Goal: Task Accomplishment & Management: Manage account settings

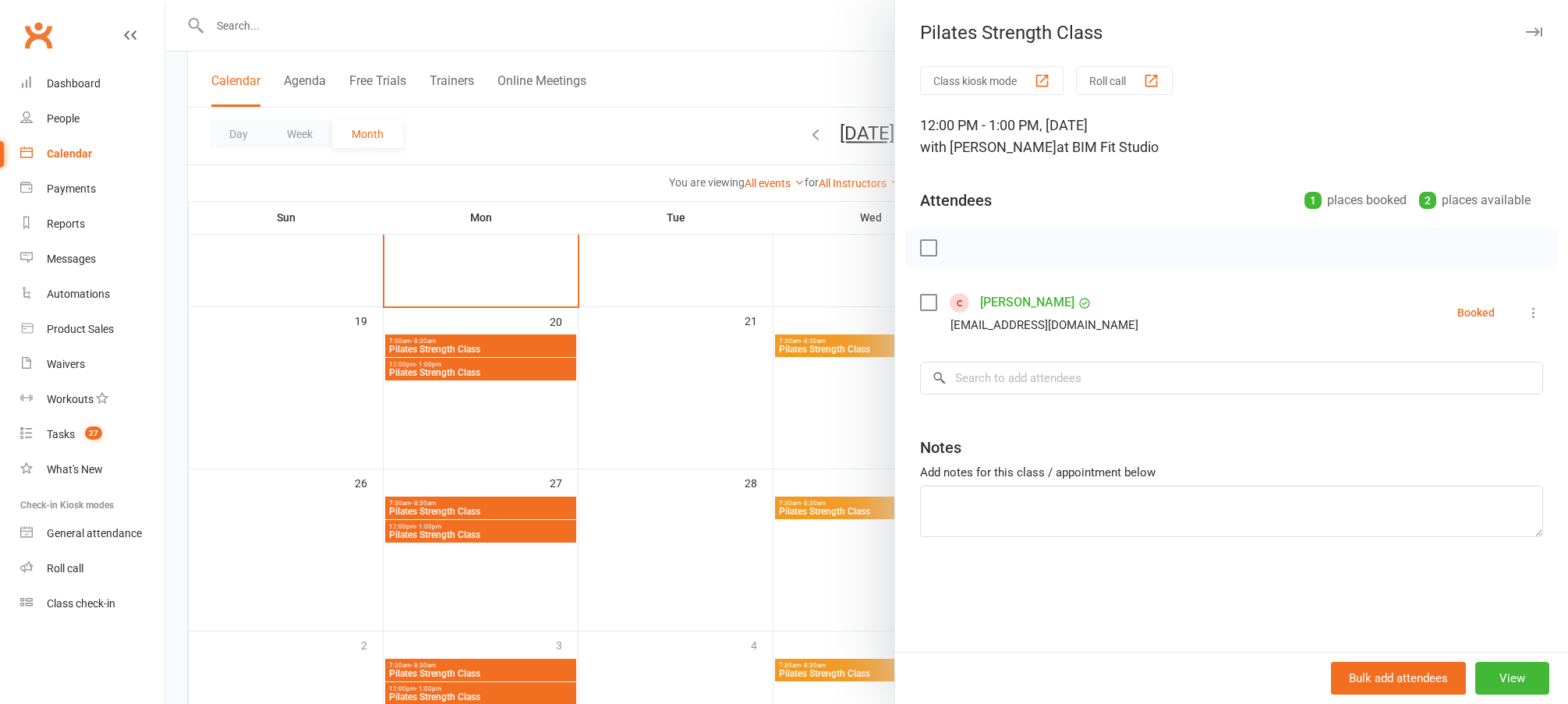
click at [847, 244] on div at bounding box center [866, 352] width 1402 height 704
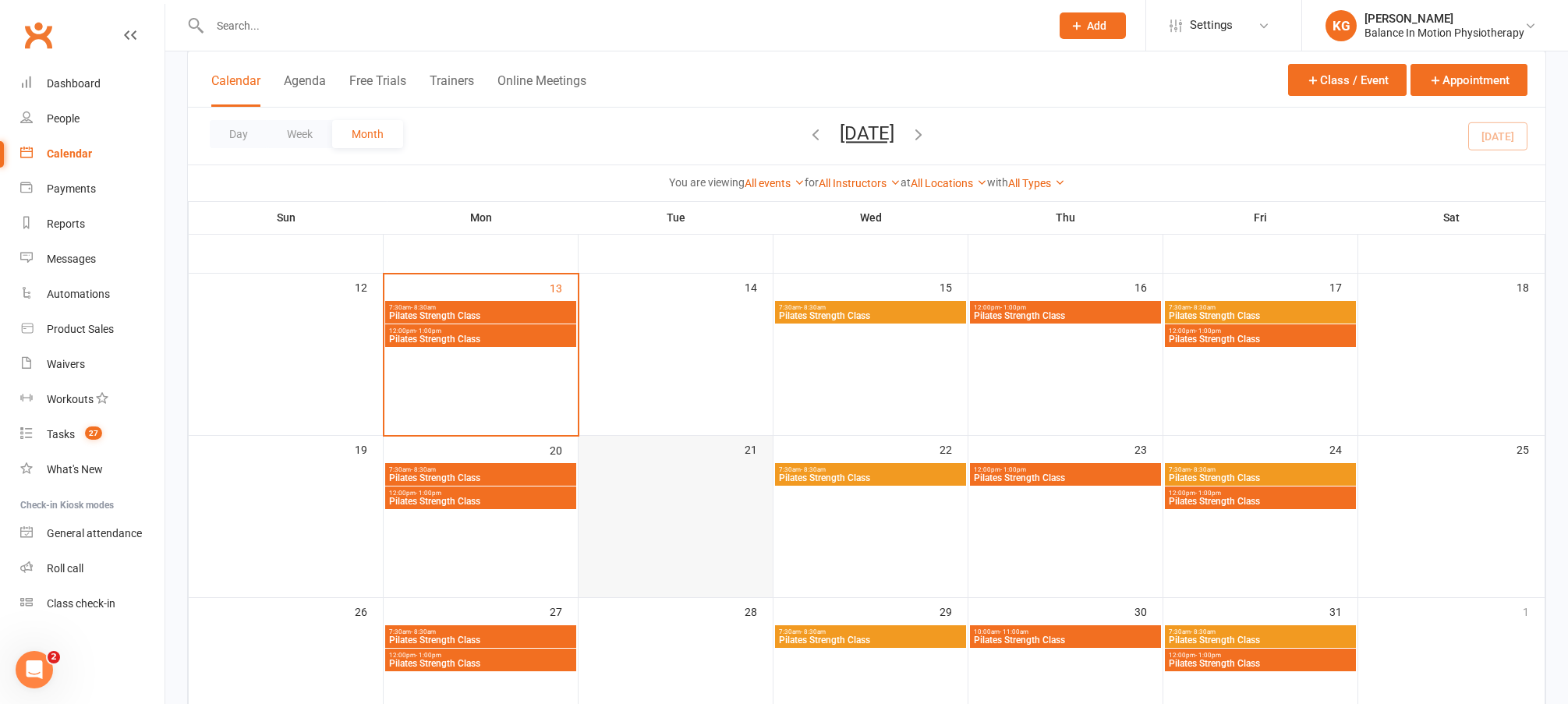
scroll to position [382, 0]
click at [461, 502] on span "Pilates Strength Class" at bounding box center [480, 502] width 184 height 9
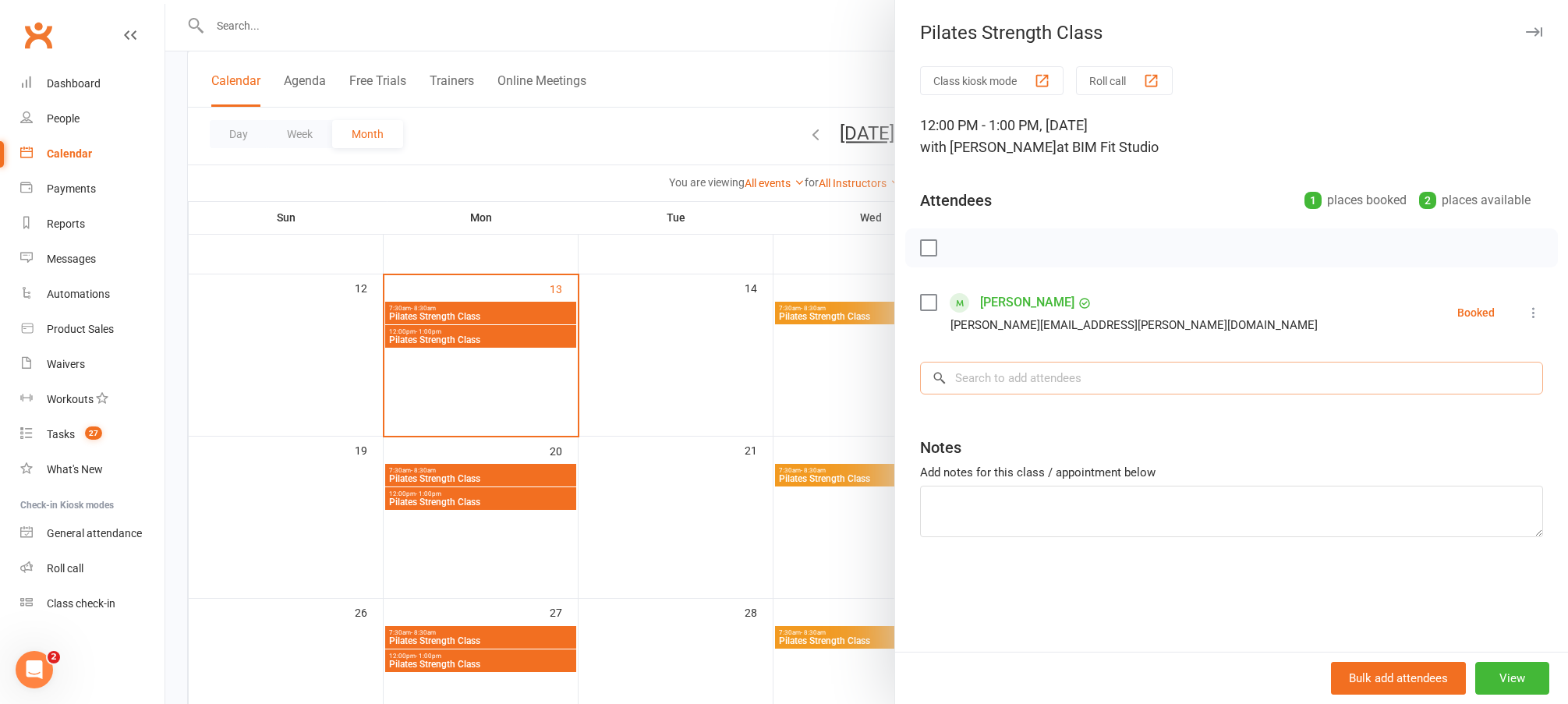
click at [1036, 379] on input "search" at bounding box center [1232, 378] width 623 height 33
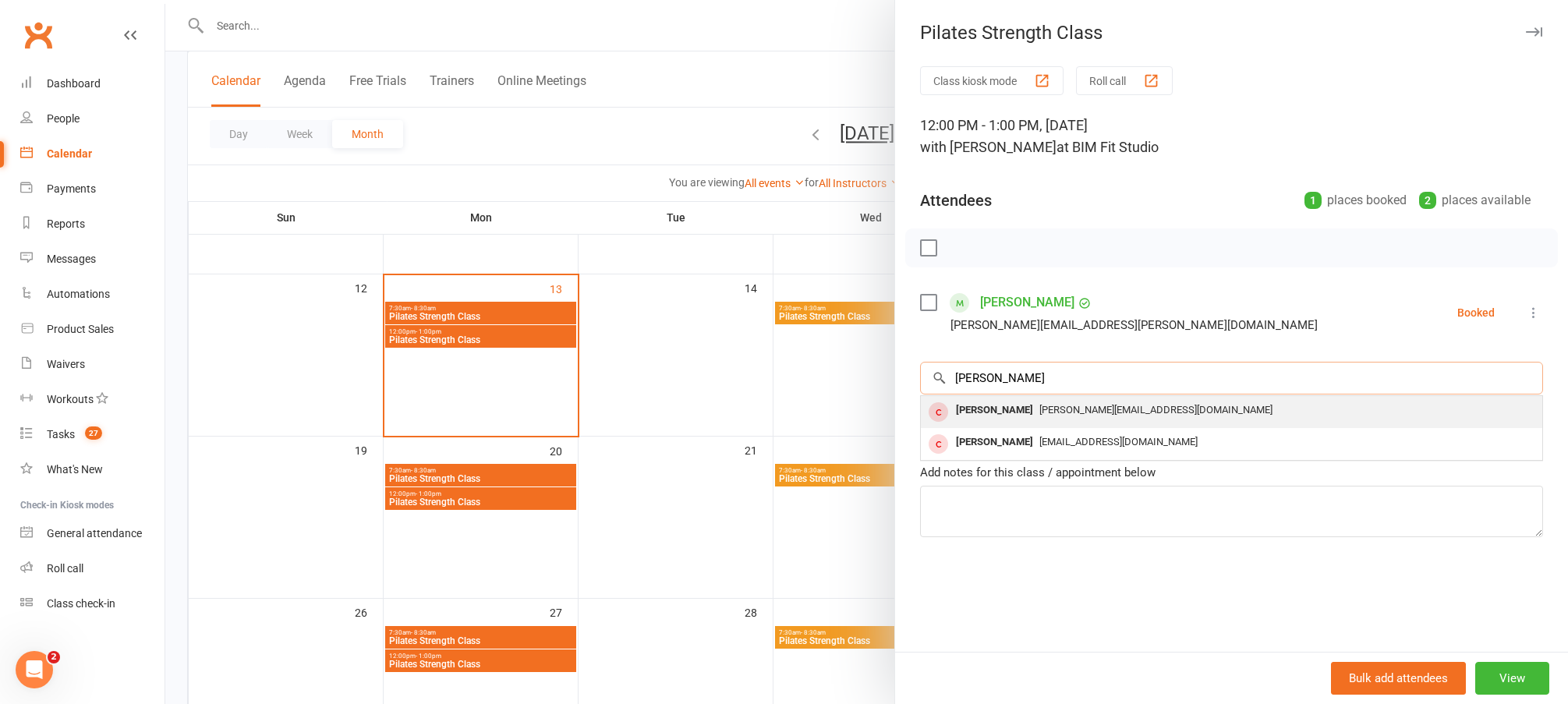
type input "jane"
click at [1128, 416] on div "[PERSON_NAME][EMAIL_ADDRESS][DOMAIN_NAME]" at bounding box center [1232, 410] width 609 height 23
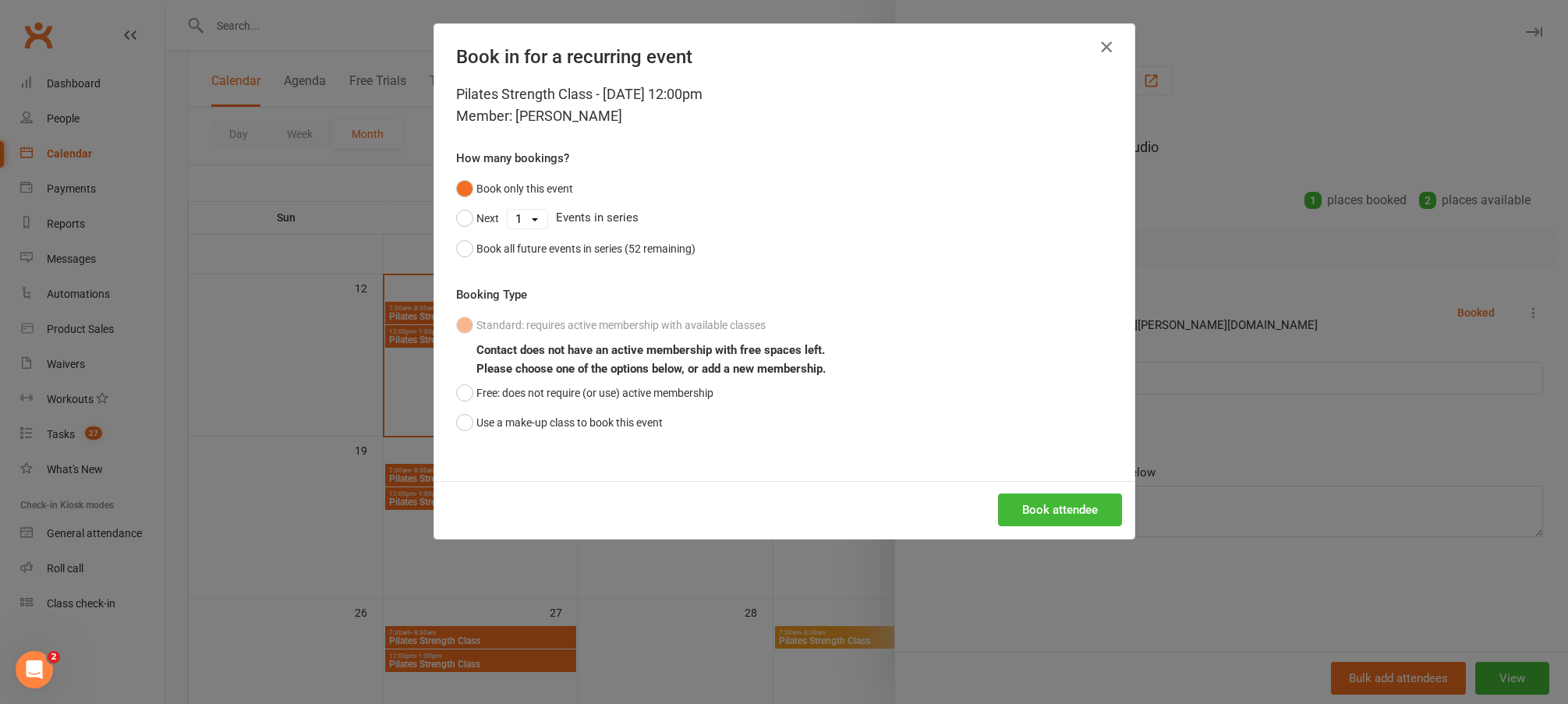
click at [1097, 44] on icon "button" at bounding box center [1106, 46] width 19 height 19
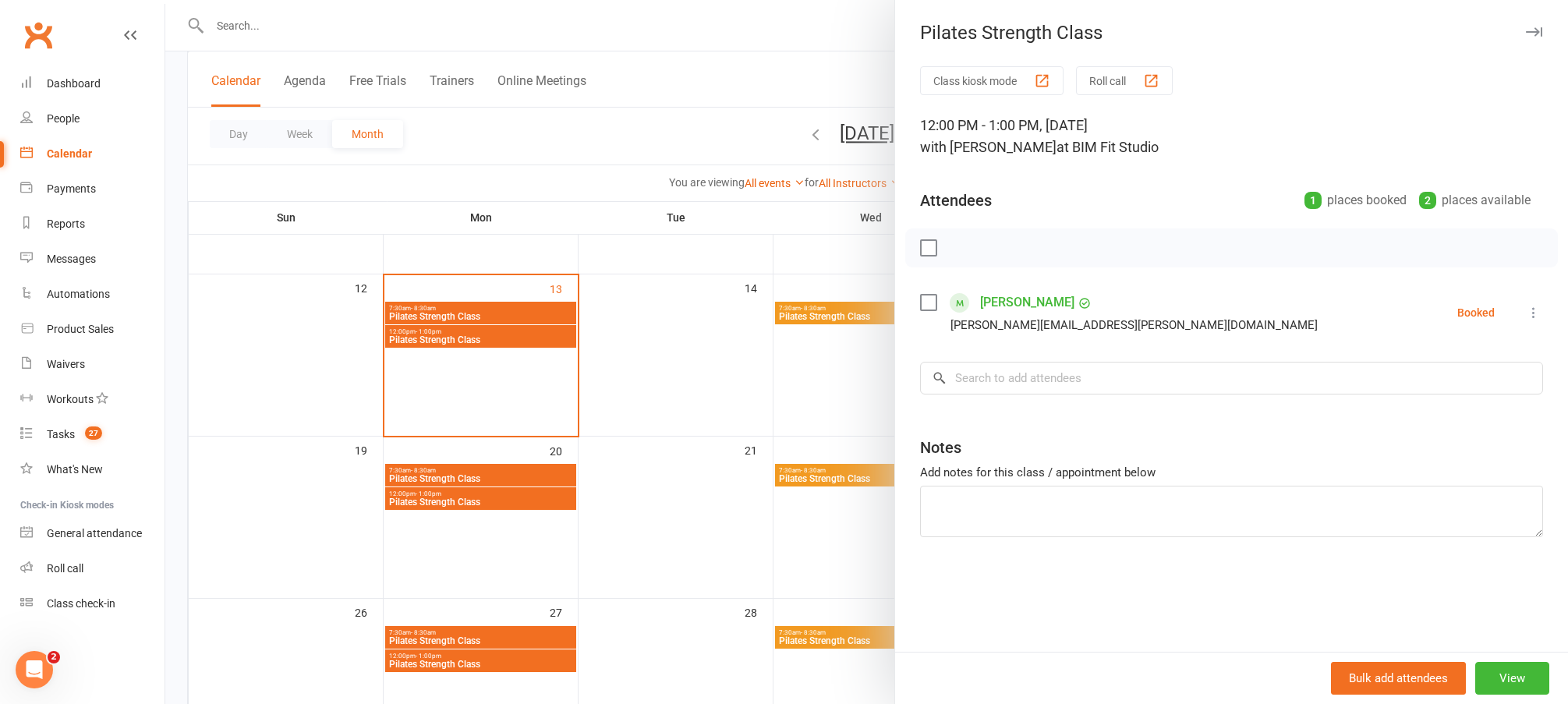
click at [638, 468] on div at bounding box center [866, 352] width 1402 height 704
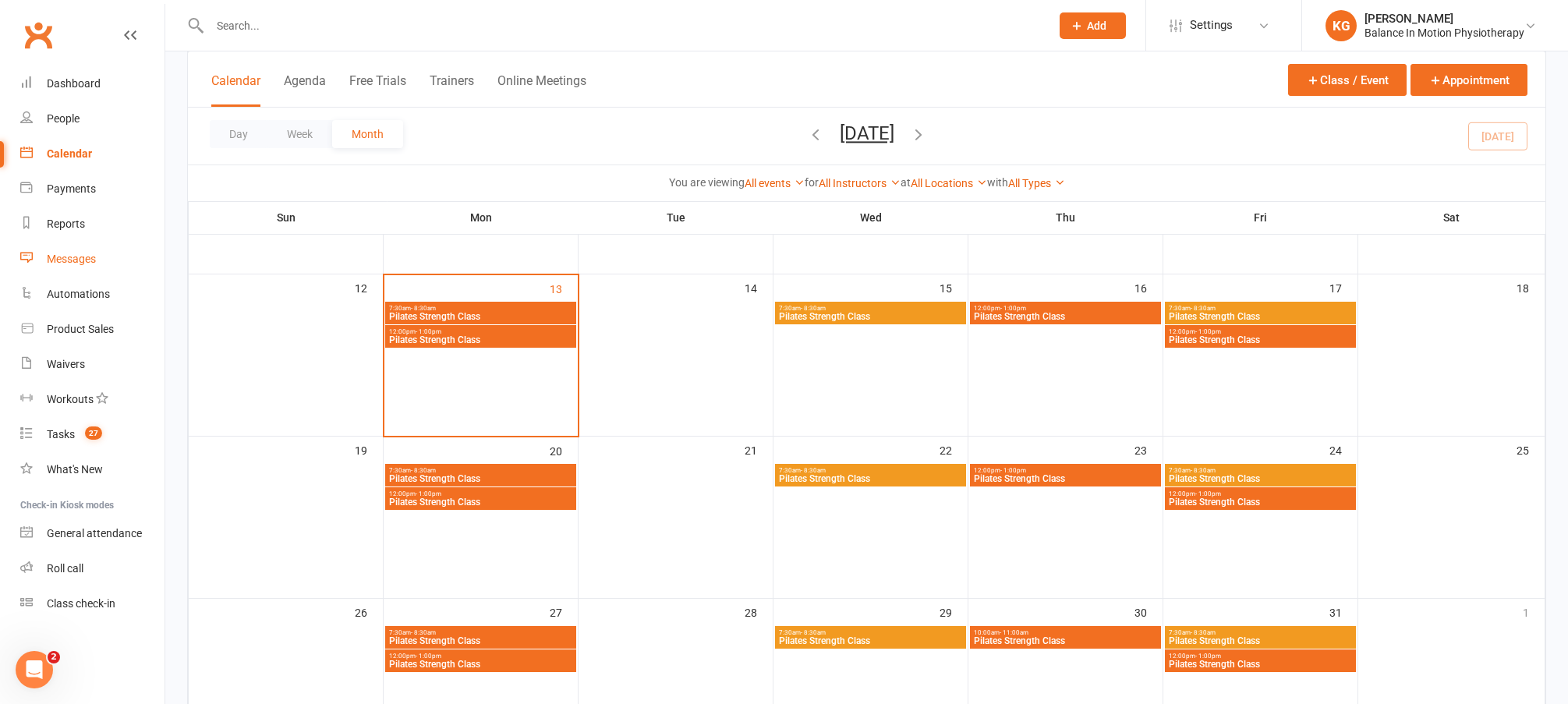
click at [99, 259] on link "Messages" at bounding box center [93, 259] width 144 height 35
click at [526, 499] on span "Pilates Strength Class" at bounding box center [480, 502] width 184 height 9
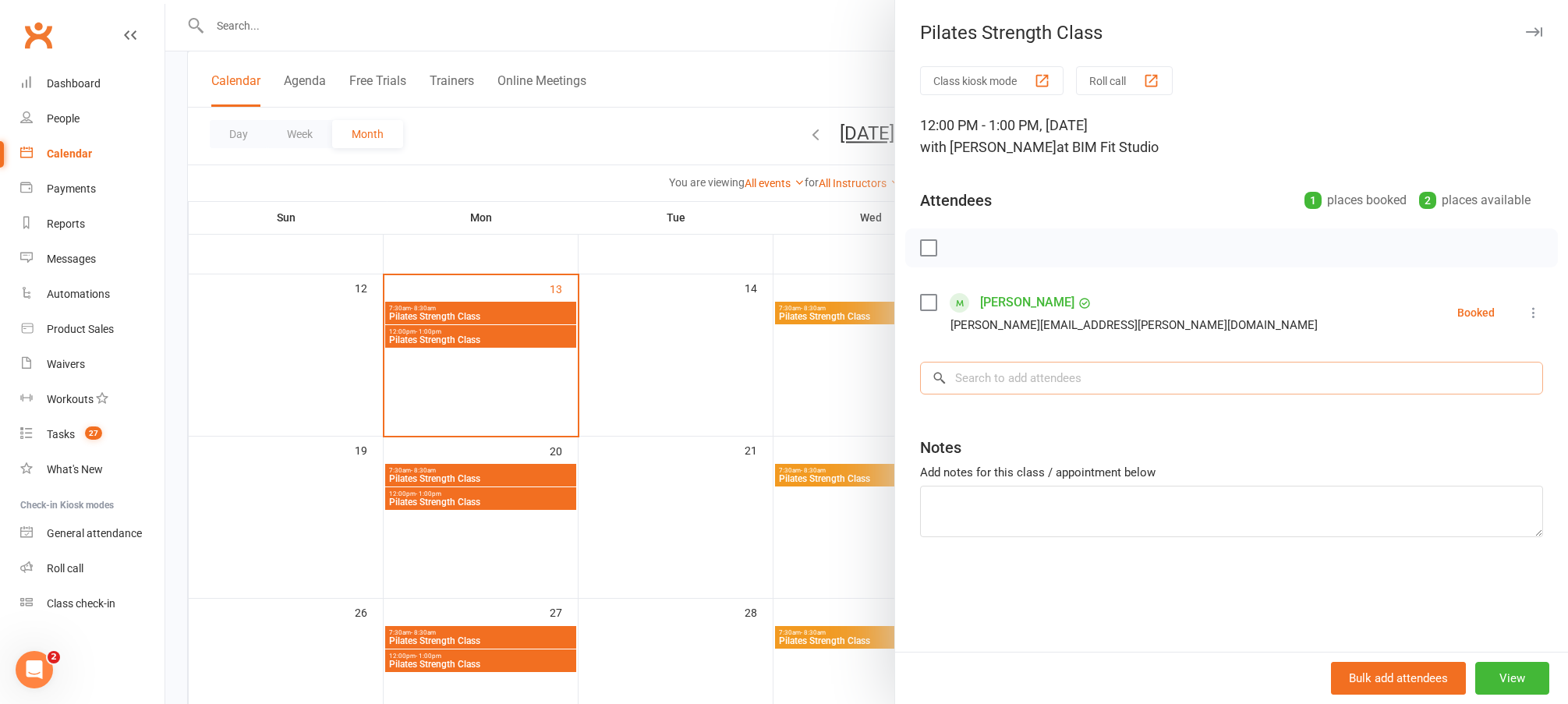
click at [994, 370] on input "search" at bounding box center [1232, 378] width 623 height 33
click at [446, 603] on div at bounding box center [866, 352] width 1402 height 704
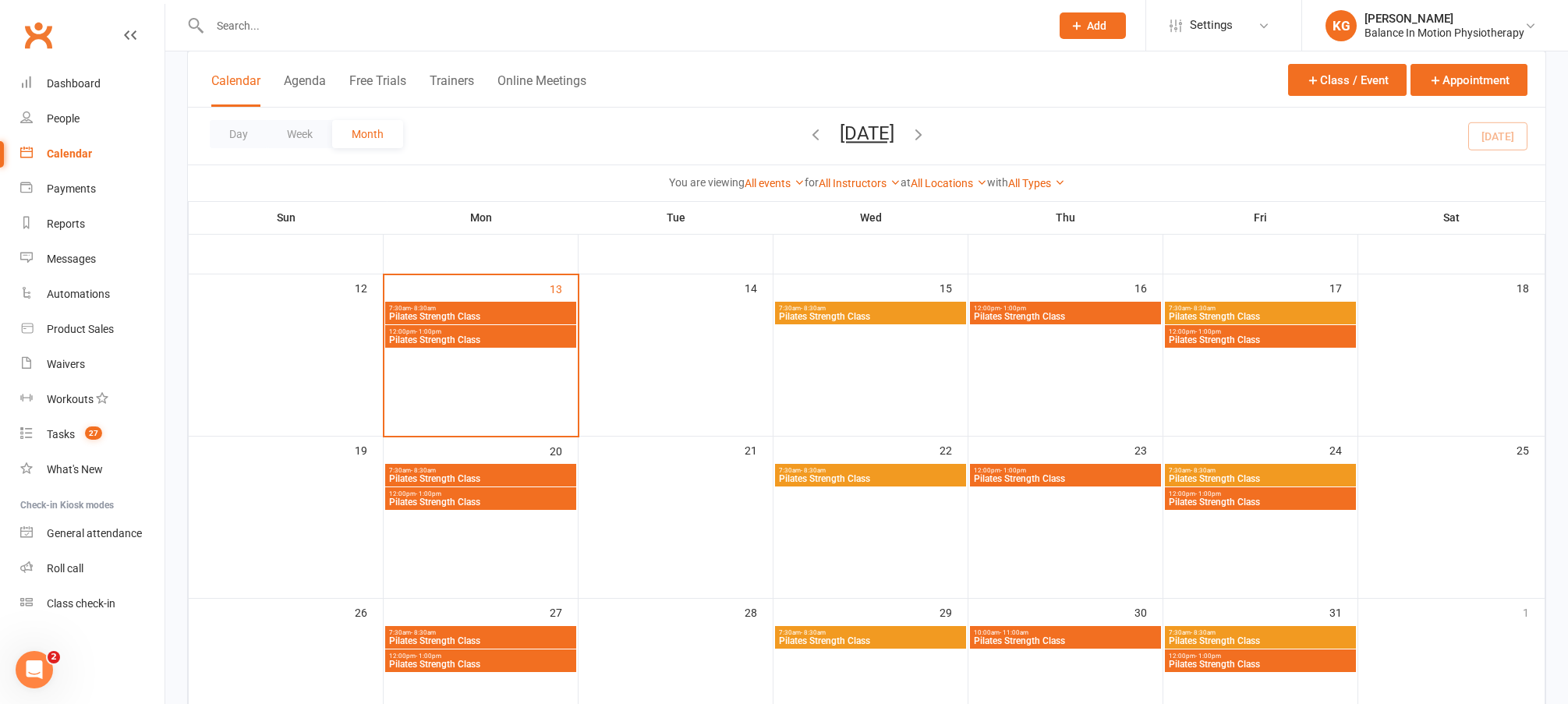
click at [512, 502] on span "Pilates Strength Class" at bounding box center [480, 502] width 184 height 9
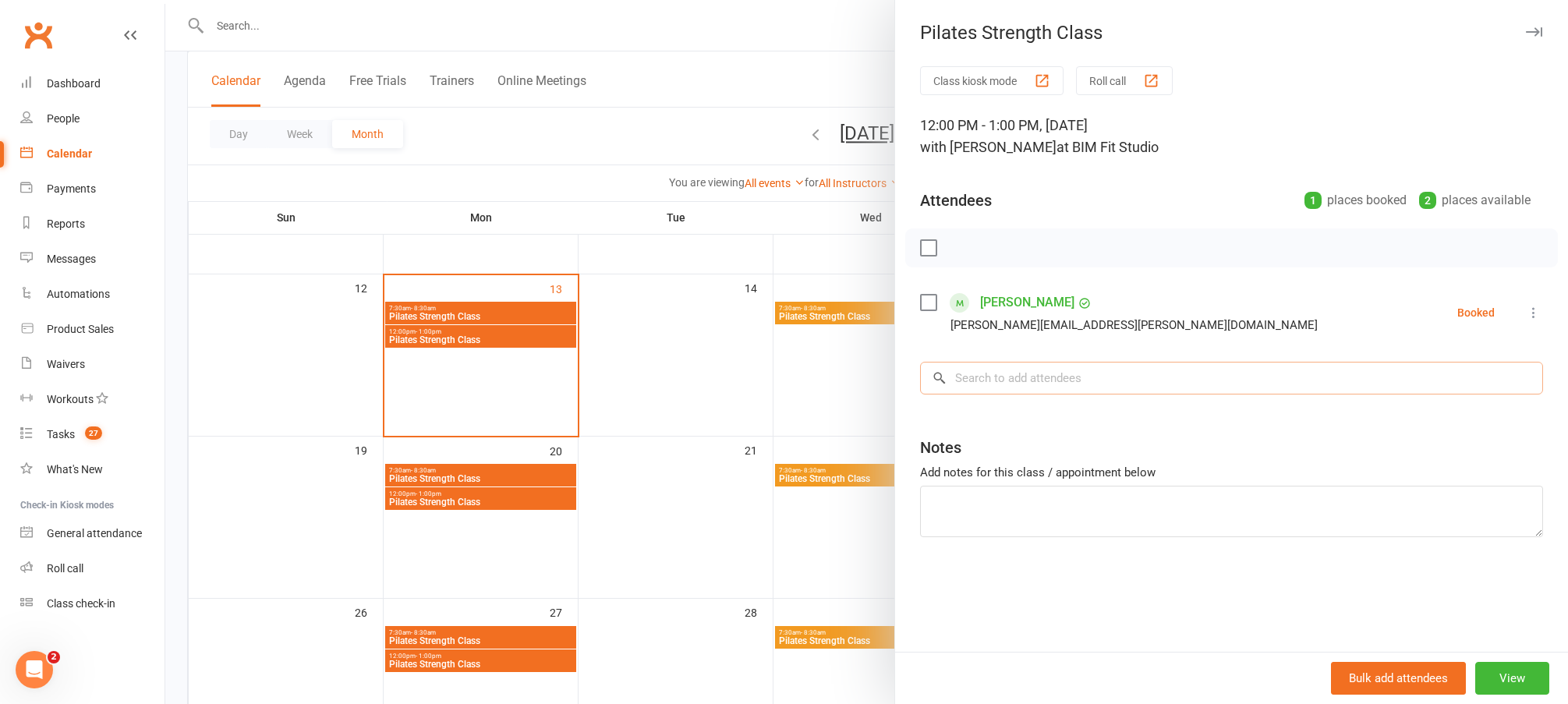
click at [974, 374] on input "search" at bounding box center [1232, 378] width 623 height 33
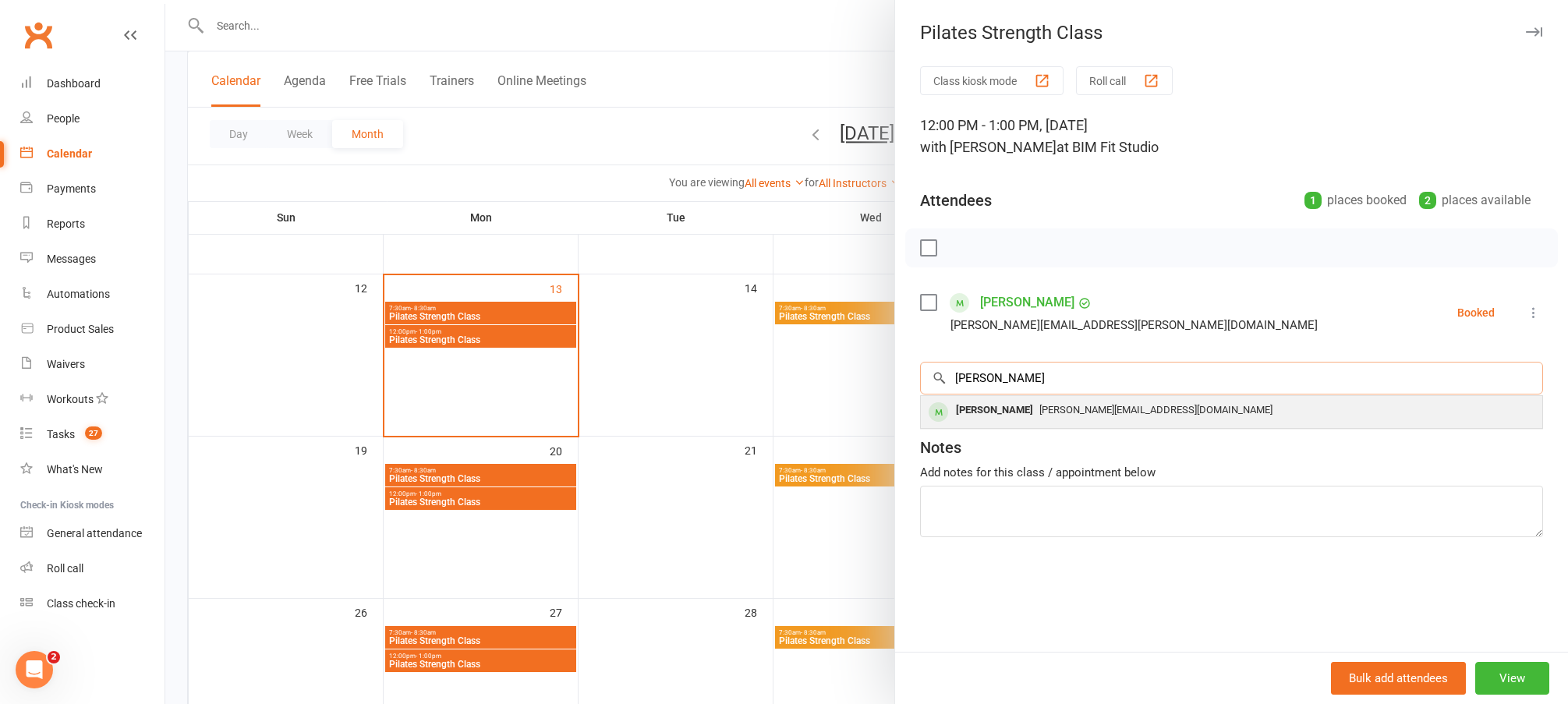
type input "jane white"
click at [1040, 409] on span "[PERSON_NAME][EMAIL_ADDRESS][DOMAIN_NAME]" at bounding box center [1156, 410] width 234 height 12
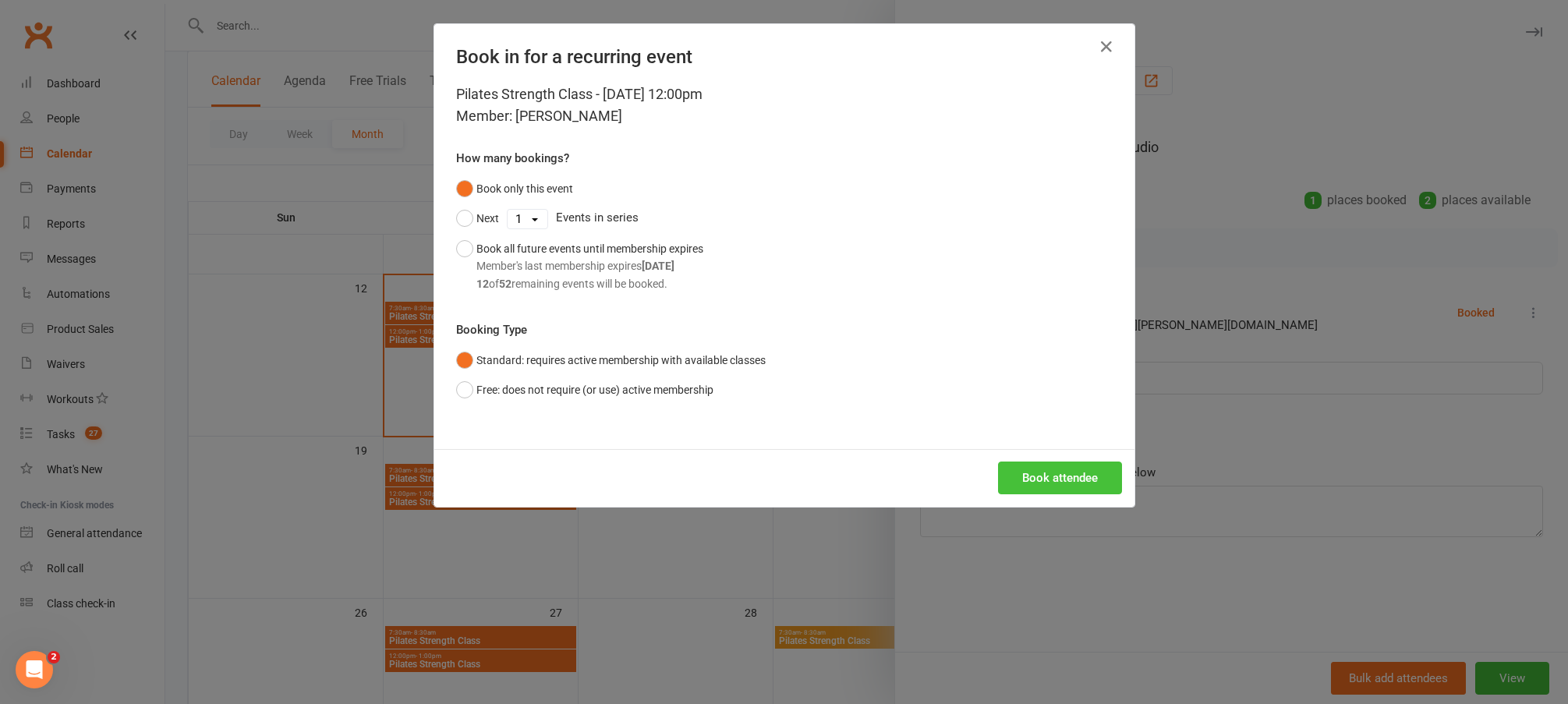
click at [1068, 465] on button "Book attendee" at bounding box center [1060, 477] width 124 height 33
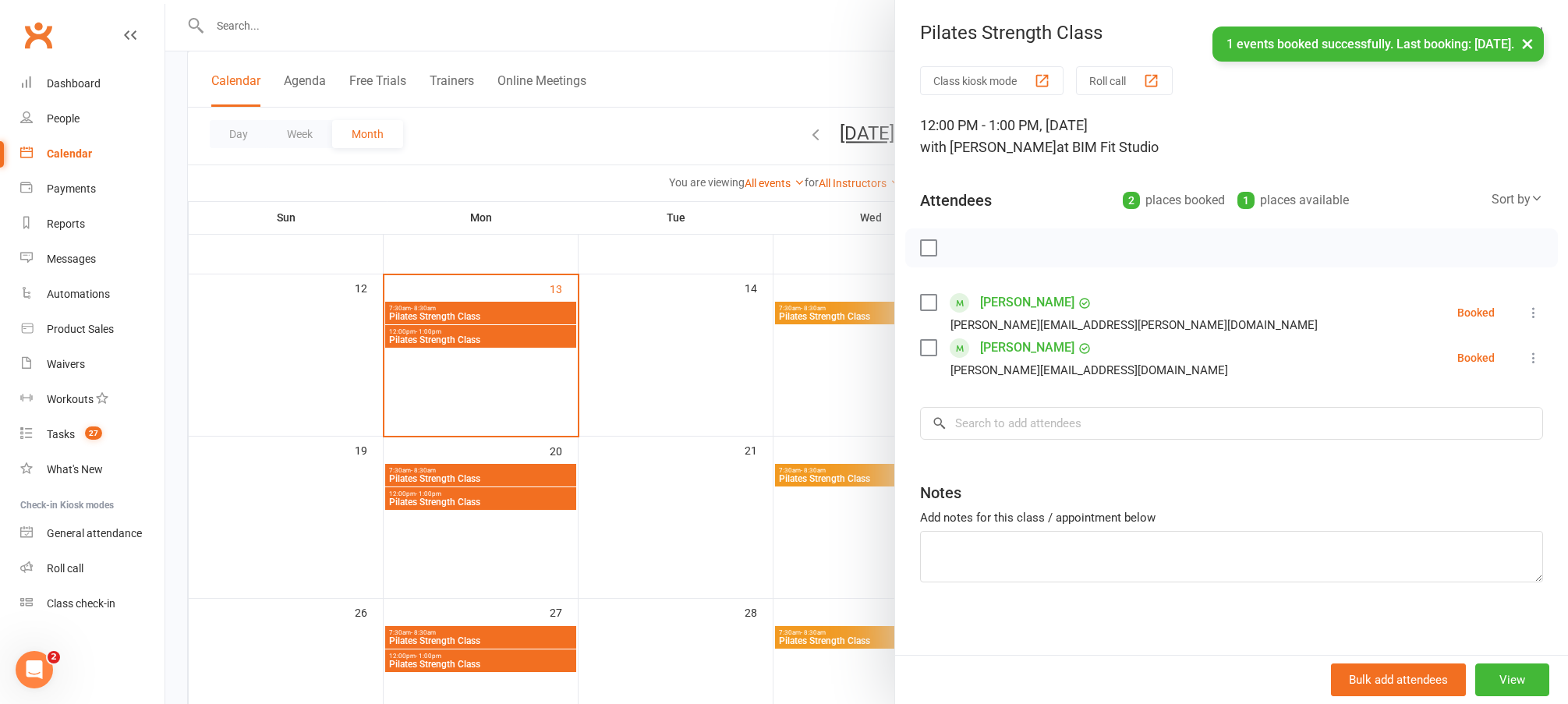
click at [711, 532] on div at bounding box center [866, 352] width 1402 height 704
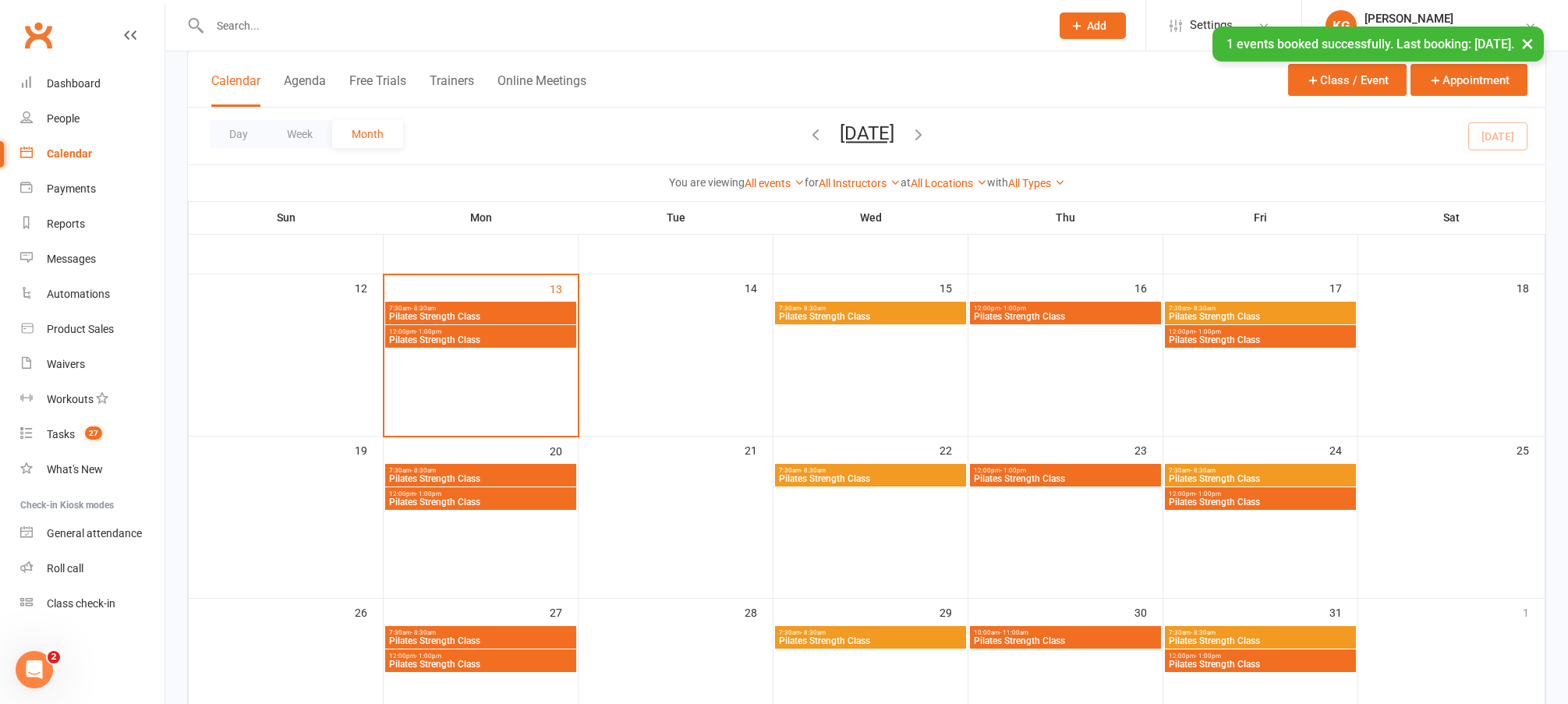
click at [1107, 480] on span "Pilates Strength Class" at bounding box center [1064, 478] width 184 height 9
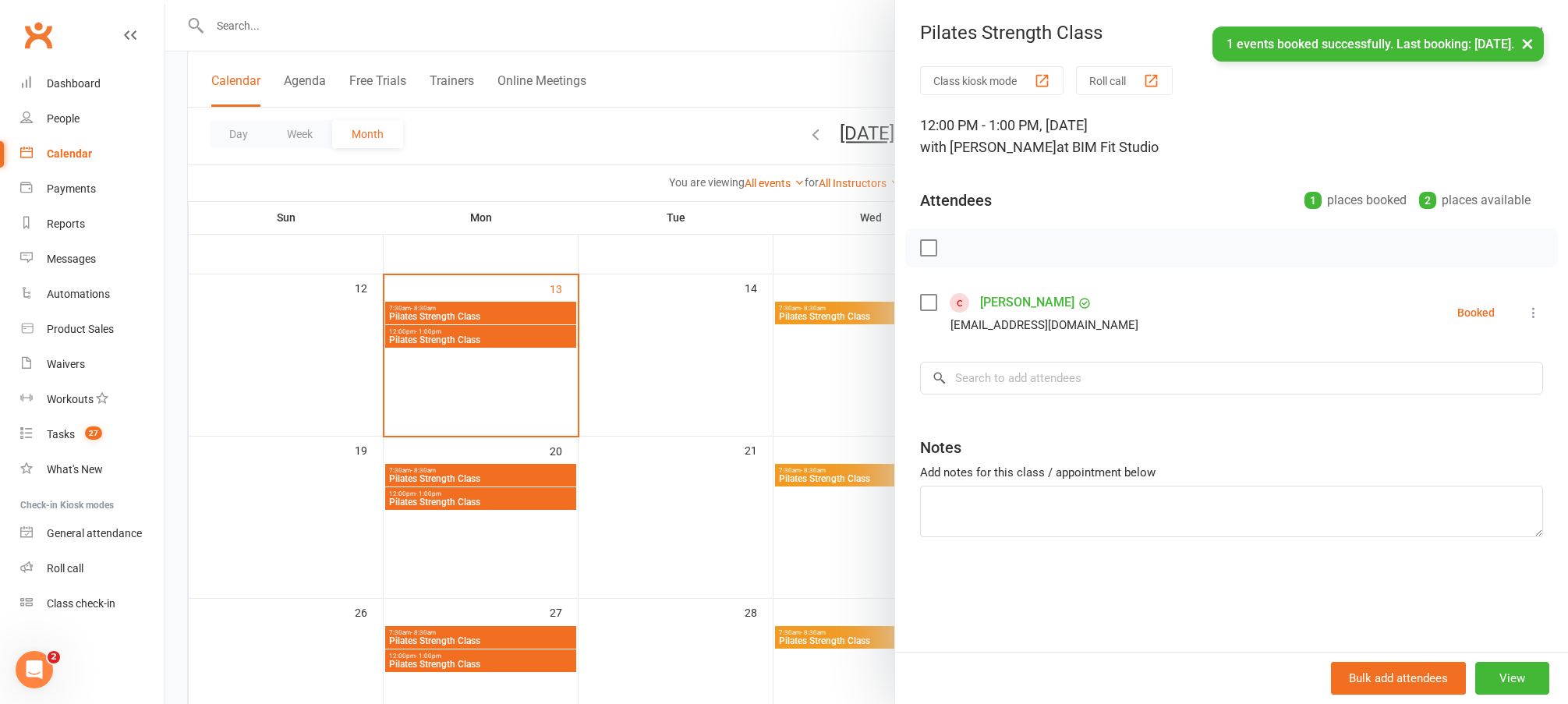
drag, startPoint x: 625, startPoint y: 525, endPoint x: 961, endPoint y: 523, distance: 336.0
click at [628, 525] on div at bounding box center [866, 352] width 1402 height 704
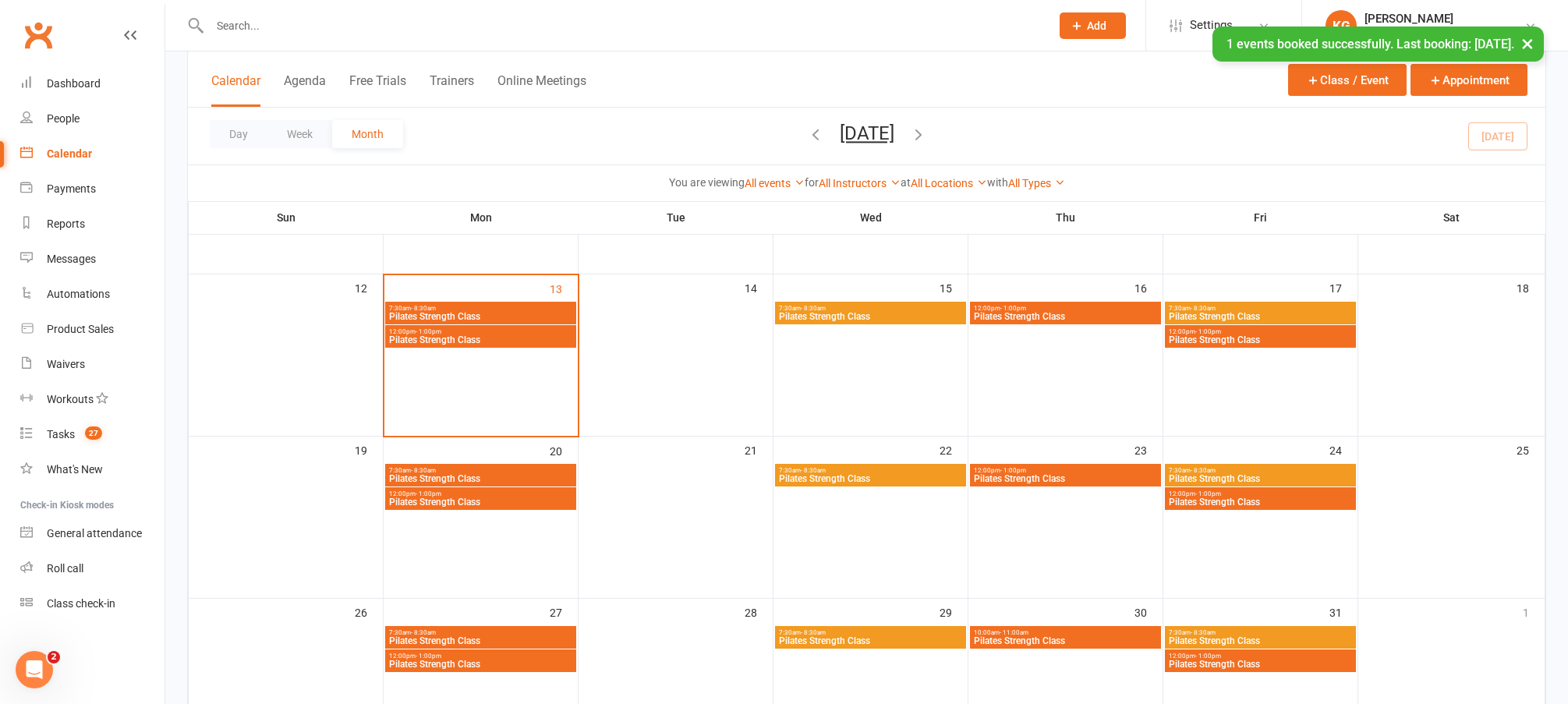
click at [1253, 502] on span "Pilates Strength Class" at bounding box center [1260, 502] width 184 height 9
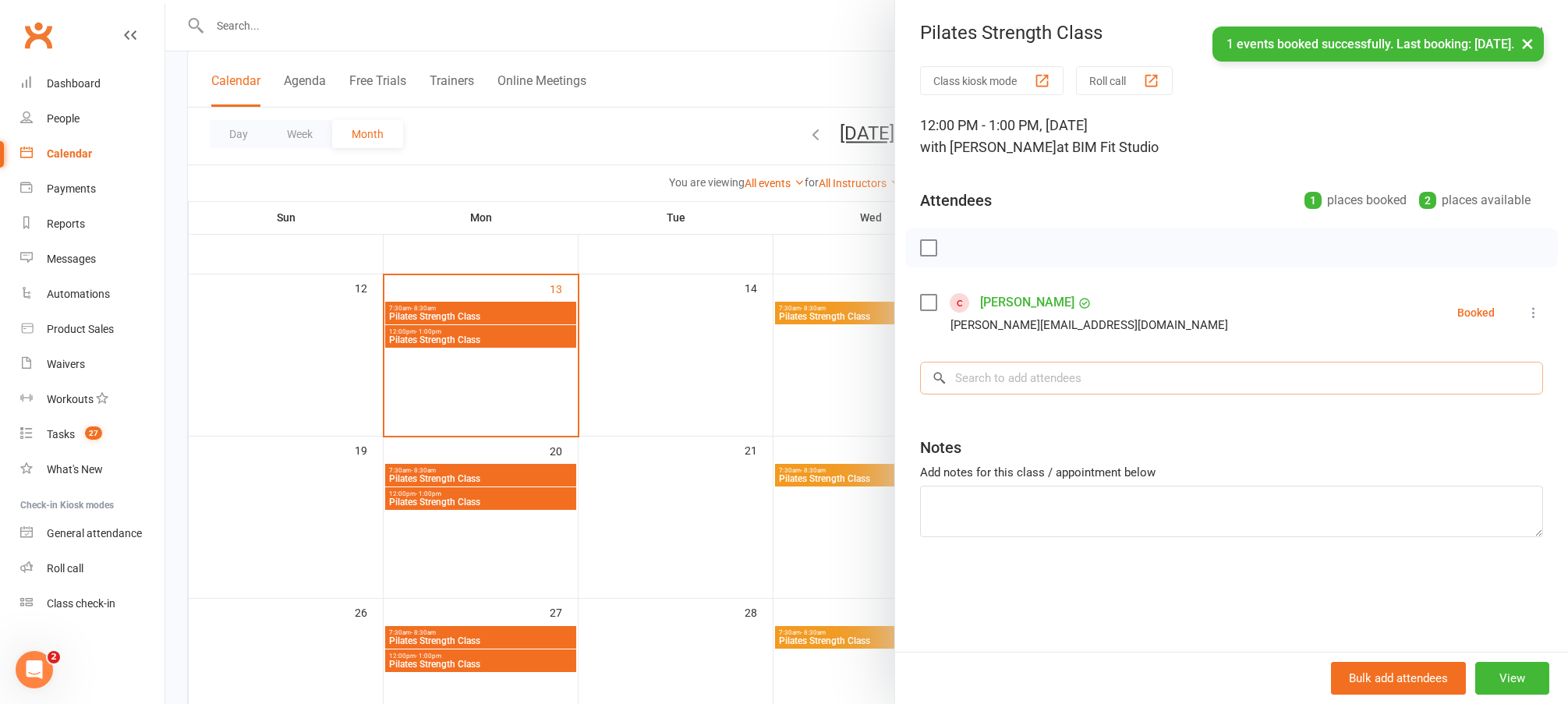
click at [1105, 385] on input "search" at bounding box center [1232, 378] width 623 height 33
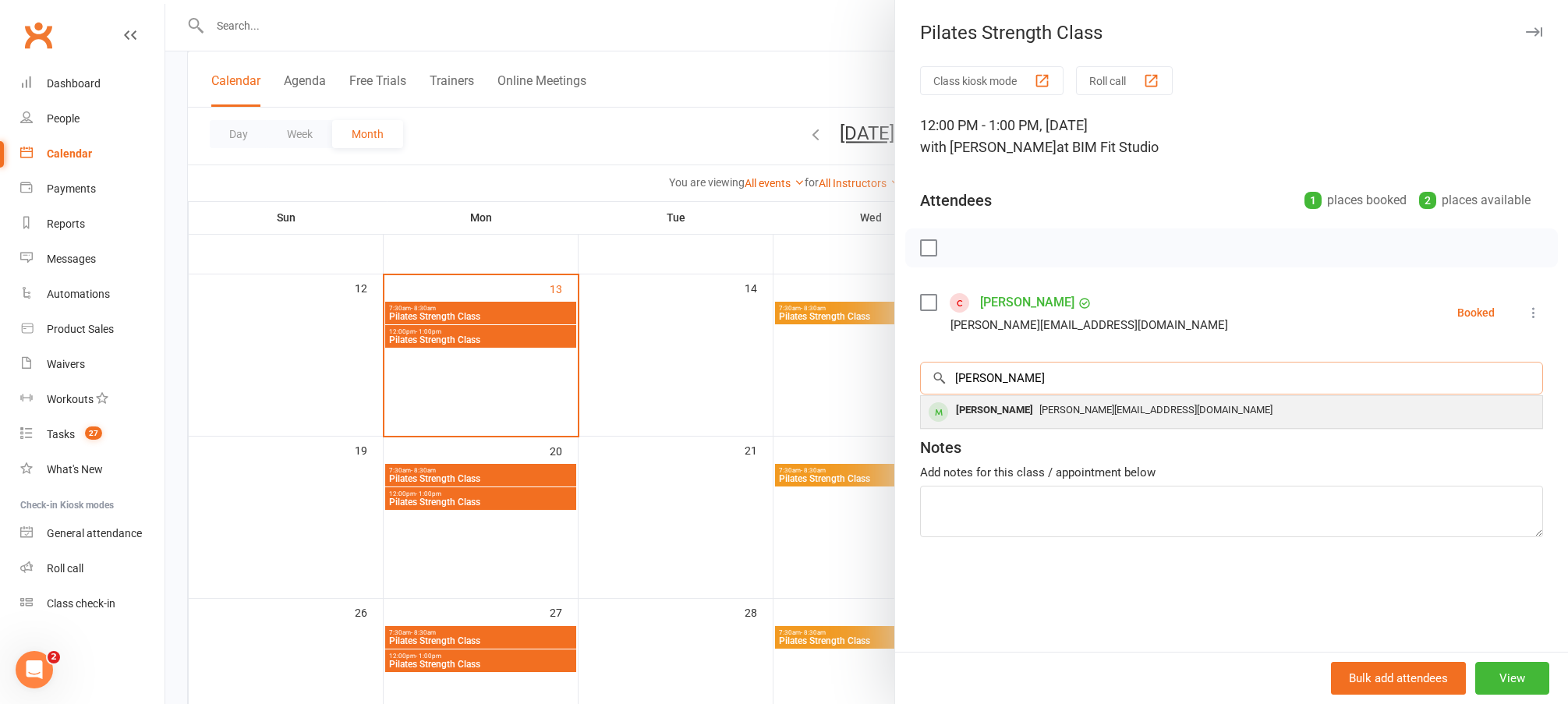
type input "jane white"
click at [981, 416] on div "[PERSON_NAME]" at bounding box center [994, 410] width 90 height 23
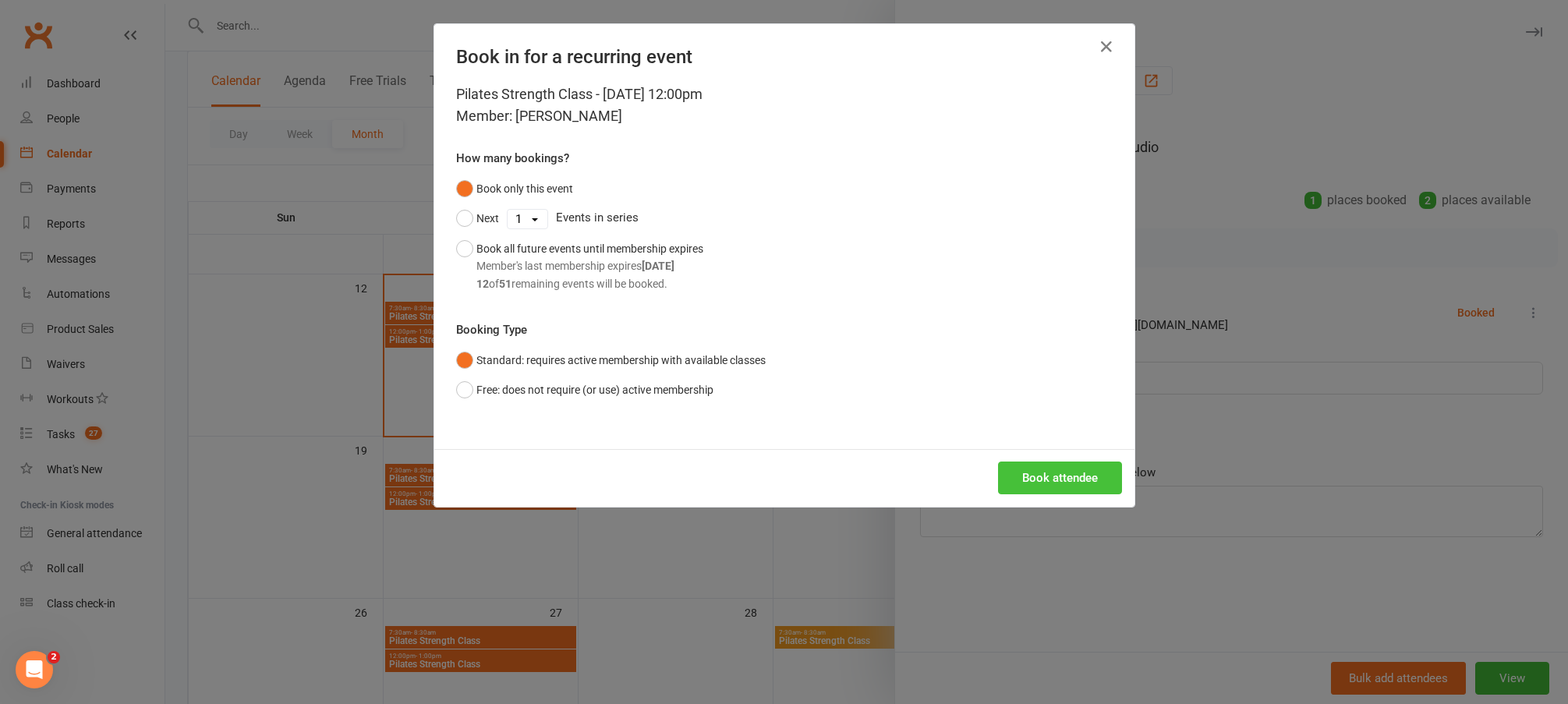
click at [1064, 479] on button "Book attendee" at bounding box center [1060, 477] width 124 height 33
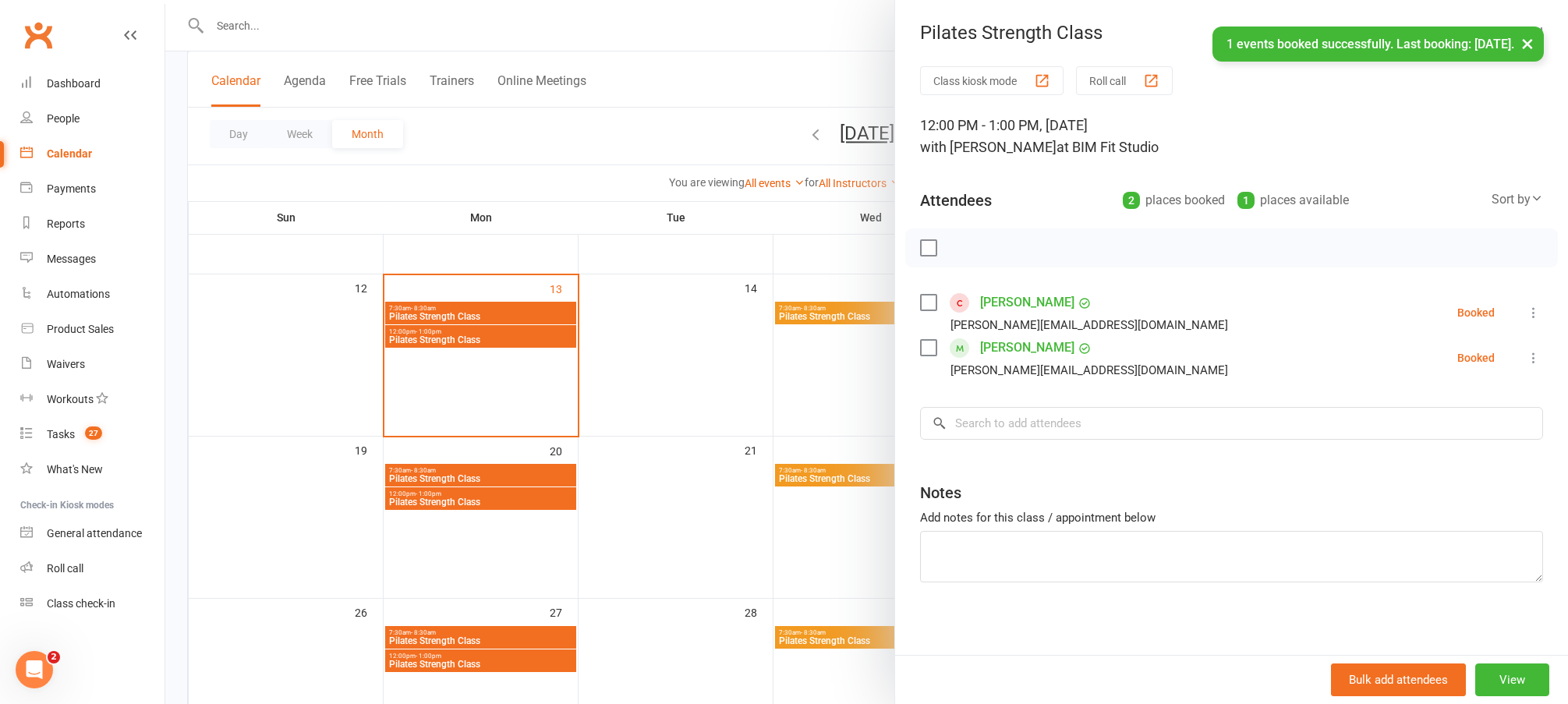
click at [726, 489] on div at bounding box center [866, 352] width 1402 height 704
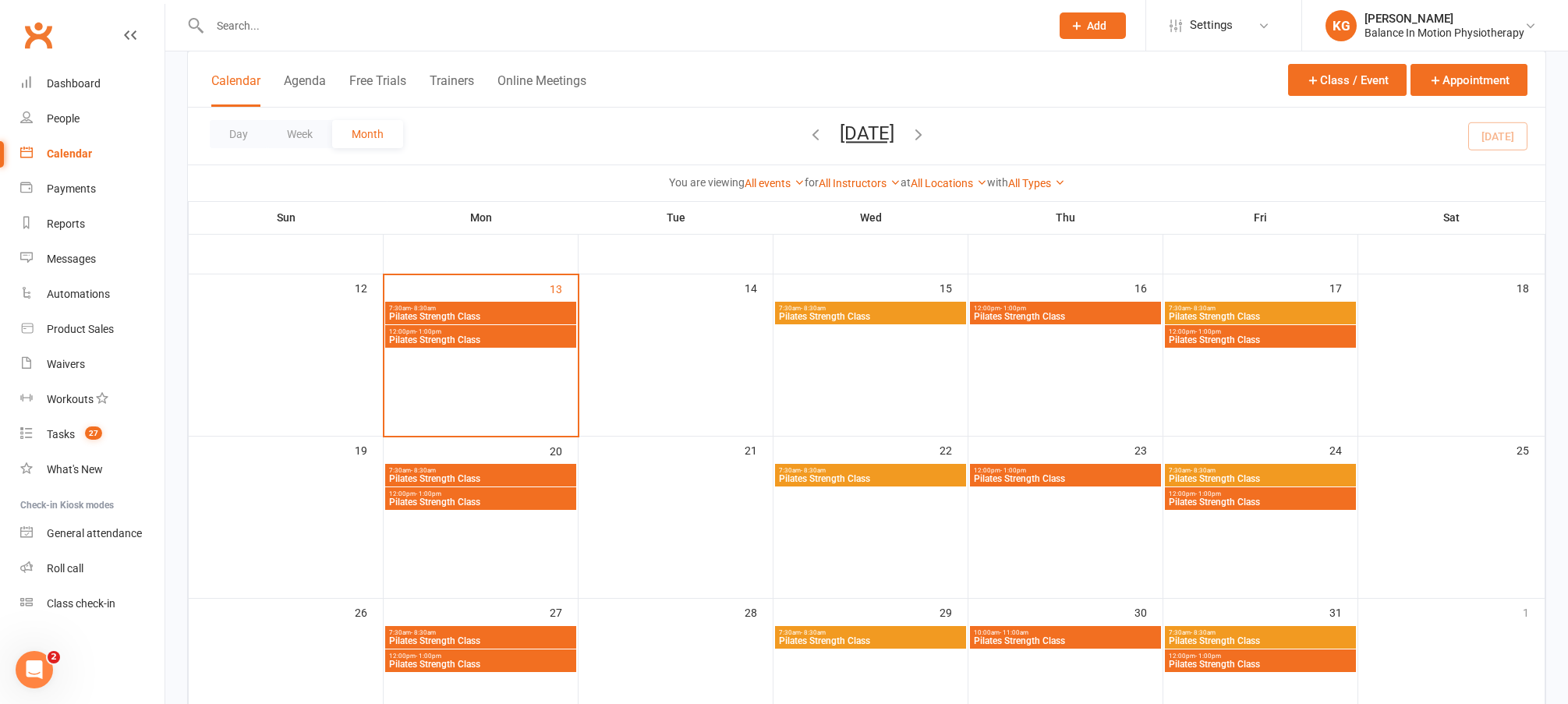
click at [870, 476] on span "Pilates Strength Class" at bounding box center [870, 478] width 184 height 9
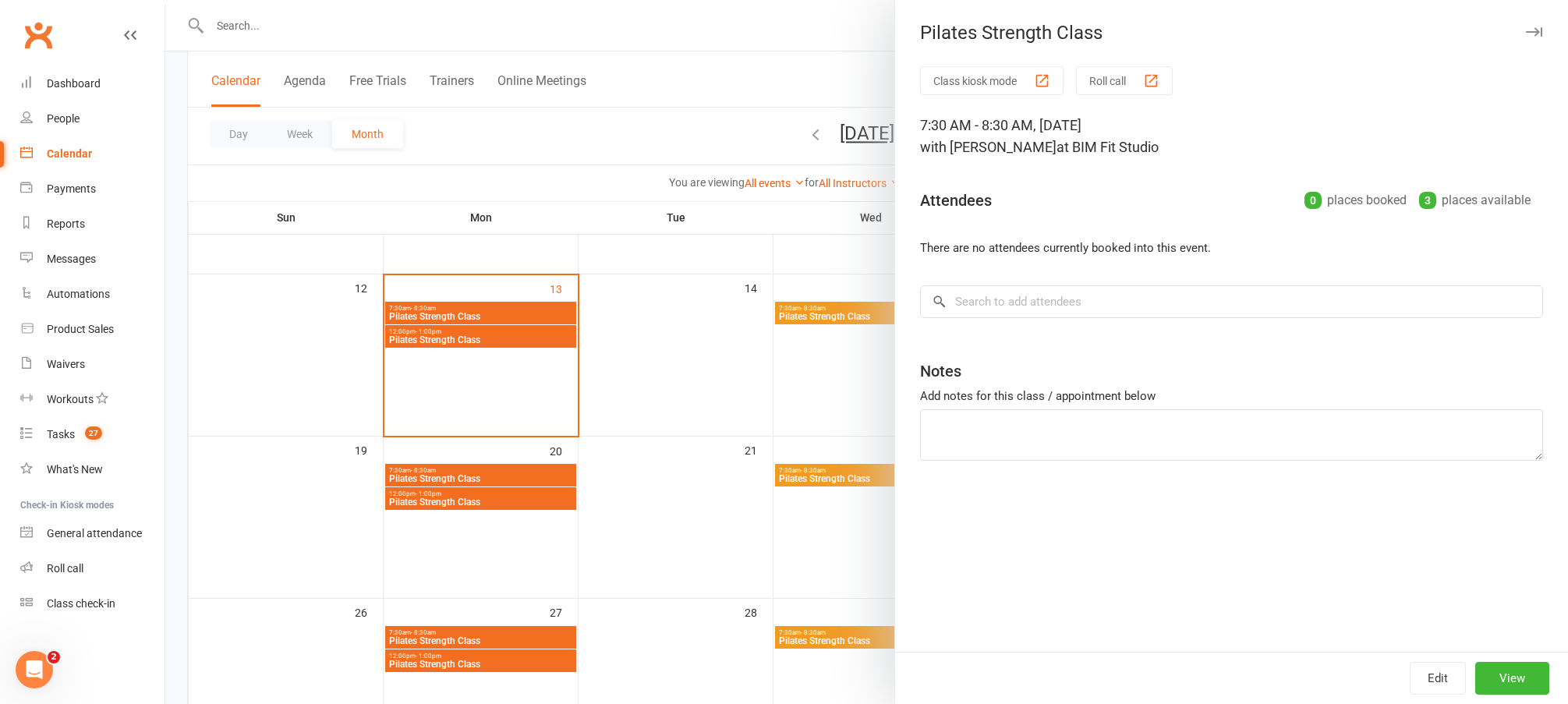
click at [783, 474] on div at bounding box center [866, 352] width 1402 height 704
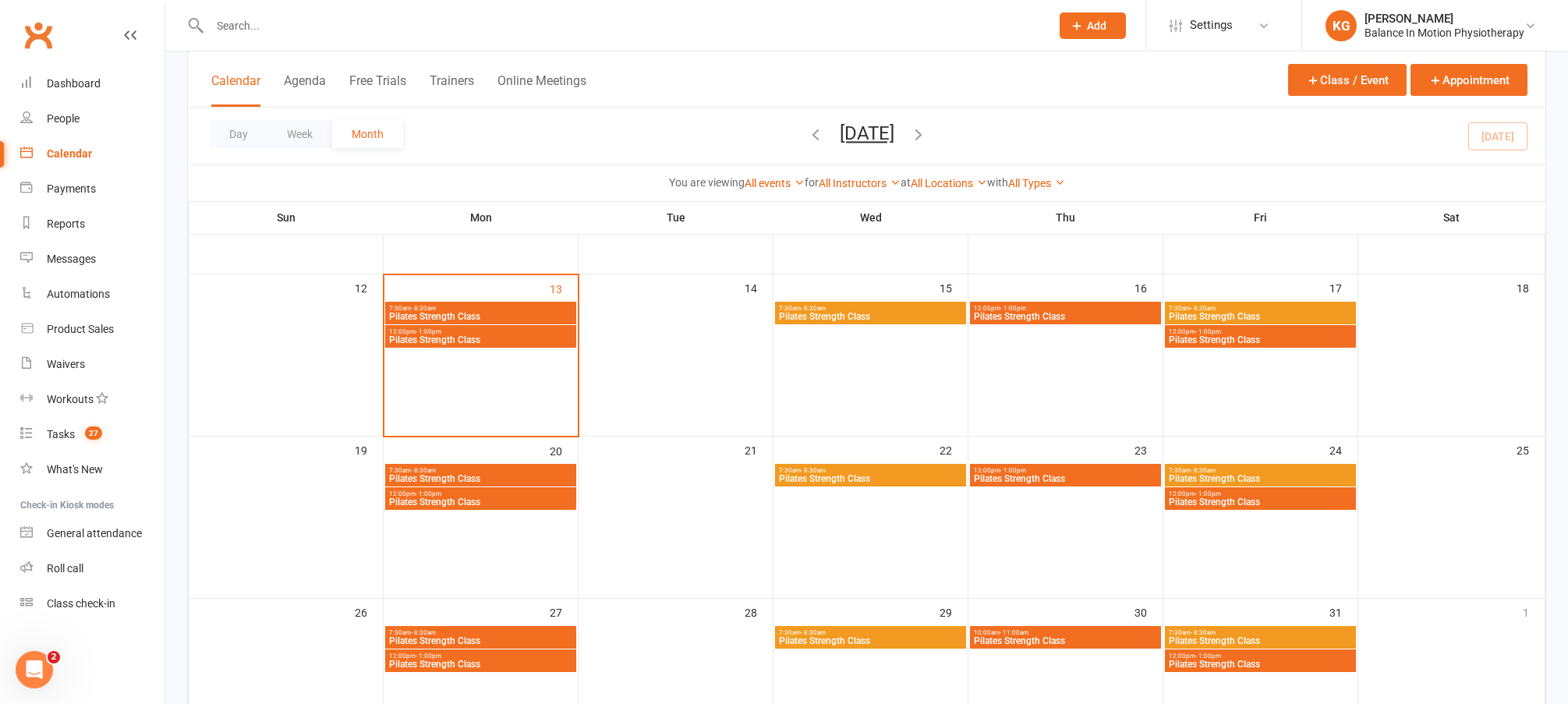
click at [906, 480] on span "Pilates Strength Class" at bounding box center [870, 478] width 184 height 9
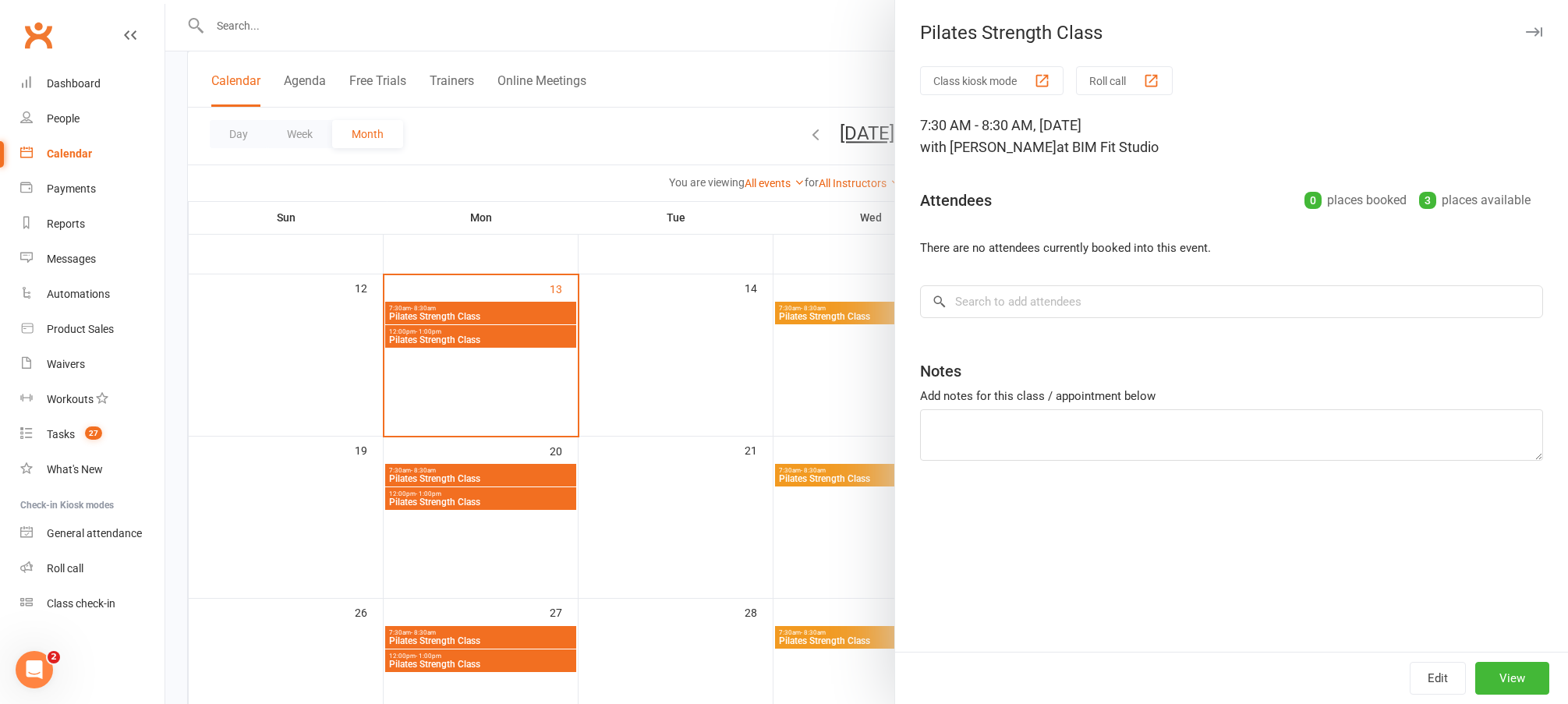
click at [739, 464] on div at bounding box center [866, 352] width 1402 height 704
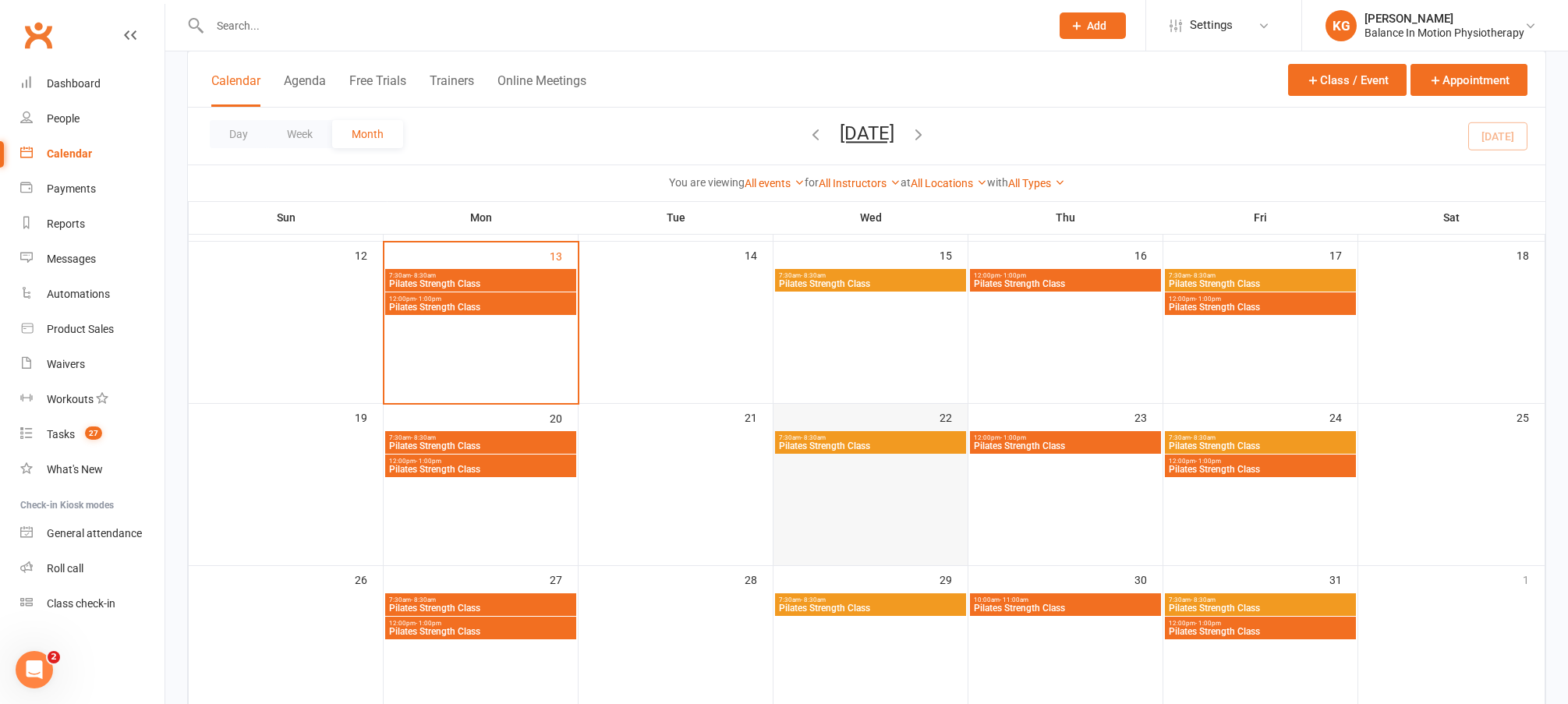
scroll to position [421, 0]
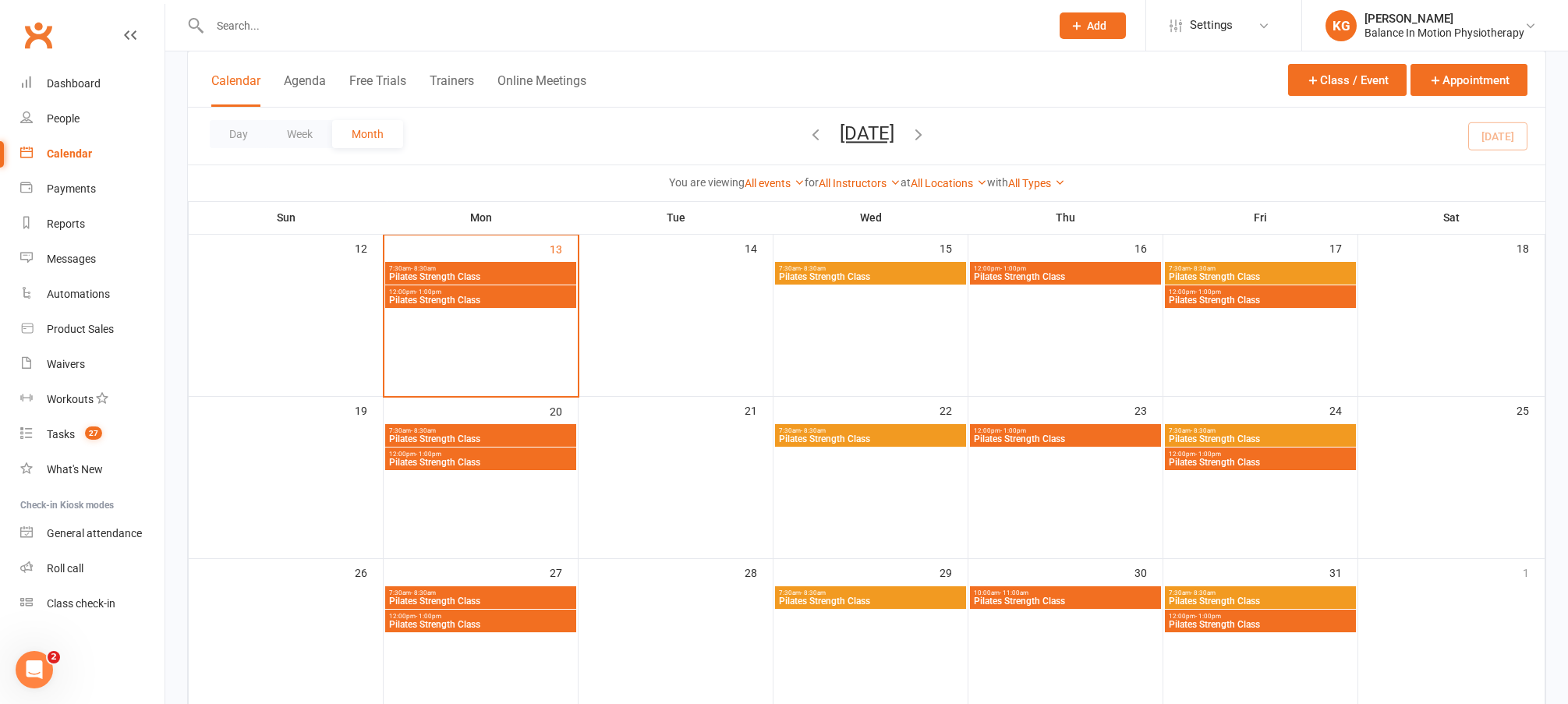
click at [855, 438] on span "Pilates Strength Class" at bounding box center [870, 439] width 184 height 9
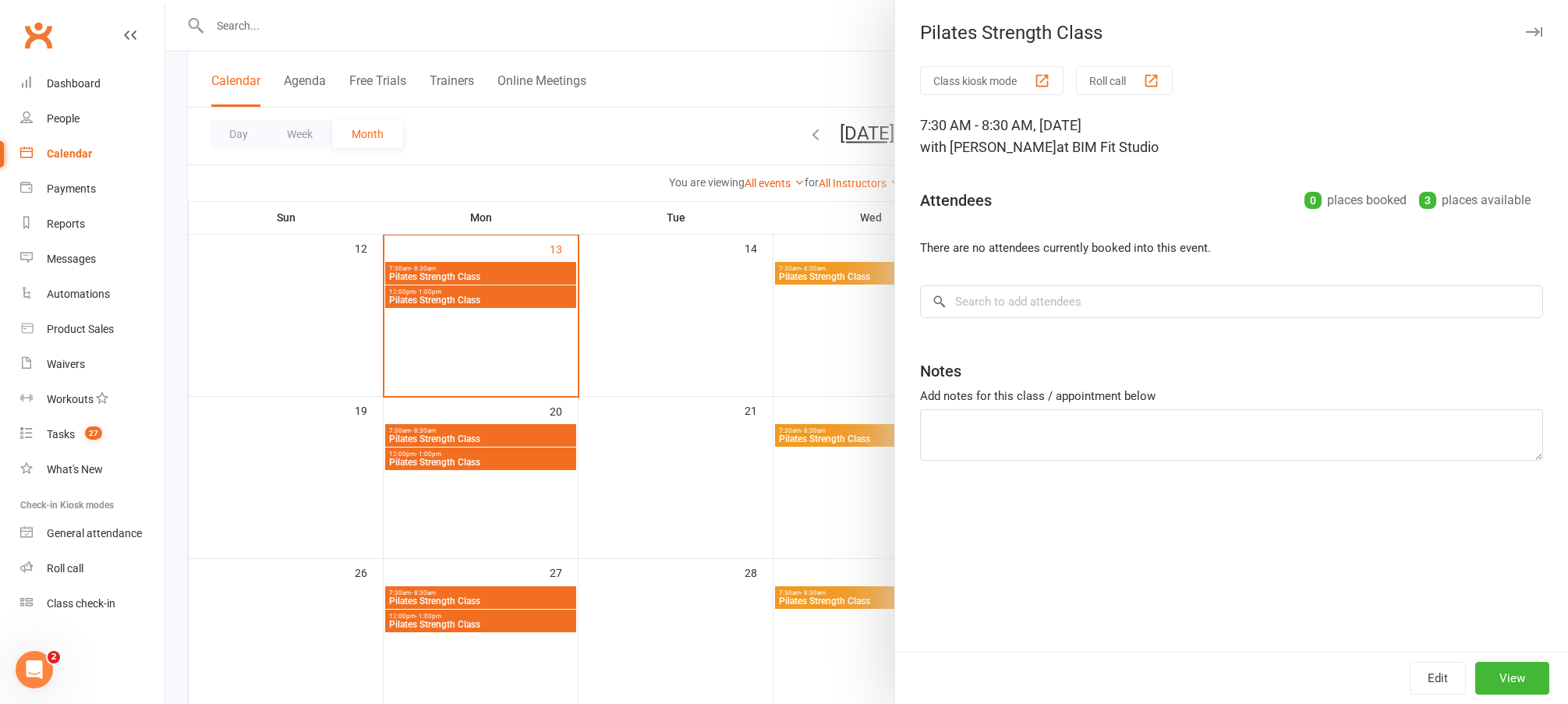
click at [726, 364] on div at bounding box center [866, 352] width 1402 height 704
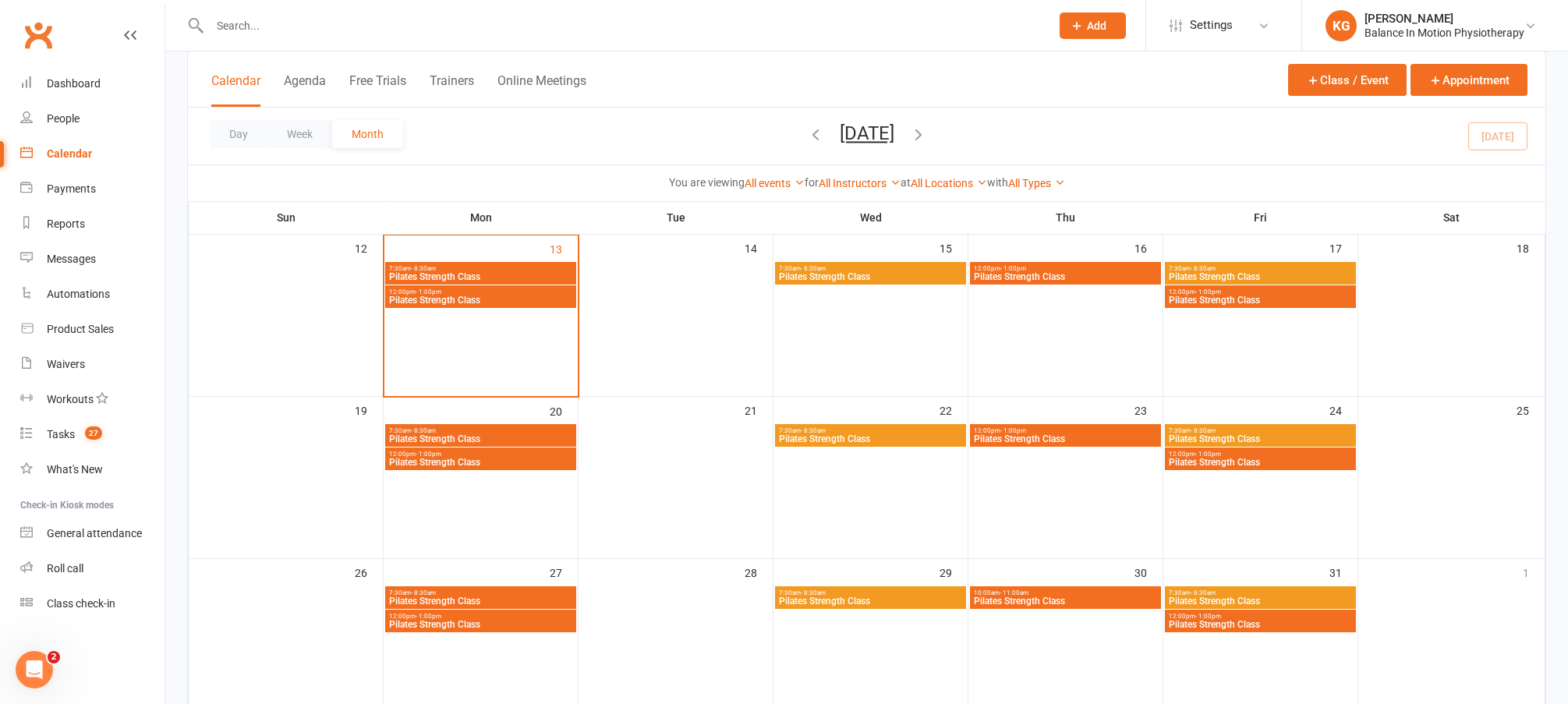
click at [1191, 458] on span "Pilates Strength Class" at bounding box center [1260, 461] width 184 height 9
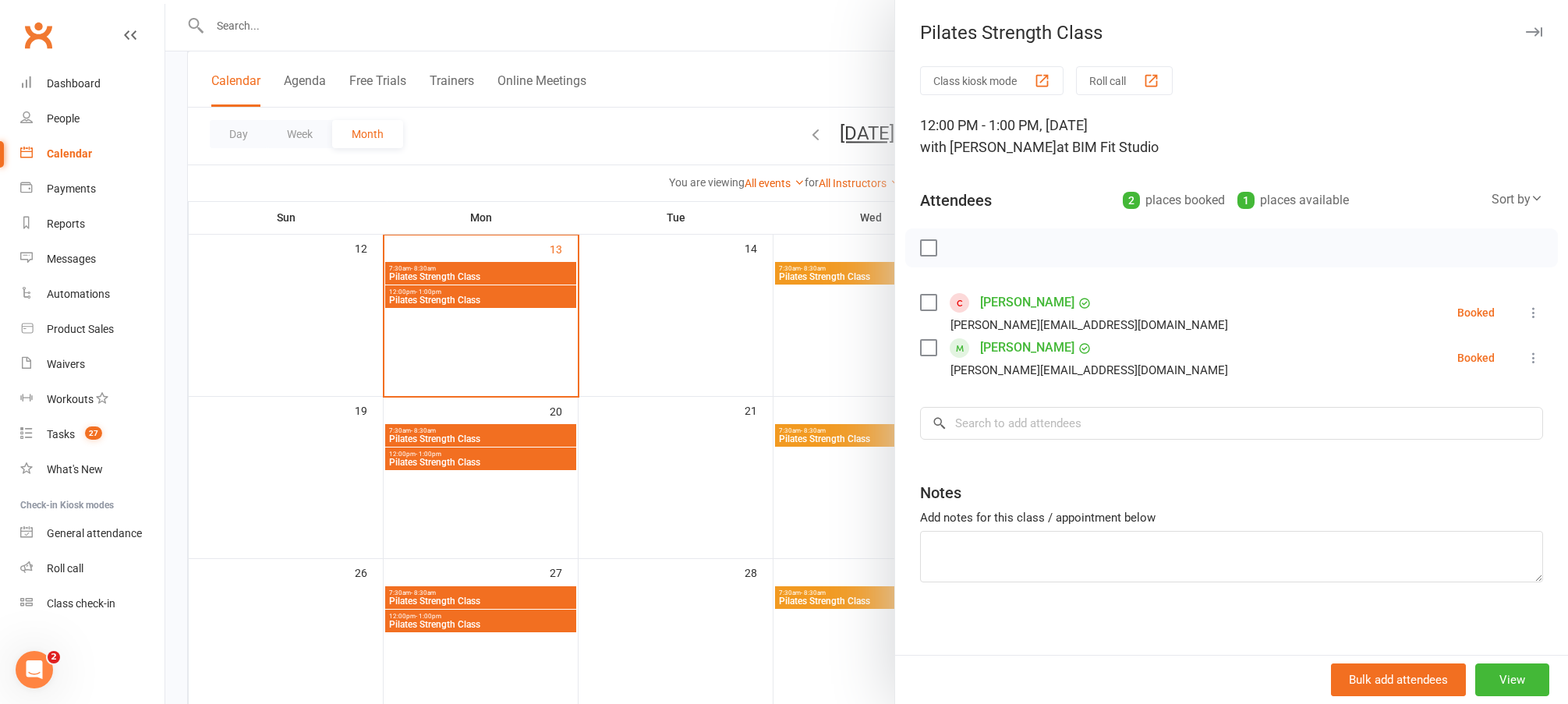
click at [681, 370] on div at bounding box center [866, 352] width 1402 height 704
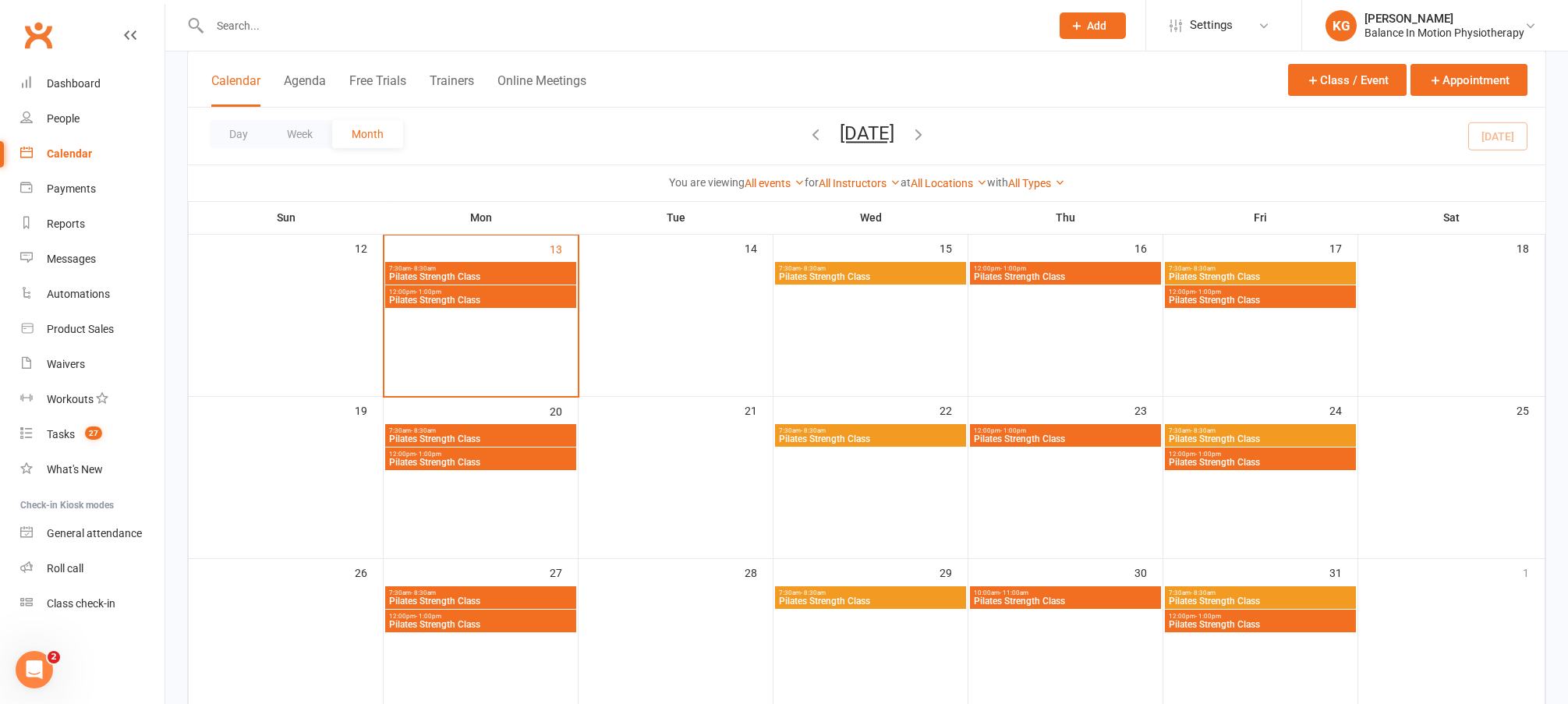
click at [1092, 435] on span "Pilates Strength Class" at bounding box center [1064, 439] width 184 height 9
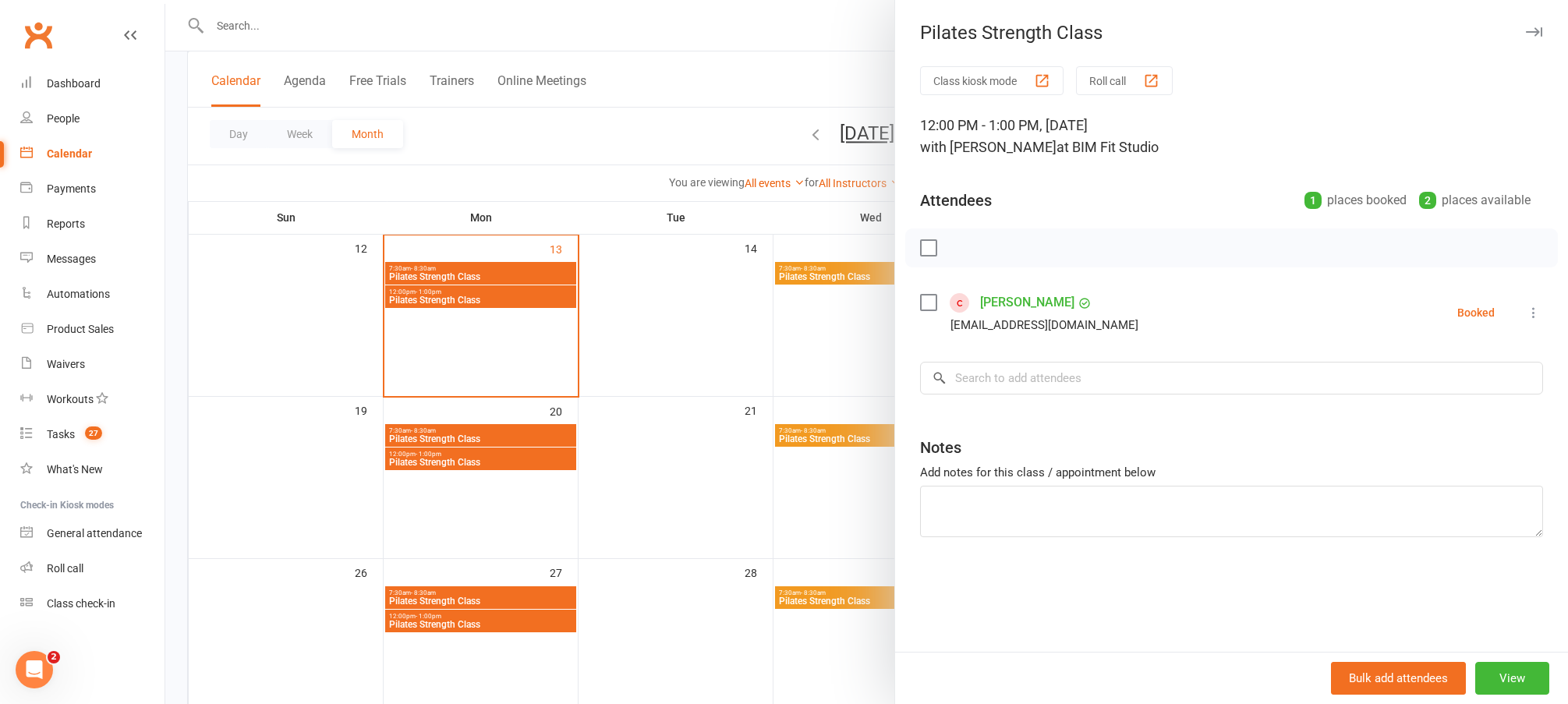
click at [669, 298] on div at bounding box center [866, 352] width 1402 height 704
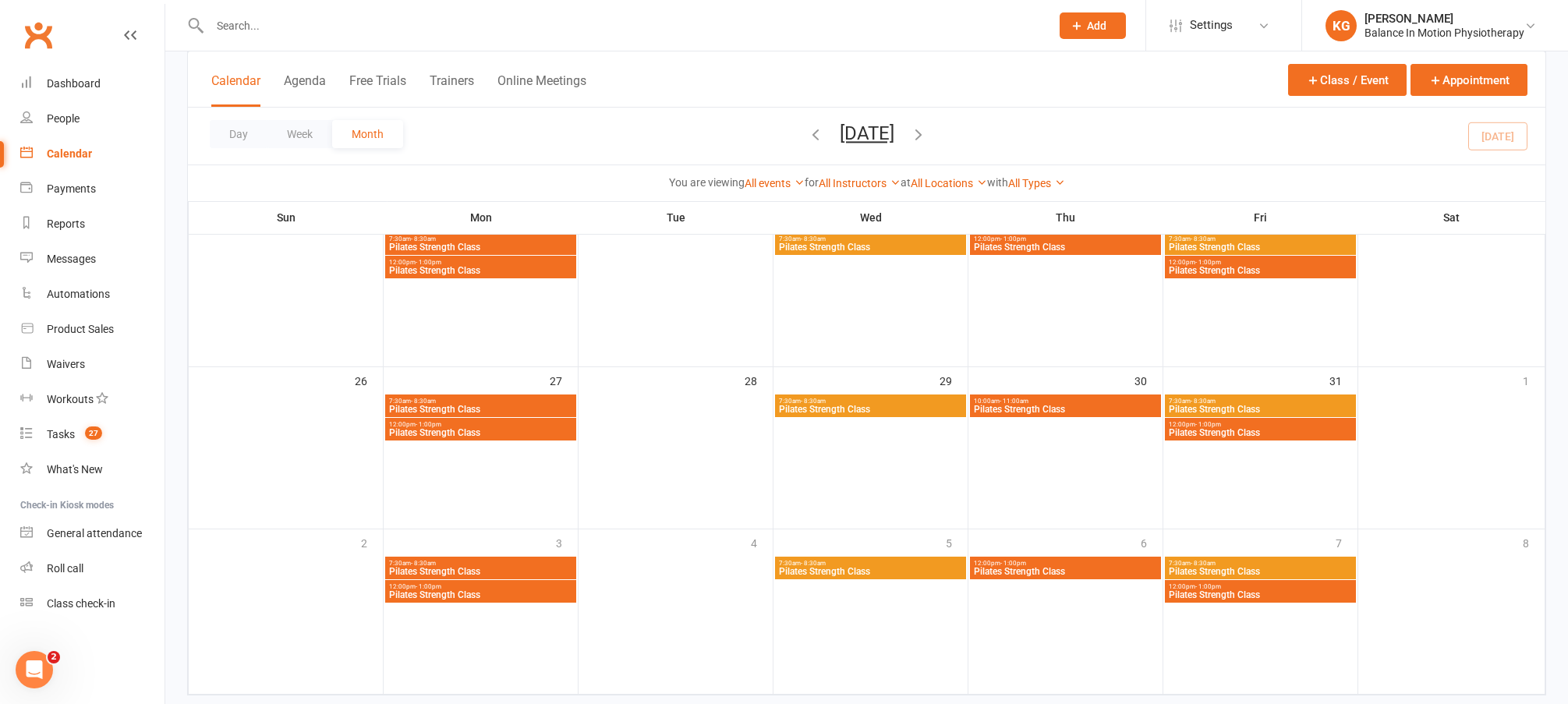
scroll to position [545, 0]
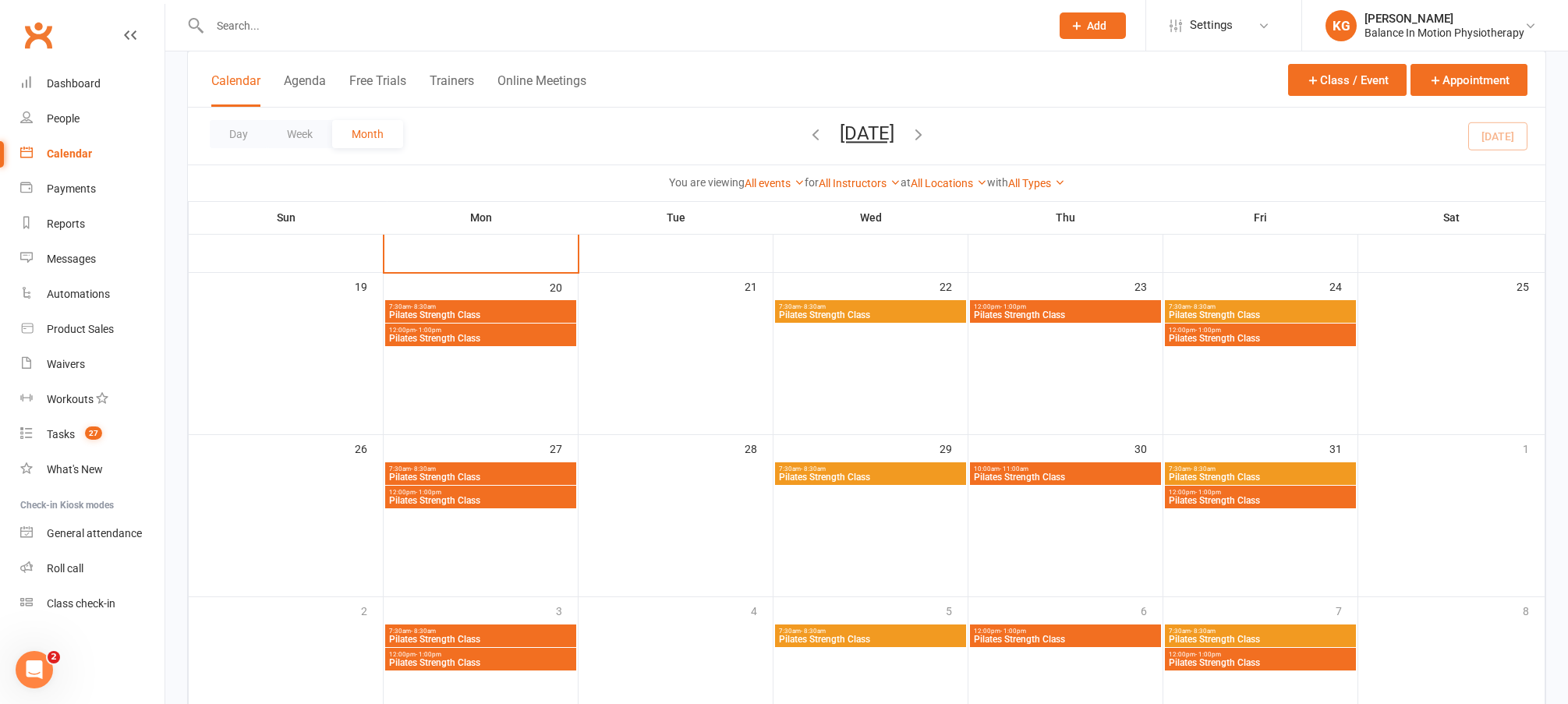
click at [1262, 335] on span "Pilates Strength Class" at bounding box center [1260, 338] width 184 height 9
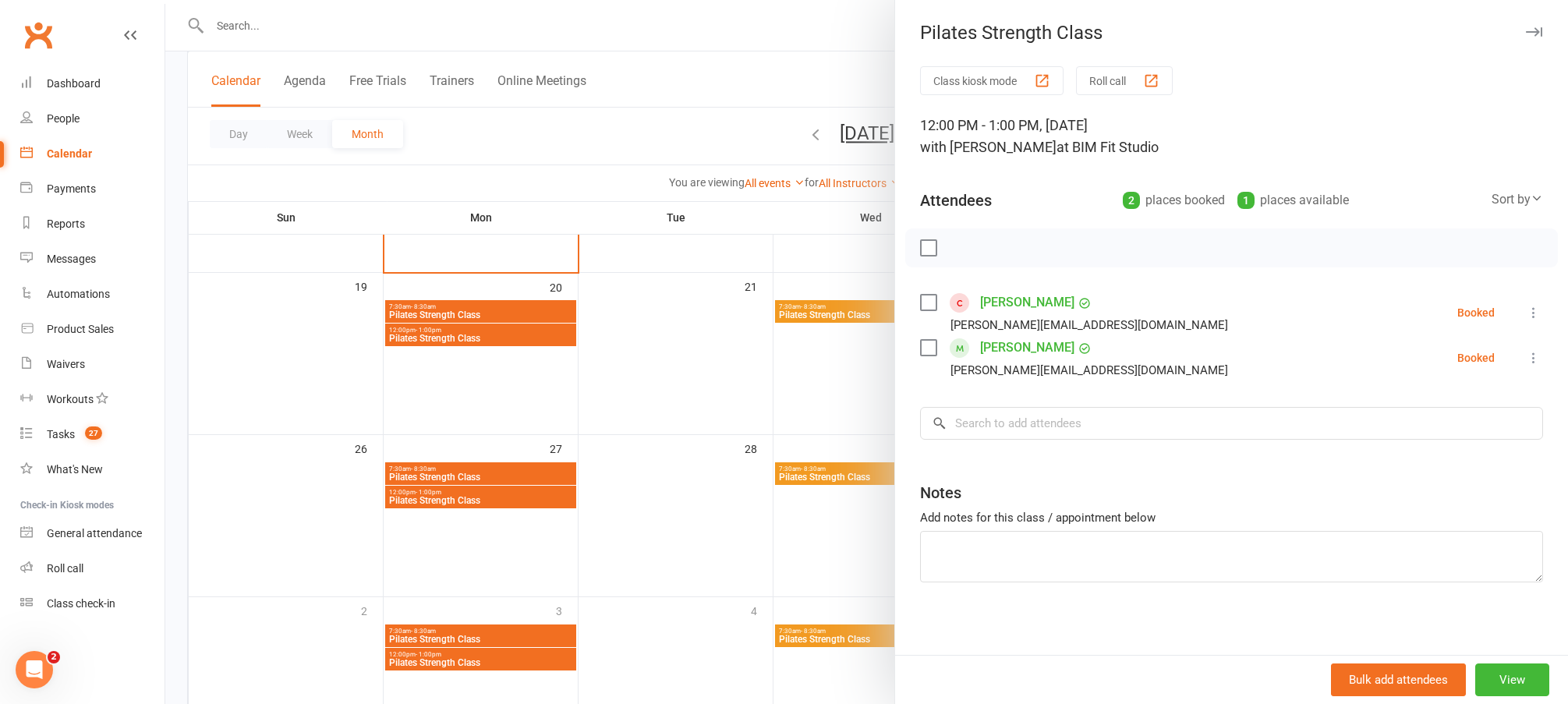
click at [657, 450] on div at bounding box center [866, 352] width 1402 height 704
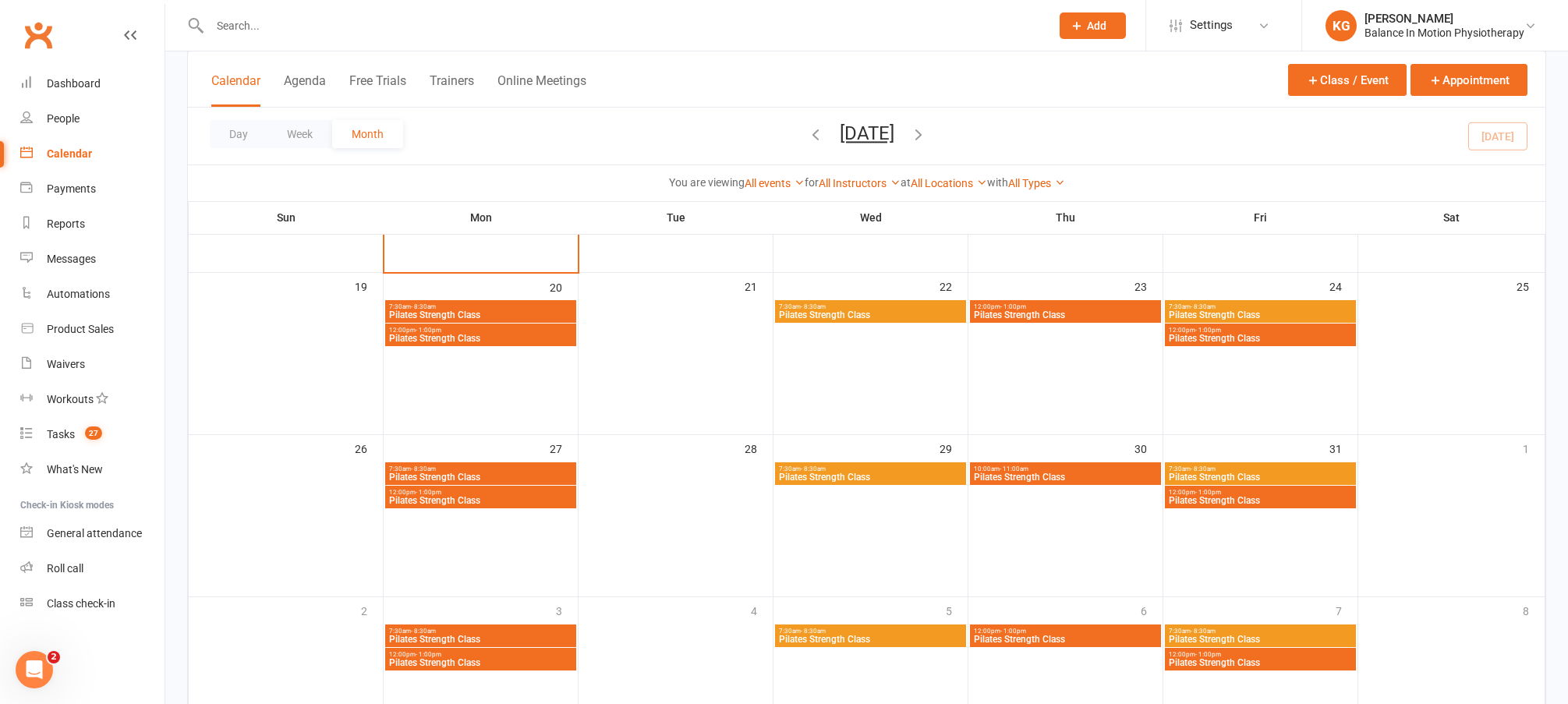
click at [528, 504] on span "Pilates Strength Class" at bounding box center [480, 500] width 184 height 9
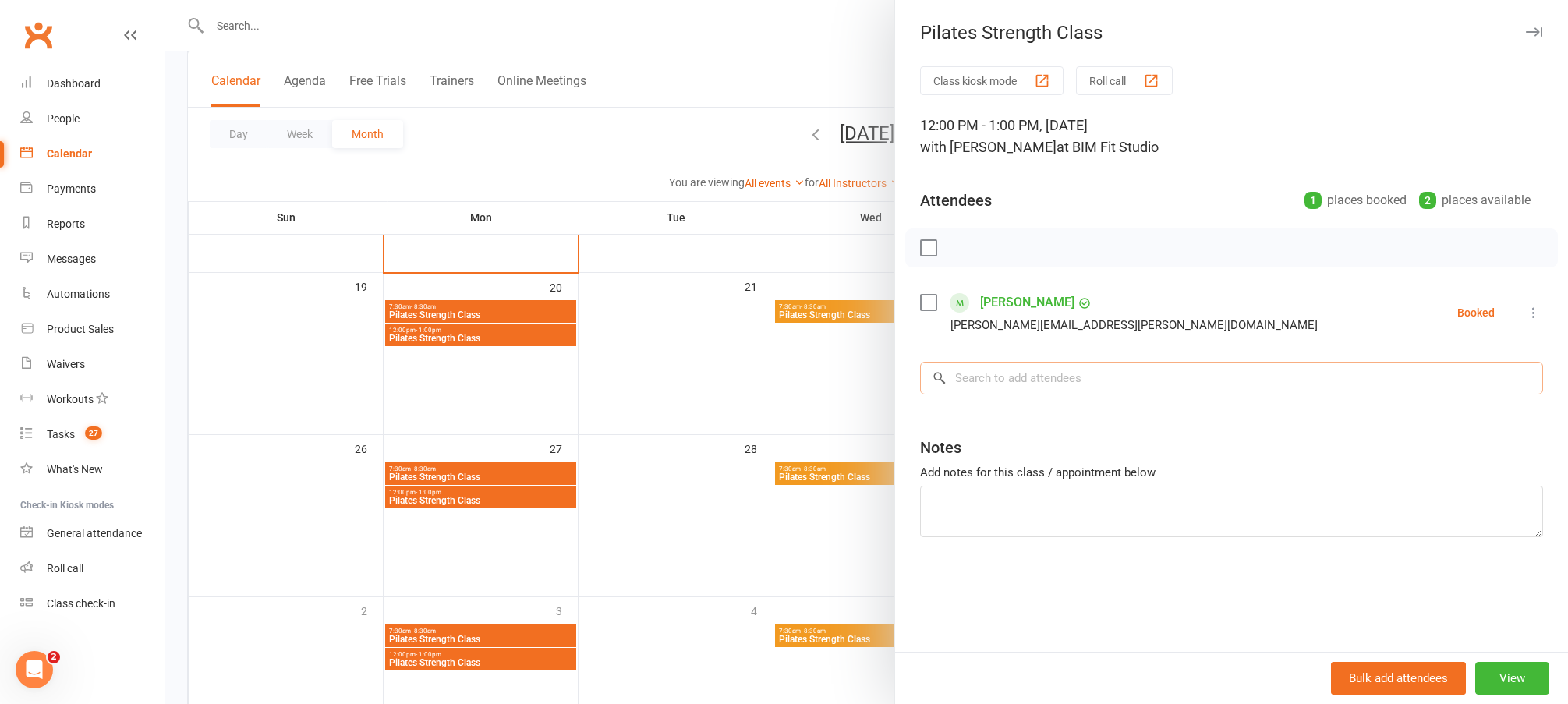
click at [1033, 381] on input "search" at bounding box center [1232, 378] width 623 height 33
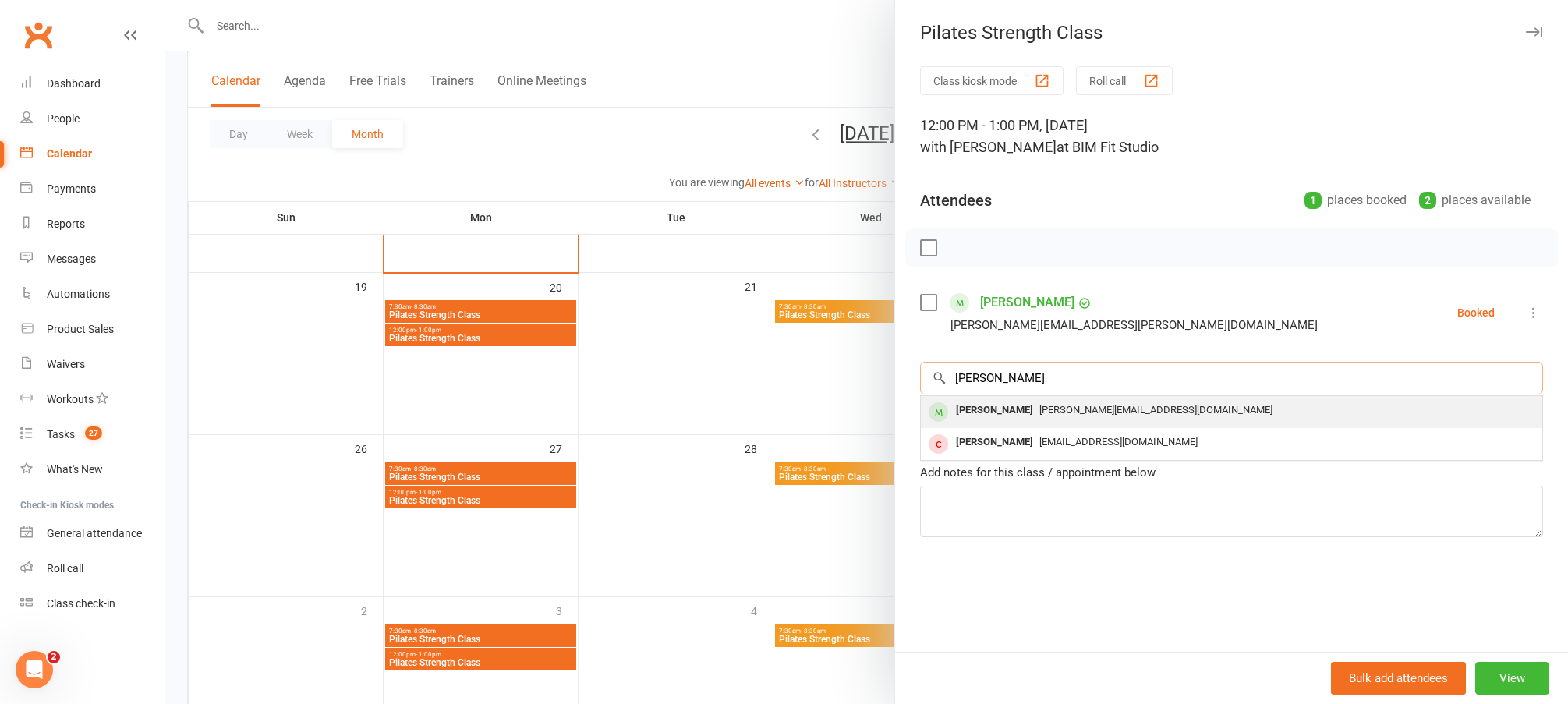
type input "jane whi"
click at [1040, 413] on span "[PERSON_NAME][EMAIL_ADDRESS][DOMAIN_NAME]" at bounding box center [1156, 410] width 234 height 12
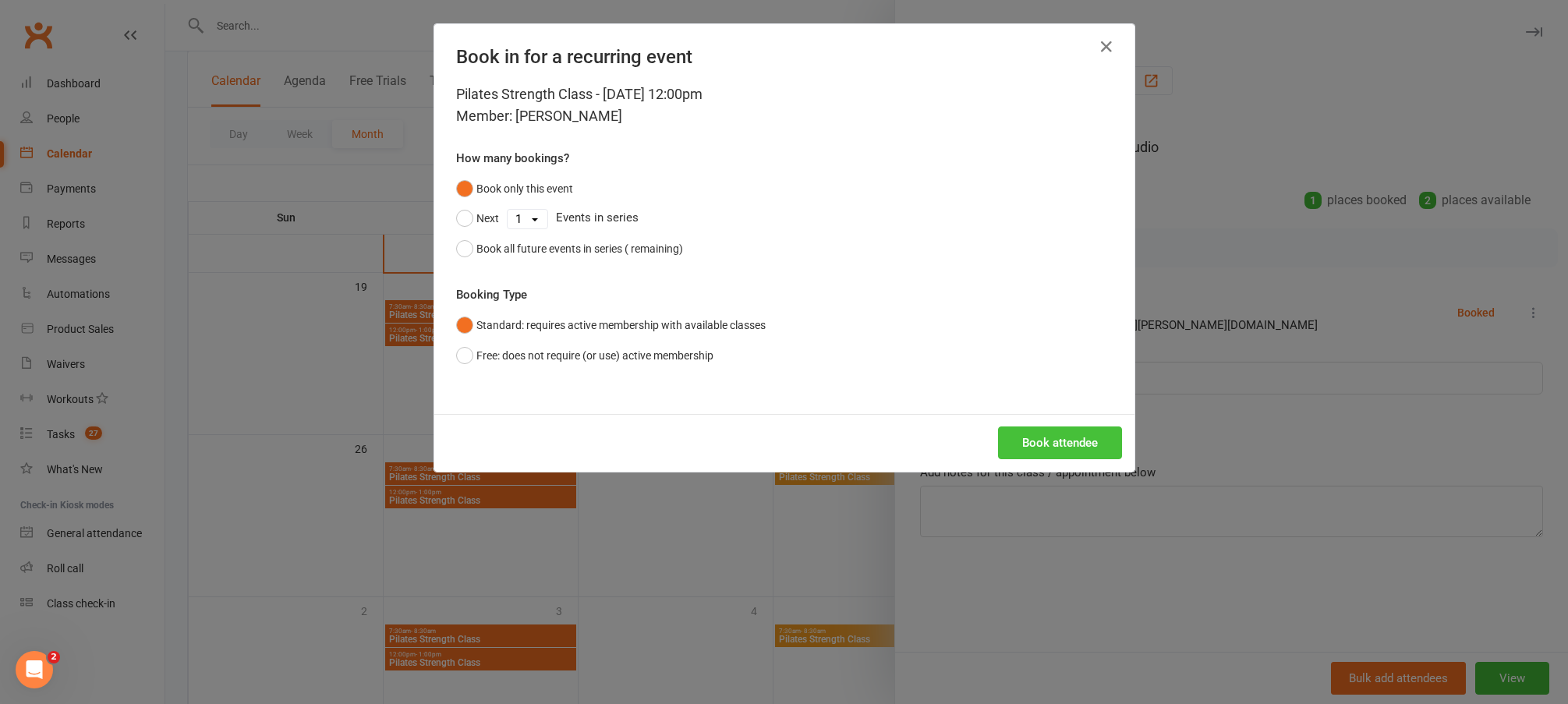
click at [1060, 447] on button "Book attendee" at bounding box center [1060, 443] width 124 height 33
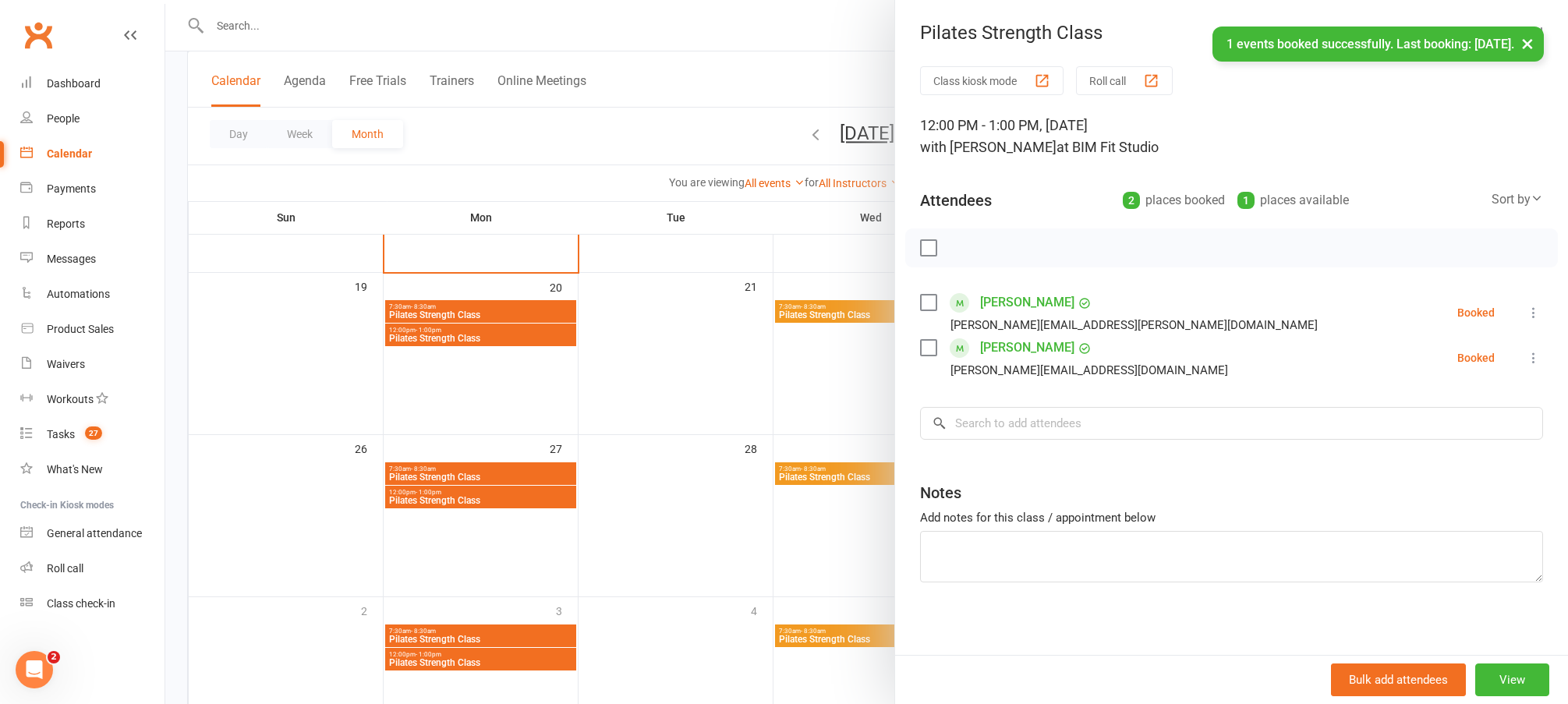
click at [747, 534] on div at bounding box center [866, 352] width 1402 height 704
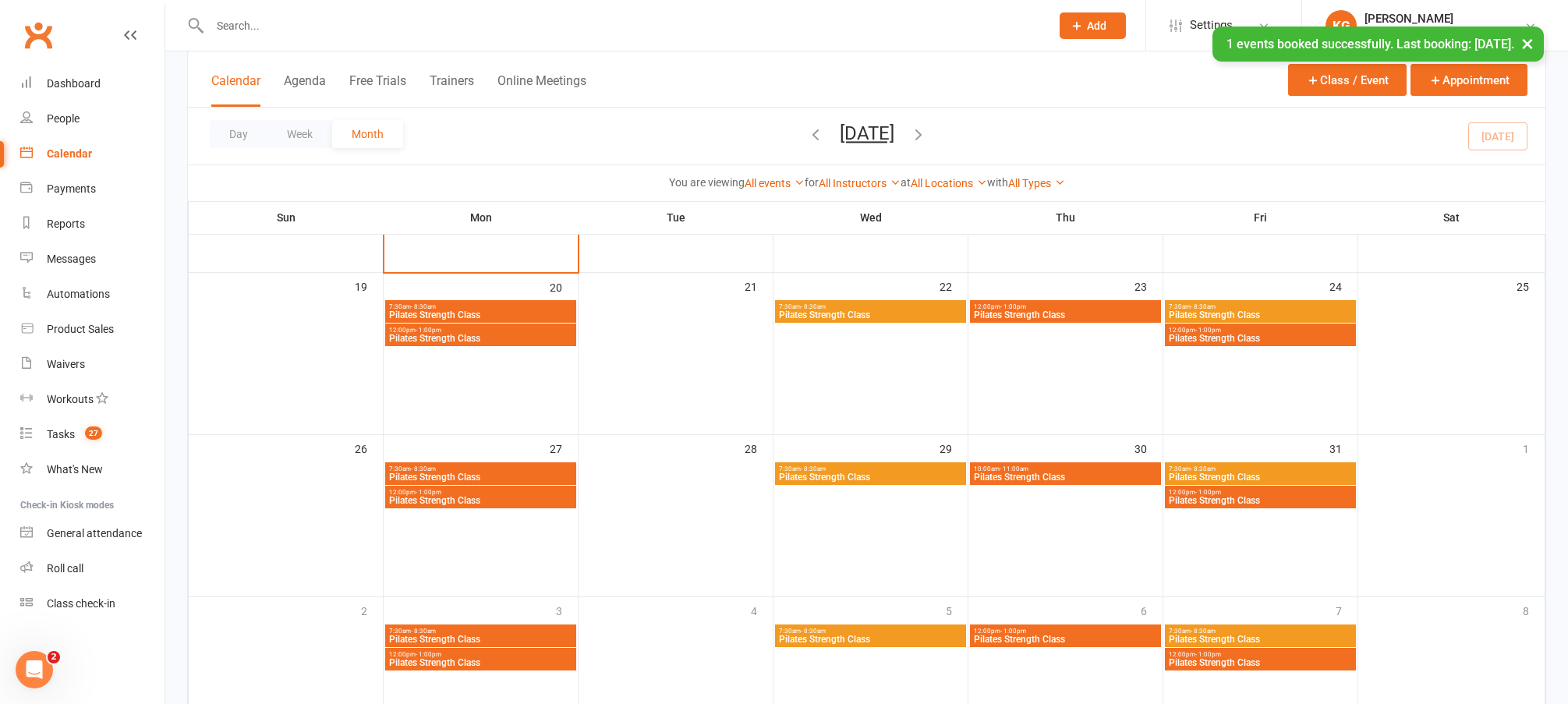
click at [482, 497] on span "Pilates Strength Class" at bounding box center [480, 500] width 184 height 9
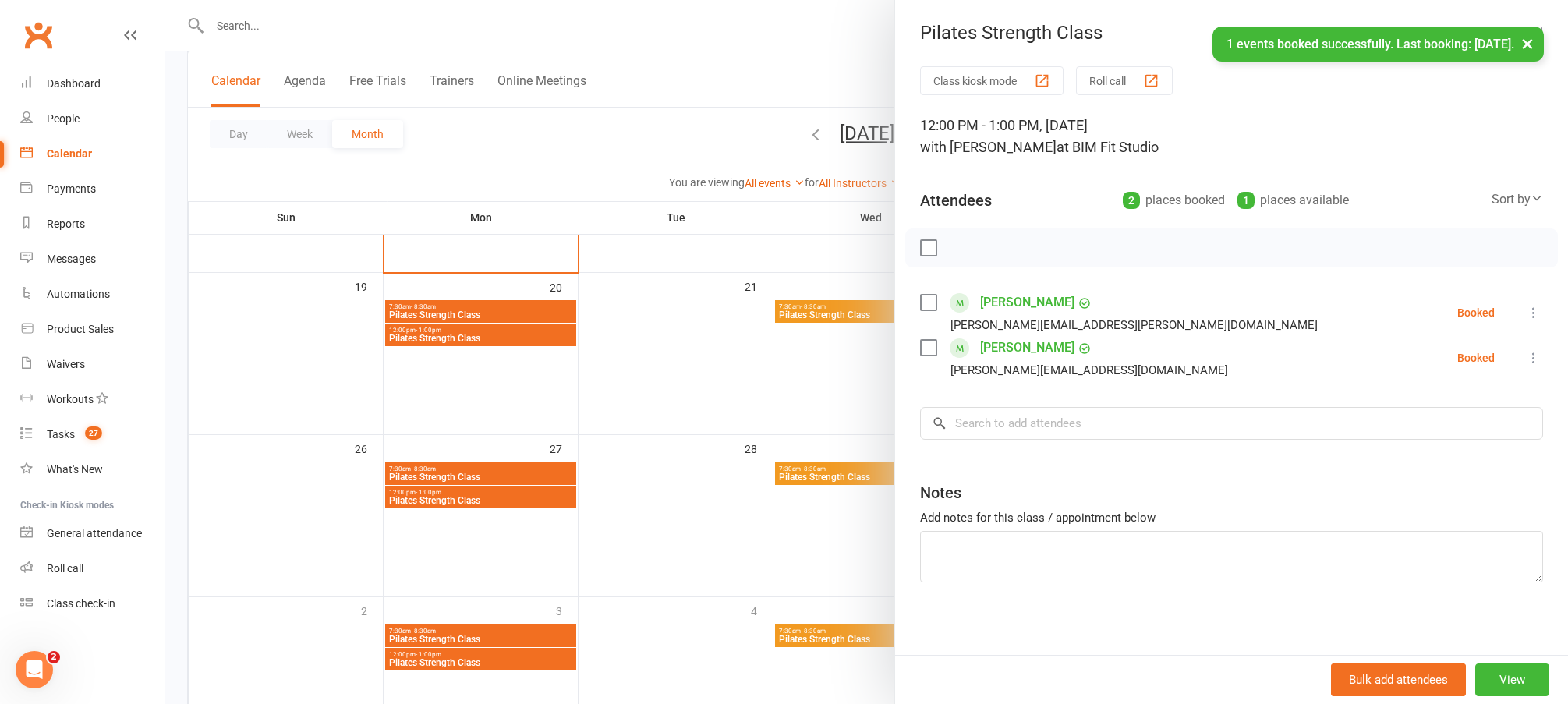
click at [629, 478] on div at bounding box center [866, 352] width 1402 height 704
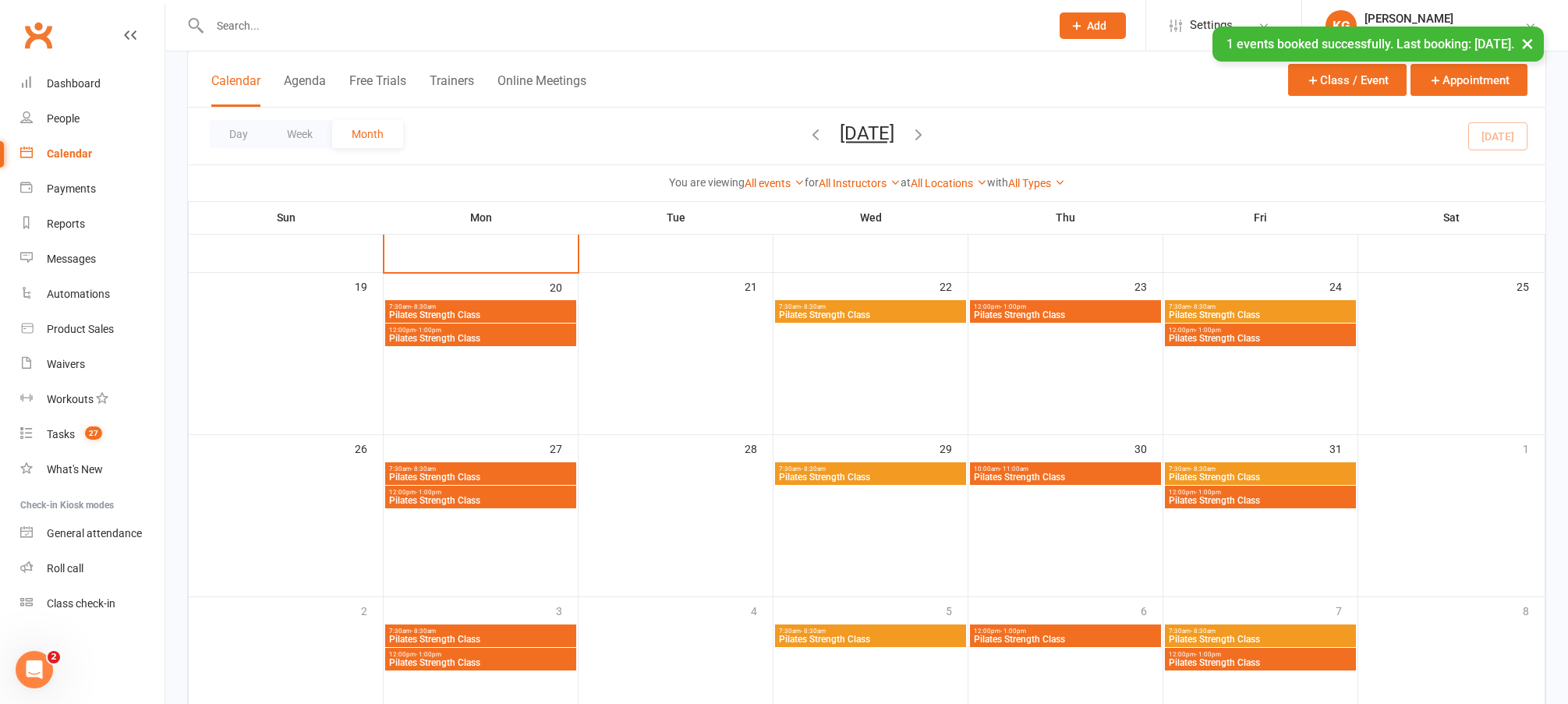
click at [1039, 480] on span "Pilates Strength Class" at bounding box center [1064, 476] width 184 height 9
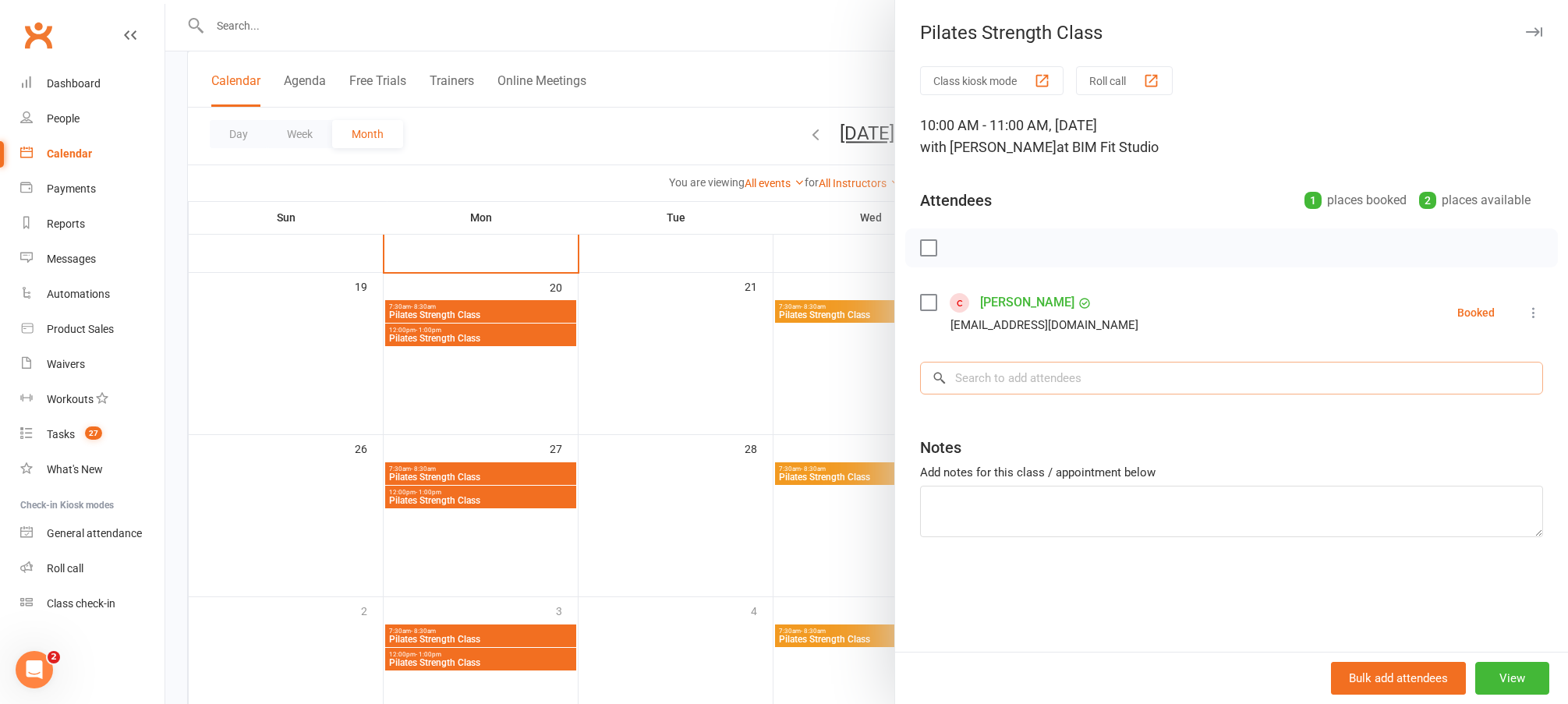
click at [1036, 381] on input "search" at bounding box center [1232, 378] width 623 height 33
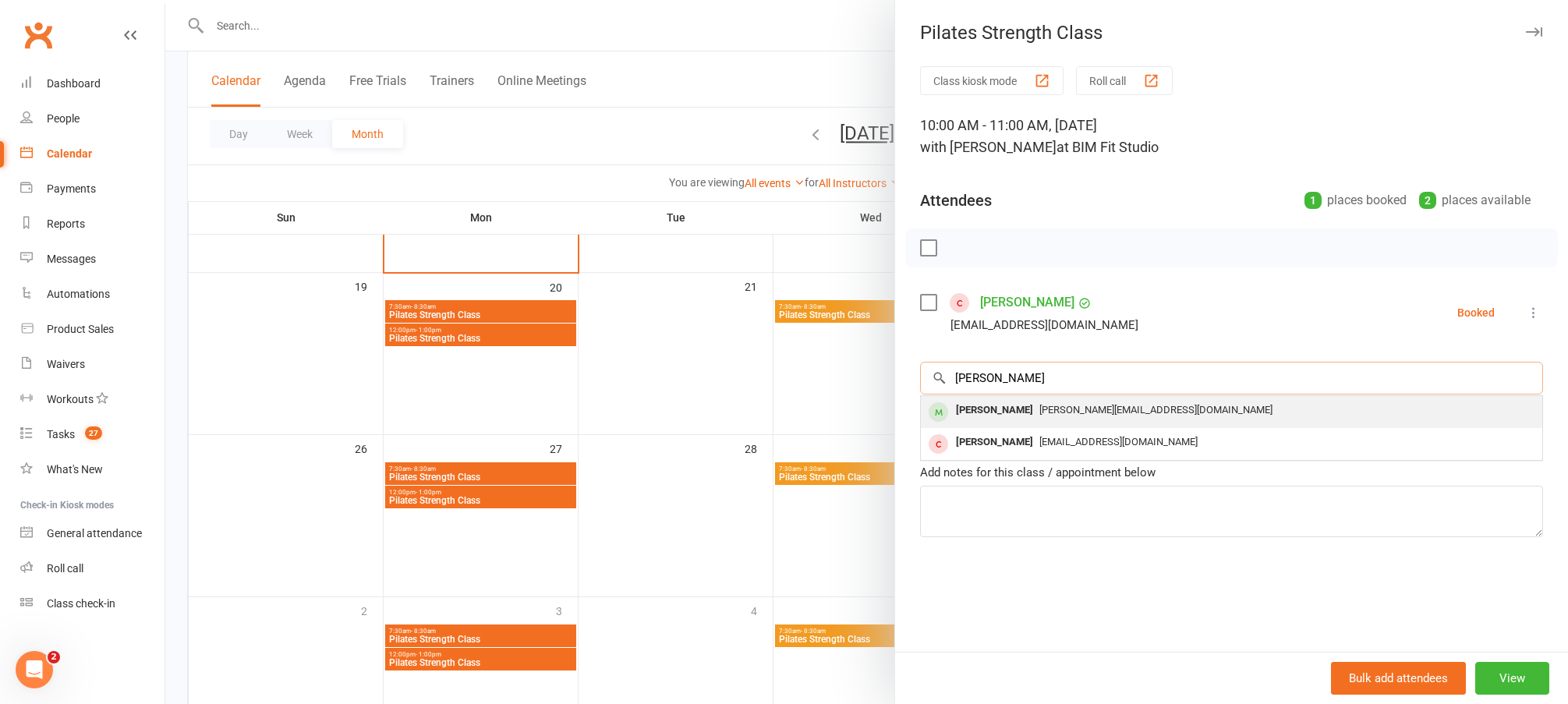
type input "jane whi"
click at [1043, 409] on span "[PERSON_NAME][EMAIL_ADDRESS][DOMAIN_NAME]" at bounding box center [1156, 410] width 234 height 12
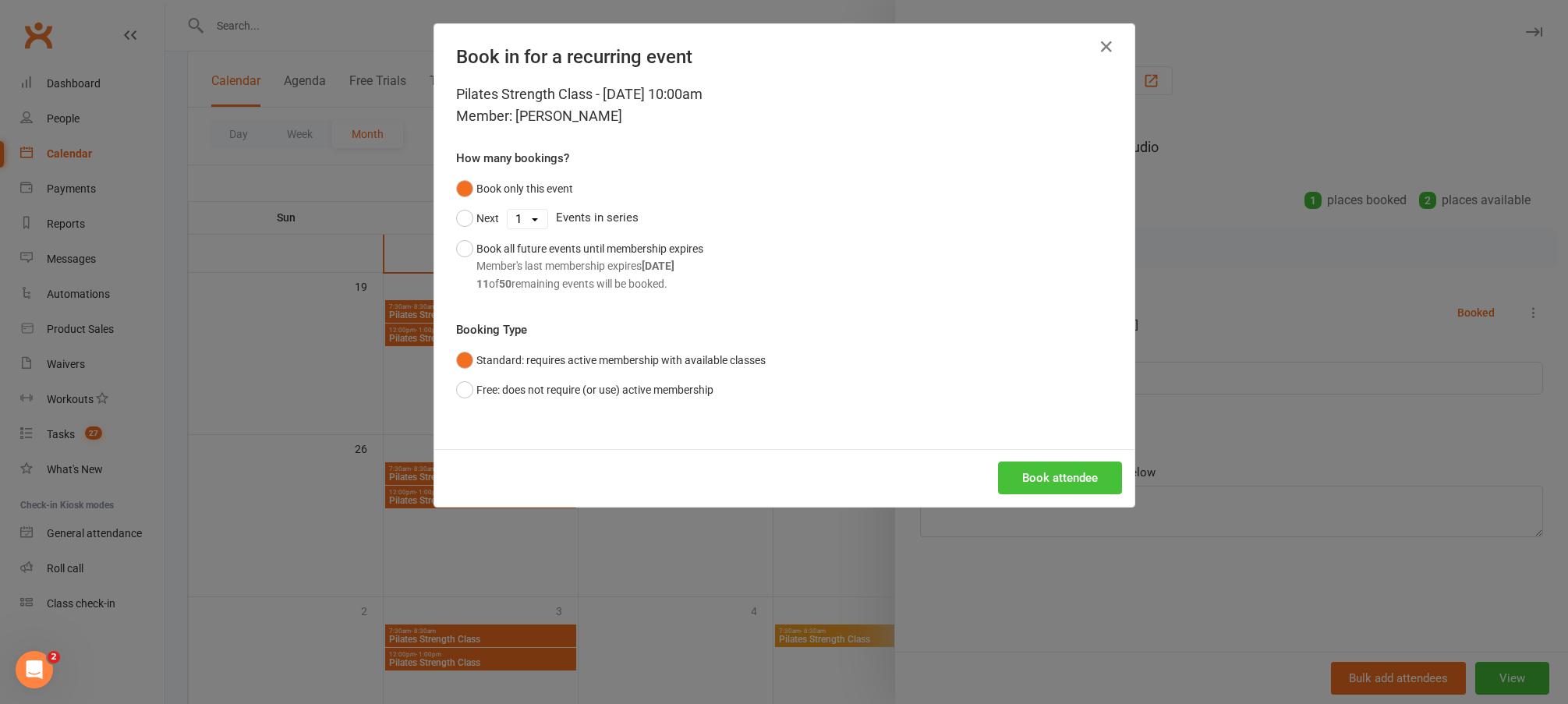
click at [1061, 483] on button "Book attendee" at bounding box center [1060, 477] width 124 height 33
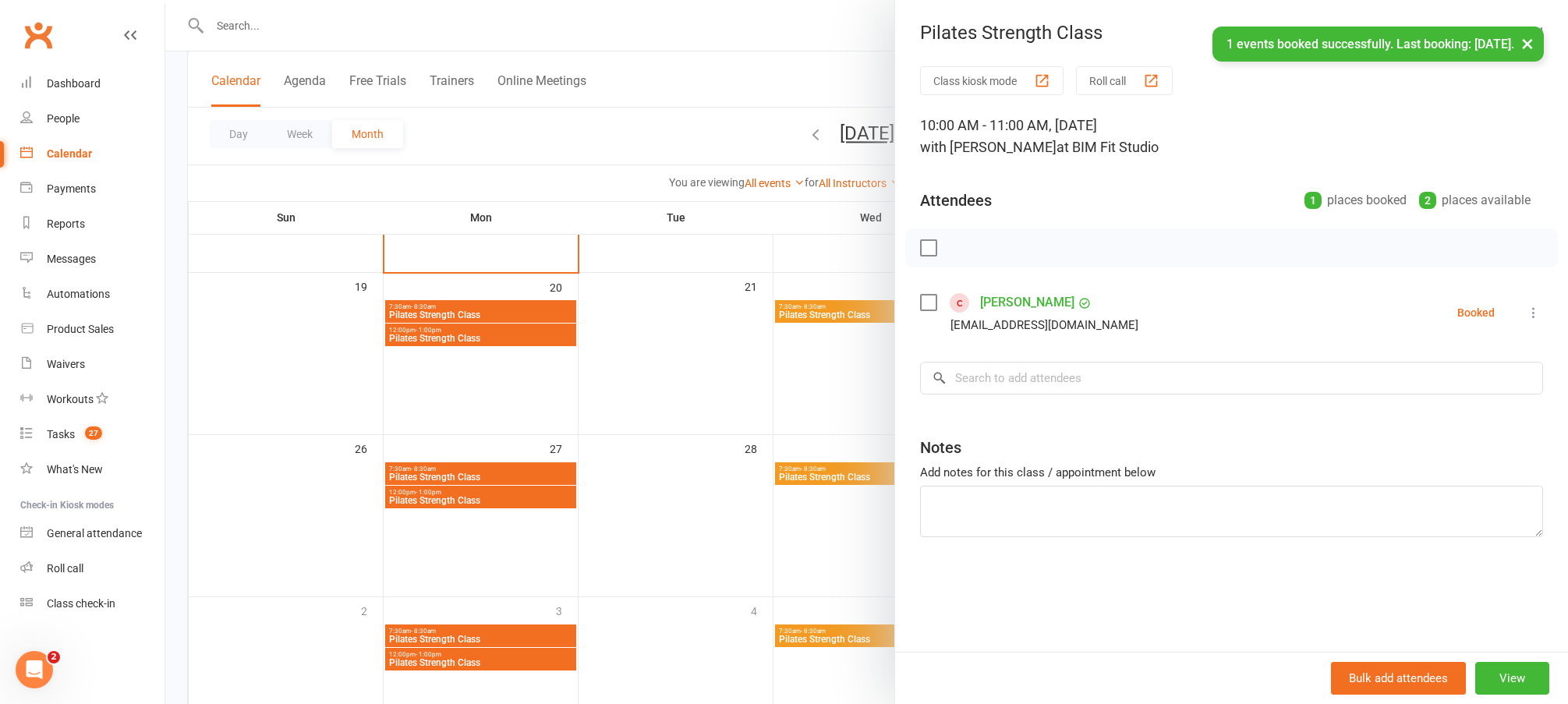
click at [714, 536] on div at bounding box center [866, 352] width 1402 height 704
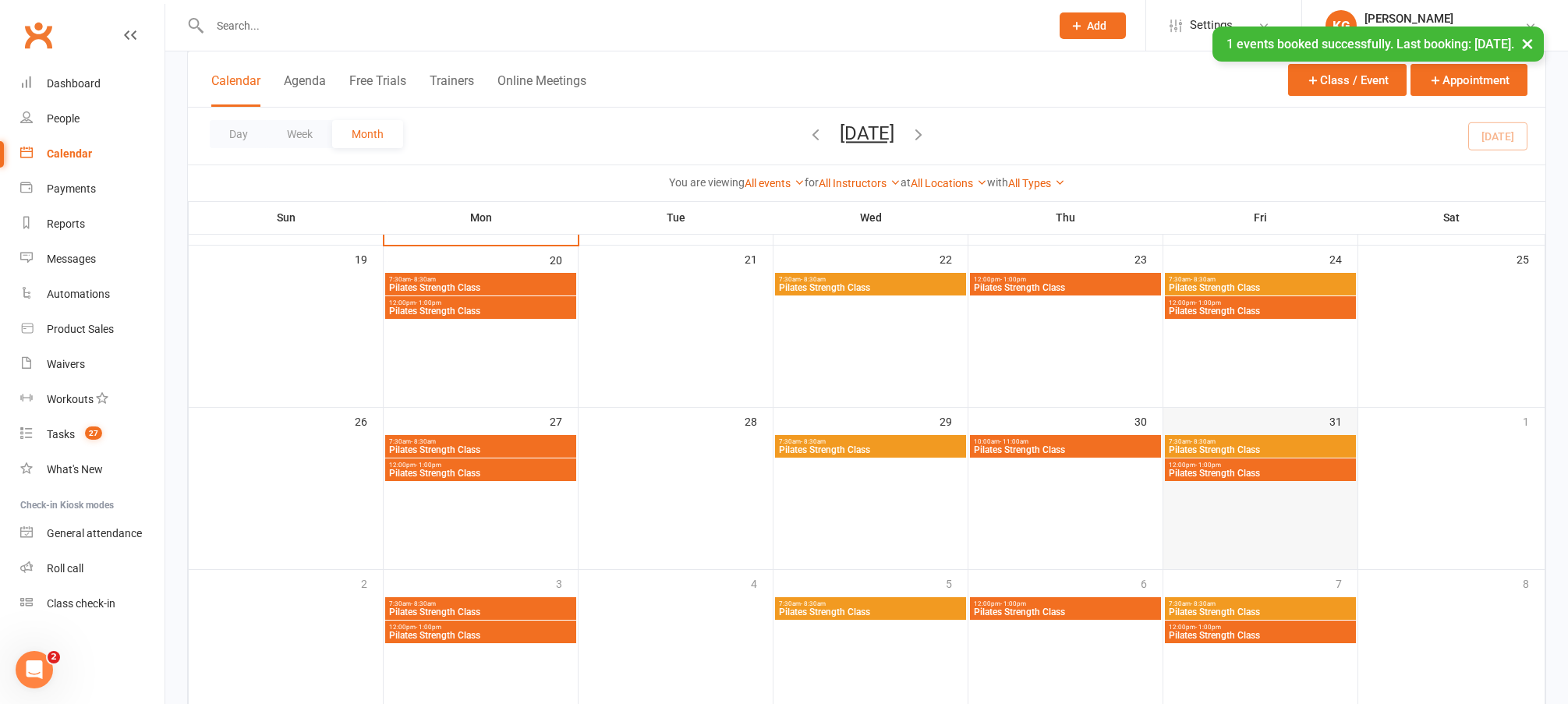
scroll to position [648, 0]
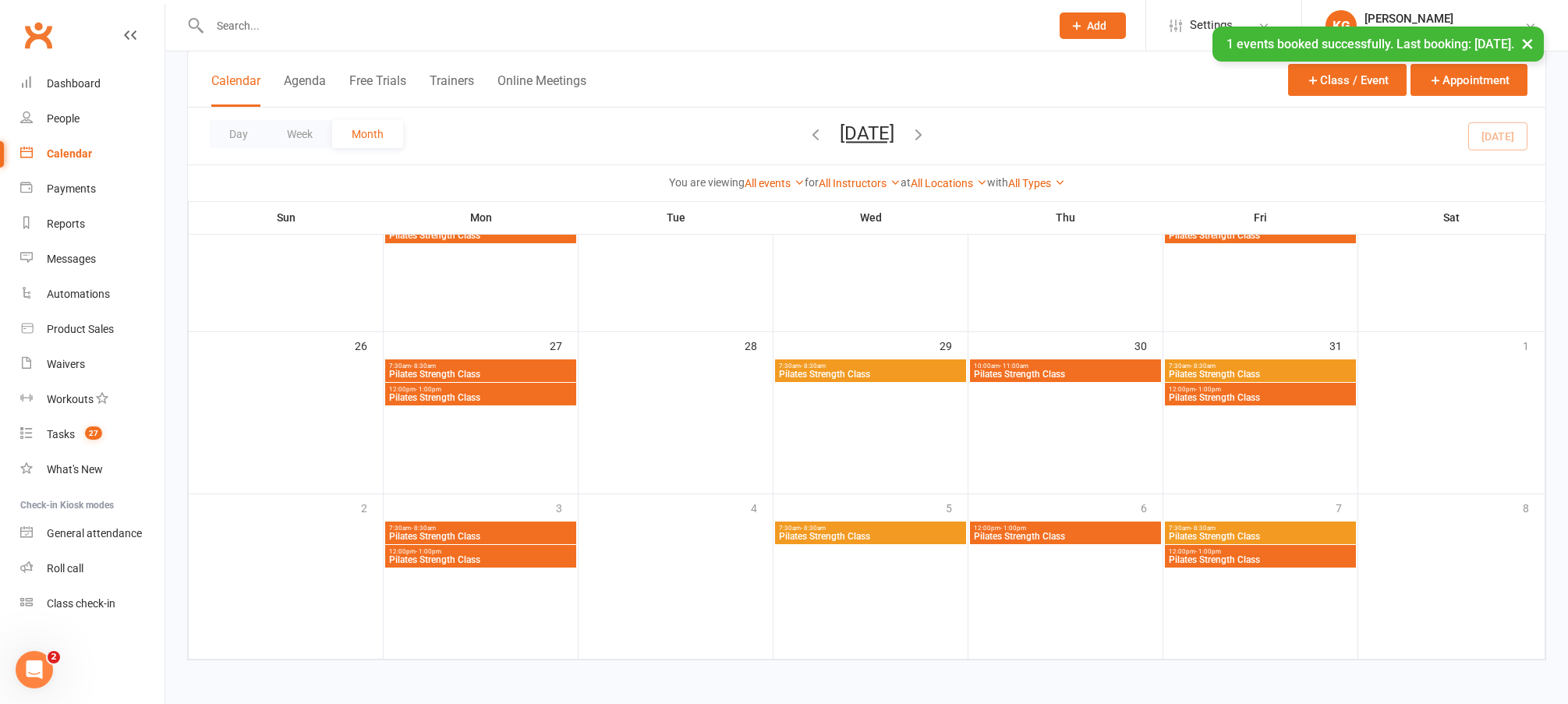
click at [1248, 404] on div "12:00pm - 1:00pm Pilates Strength Class" at bounding box center [1261, 393] width 191 height 23
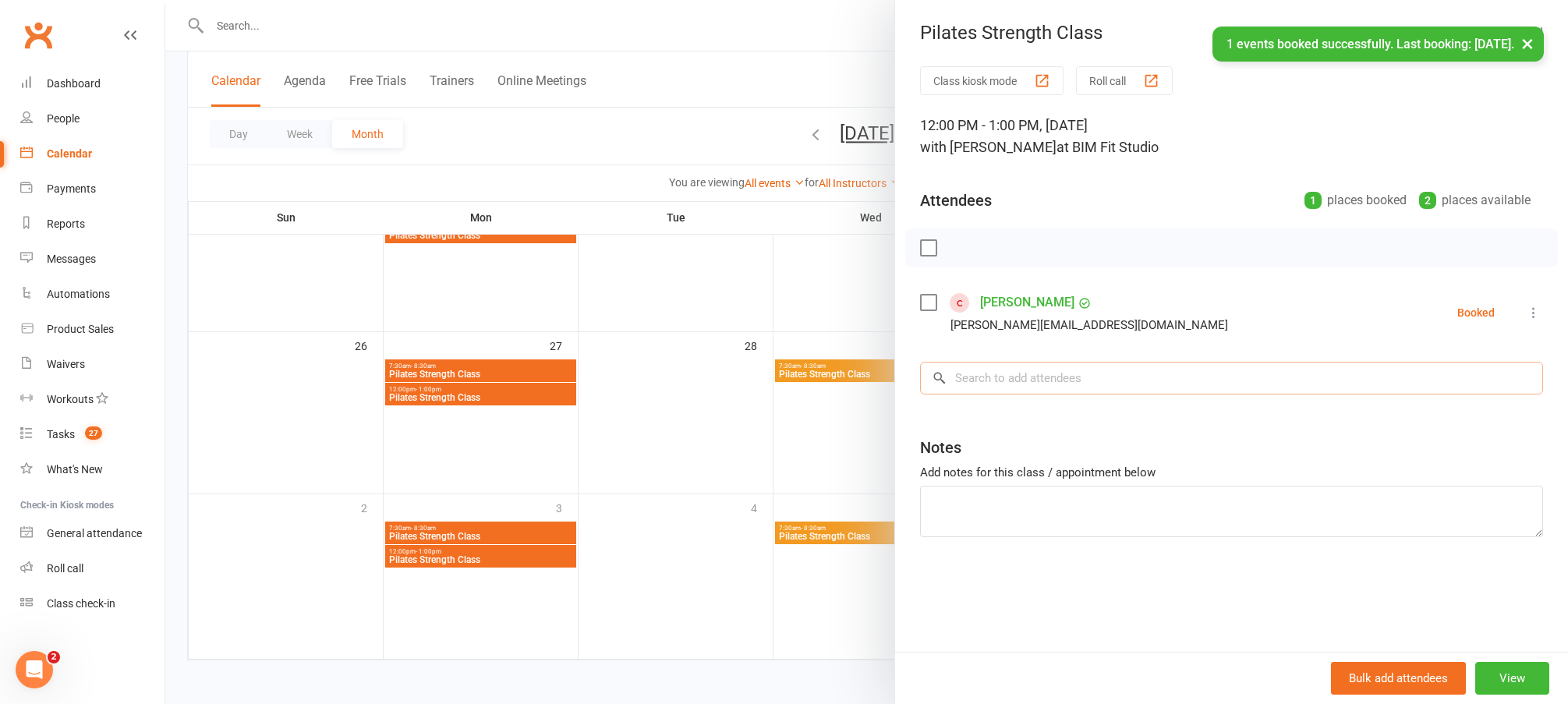
click at [1006, 373] on input "search" at bounding box center [1232, 378] width 623 height 33
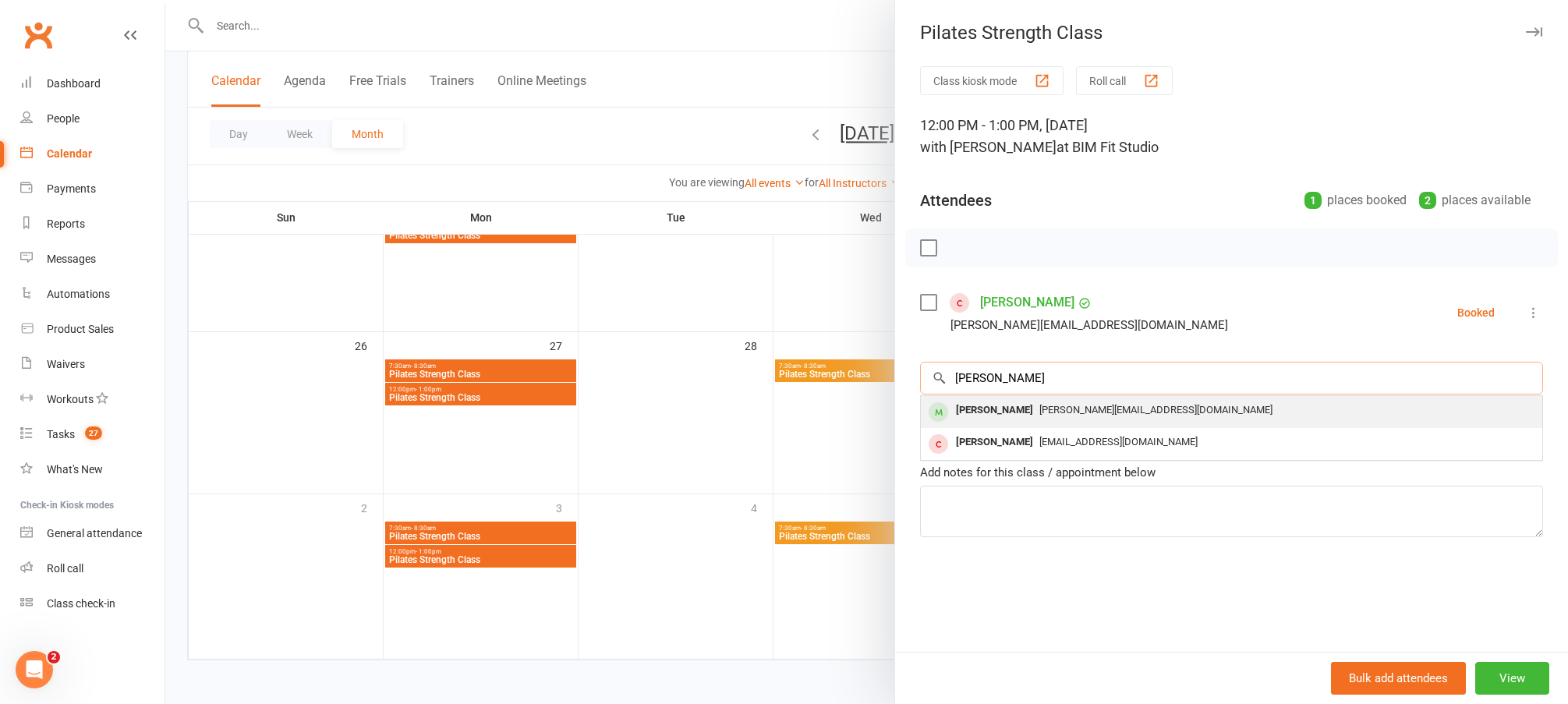
type input "jane whi"
click at [1040, 413] on span "[PERSON_NAME][EMAIL_ADDRESS][DOMAIN_NAME]" at bounding box center [1156, 410] width 234 height 12
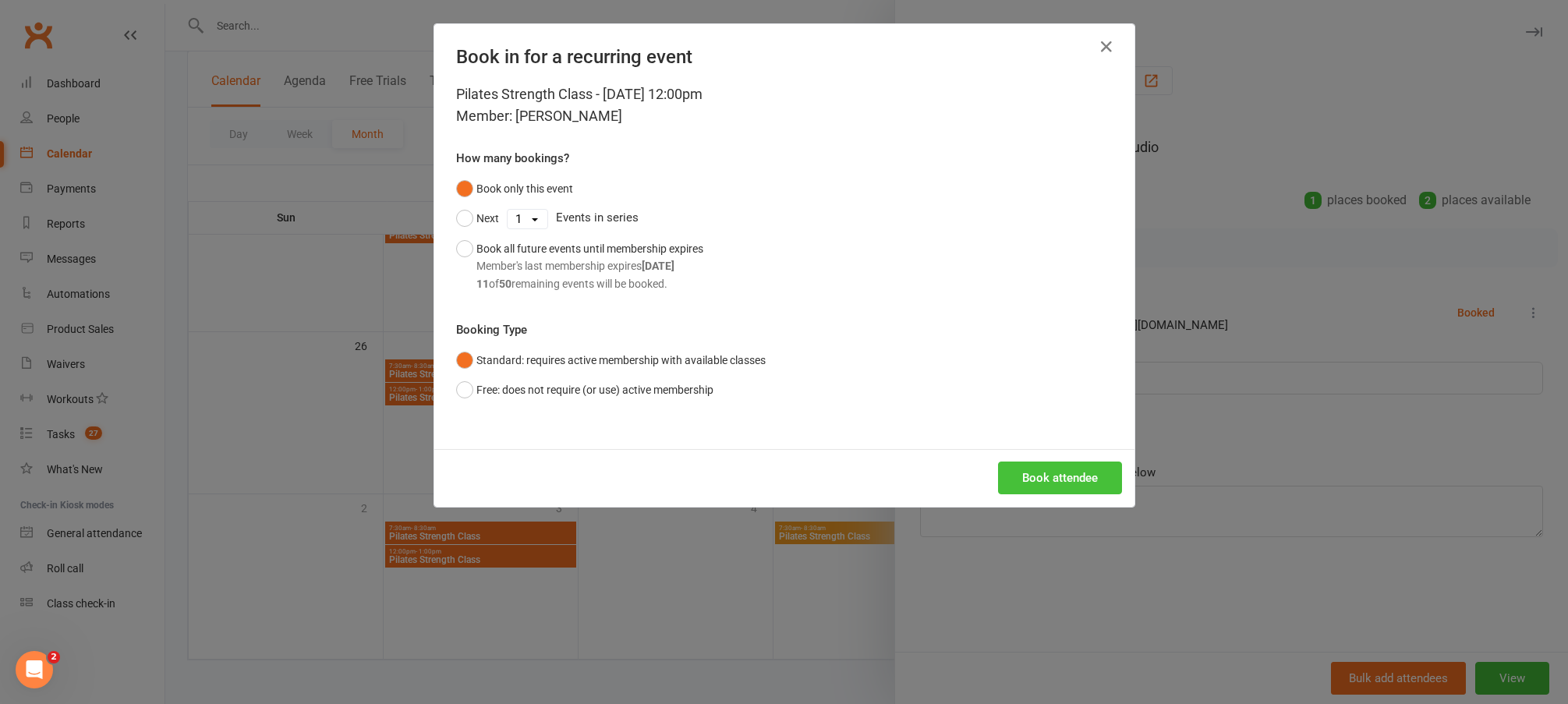
click at [1065, 484] on button "Book attendee" at bounding box center [1060, 477] width 124 height 33
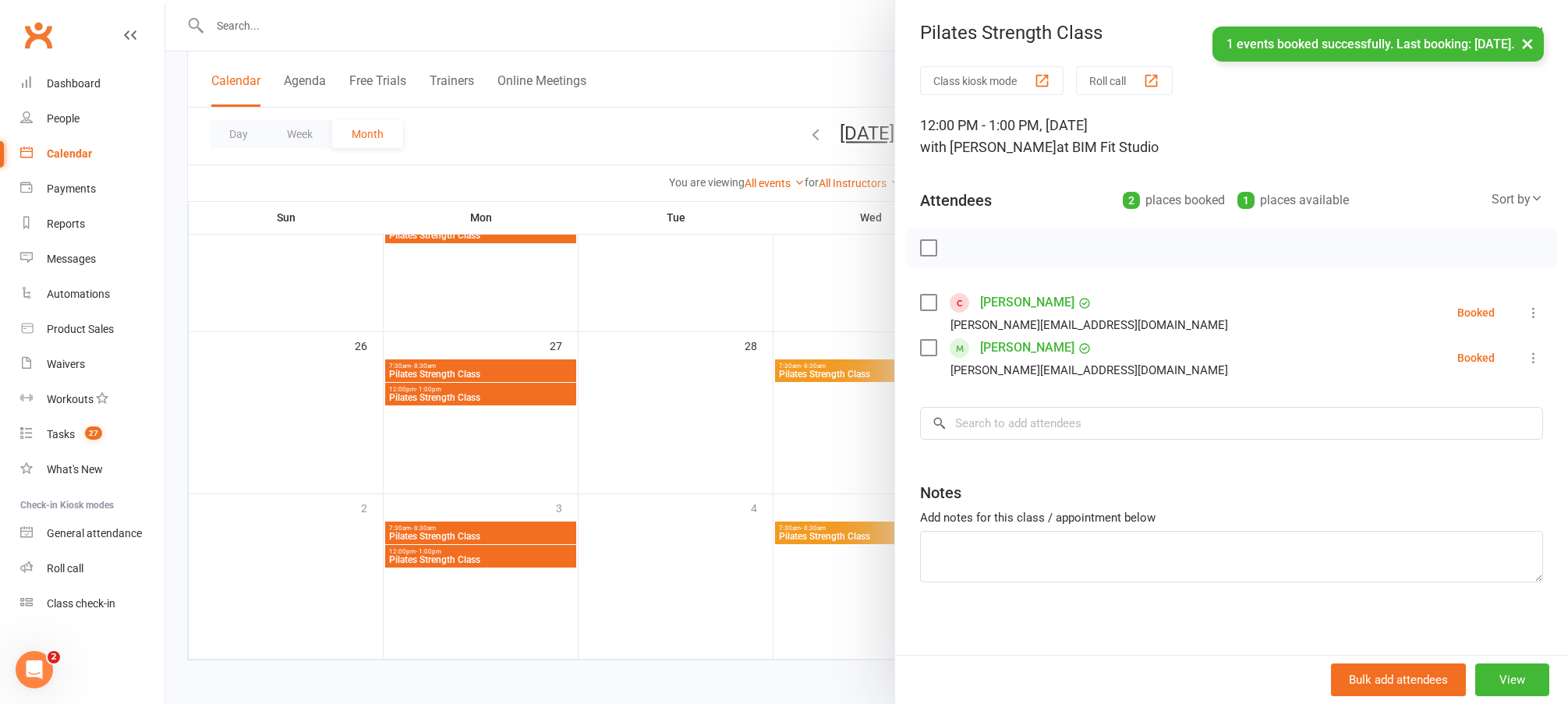
drag, startPoint x: 740, startPoint y: 420, endPoint x: 875, endPoint y: 389, distance: 138.5
click at [741, 420] on div at bounding box center [866, 352] width 1402 height 704
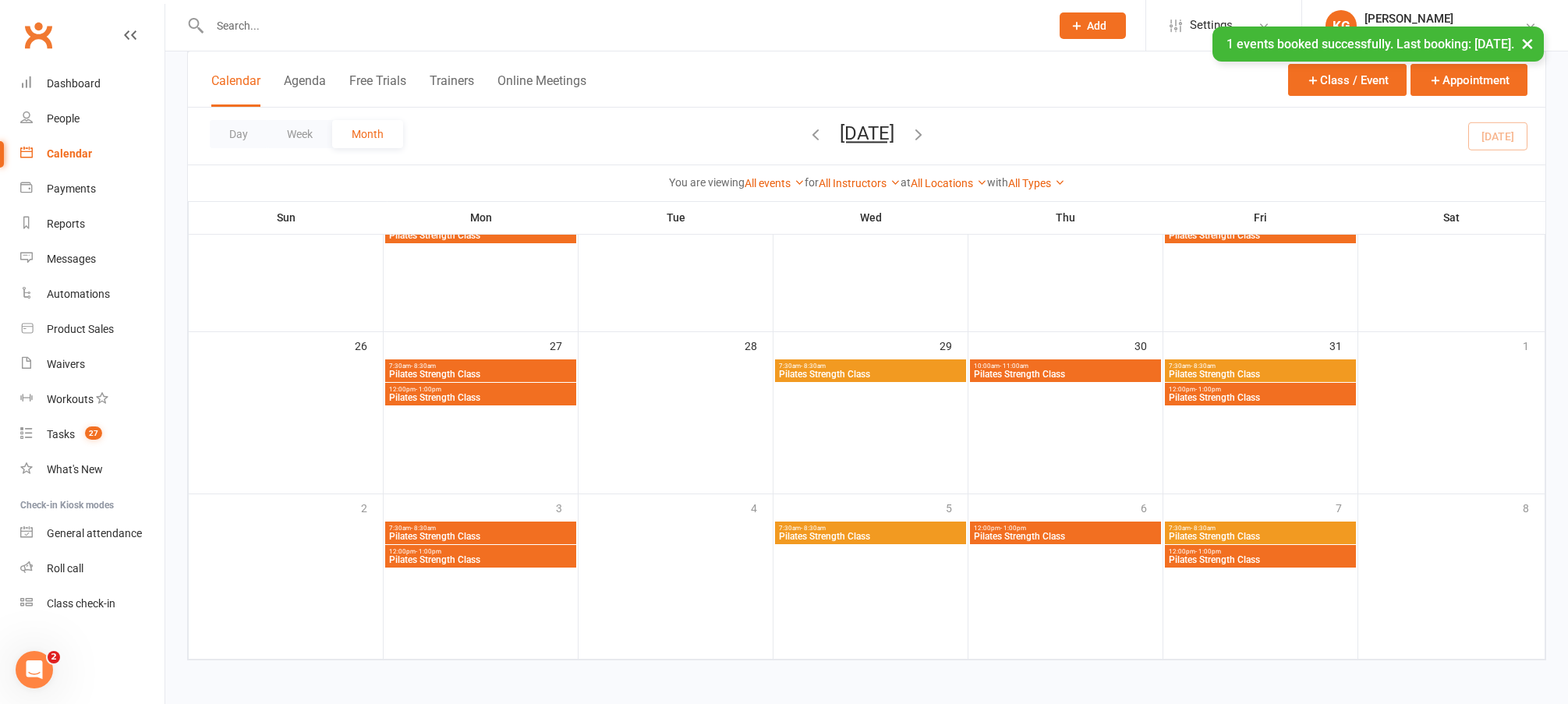
click at [504, 558] on span "Pilates Strength Class" at bounding box center [480, 559] width 184 height 9
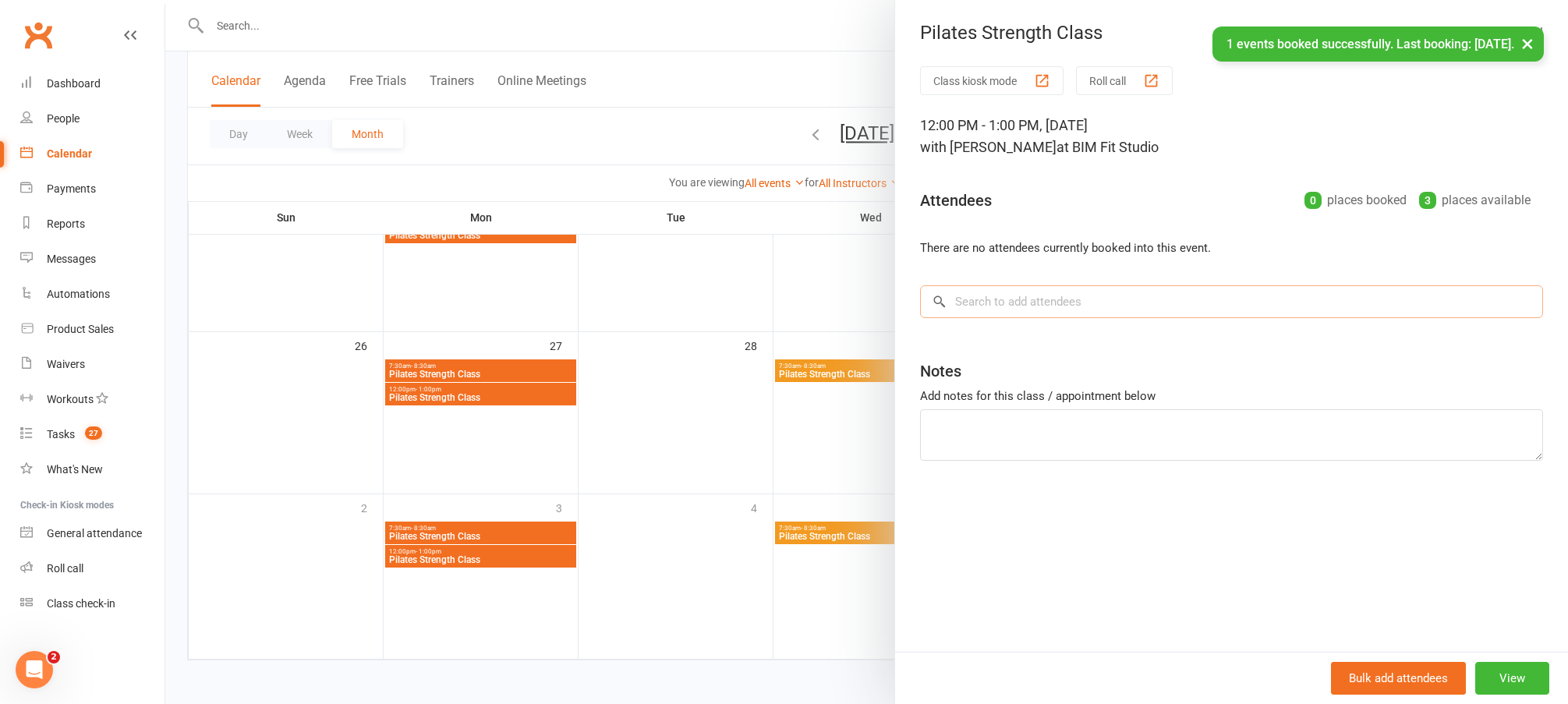
click at [982, 301] on input "search" at bounding box center [1232, 302] width 623 height 33
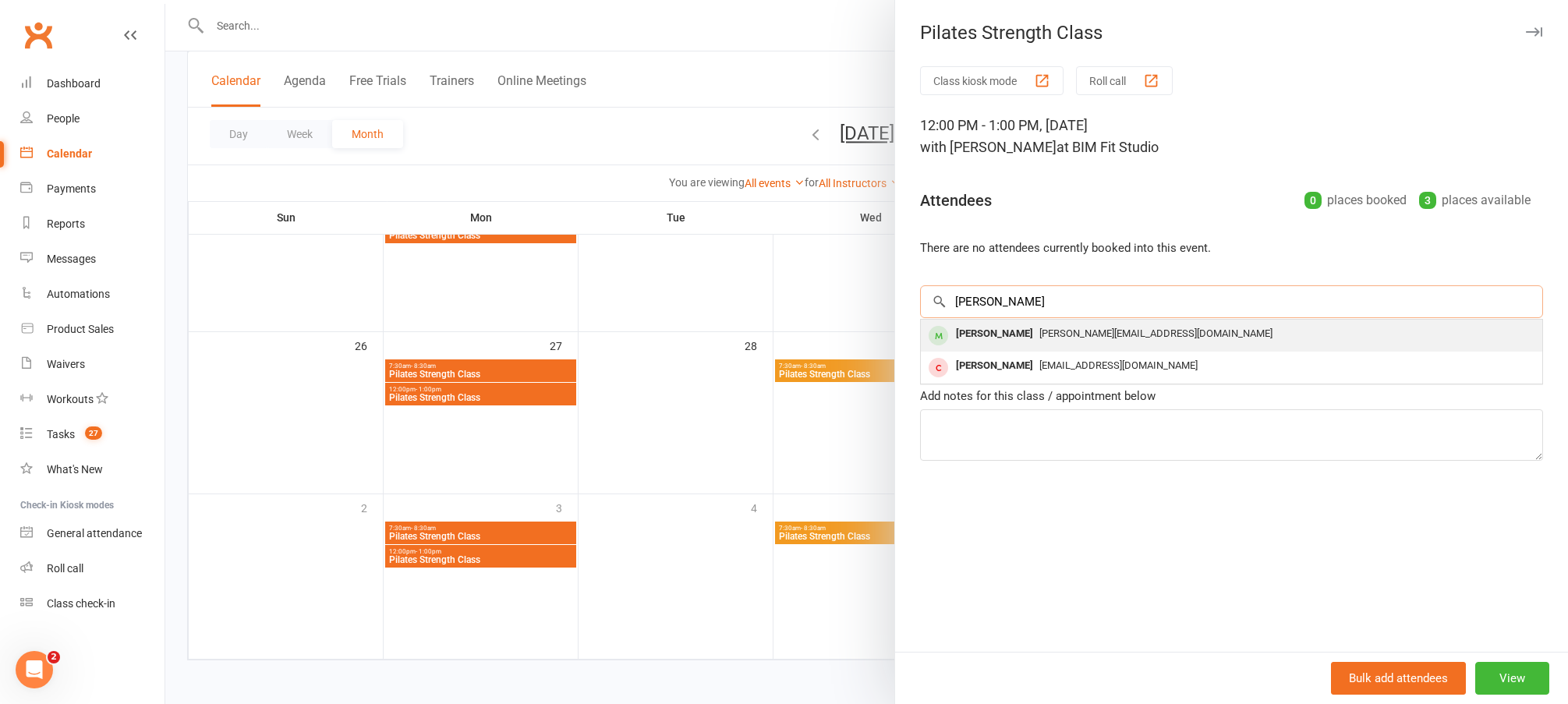
type input "jane whit"
click at [1032, 342] on div "[PERSON_NAME][EMAIL_ADDRESS][DOMAIN_NAME]" at bounding box center [1232, 334] width 609 height 23
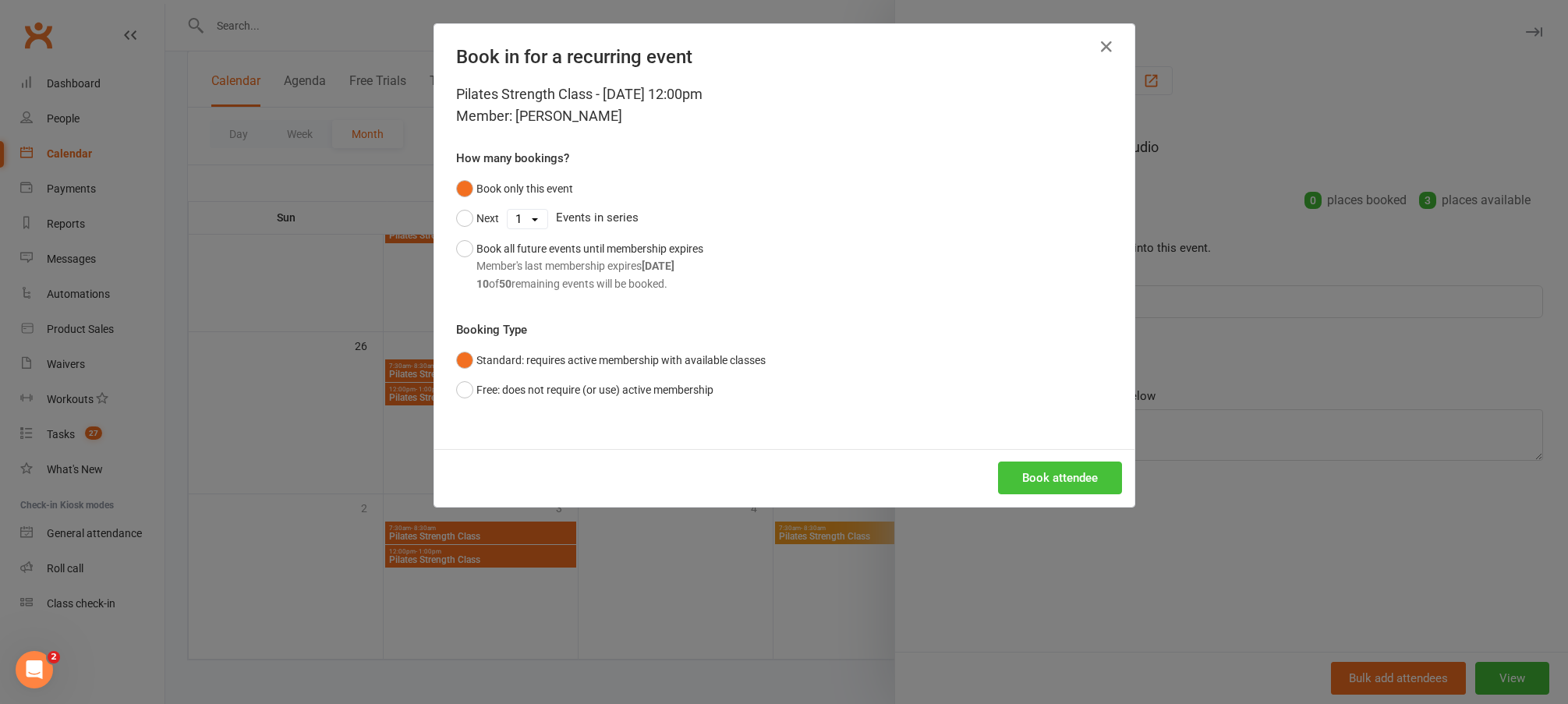
click at [1036, 485] on button "Book attendee" at bounding box center [1060, 477] width 124 height 33
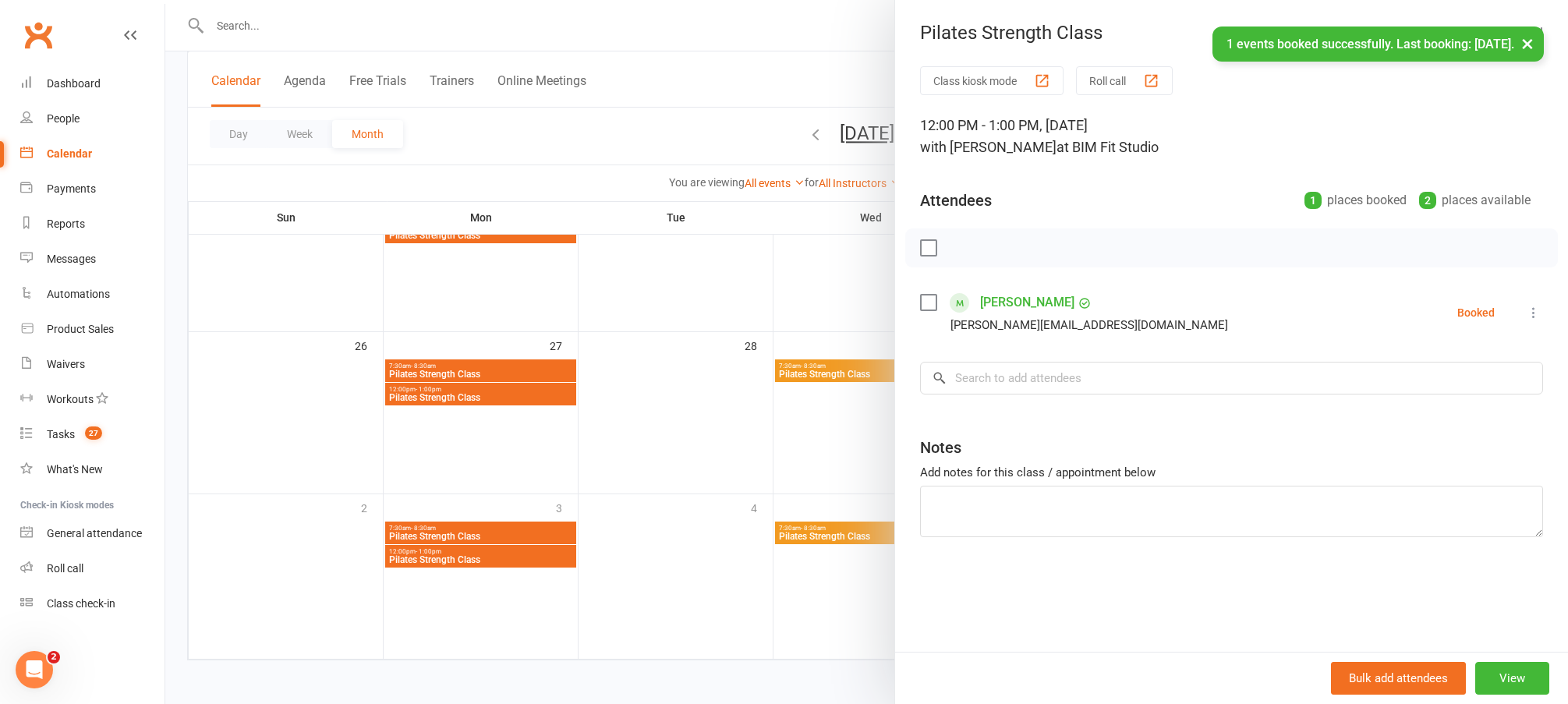
click at [832, 549] on div at bounding box center [866, 352] width 1402 height 704
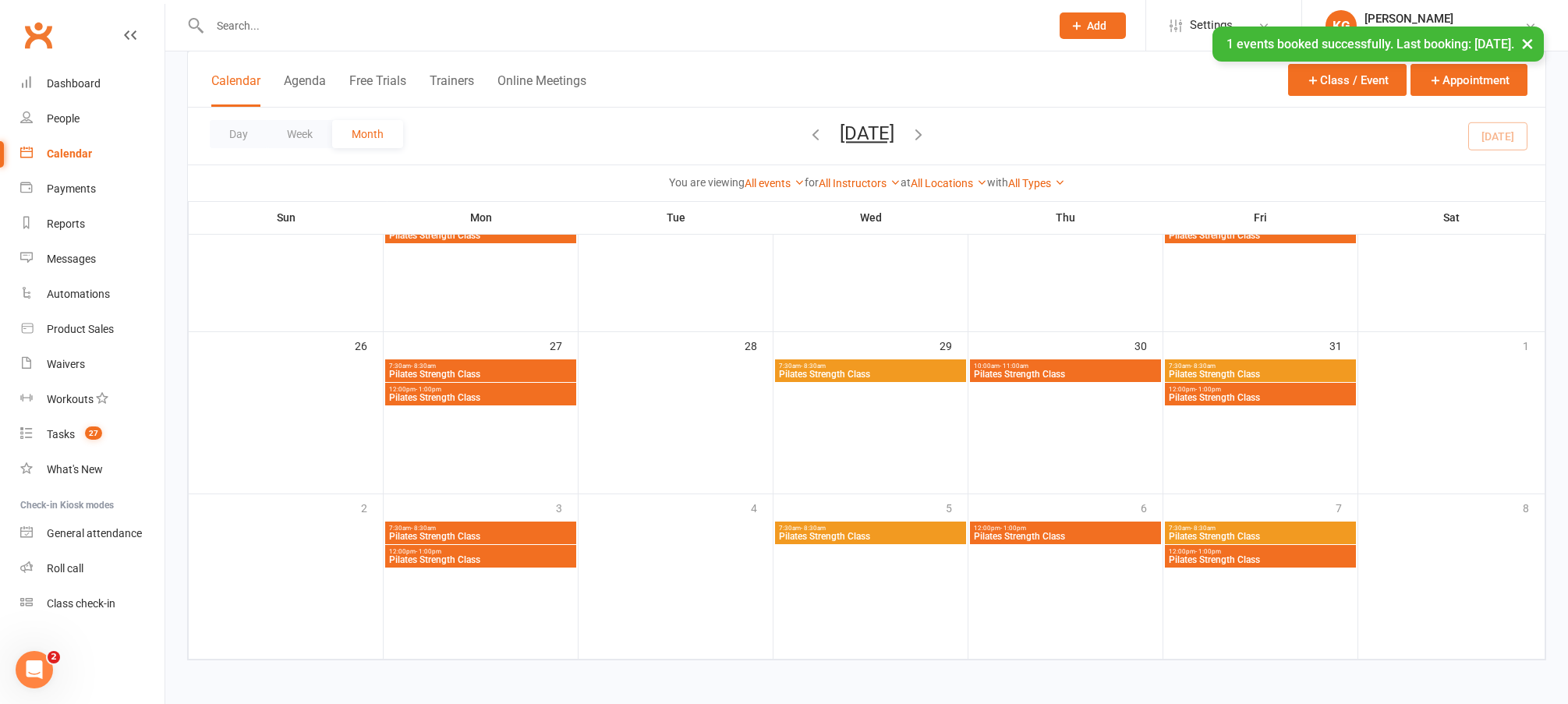
click at [1034, 539] on span "Pilates Strength Class" at bounding box center [1064, 536] width 184 height 9
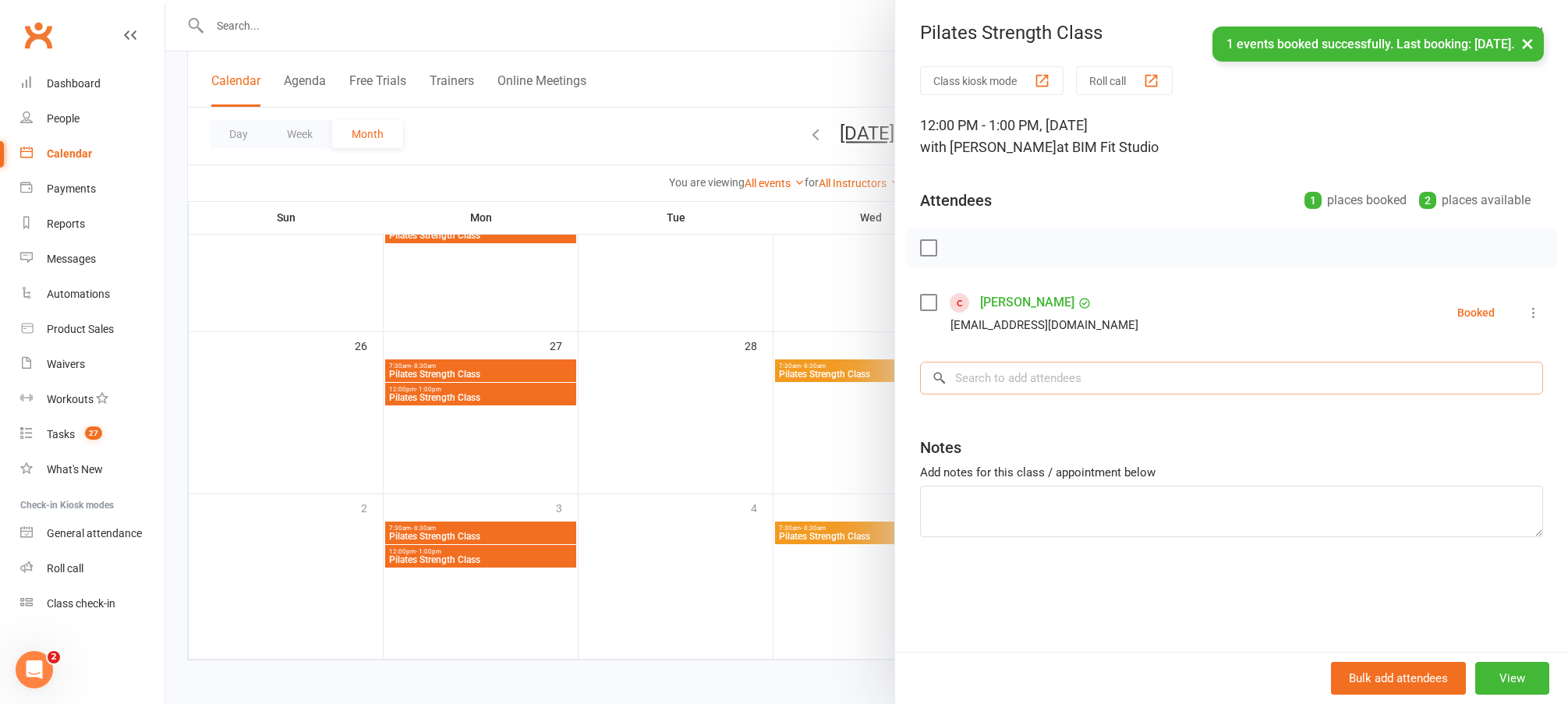
click at [1061, 378] on input "search" at bounding box center [1232, 378] width 623 height 33
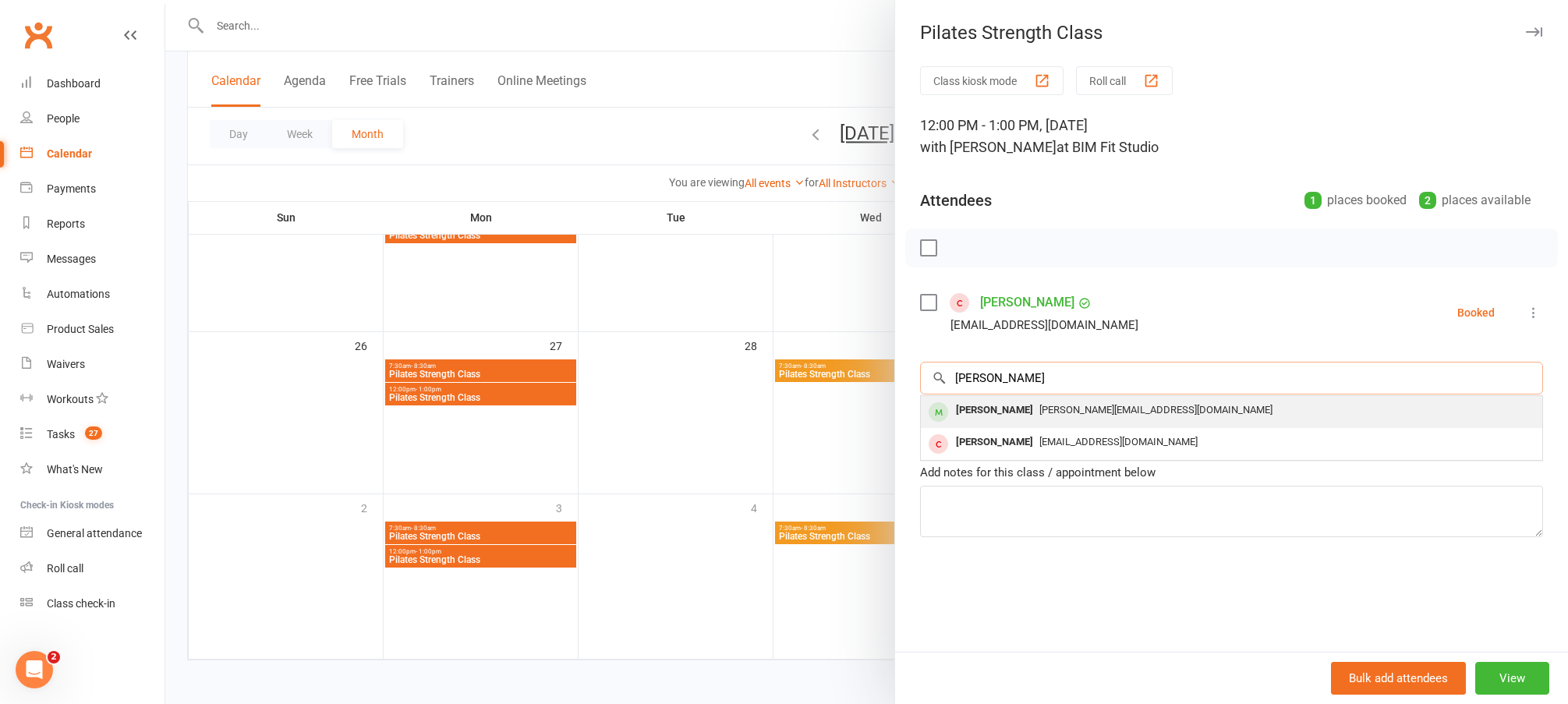
type input "jane whi"
click at [1040, 416] on div "[PERSON_NAME][EMAIL_ADDRESS][DOMAIN_NAME]" at bounding box center [1232, 410] width 609 height 23
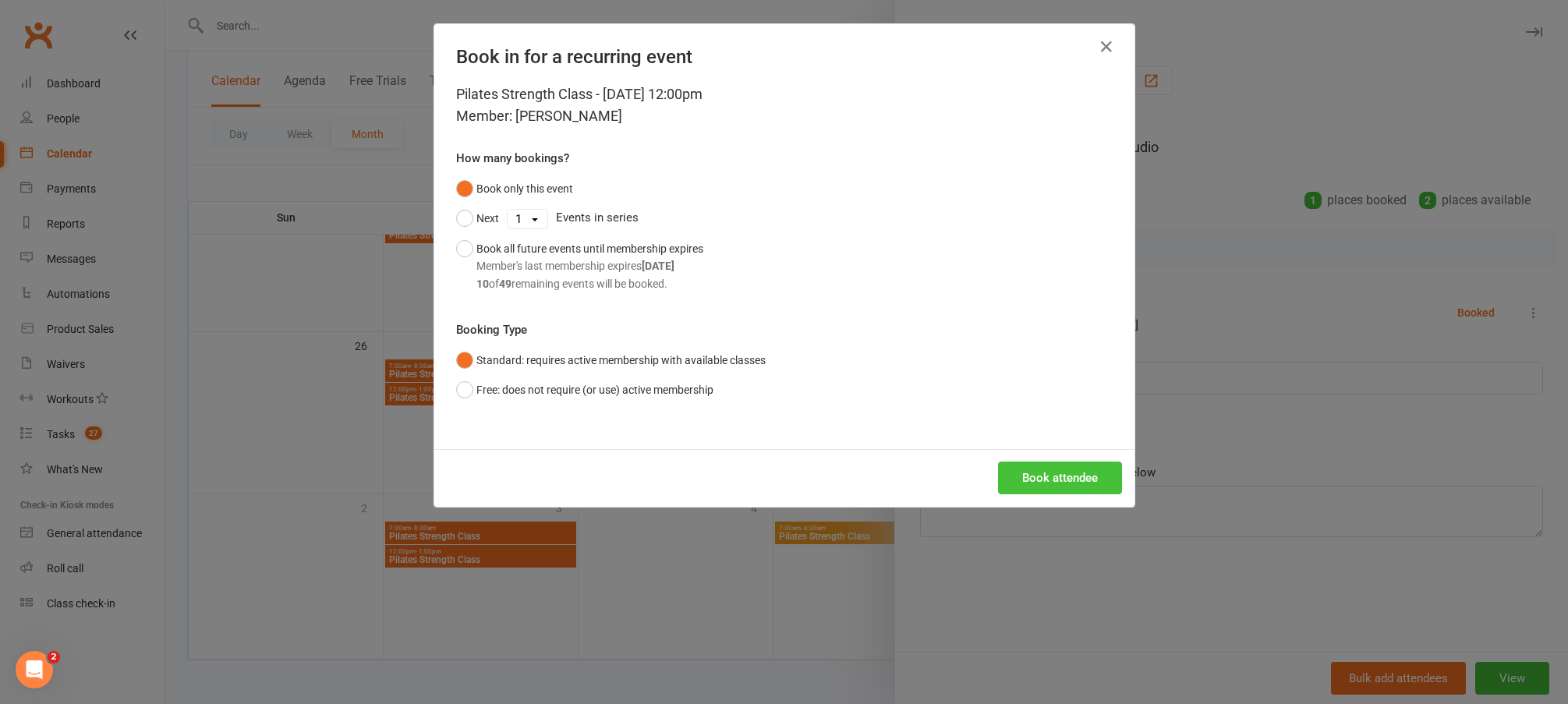
click at [1074, 478] on button "Book attendee" at bounding box center [1060, 477] width 124 height 33
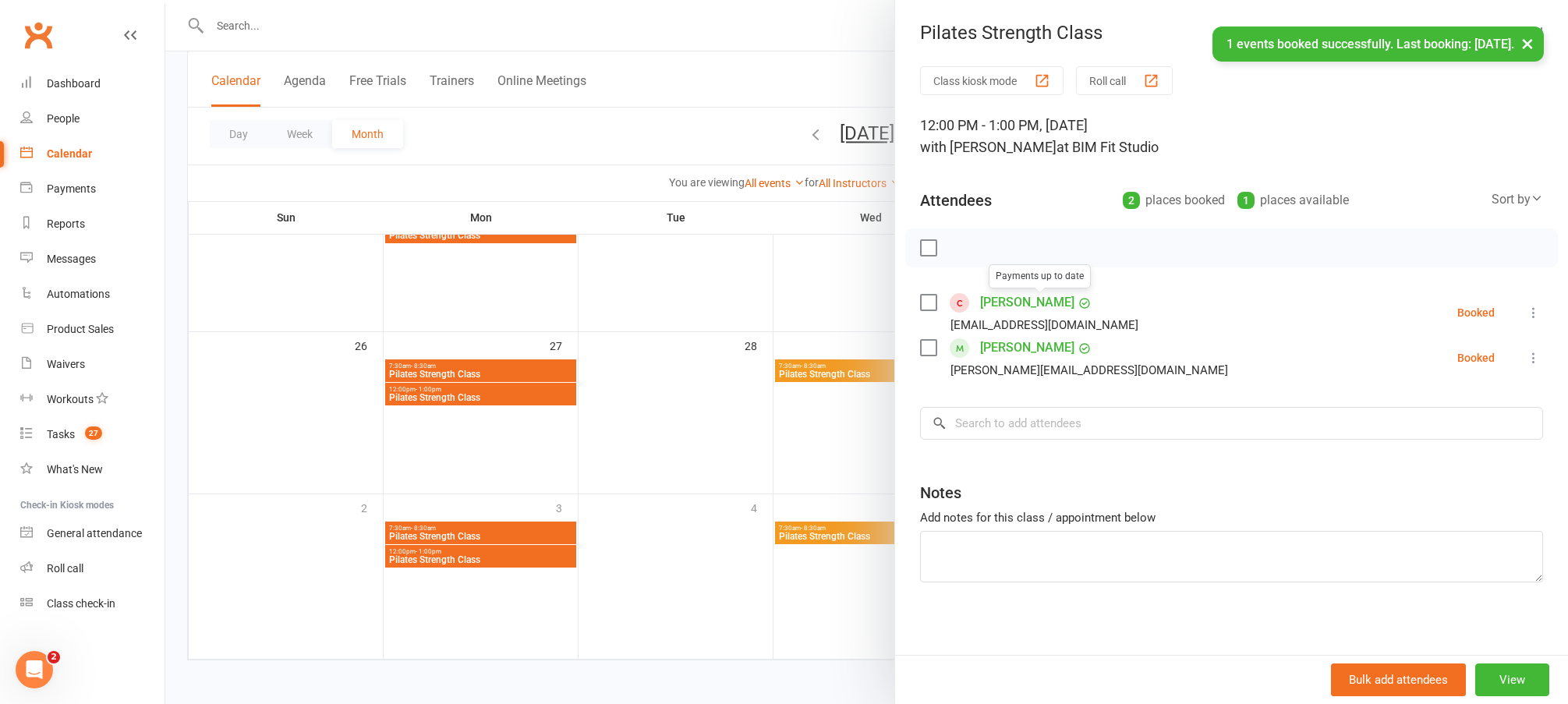
click at [752, 526] on div at bounding box center [866, 352] width 1402 height 704
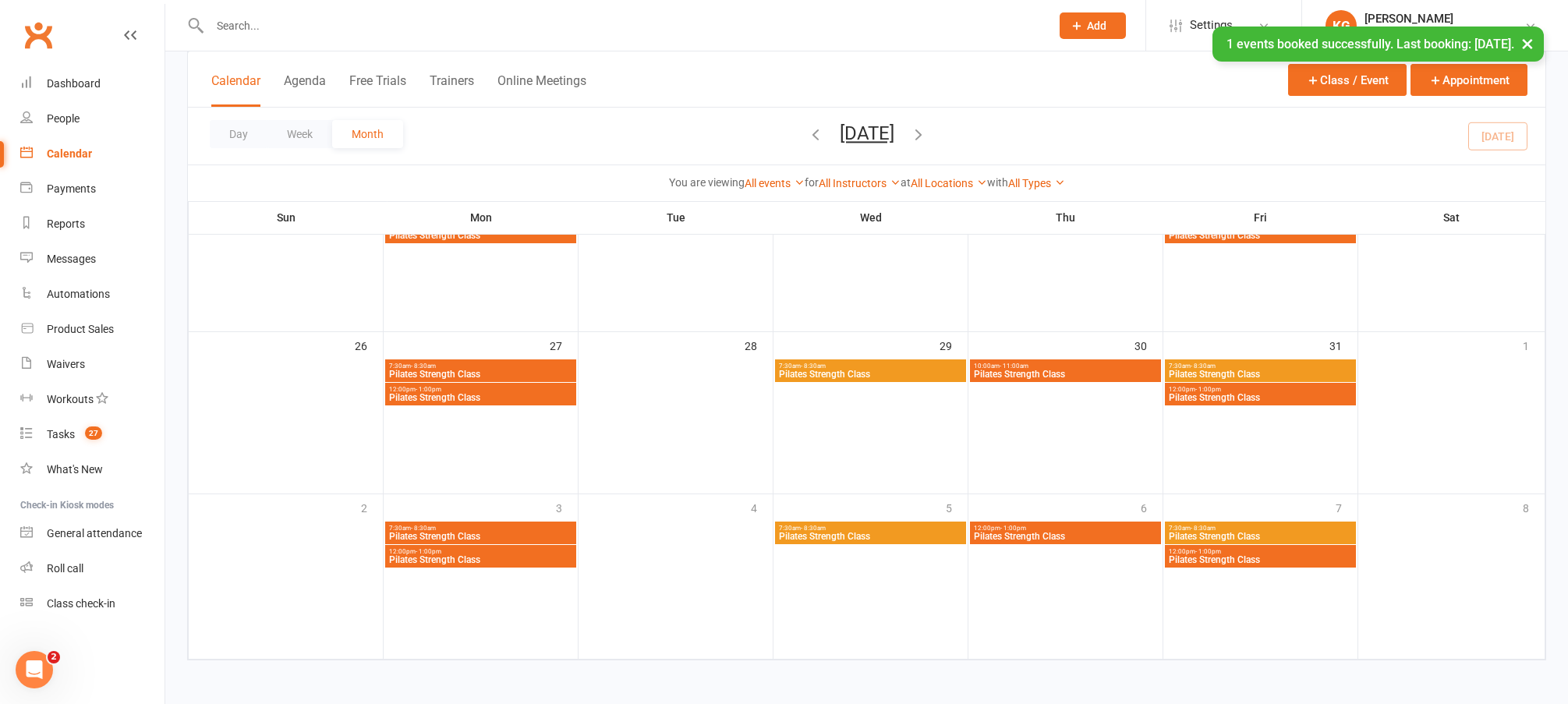
click at [1040, 543] on div "12:00pm - 1:00pm Pilates Strength Class" at bounding box center [1065, 532] width 191 height 23
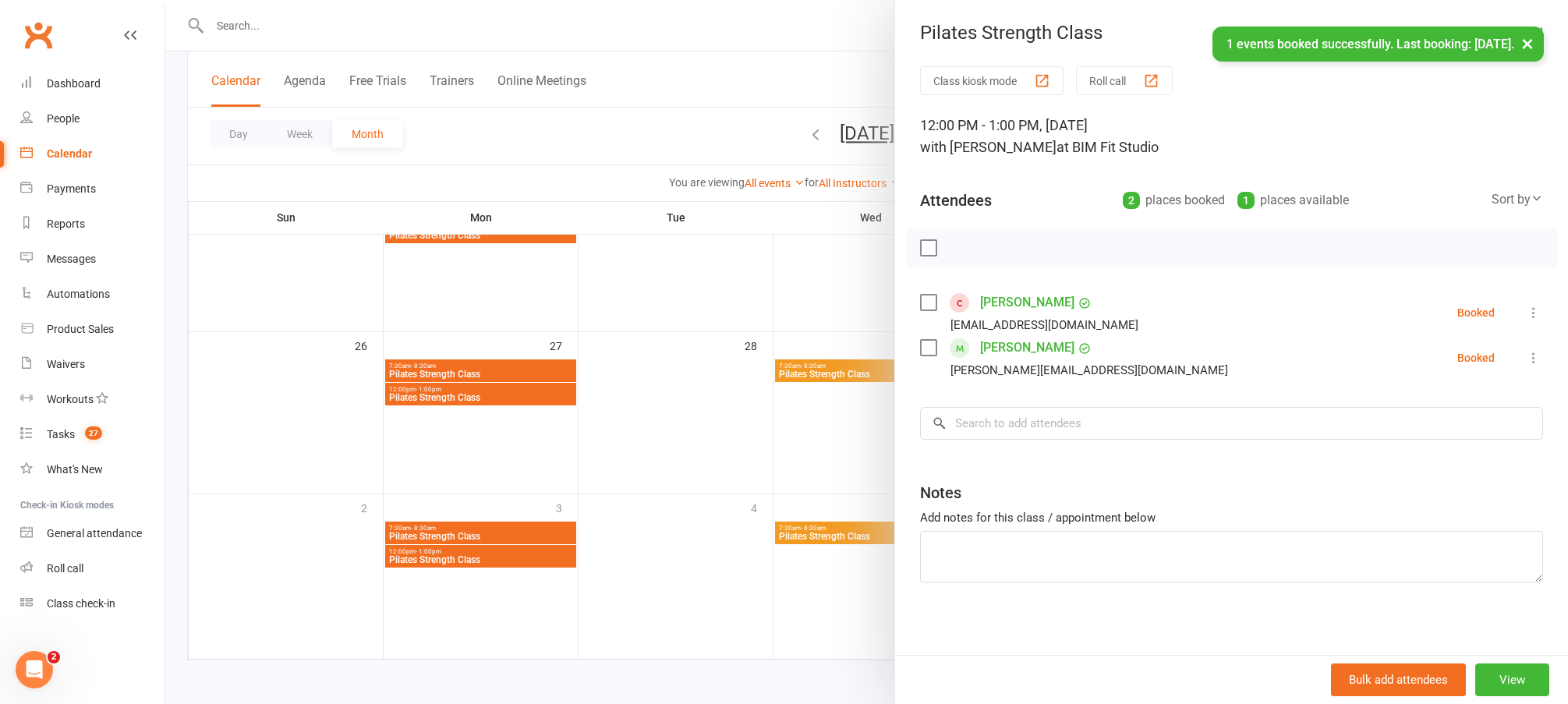
click at [797, 280] on div at bounding box center [866, 352] width 1402 height 704
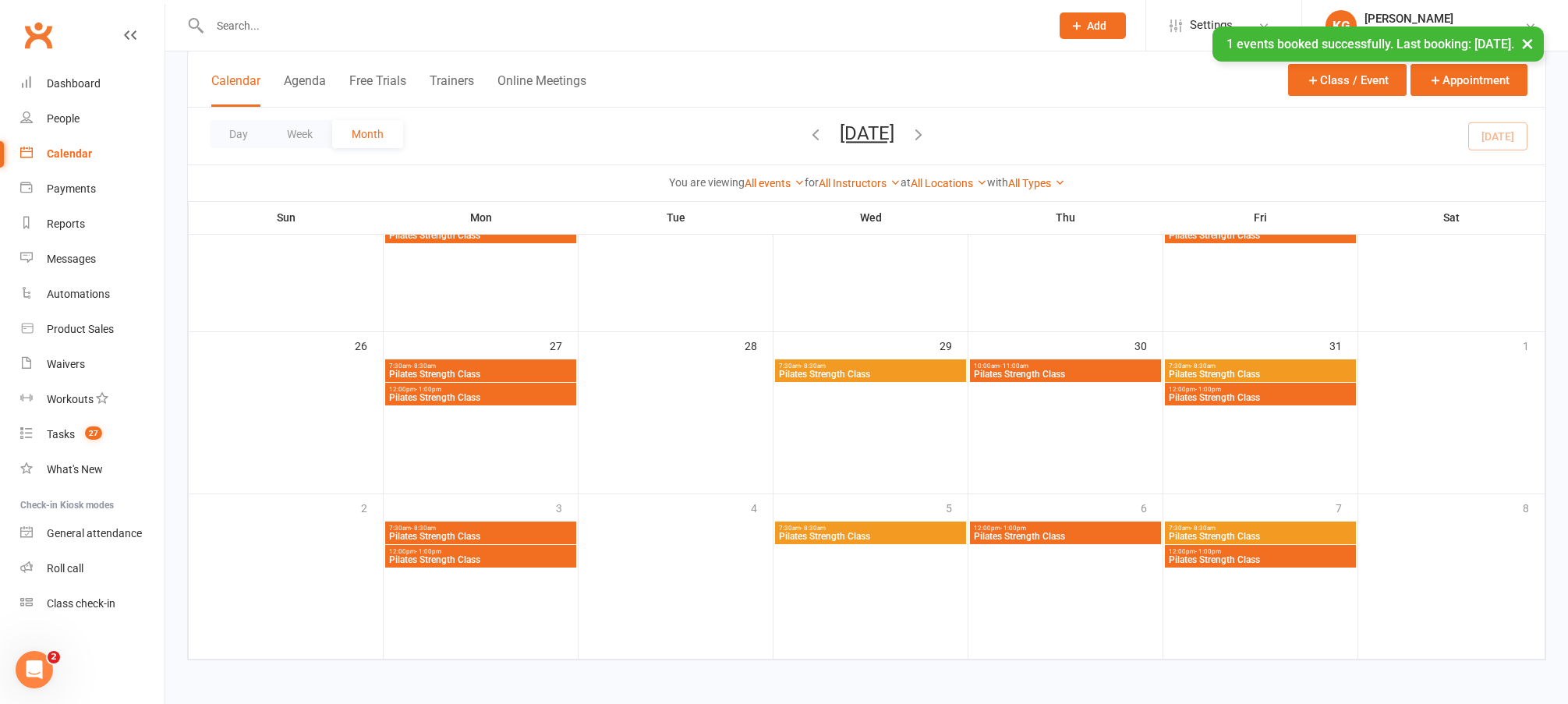
click at [1260, 558] on span "Pilates Strength Class" at bounding box center [1260, 559] width 184 height 9
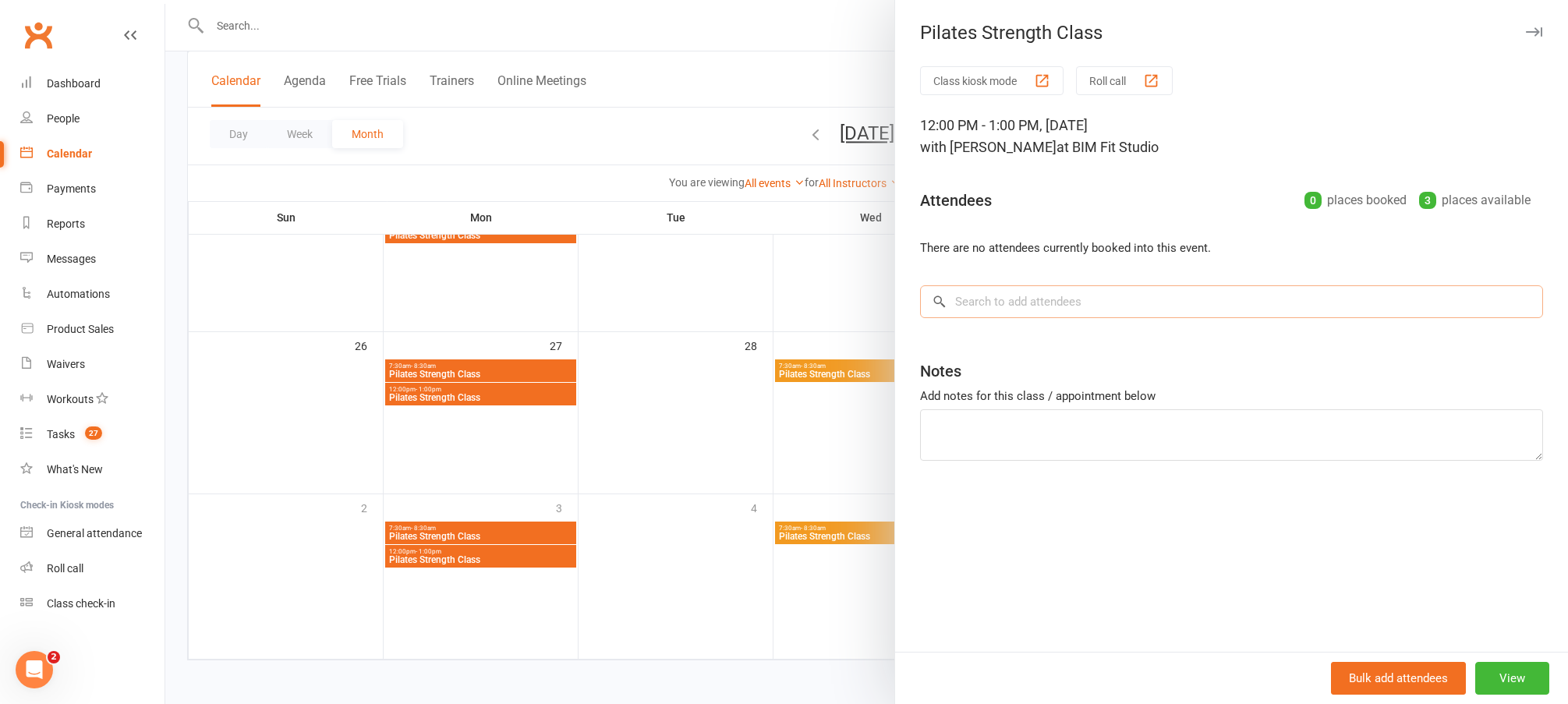
click at [1120, 307] on input "search" at bounding box center [1232, 302] width 623 height 33
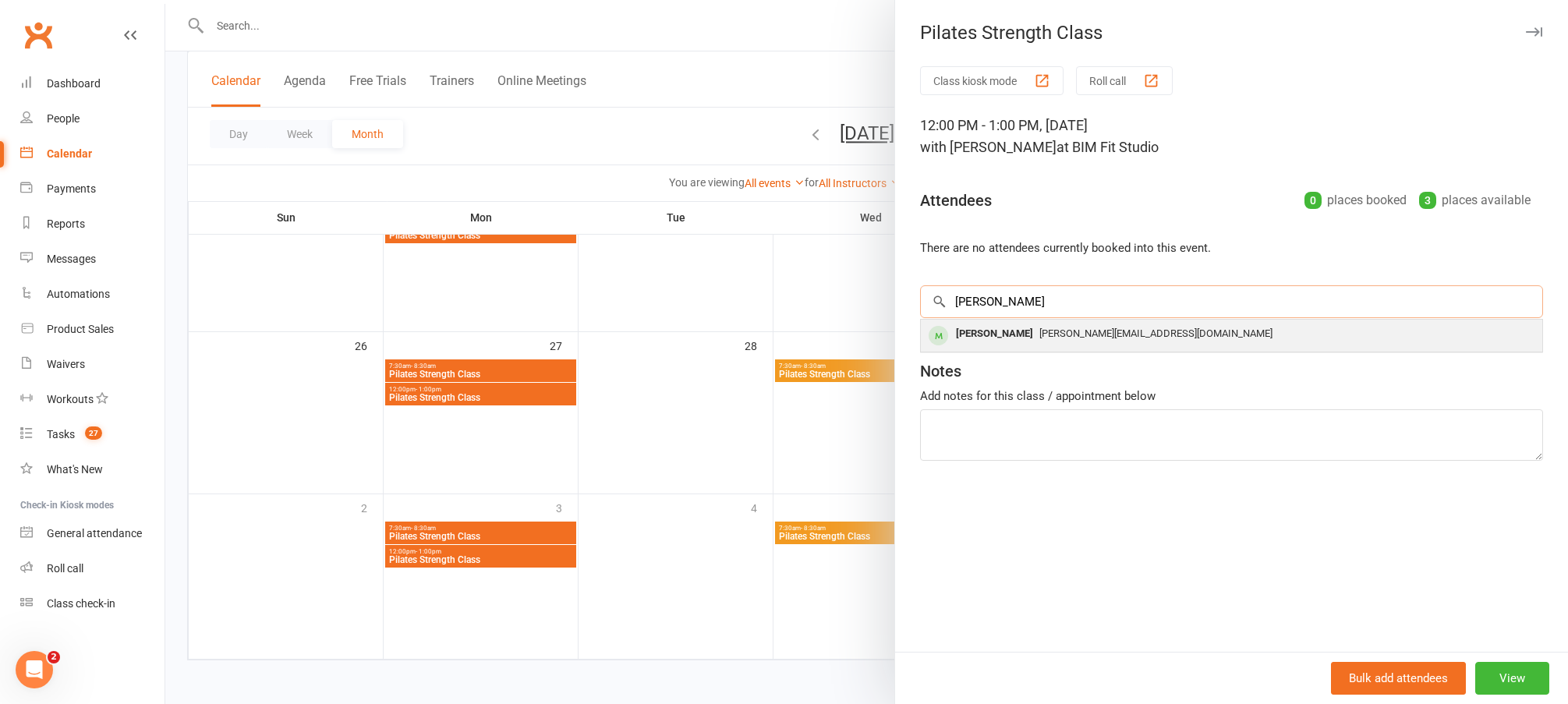
type input "jane white"
click at [1065, 329] on span "[PERSON_NAME][EMAIL_ADDRESS][DOMAIN_NAME]" at bounding box center [1156, 333] width 234 height 12
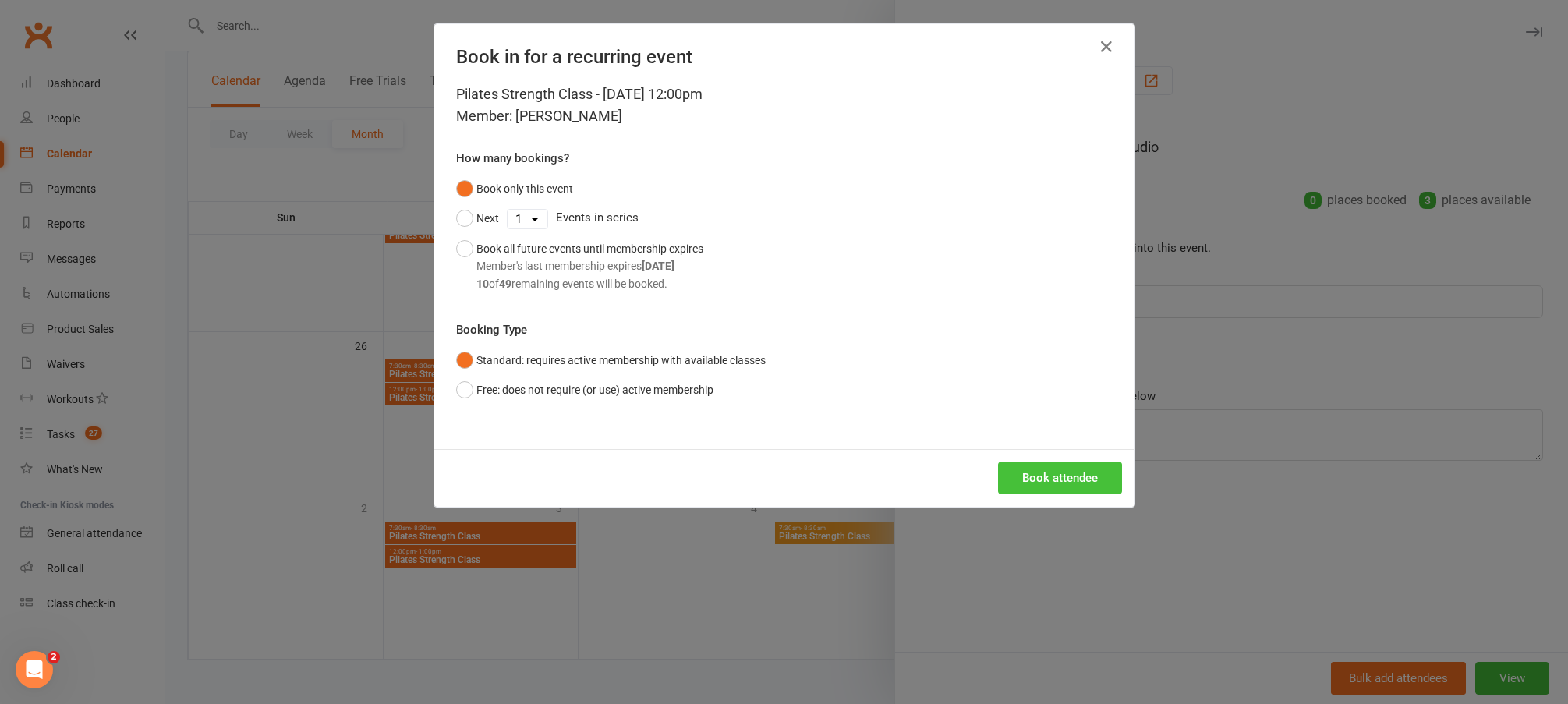
click at [1063, 477] on button "Book attendee" at bounding box center [1060, 477] width 124 height 33
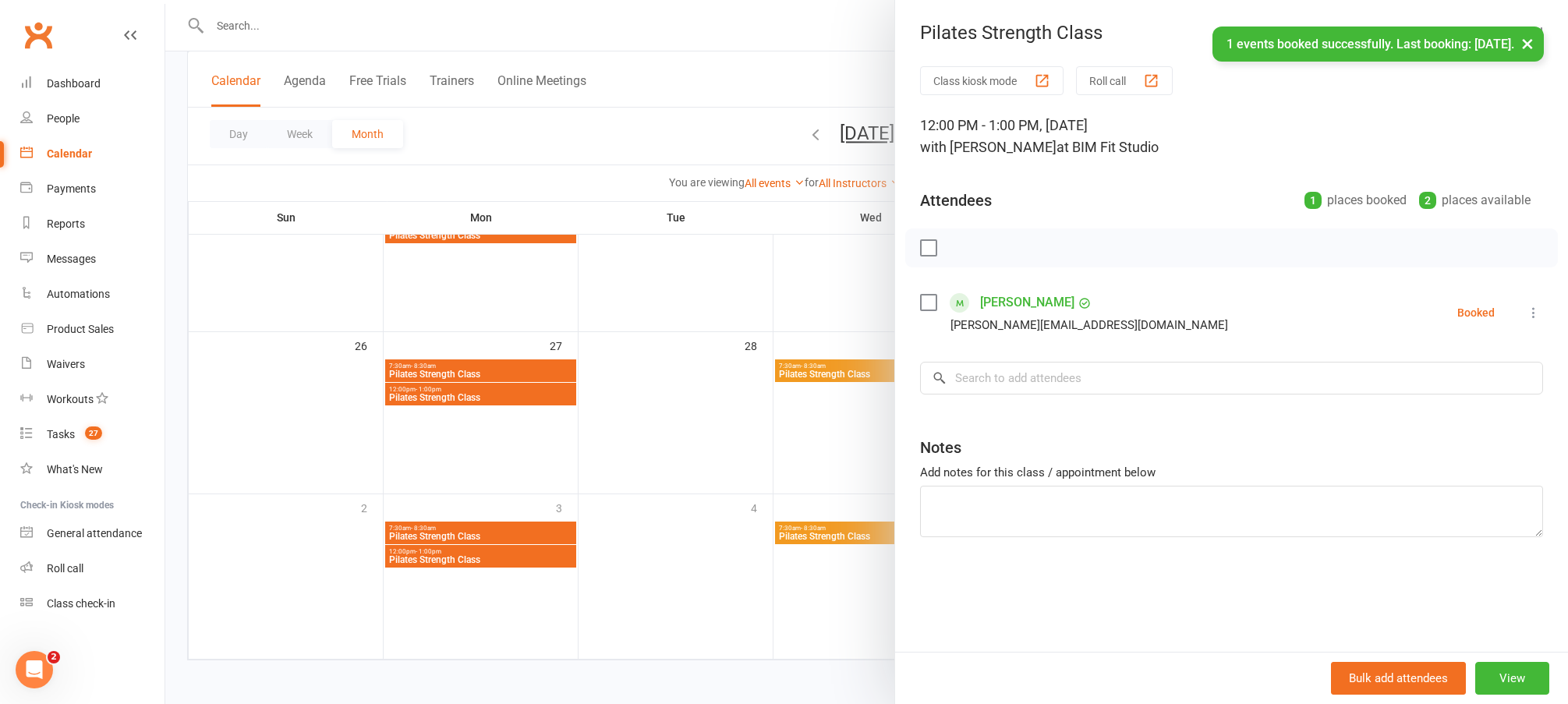
click at [741, 467] on div at bounding box center [866, 352] width 1402 height 704
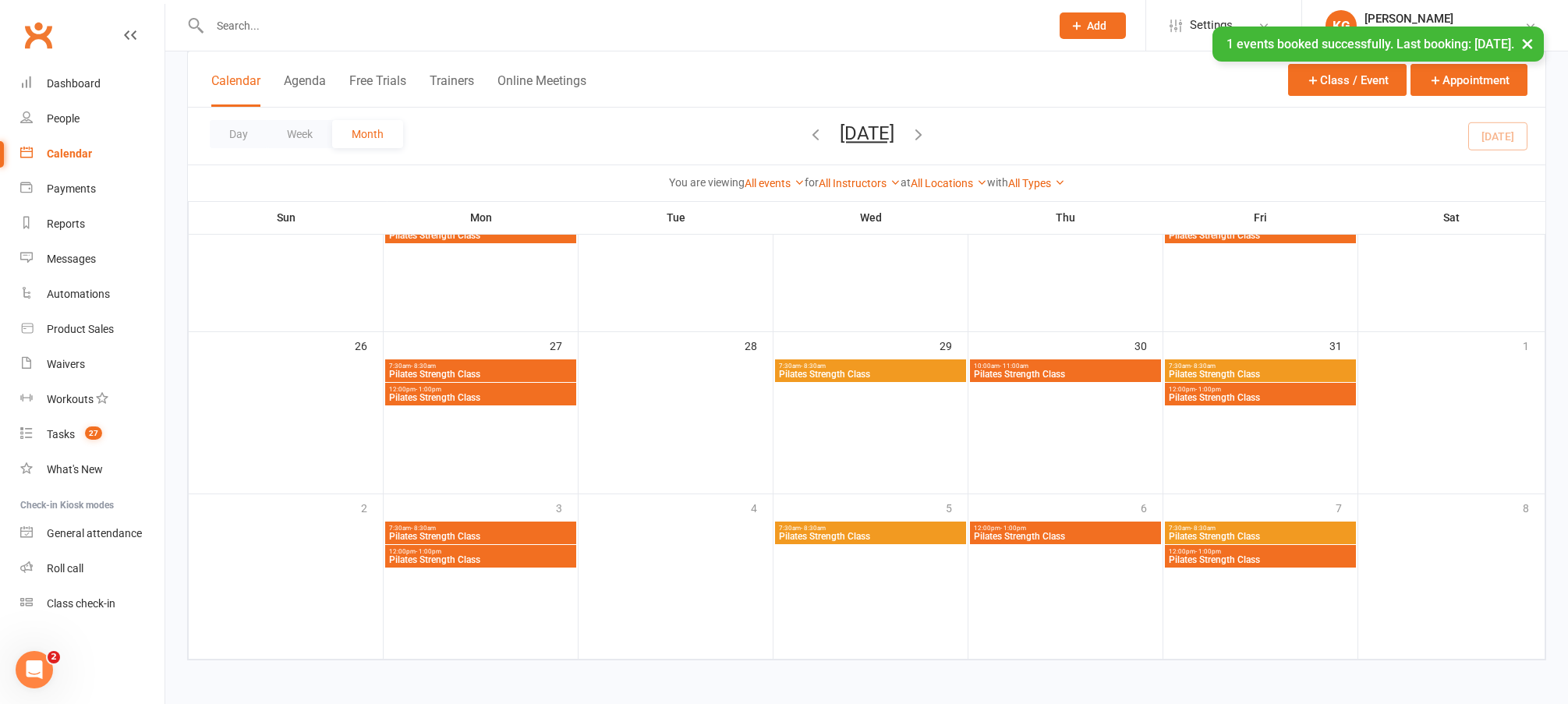
click at [1234, 547] on div "12:00pm - 1:00pm Pilates Strength Class" at bounding box center [1261, 556] width 191 height 23
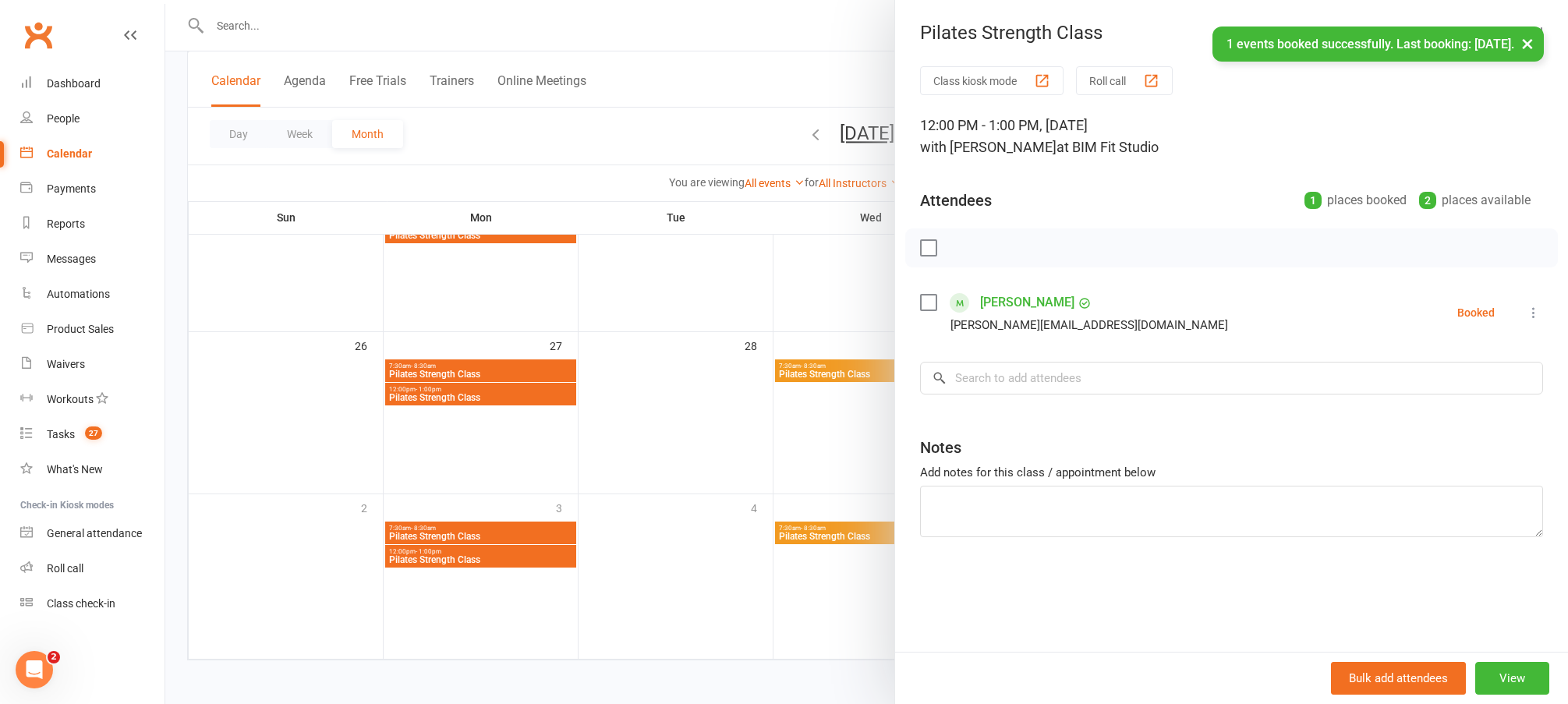
click at [838, 408] on div at bounding box center [866, 352] width 1402 height 704
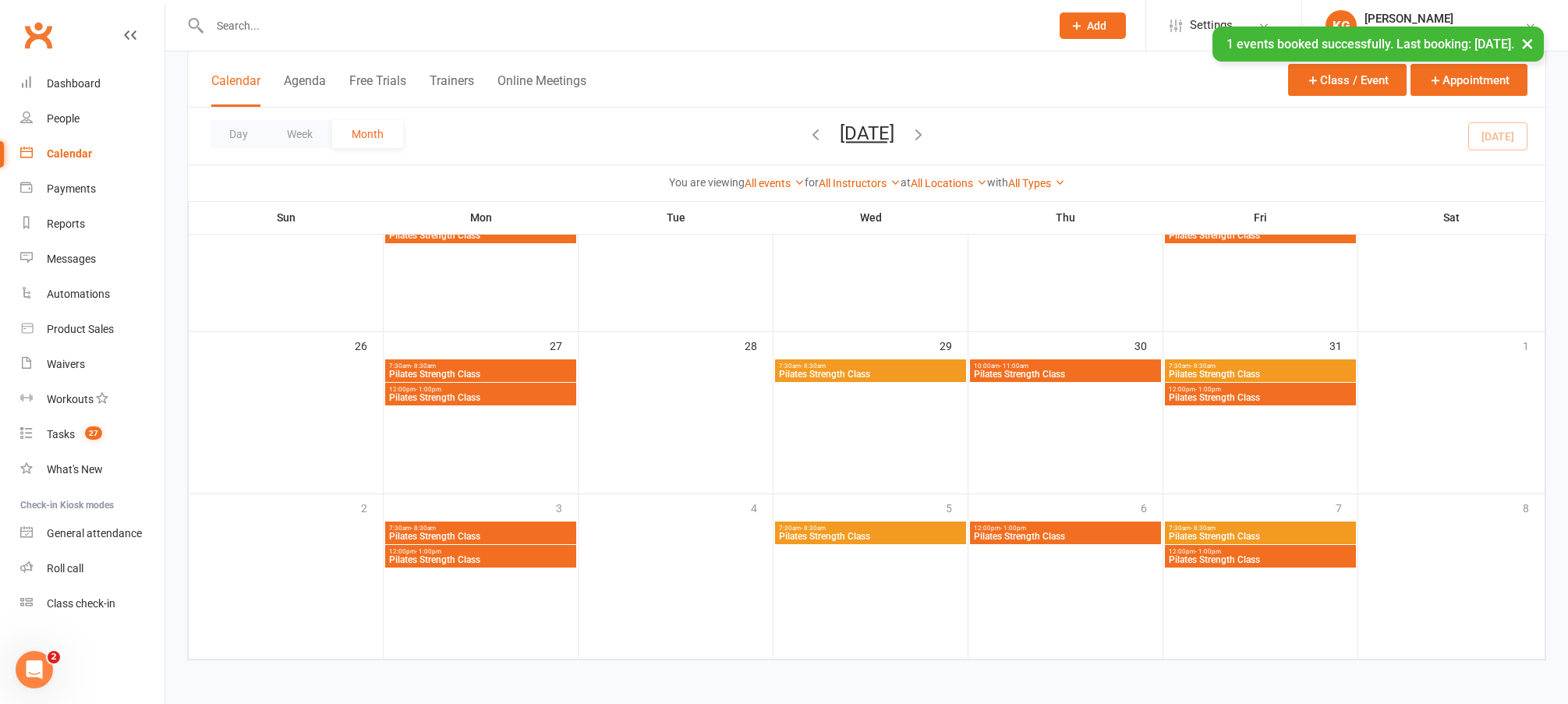
click at [1286, 563] on span "Pilates Strength Class" at bounding box center [1260, 559] width 184 height 9
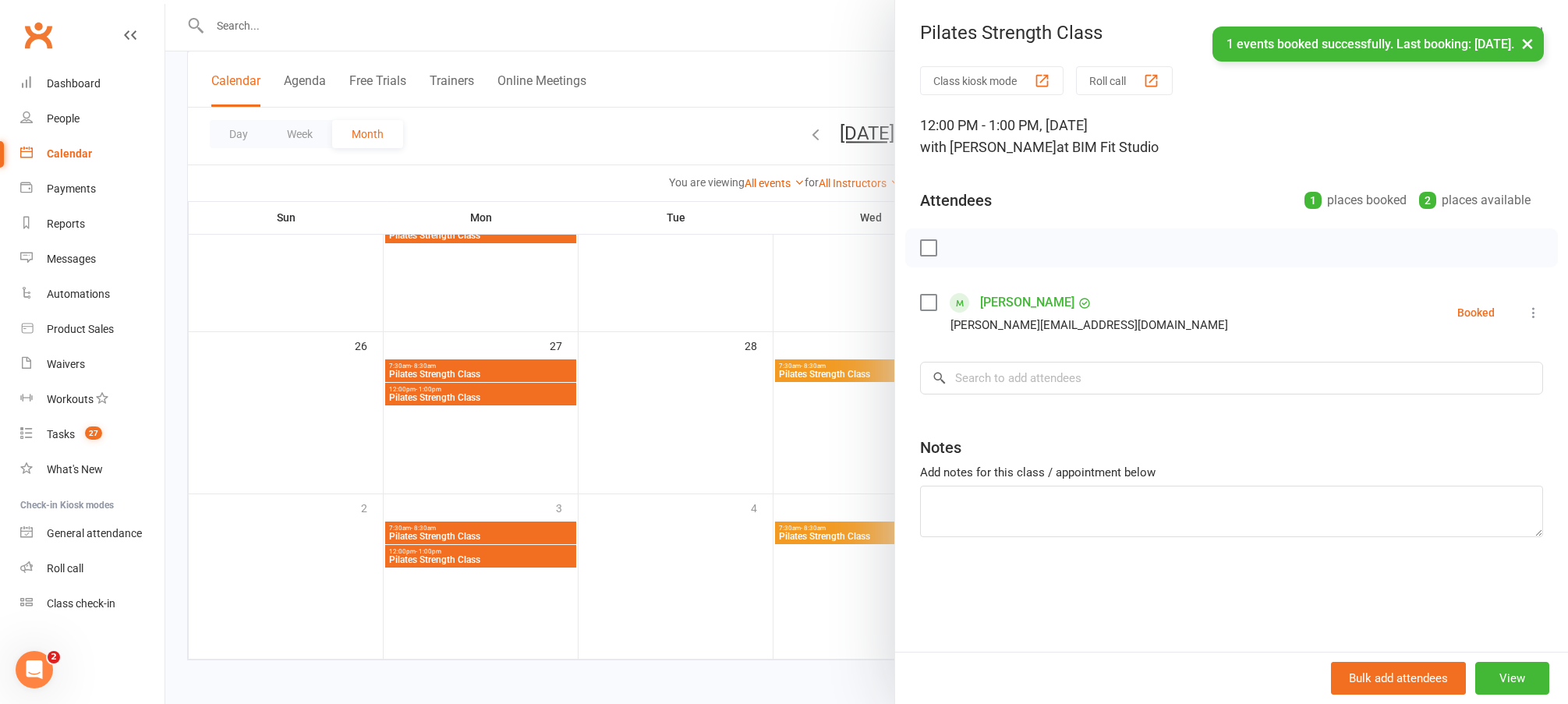
click at [757, 444] on div at bounding box center [866, 352] width 1402 height 704
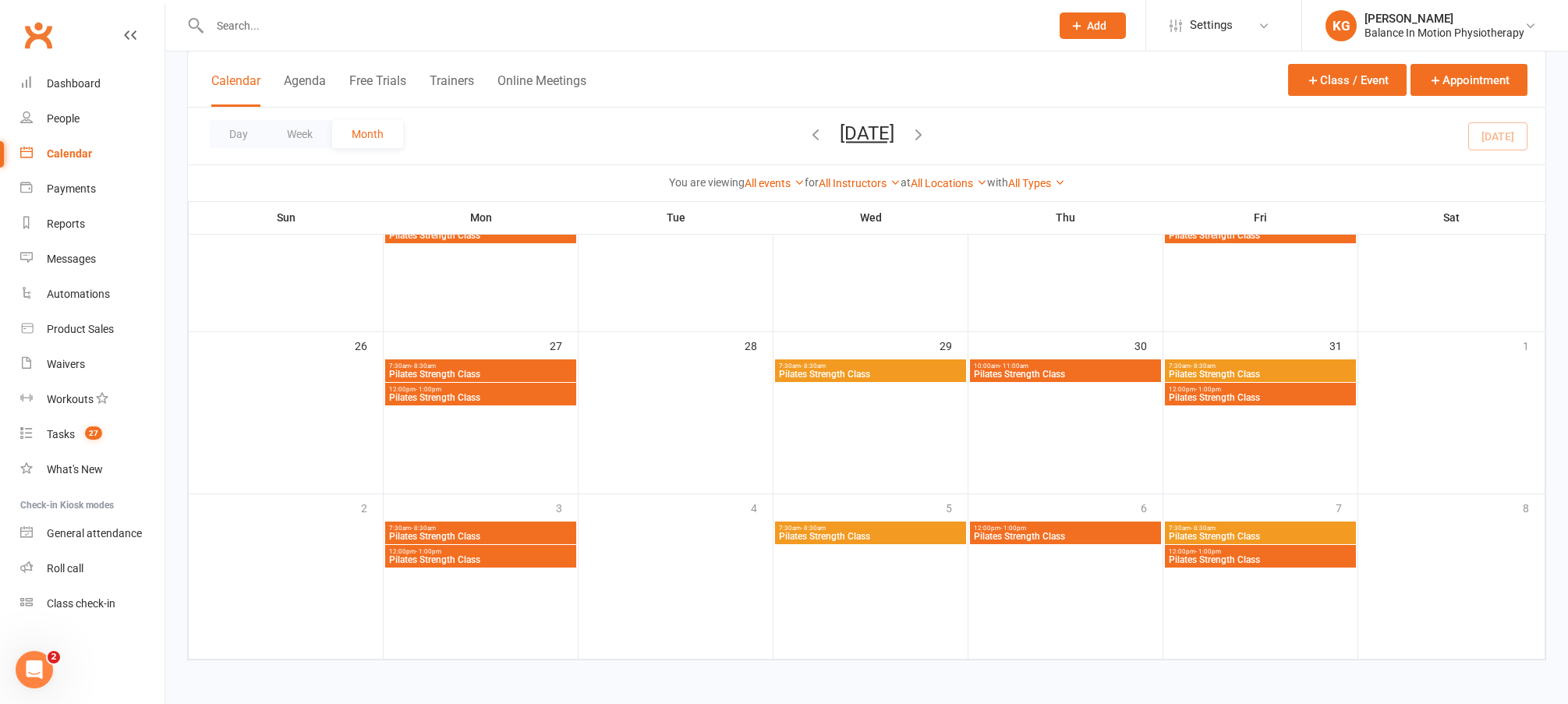
click at [927, 140] on icon "button" at bounding box center [918, 133] width 17 height 17
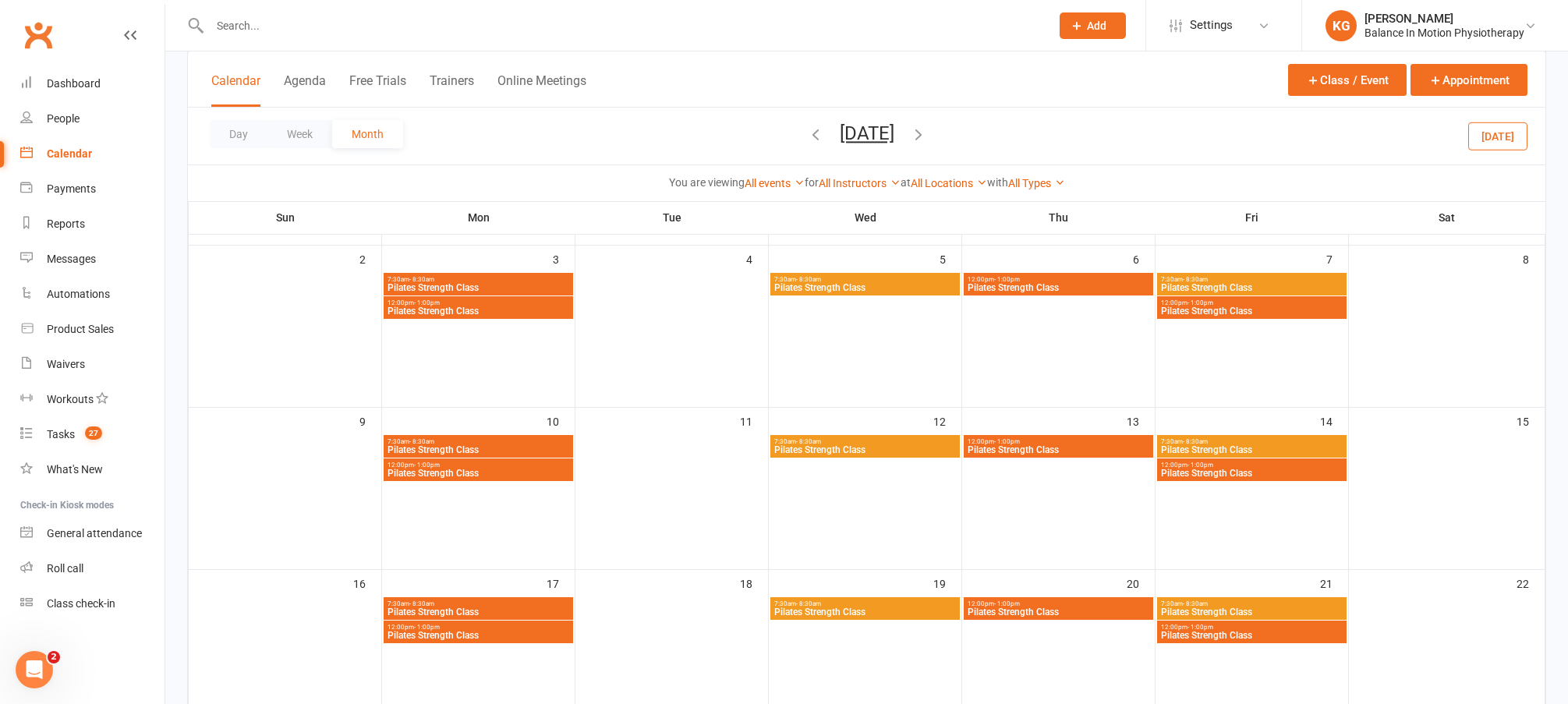
scroll to position [248, 0]
click at [1291, 312] on span "Pilates Strength Class" at bounding box center [1252, 311] width 183 height 9
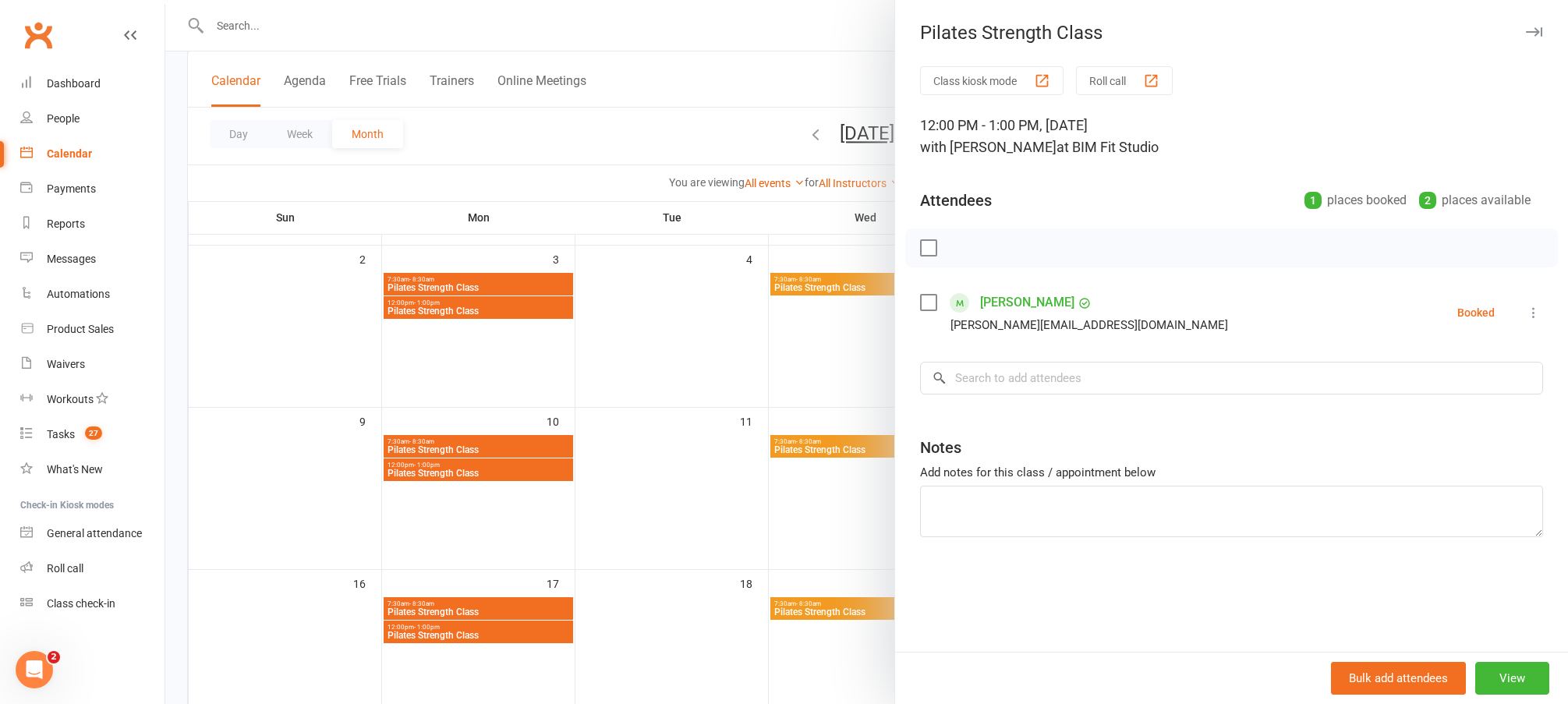
click at [692, 439] on div at bounding box center [866, 352] width 1402 height 704
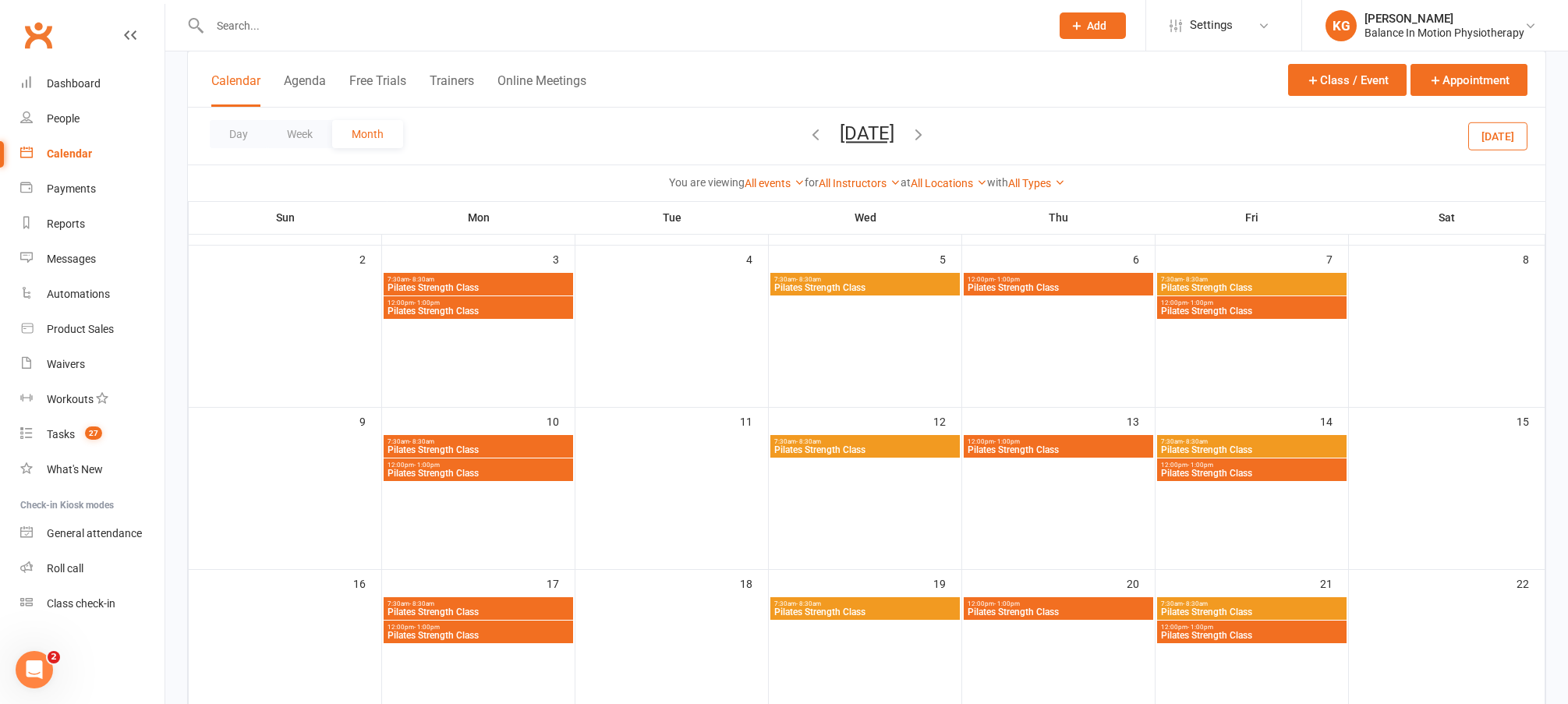
click at [517, 468] on span "Pilates Strength Class" at bounding box center [478, 472] width 183 height 9
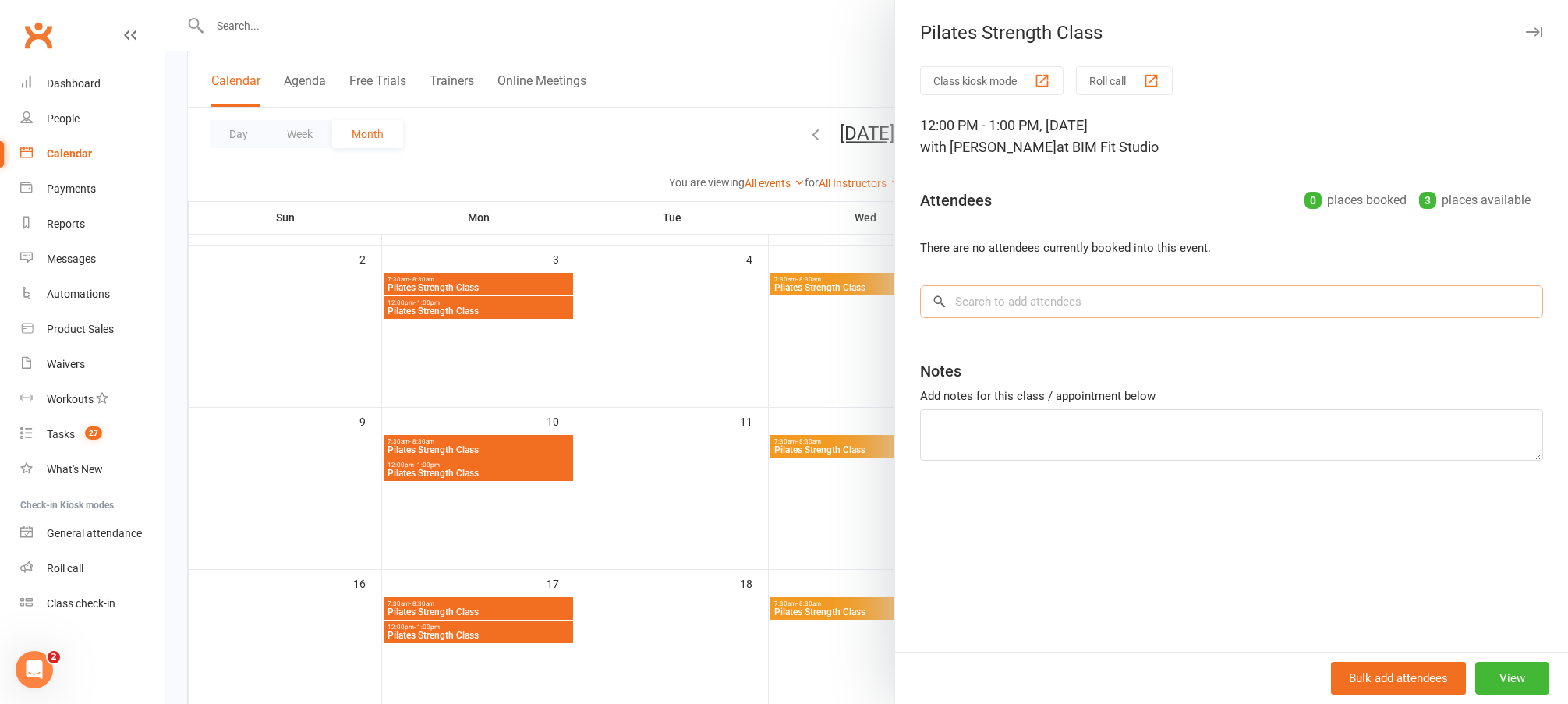
click at [1045, 308] on input "search" at bounding box center [1232, 302] width 623 height 33
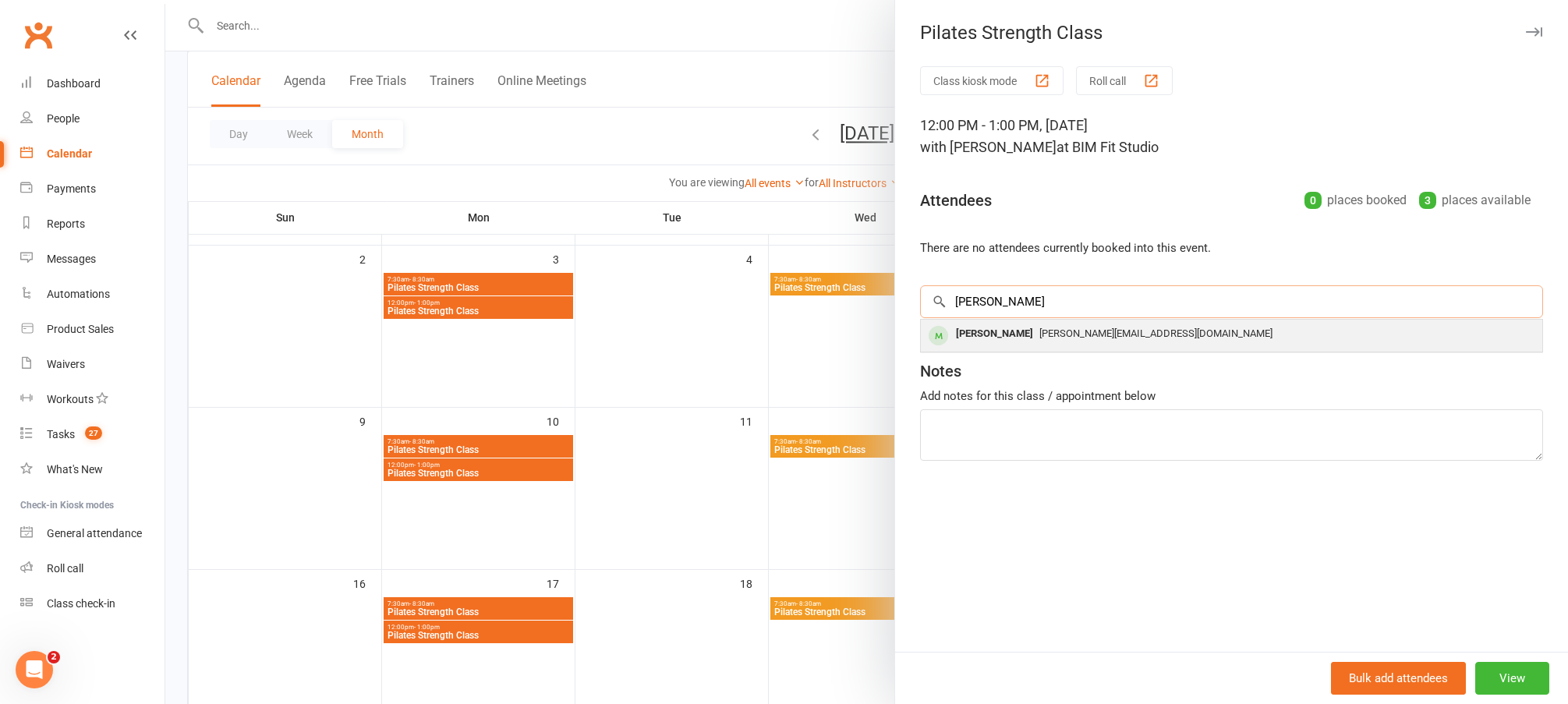
type input "jane white"
click at [1099, 332] on span "[PERSON_NAME][EMAIL_ADDRESS][DOMAIN_NAME]" at bounding box center [1156, 333] width 234 height 12
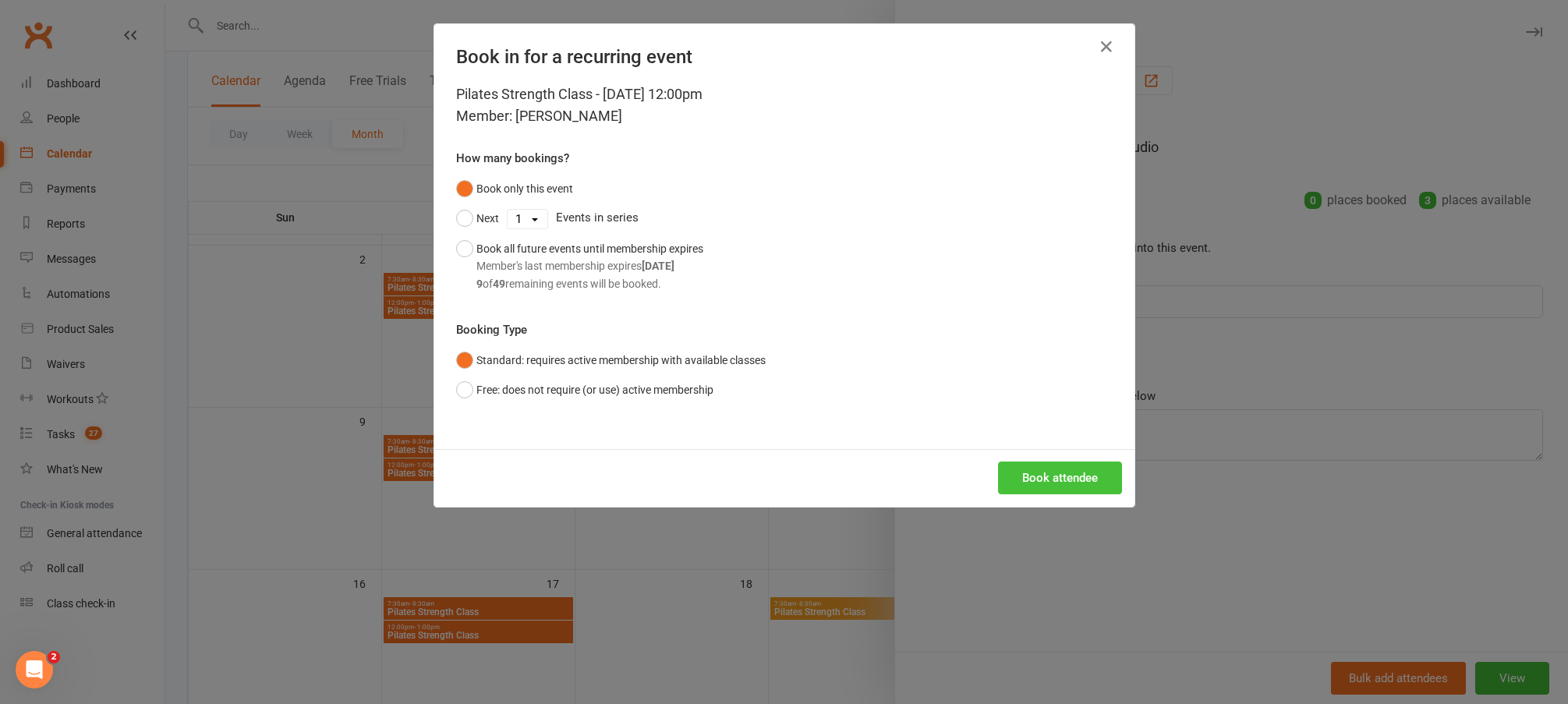
click at [1027, 478] on button "Book attendee" at bounding box center [1060, 477] width 124 height 33
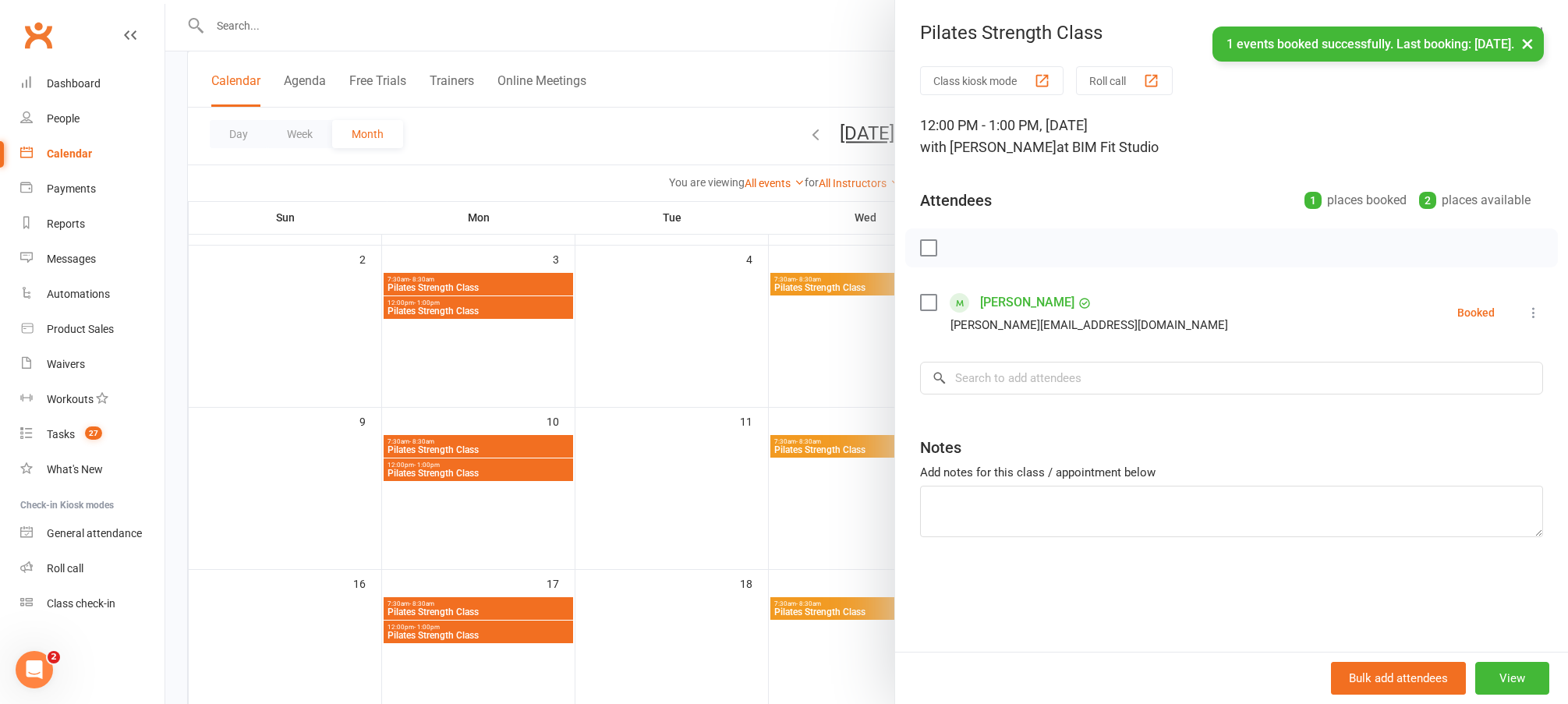
click at [708, 376] on div at bounding box center [866, 352] width 1402 height 704
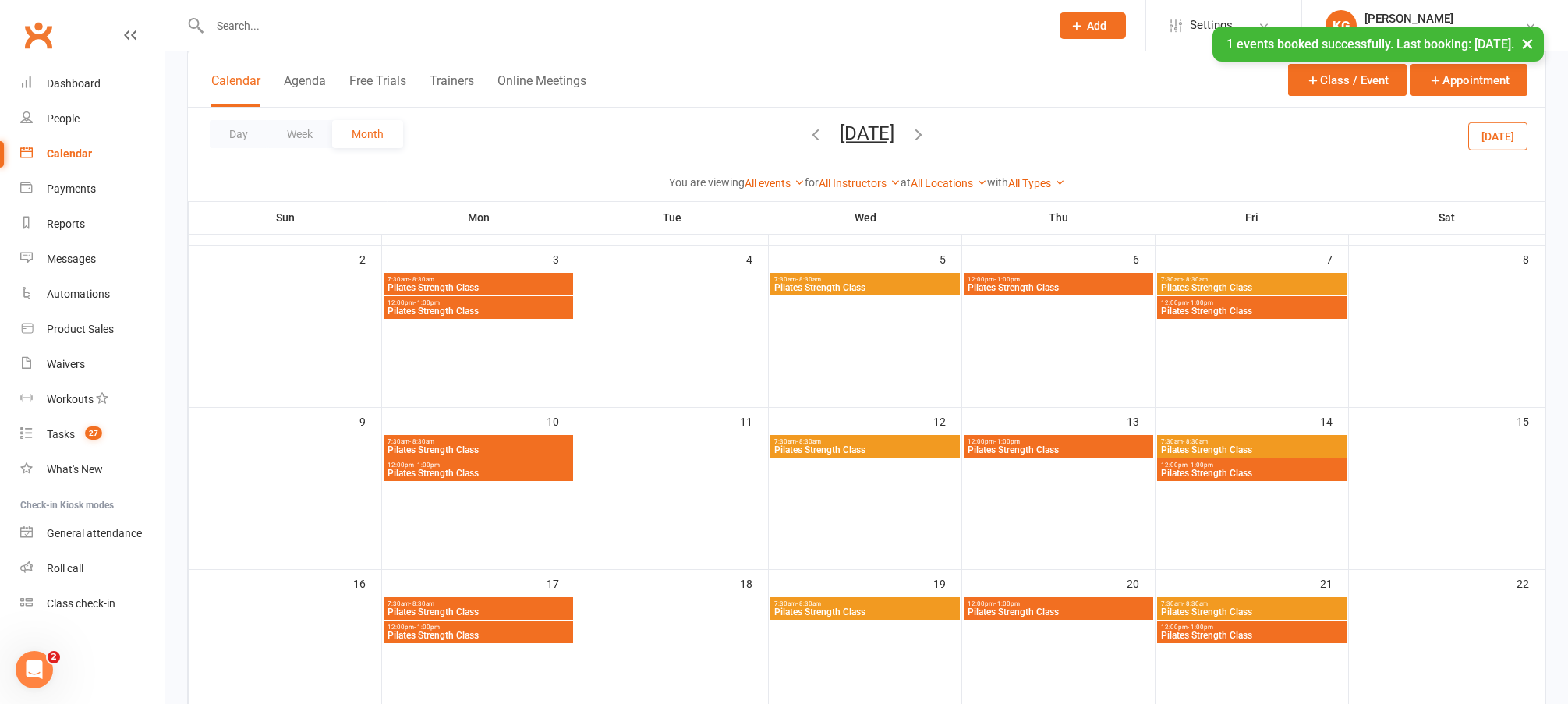
click at [1047, 452] on span "Pilates Strength Class" at bounding box center [1058, 450] width 183 height 9
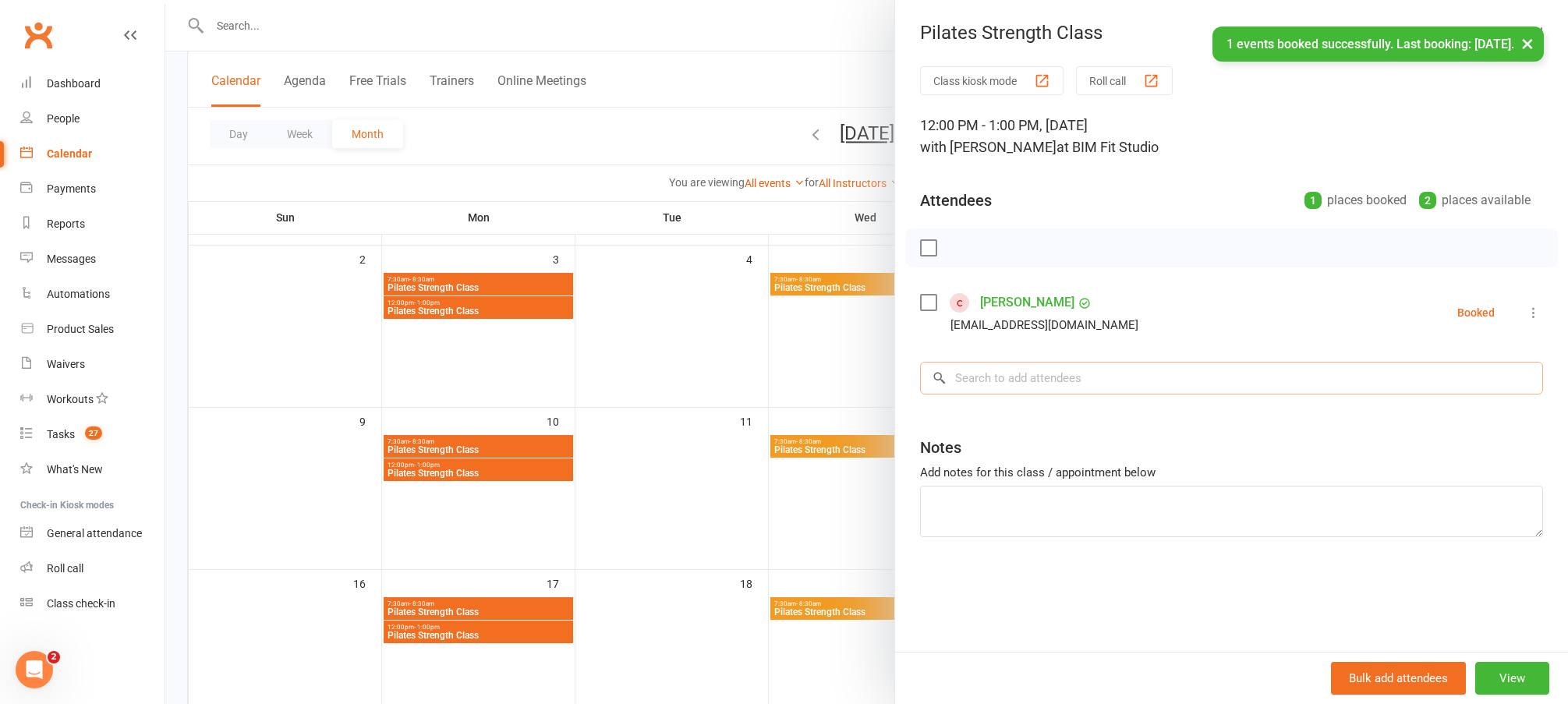
click at [1102, 370] on input "search" at bounding box center [1232, 378] width 623 height 33
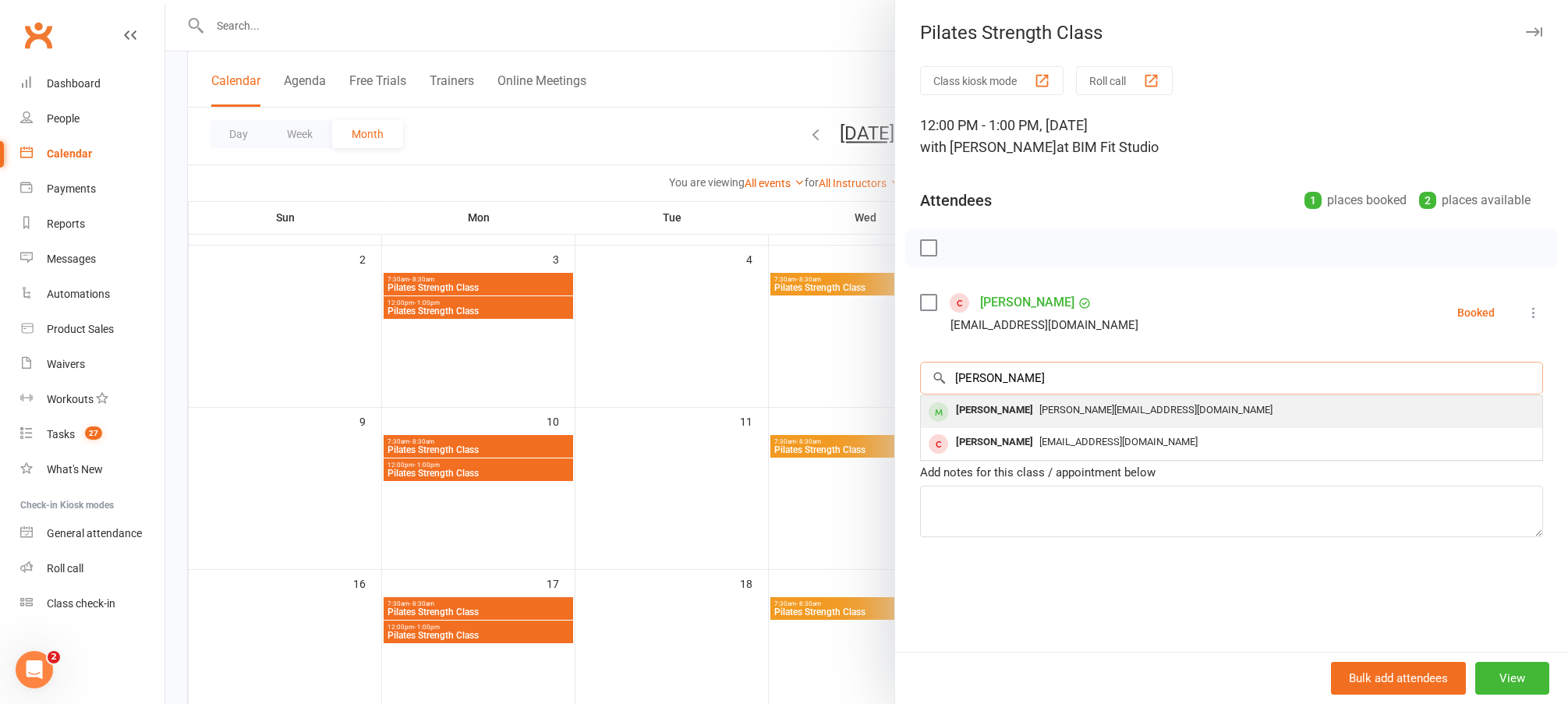
type input "jane whi"
click at [1086, 409] on span "[PERSON_NAME][EMAIL_ADDRESS][DOMAIN_NAME]" at bounding box center [1156, 410] width 234 height 12
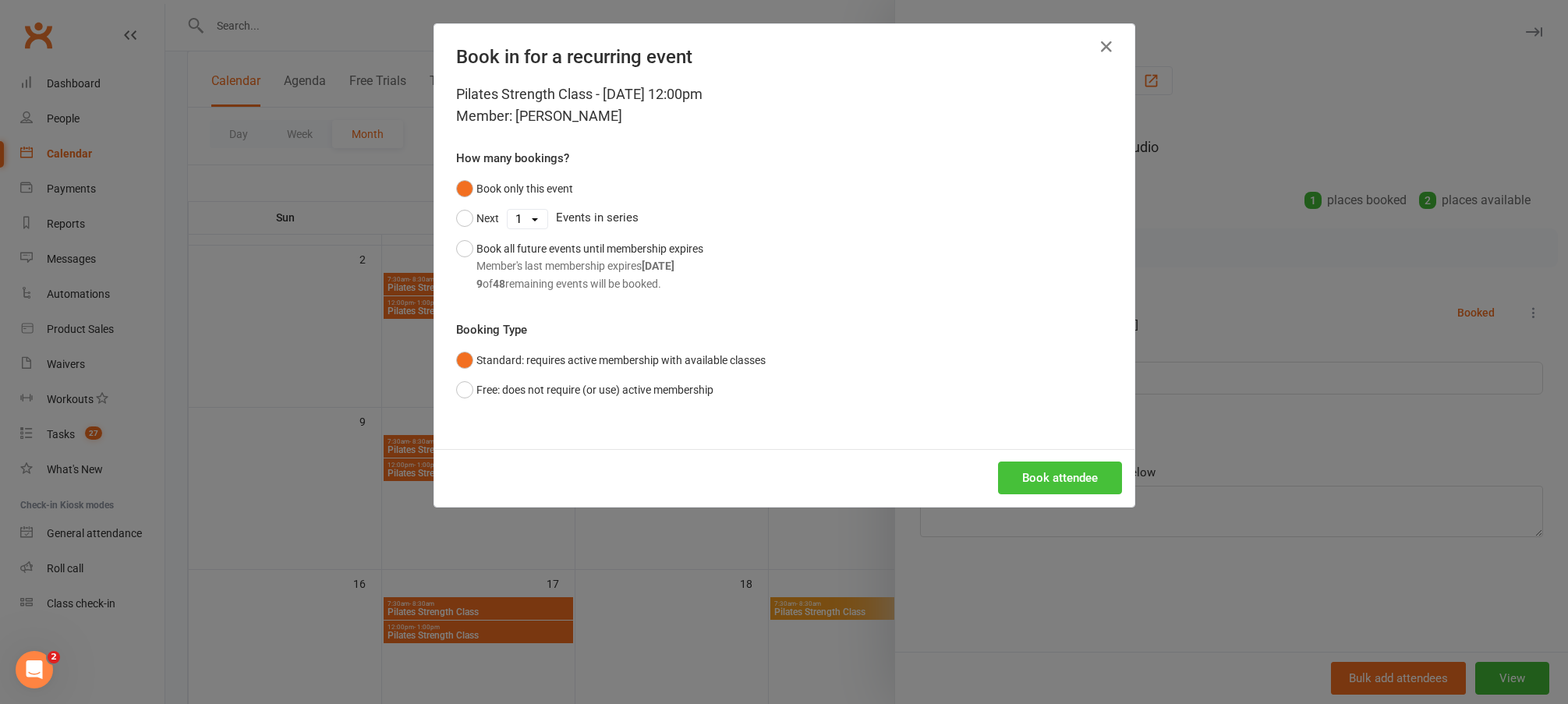
click at [1036, 488] on button "Book attendee" at bounding box center [1060, 477] width 124 height 33
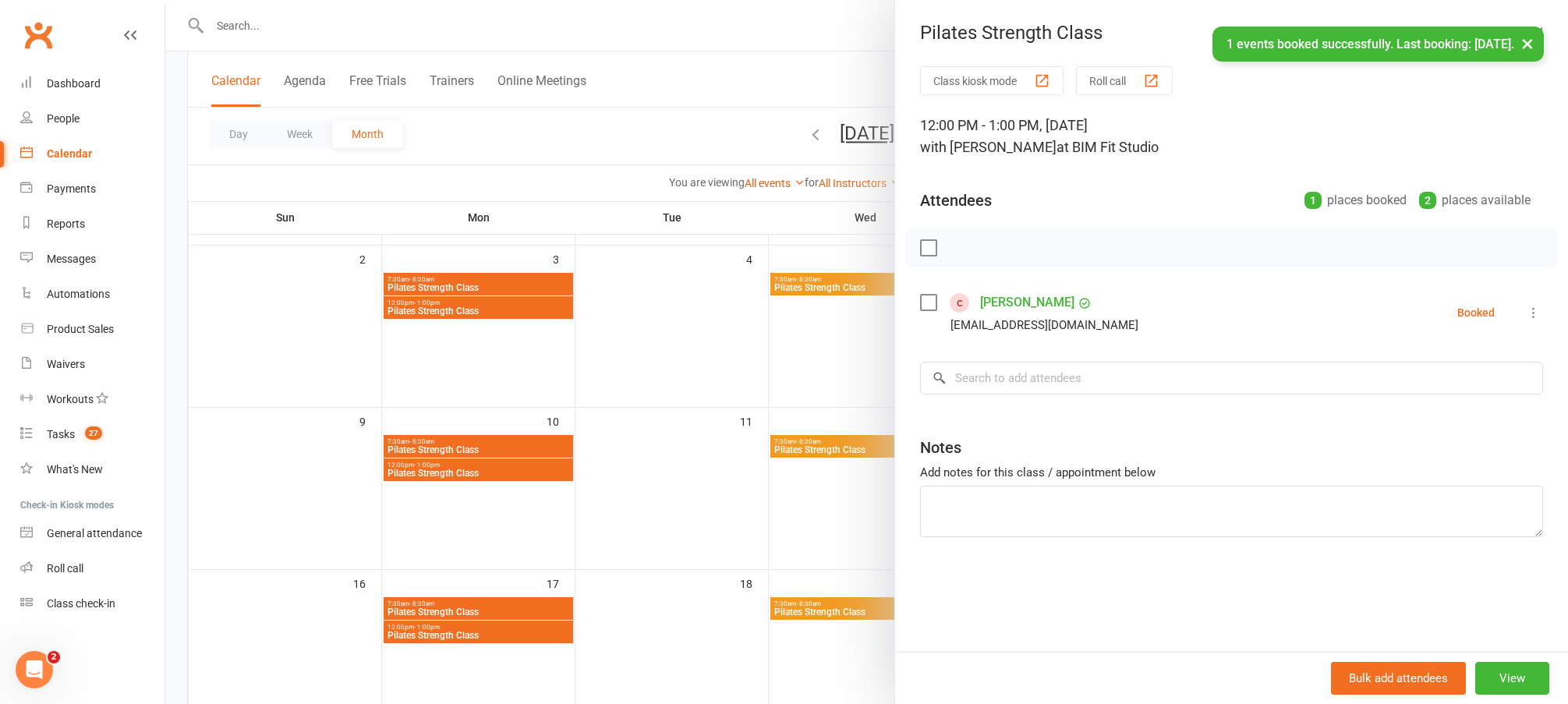
click at [802, 294] on div at bounding box center [866, 352] width 1402 height 704
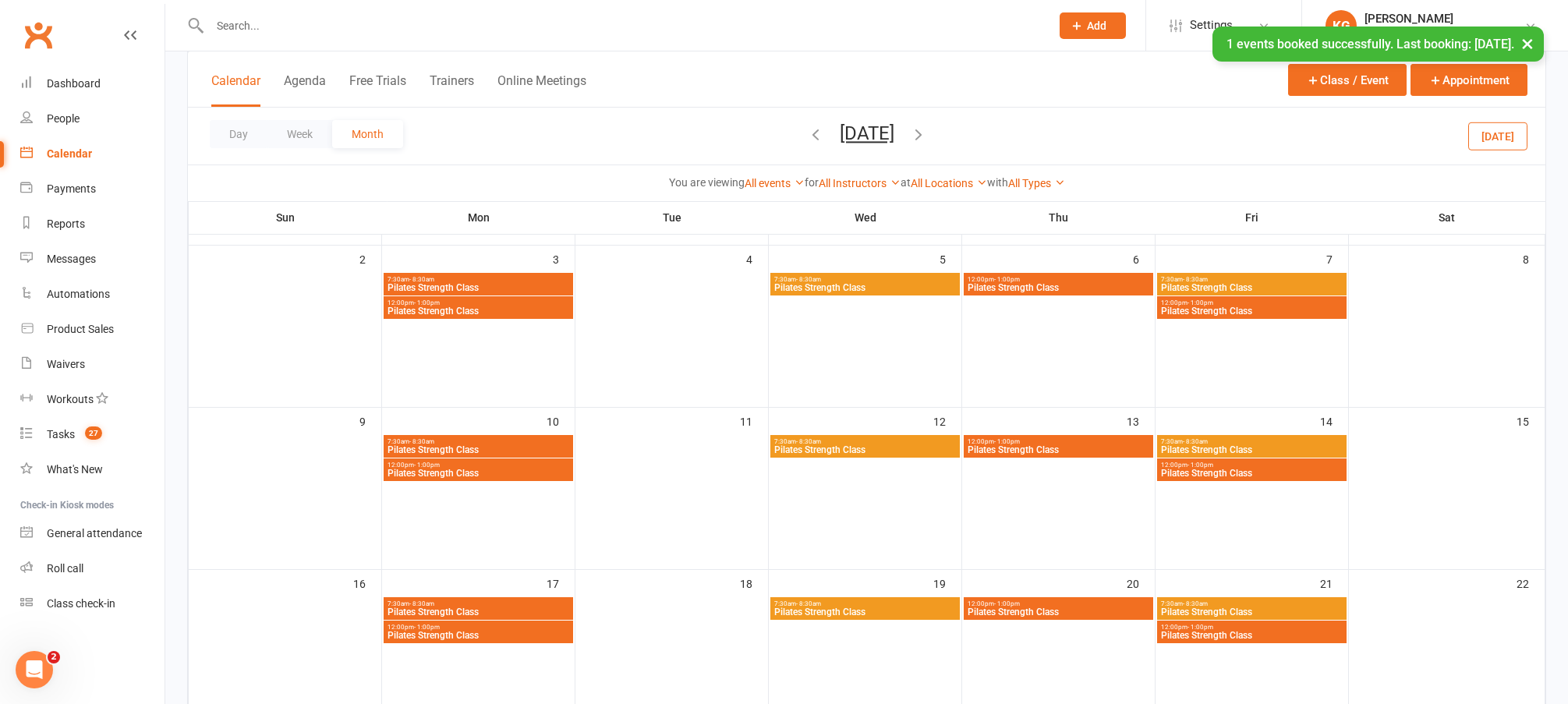
click at [838, 286] on span "Pilates Strength Class" at bounding box center [865, 287] width 183 height 9
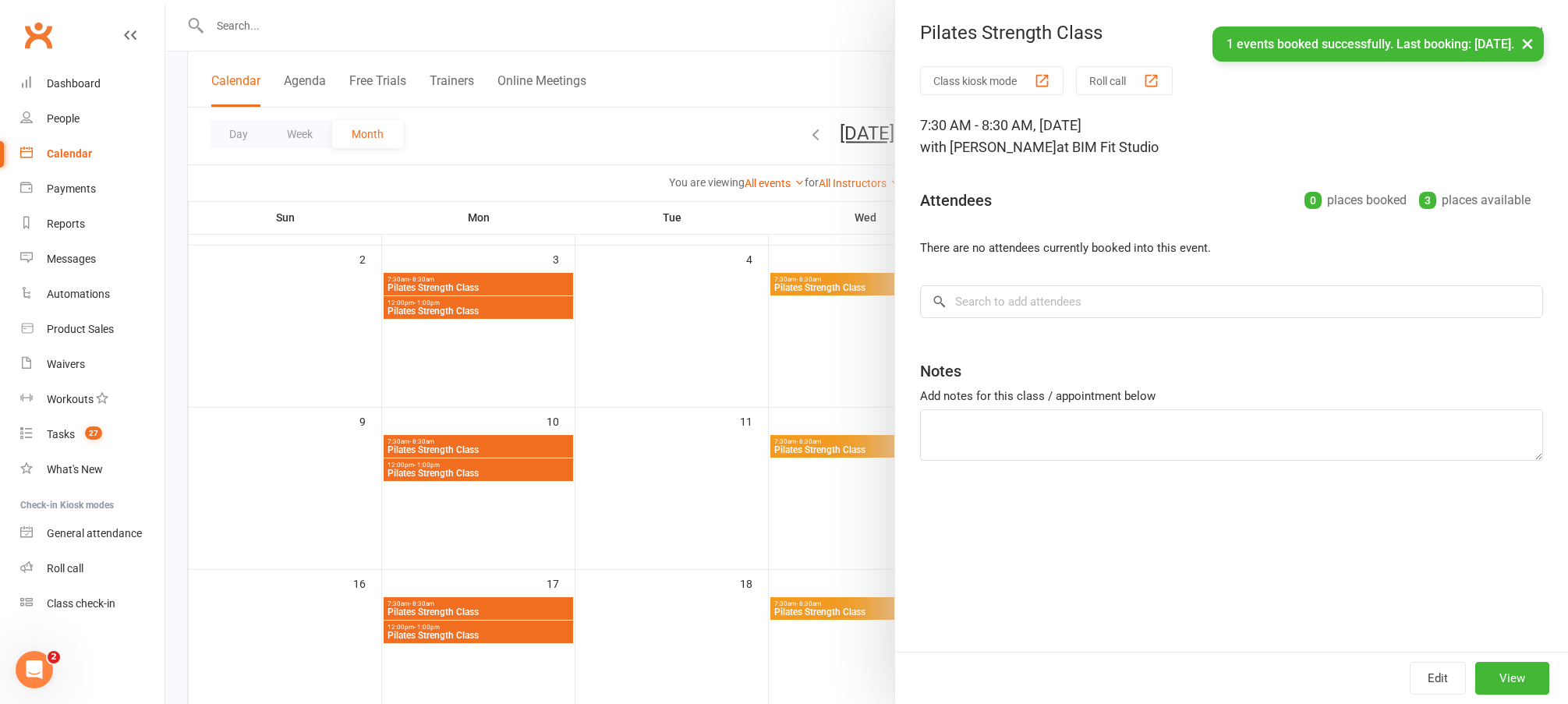
click at [691, 449] on div at bounding box center [866, 352] width 1402 height 704
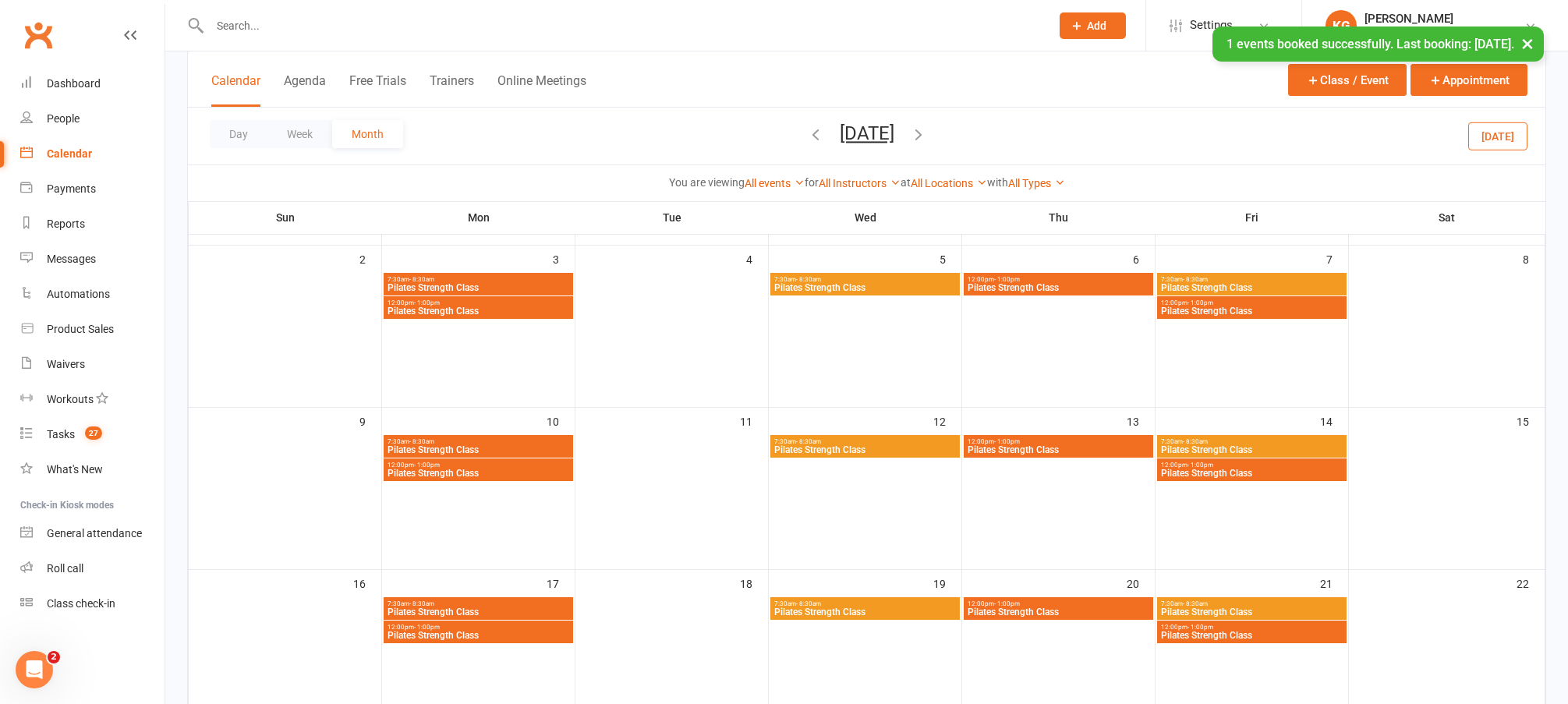
click at [1065, 283] on span "Pilates Strength Class" at bounding box center [1058, 287] width 183 height 9
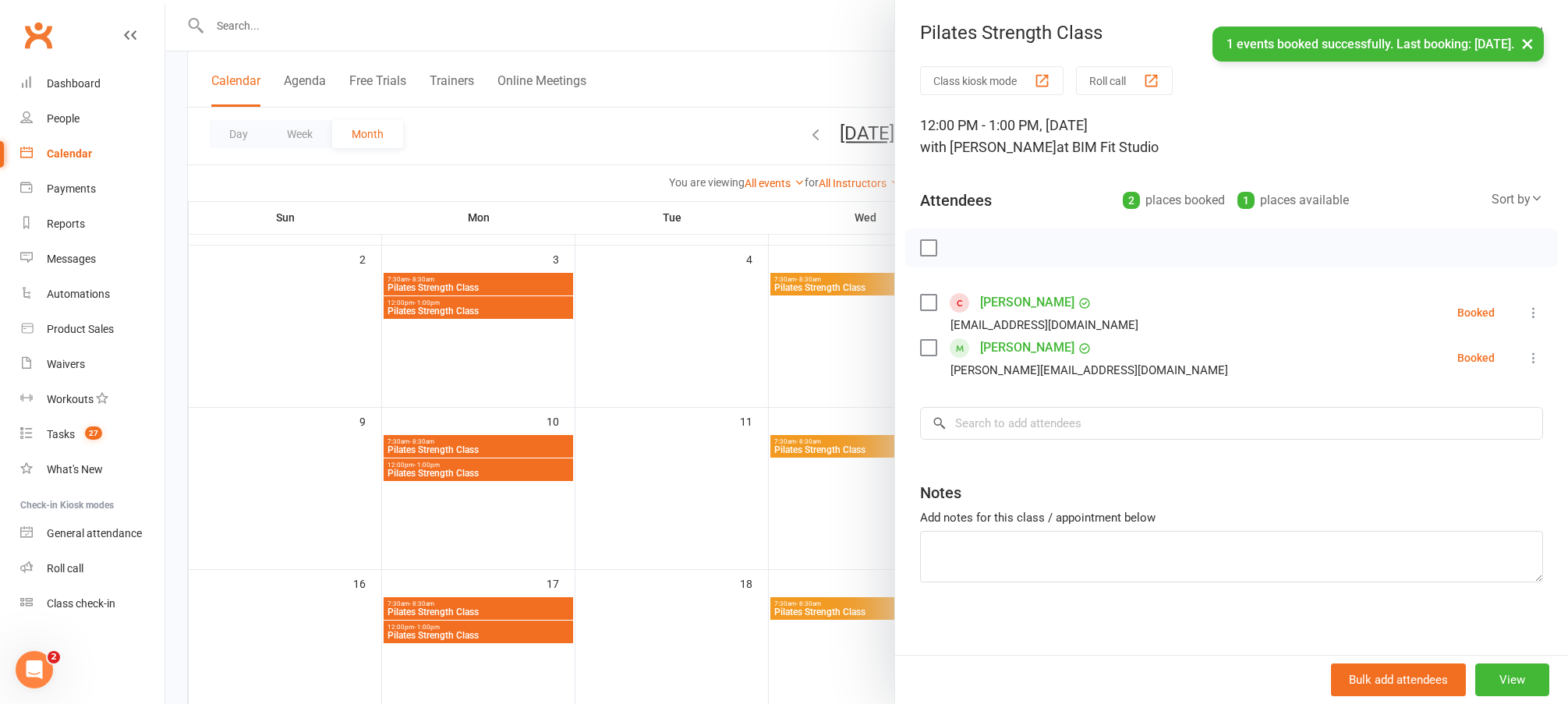
click at [777, 370] on div at bounding box center [866, 352] width 1402 height 704
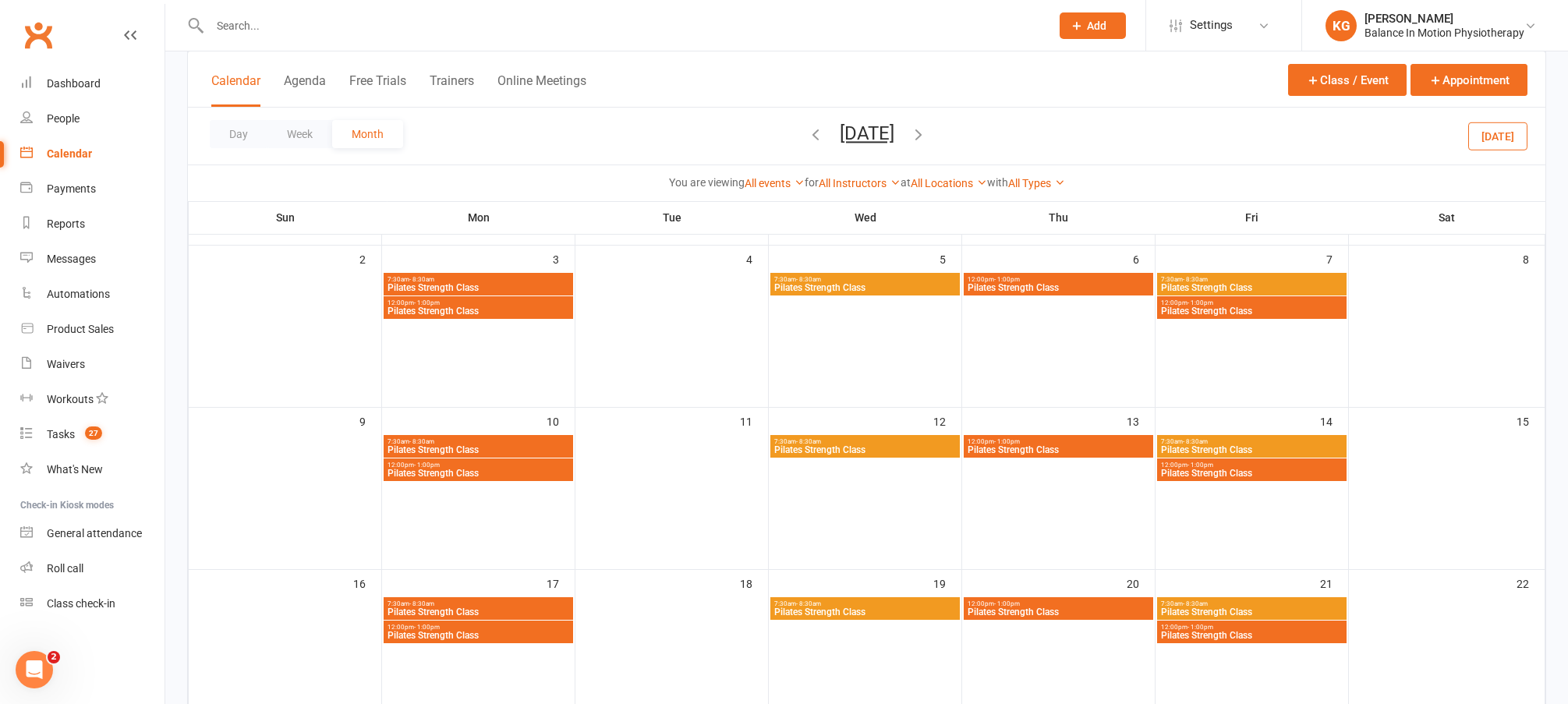
click at [1223, 468] on span "Pilates Strength Class" at bounding box center [1252, 472] width 183 height 9
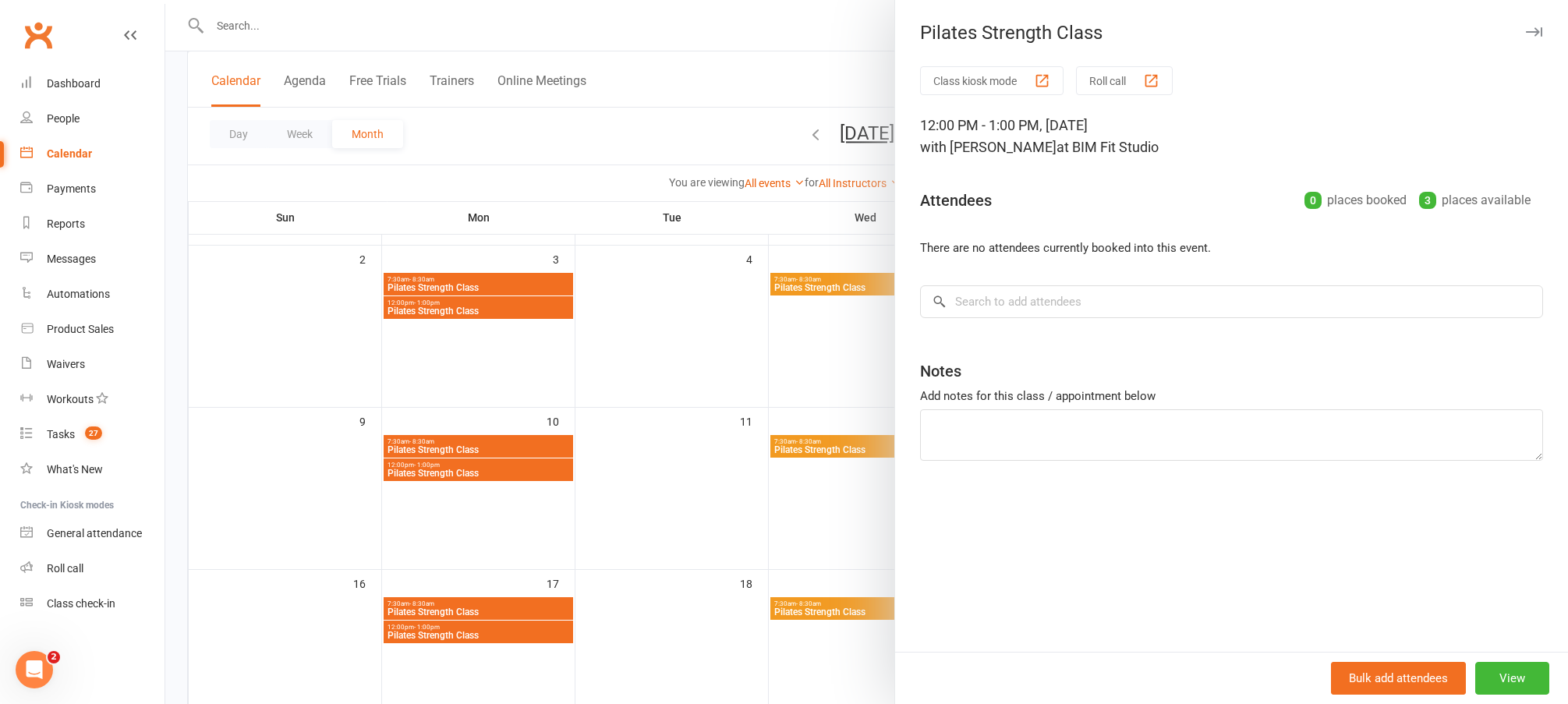
click at [1074, 320] on div "Class kiosk mode Roll call 12:00 PM - 1:00 PM, Friday, November, 14, 2025 with …" at bounding box center [1231, 359] width 673 height 586
click at [1073, 312] on input "search" at bounding box center [1232, 302] width 623 height 33
type input "jane white"
click at [1030, 355] on div "Notes" at bounding box center [1232, 368] width 623 height 38
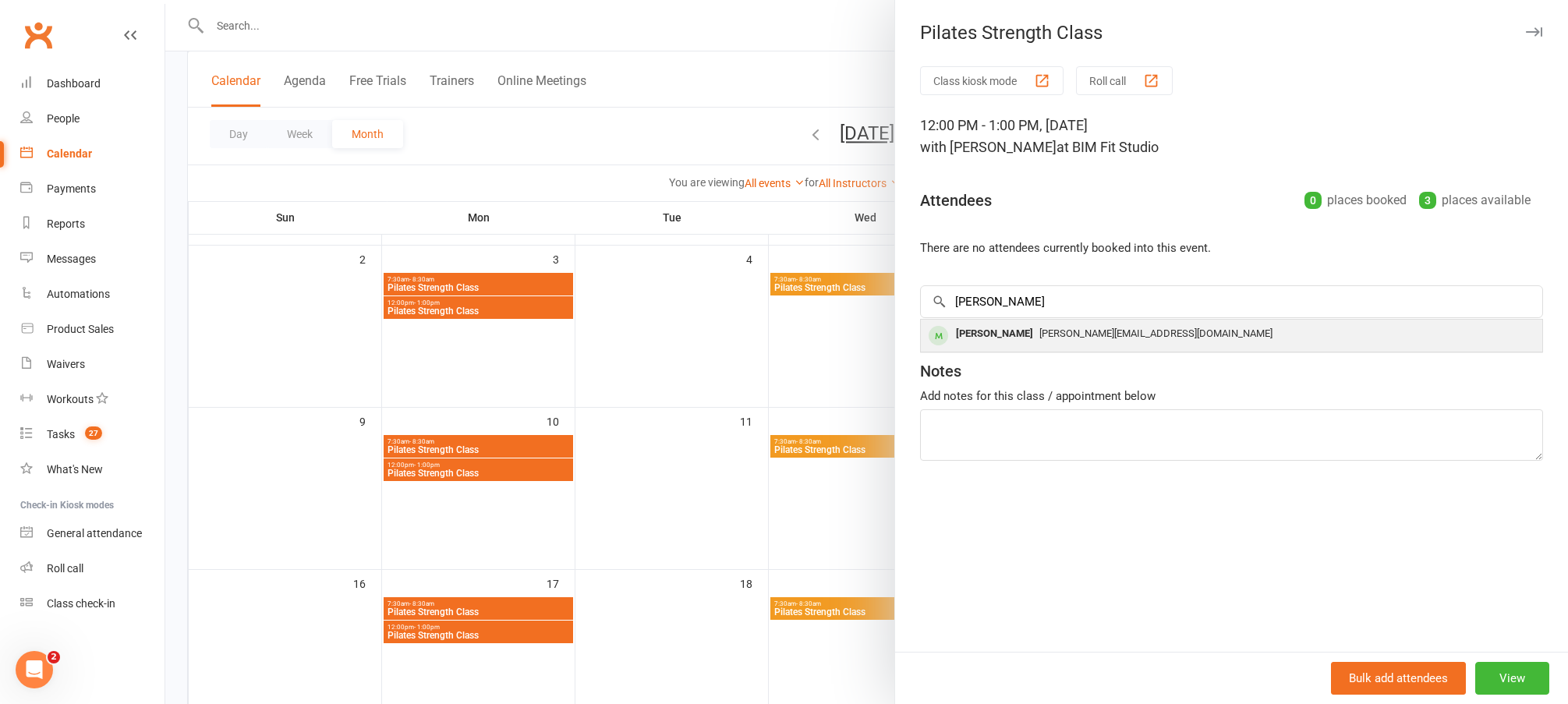
click at [1040, 331] on span "[PERSON_NAME][EMAIL_ADDRESS][DOMAIN_NAME]" at bounding box center [1156, 333] width 234 height 12
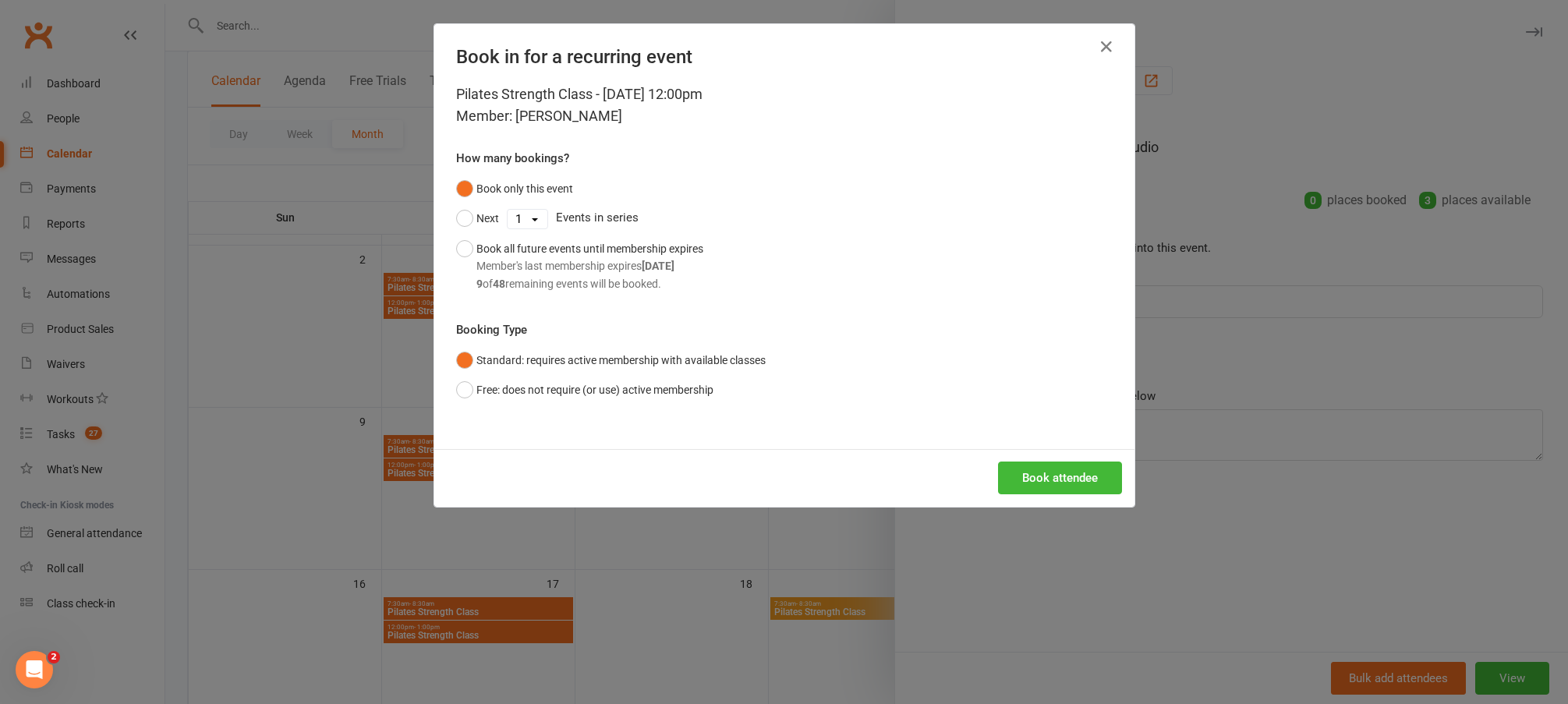
click at [1059, 459] on div "Book attendee" at bounding box center [784, 478] width 700 height 58
click at [1043, 482] on button "Book attendee" at bounding box center [1060, 477] width 124 height 33
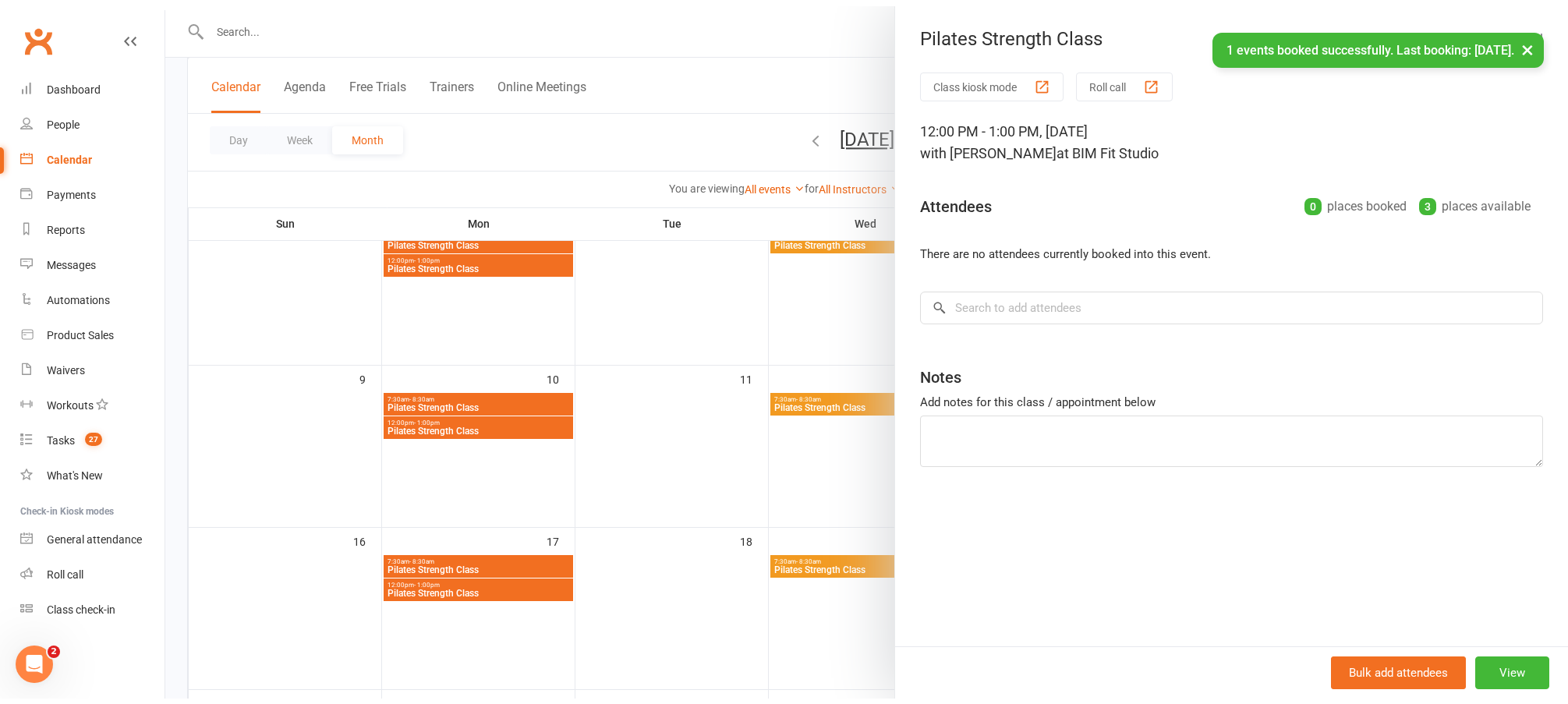
scroll to position [332, 0]
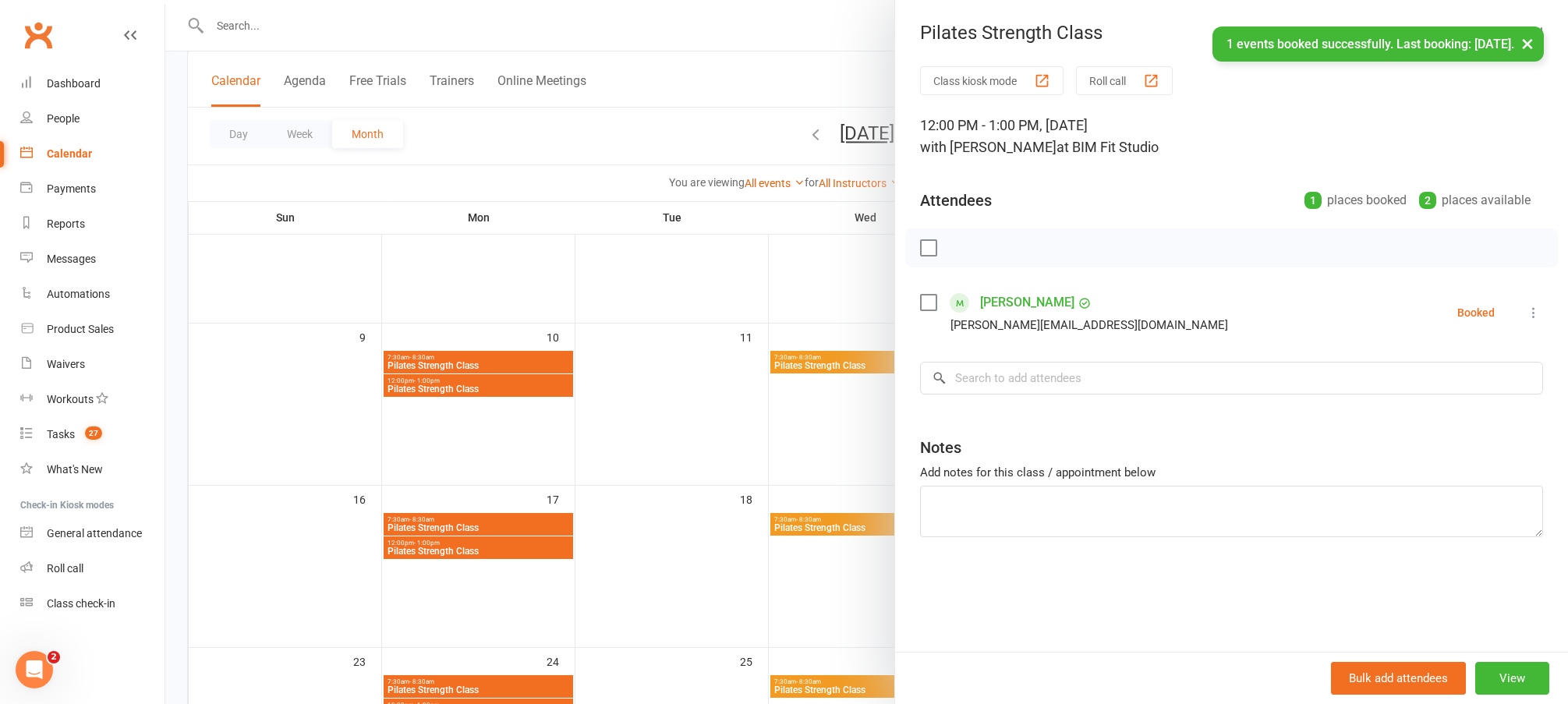
click at [669, 458] on div at bounding box center [866, 352] width 1402 height 704
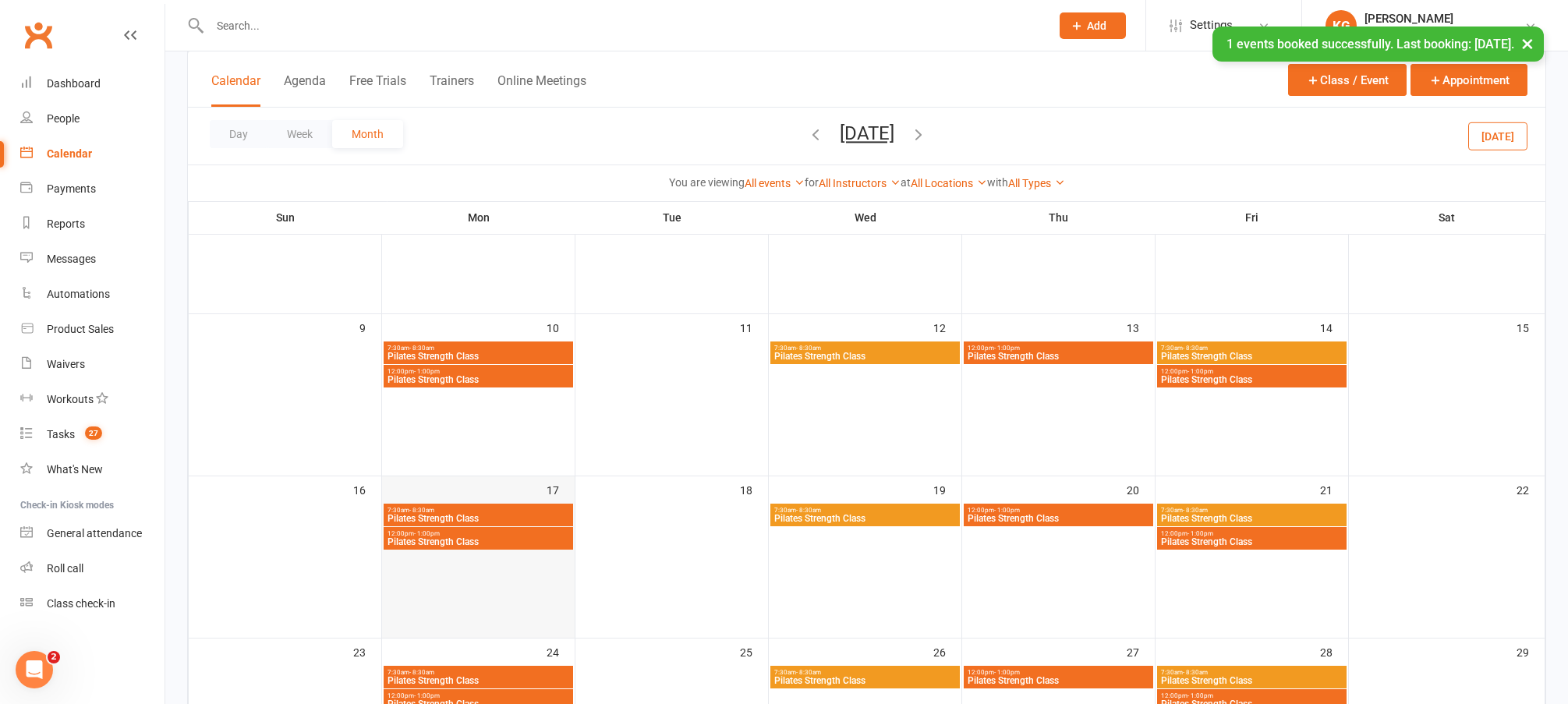
scroll to position [353, 0]
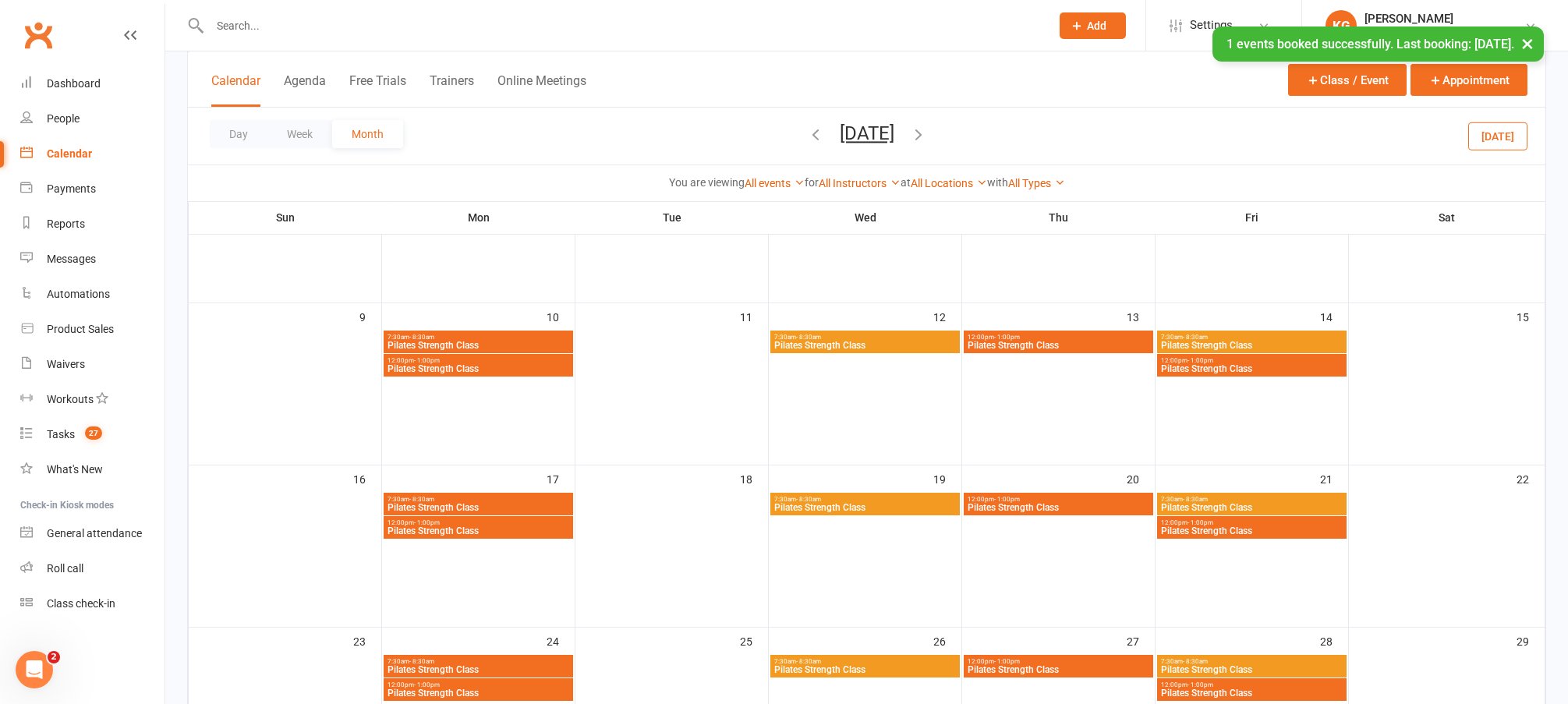
click at [512, 527] on span "Pilates Strength Class" at bounding box center [478, 530] width 183 height 9
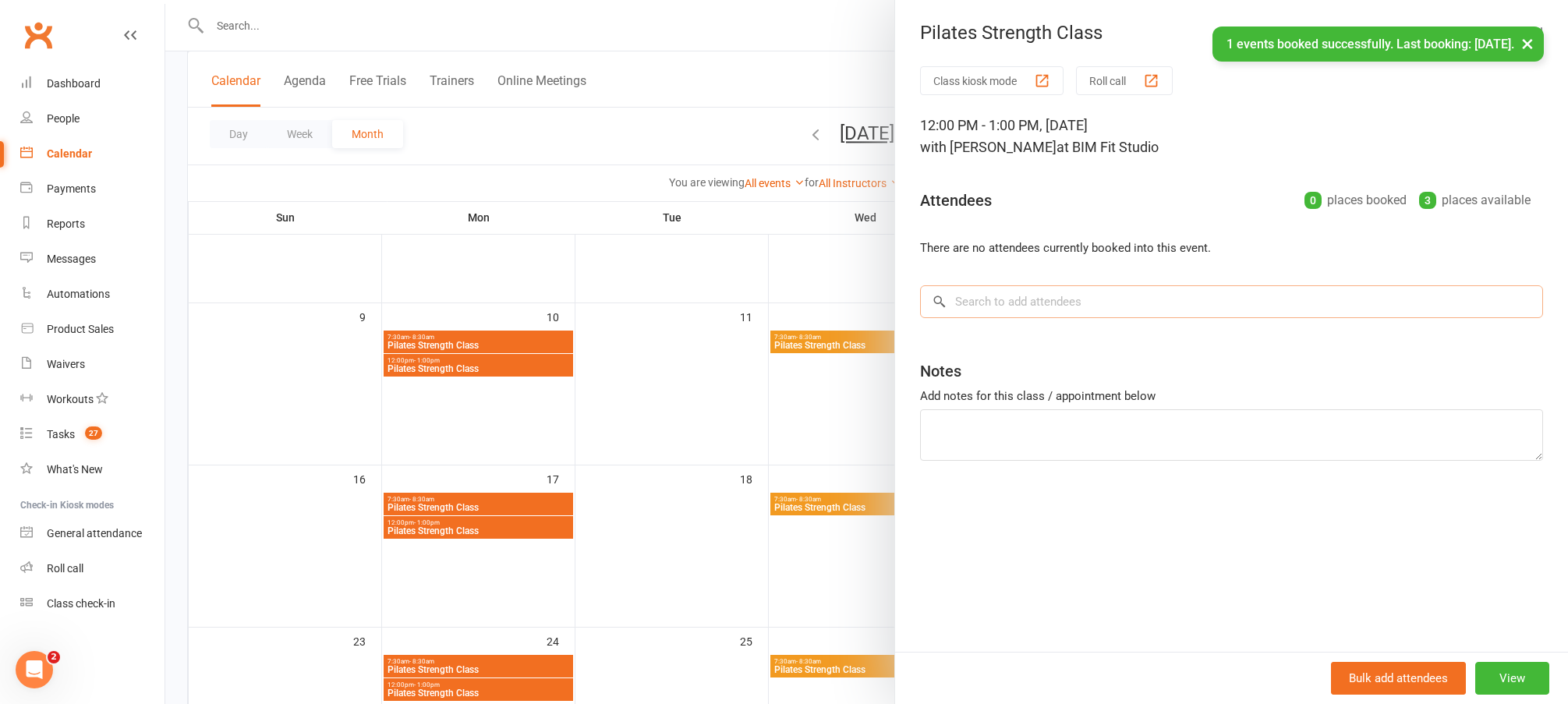
click at [1020, 299] on input "search" at bounding box center [1232, 302] width 623 height 33
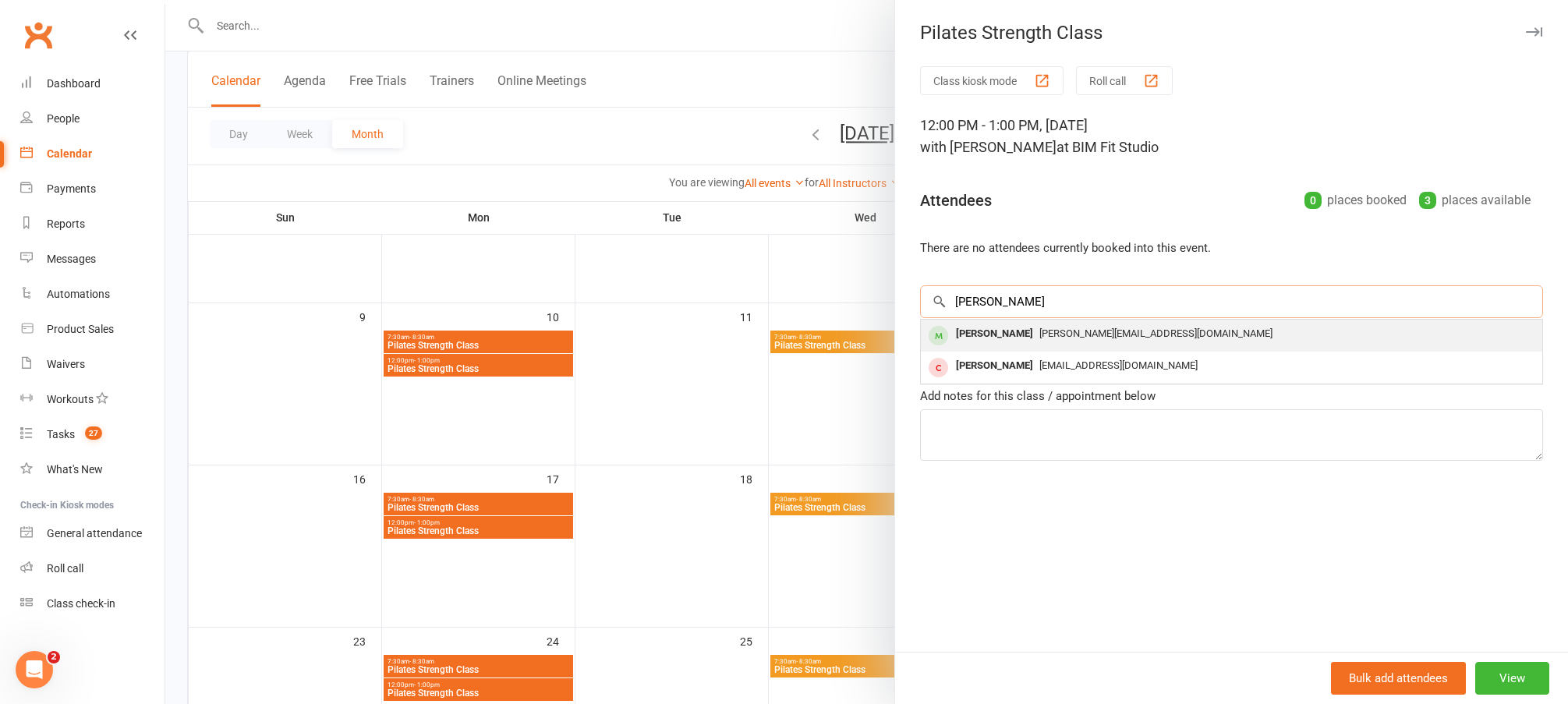
type input "jane whi"
click at [1035, 344] on div "[PERSON_NAME][EMAIL_ADDRESS][DOMAIN_NAME]" at bounding box center [1232, 334] width 609 height 23
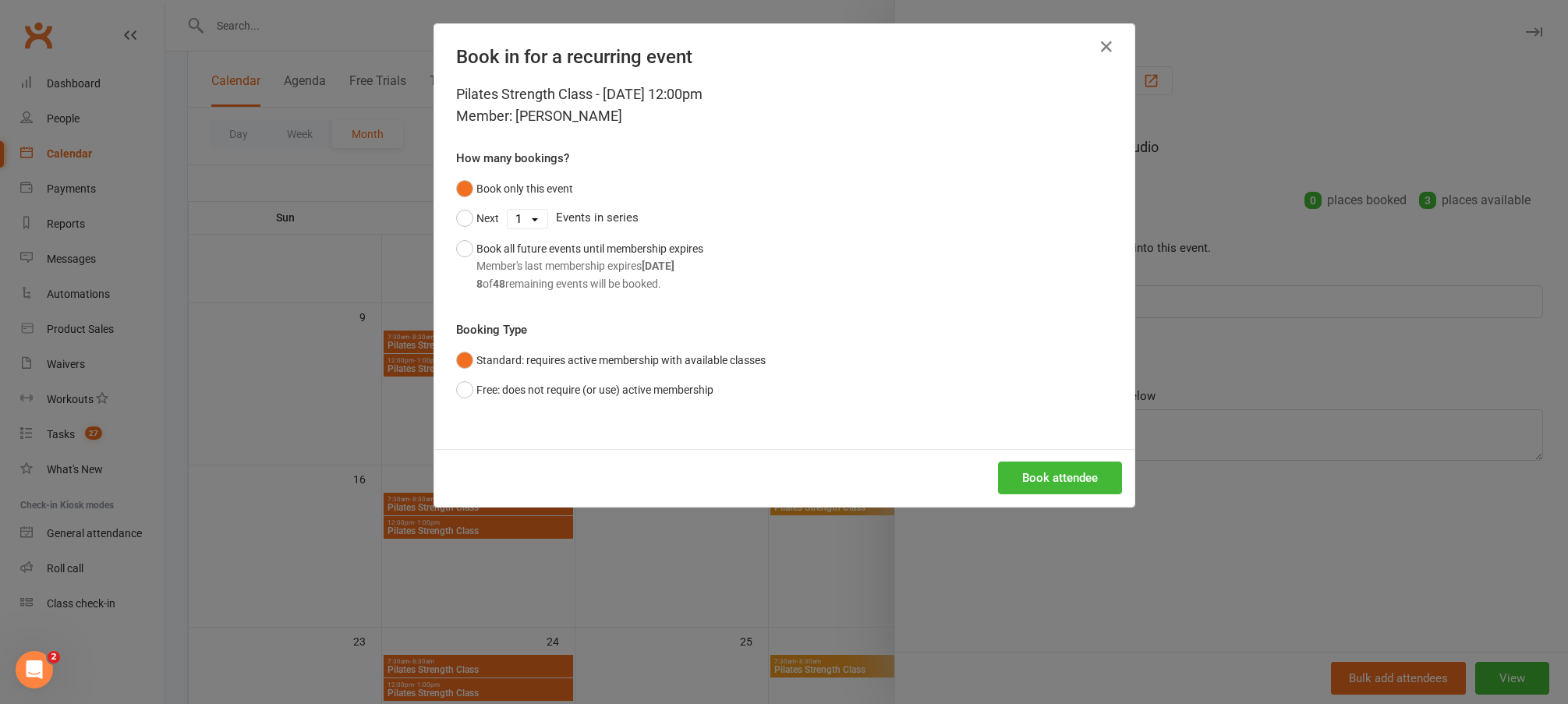
click at [1065, 497] on div "Book attendee" at bounding box center [784, 478] width 700 height 58
click at [1043, 487] on button "Book attendee" at bounding box center [1060, 477] width 124 height 33
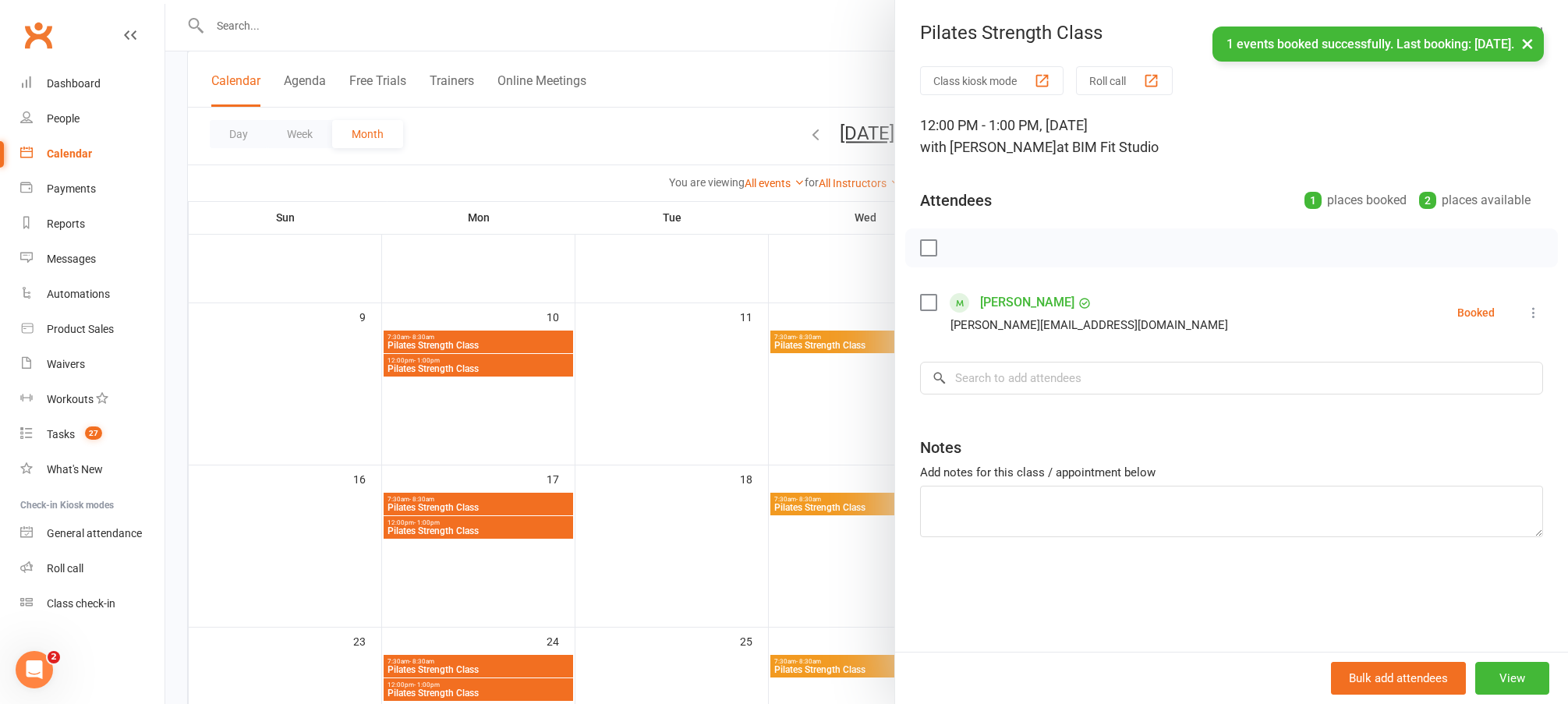
click at [541, 521] on div at bounding box center [866, 352] width 1402 height 704
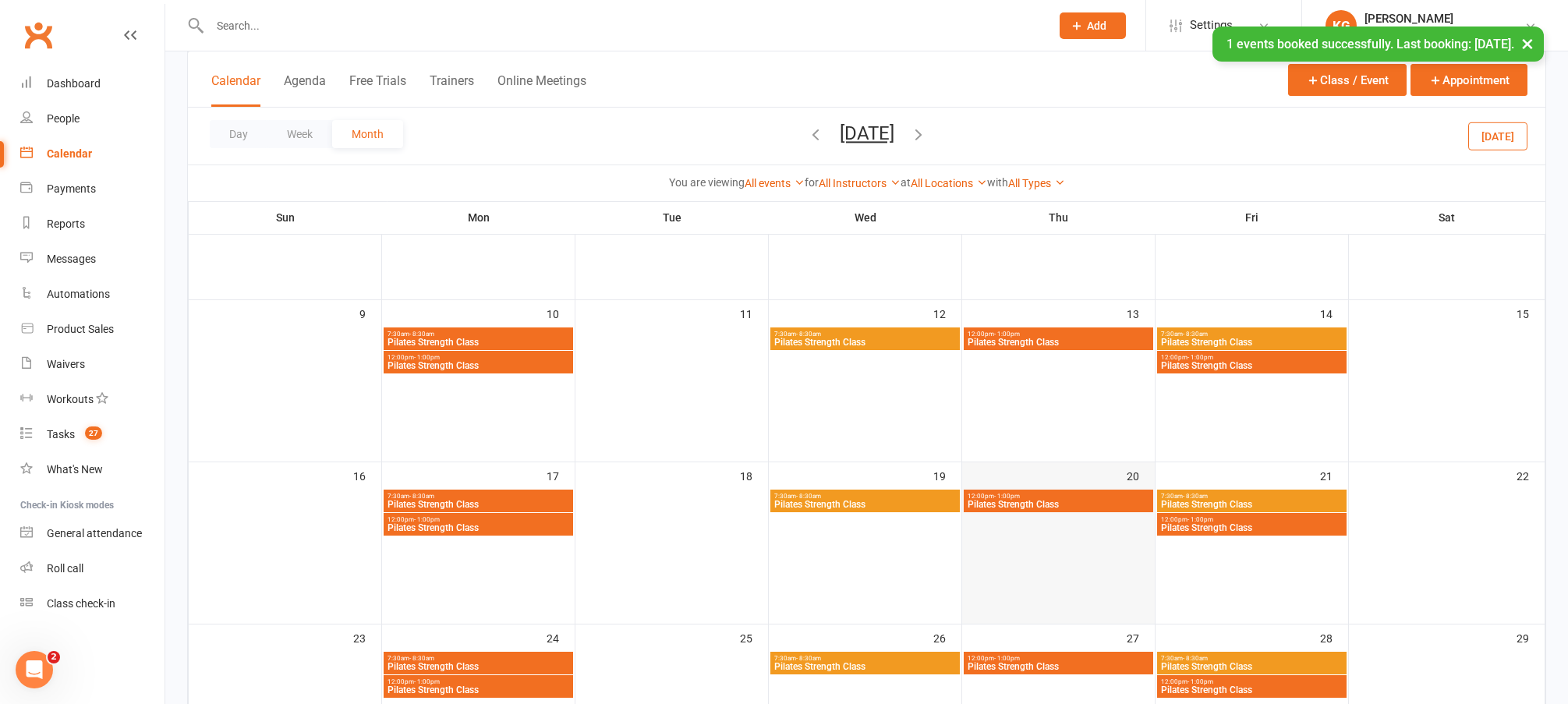
scroll to position [356, 0]
click at [1073, 507] on span "Pilates Strength Class" at bounding box center [1058, 504] width 183 height 9
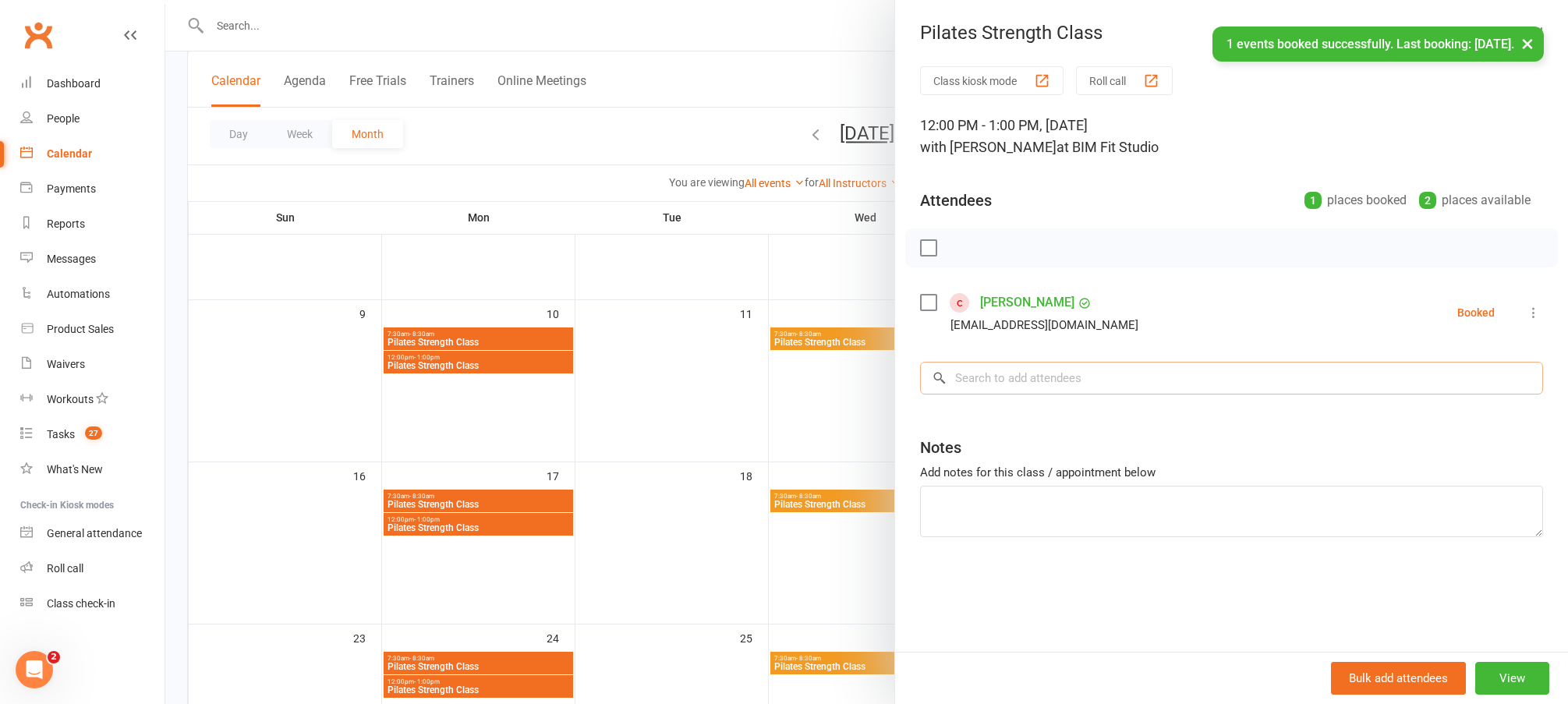
click at [1081, 376] on input "search" at bounding box center [1232, 378] width 623 height 33
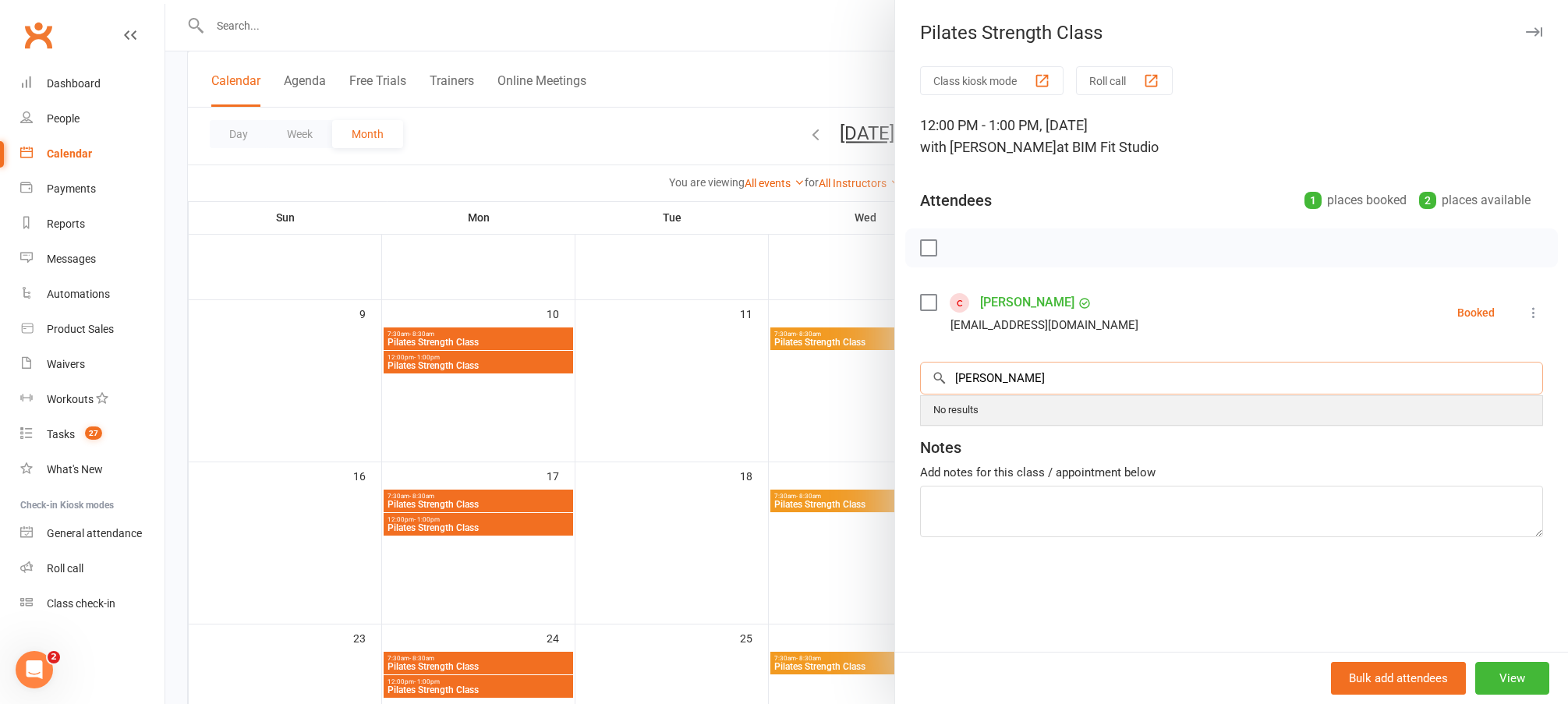
type input "jane white"
click at [1051, 416] on div "No results" at bounding box center [1232, 410] width 609 height 23
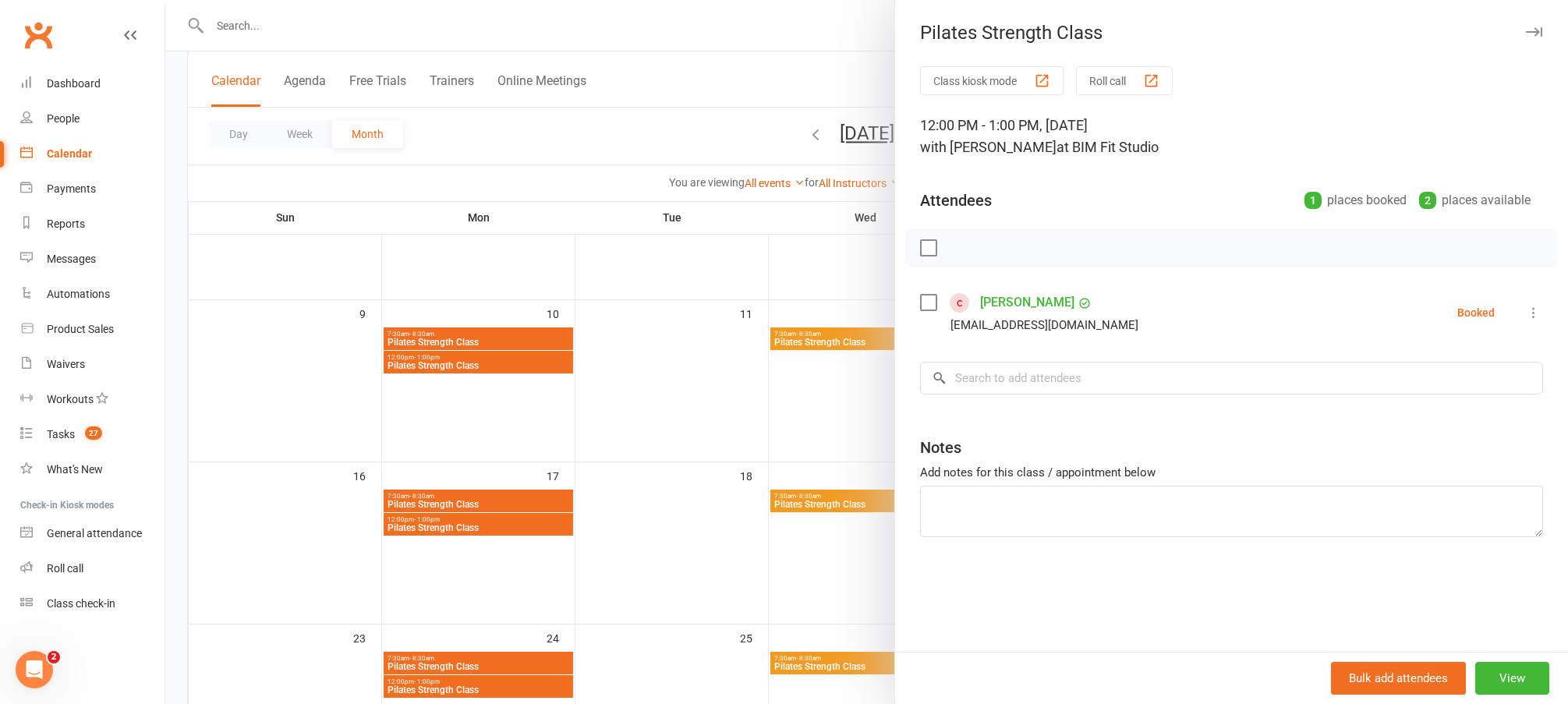
click at [1051, 416] on div "Class kiosk mode Roll call 12:00 PM - 1:00 PM, Thursday, November, 20, 2025 wit…" at bounding box center [1231, 359] width 673 height 586
click at [1065, 366] on input "search" at bounding box center [1232, 378] width 623 height 33
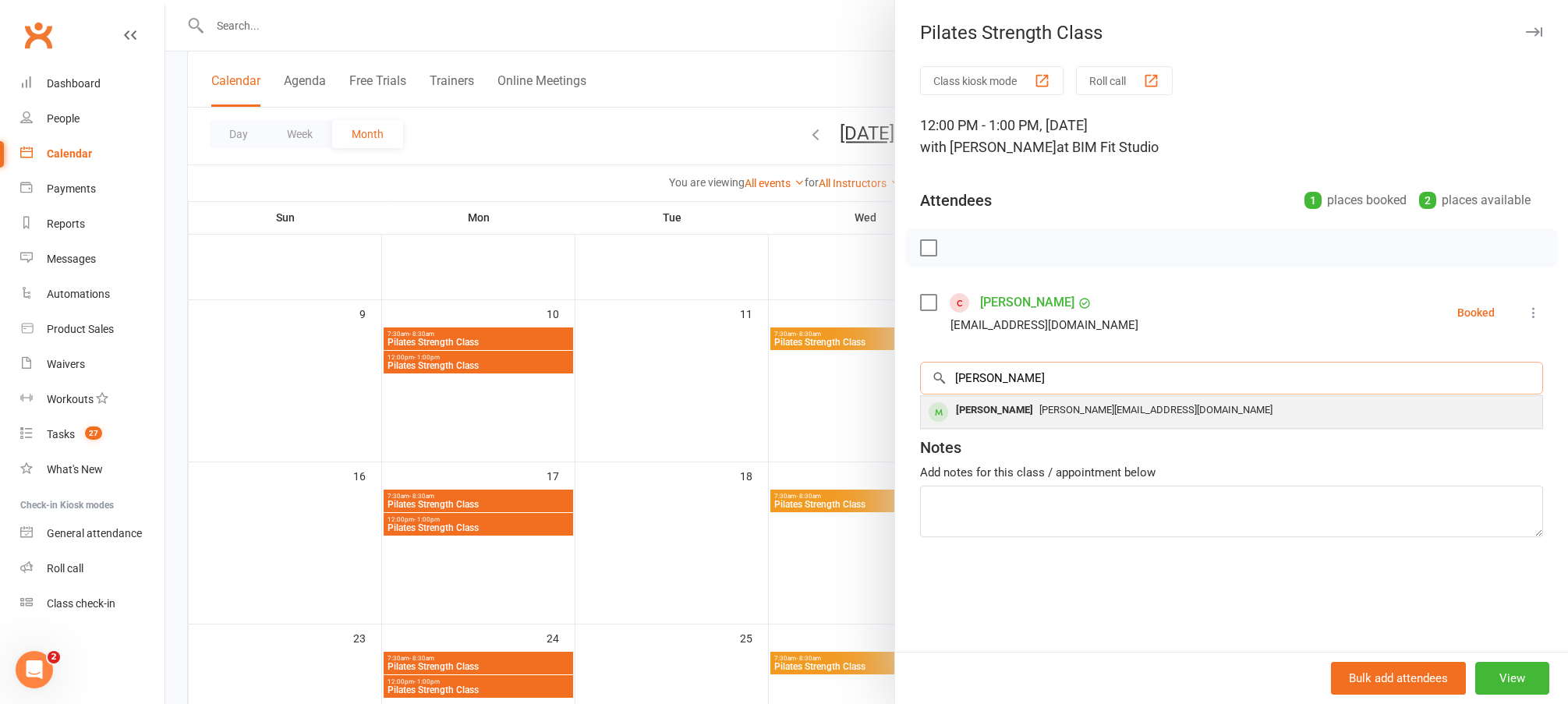
type input "jane"
click at [1048, 413] on span "[PERSON_NAME][EMAIL_ADDRESS][DOMAIN_NAME]" at bounding box center [1156, 410] width 234 height 12
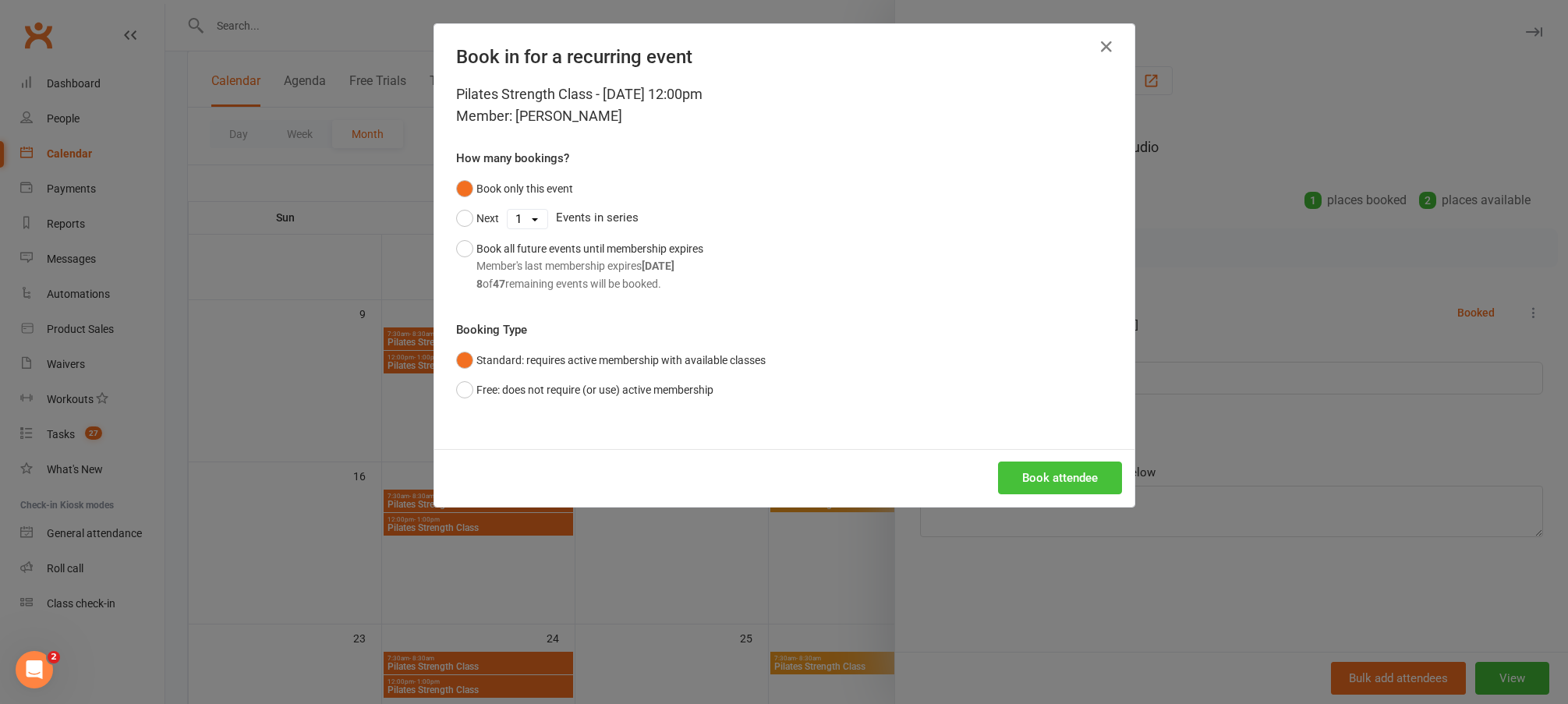
click at [1011, 474] on button "Book attendee" at bounding box center [1060, 477] width 124 height 33
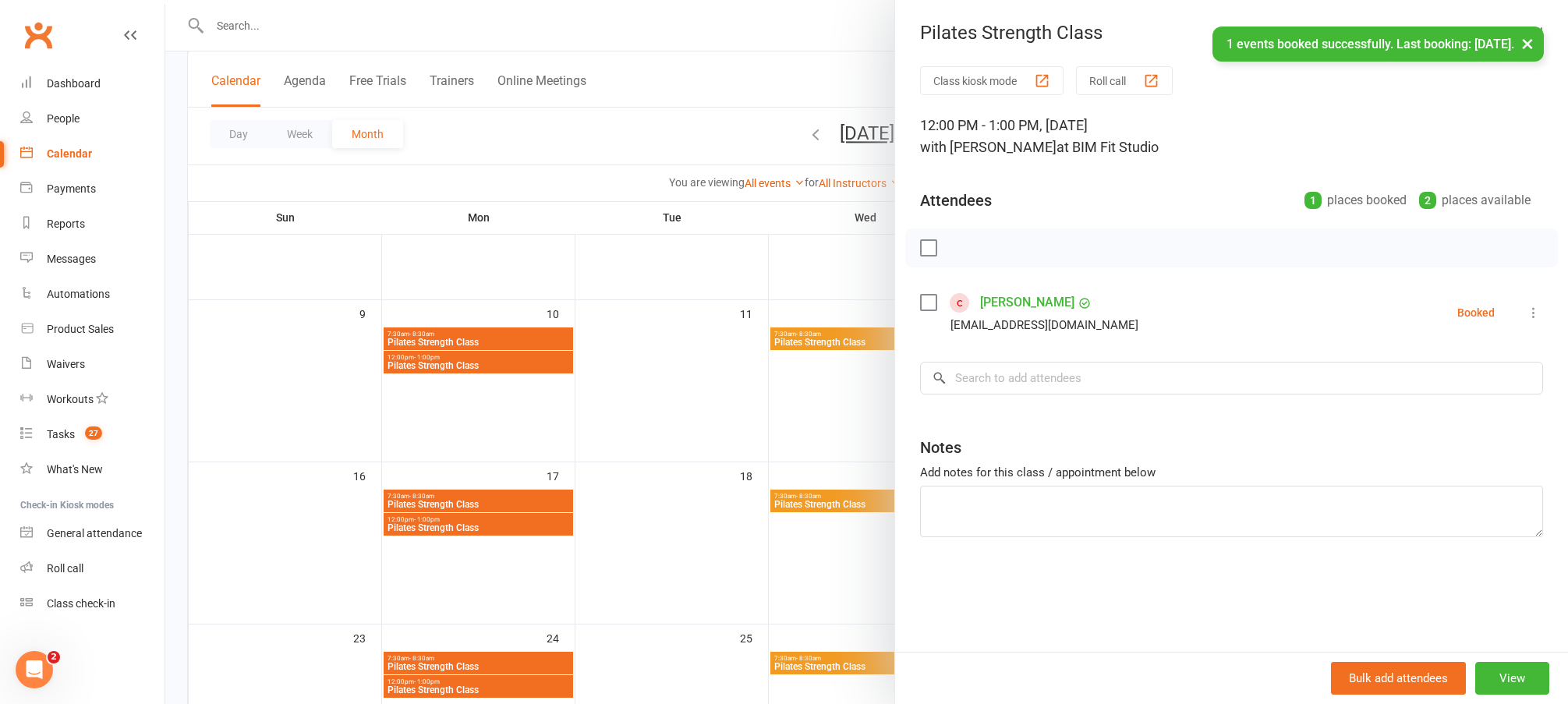
click at [788, 407] on div at bounding box center [866, 352] width 1402 height 704
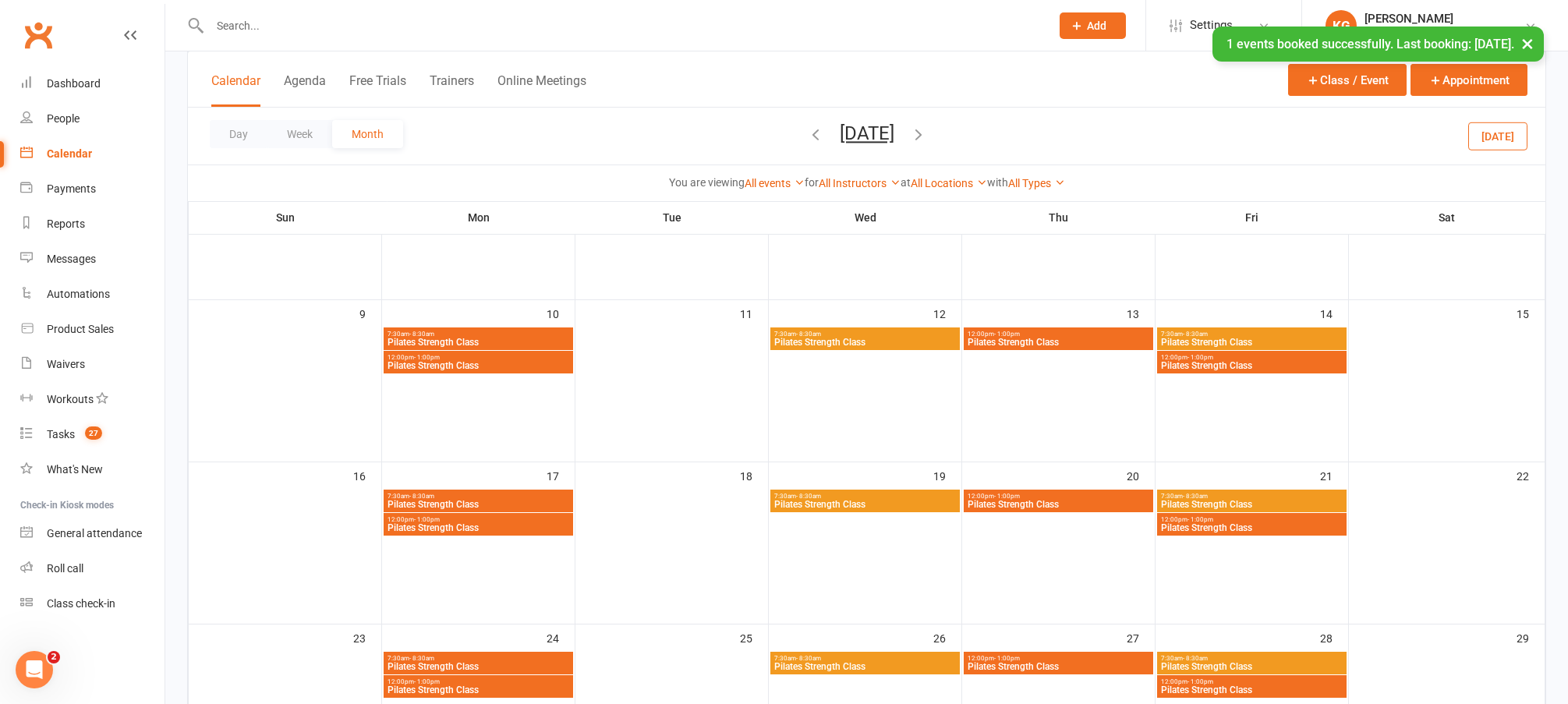
click at [1231, 528] on span "Pilates Strength Class" at bounding box center [1252, 528] width 183 height 9
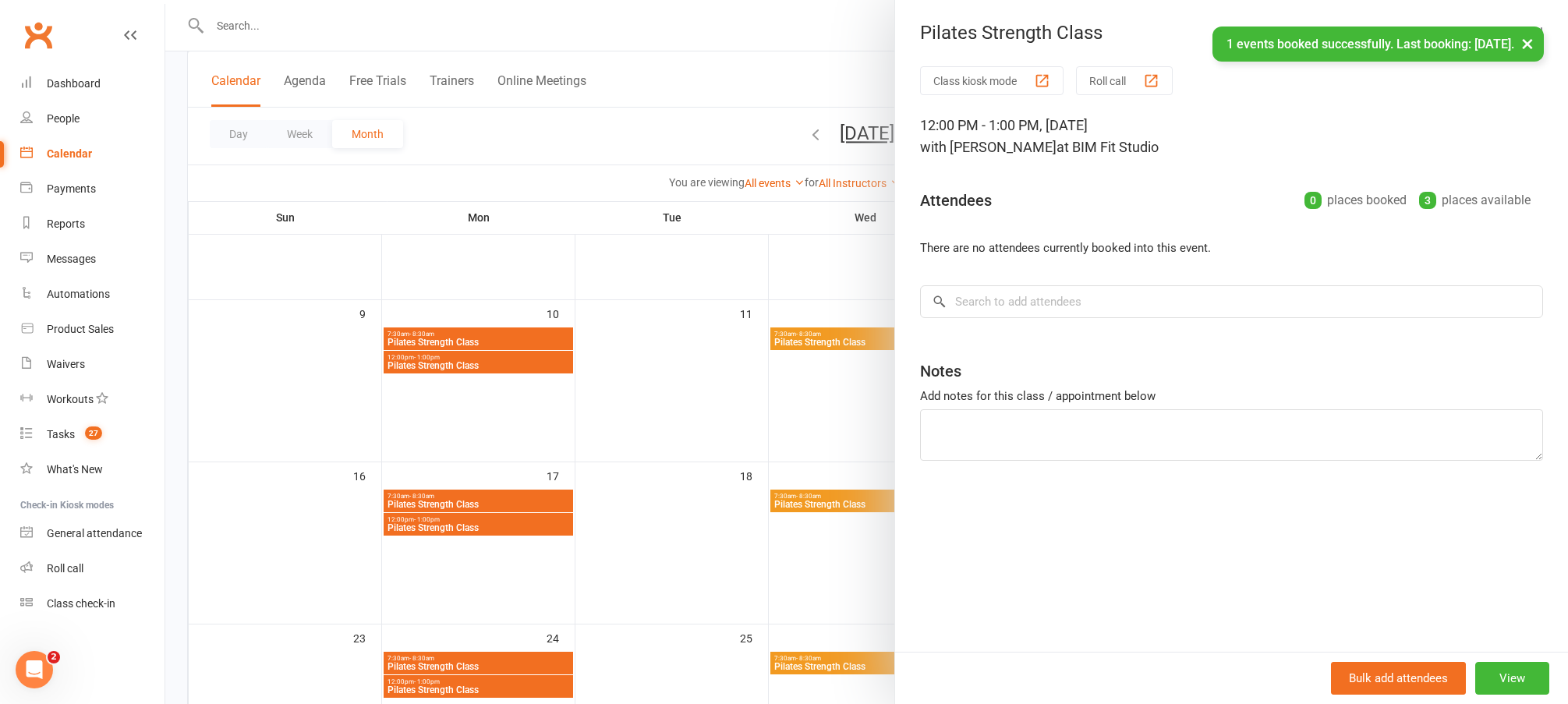
click at [1107, 322] on div "Class kiosk mode Roll call 12:00 PM - 1:00 PM, Friday, November, 21, 2025 with …" at bounding box center [1231, 359] width 673 height 586
click at [1107, 315] on input "search" at bounding box center [1232, 302] width 623 height 33
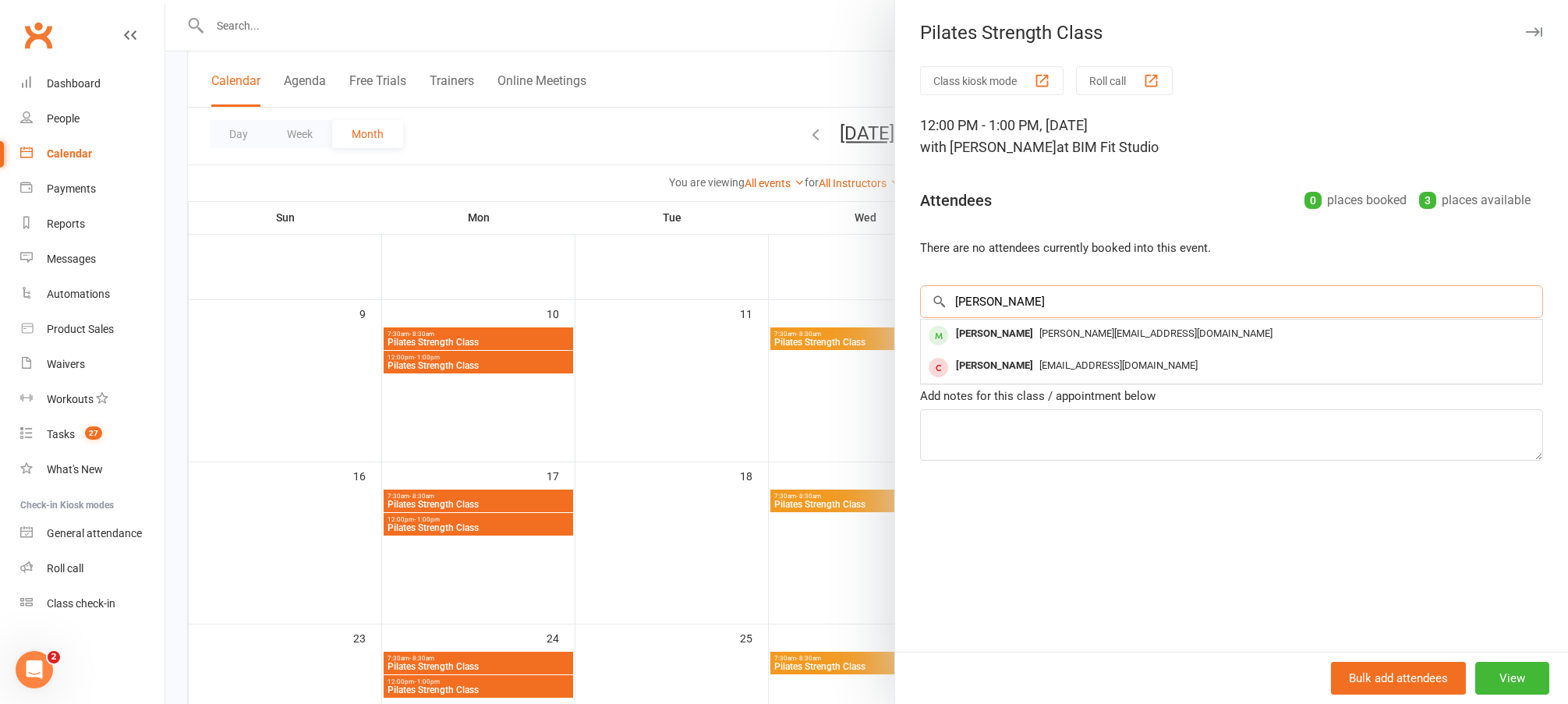
type input "jane whi"
click at [1073, 334] on span "[PERSON_NAME][EMAIL_ADDRESS][DOMAIN_NAME]" at bounding box center [1156, 333] width 234 height 12
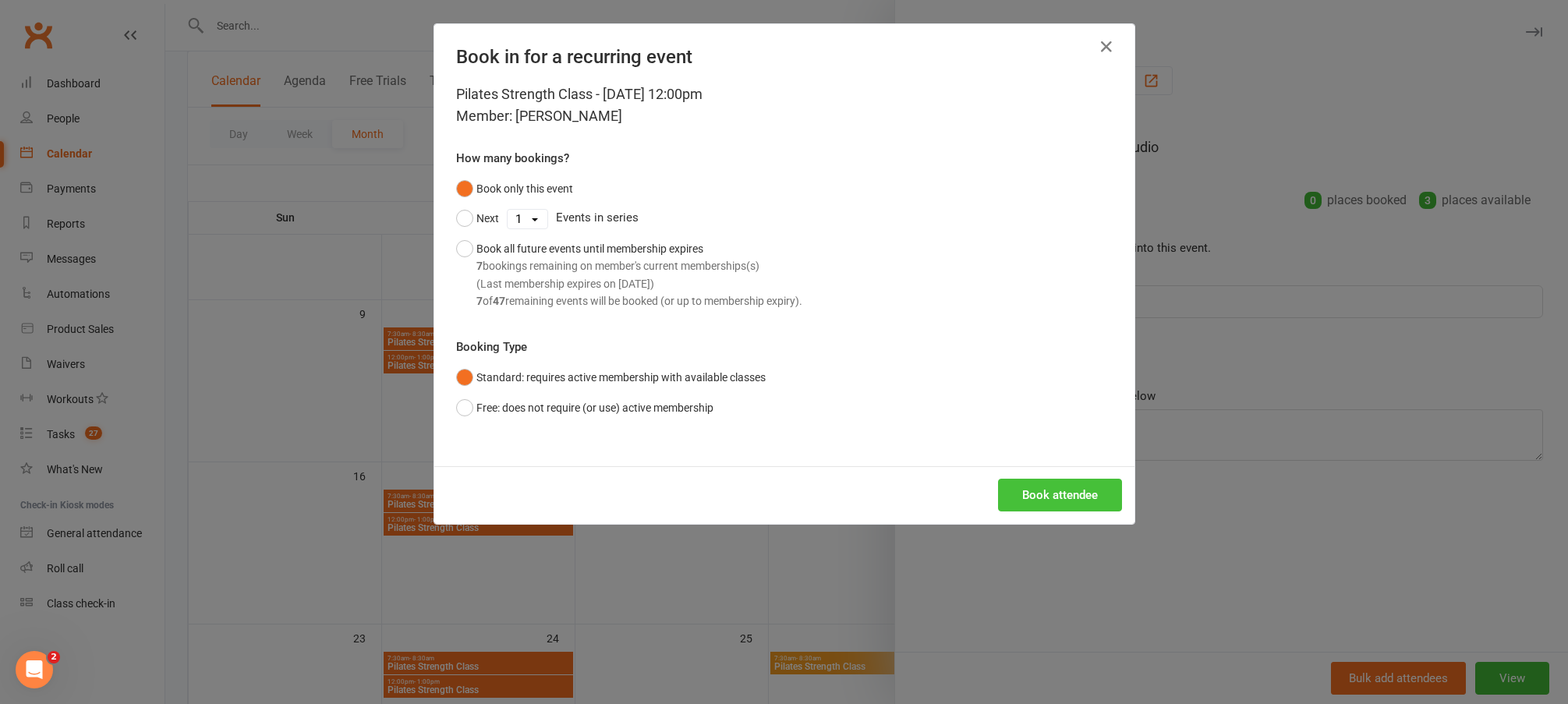
click at [1006, 495] on button "Book attendee" at bounding box center [1060, 495] width 124 height 33
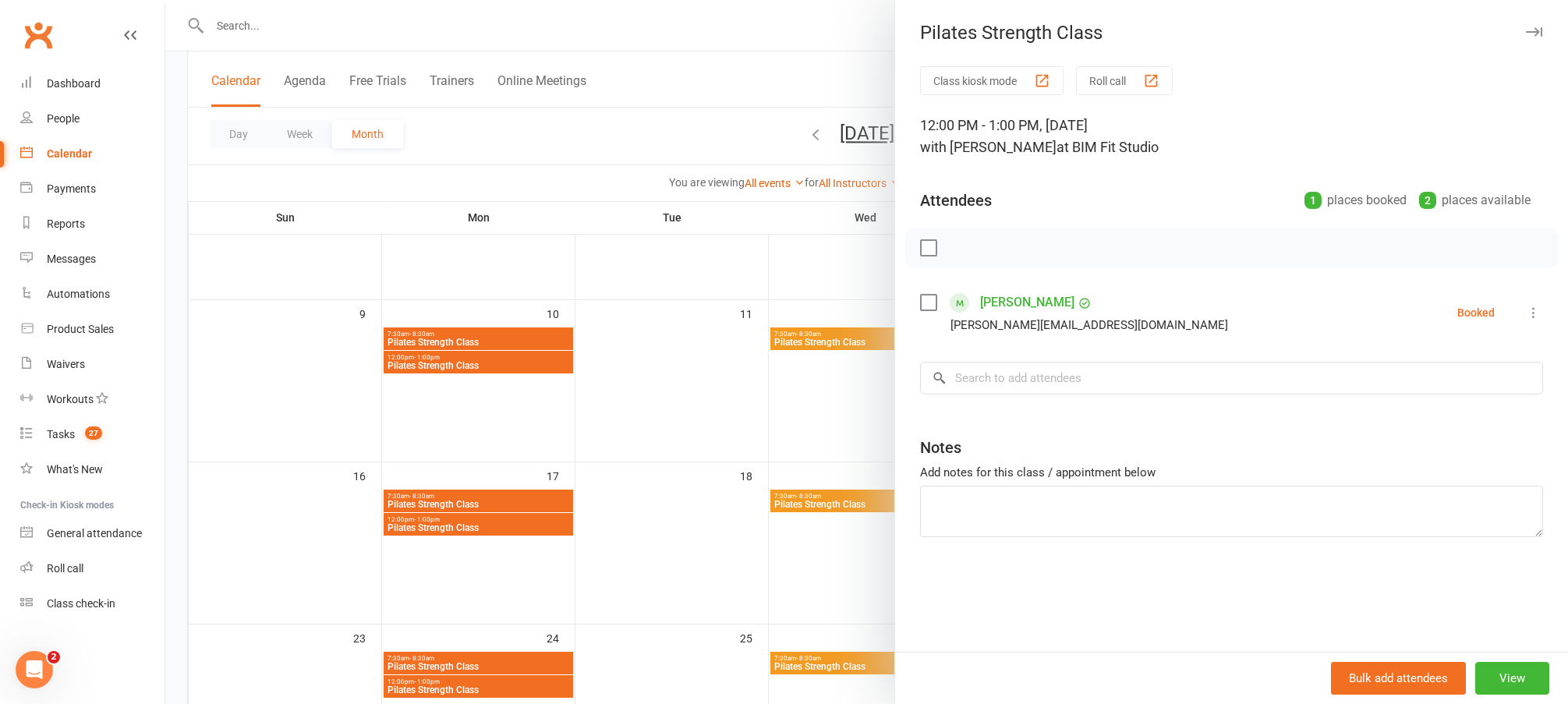
click at [726, 408] on div at bounding box center [866, 352] width 1402 height 704
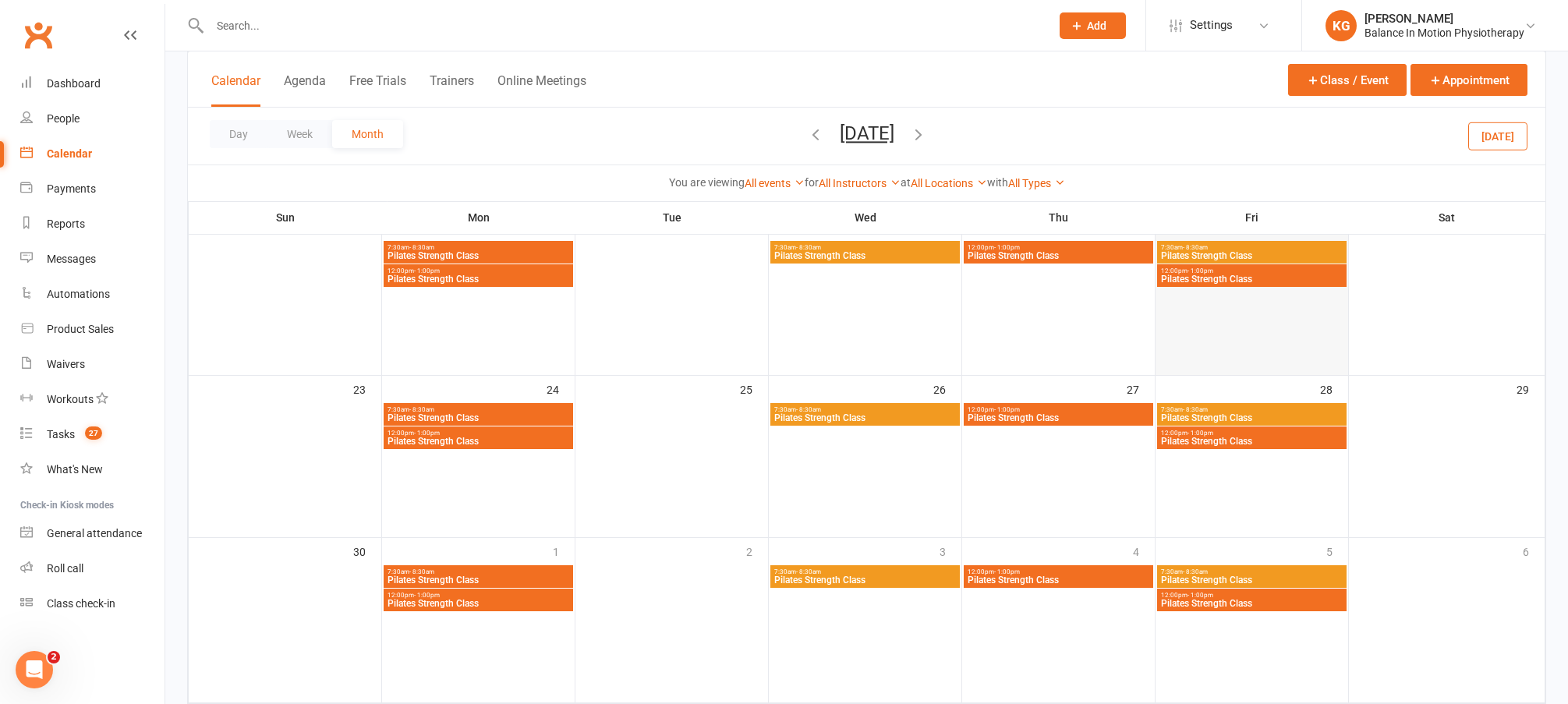
scroll to position [591, 0]
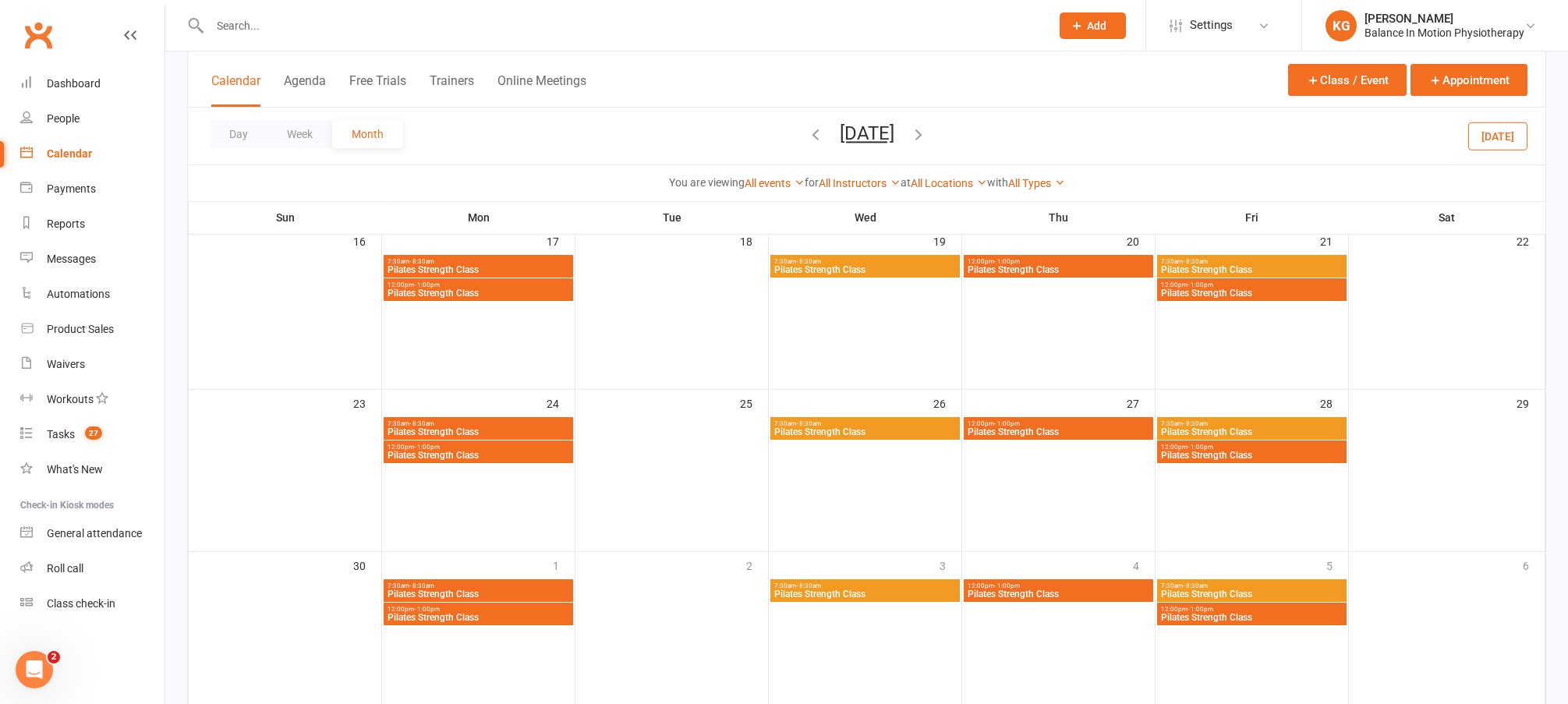
click at [531, 453] on span "Pilates Strength Class" at bounding box center [478, 455] width 183 height 9
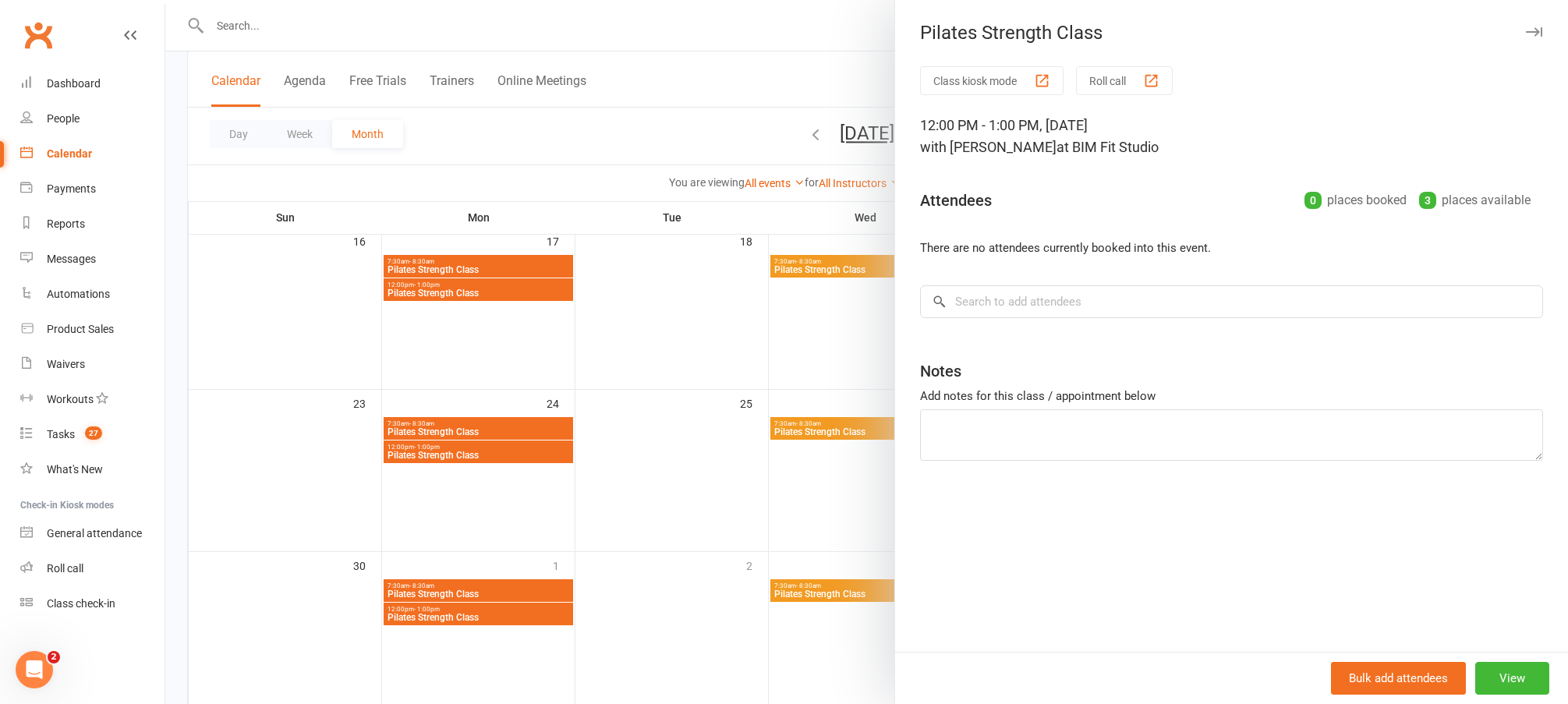
click at [623, 365] on div at bounding box center [866, 352] width 1402 height 704
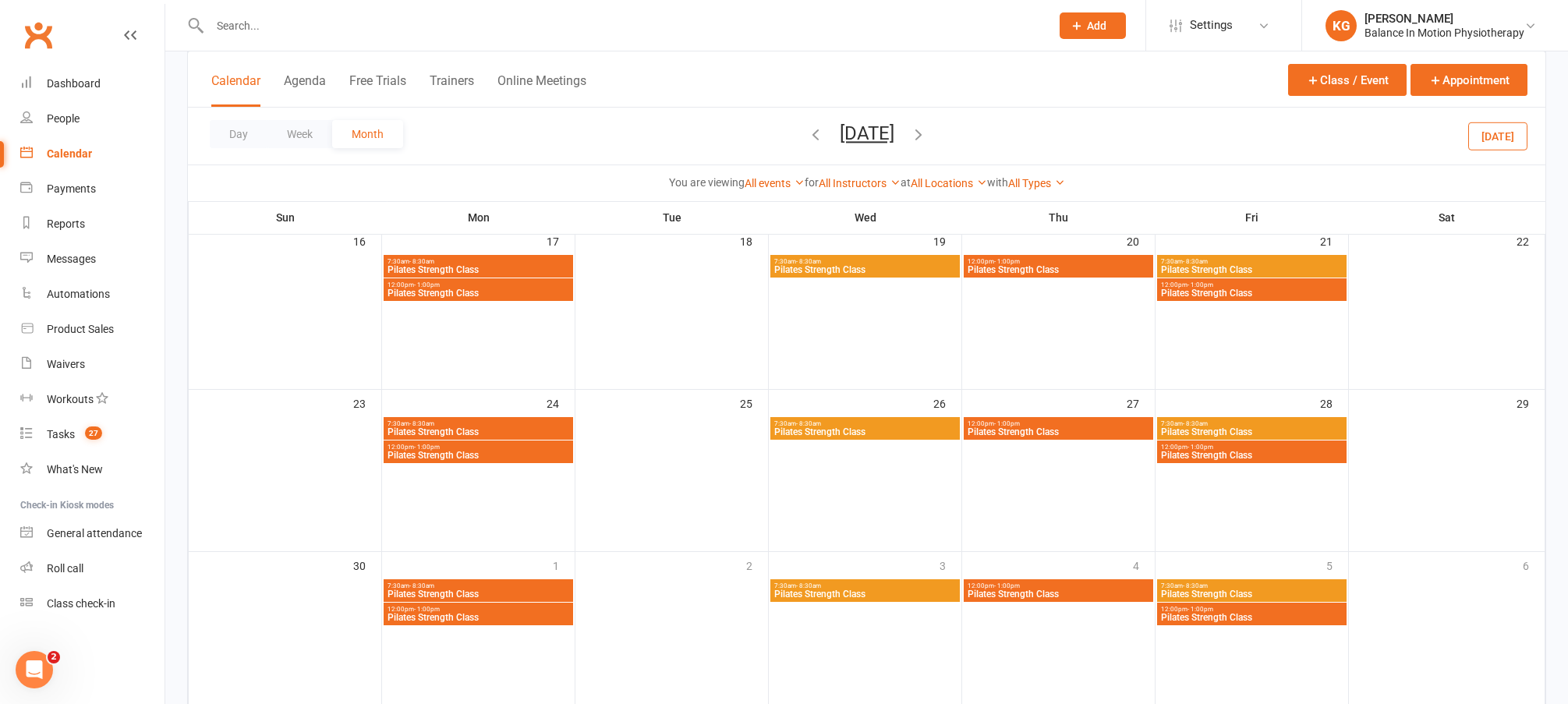
click at [1327, 287] on span "12:00pm - 1:00pm" at bounding box center [1252, 285] width 183 height 7
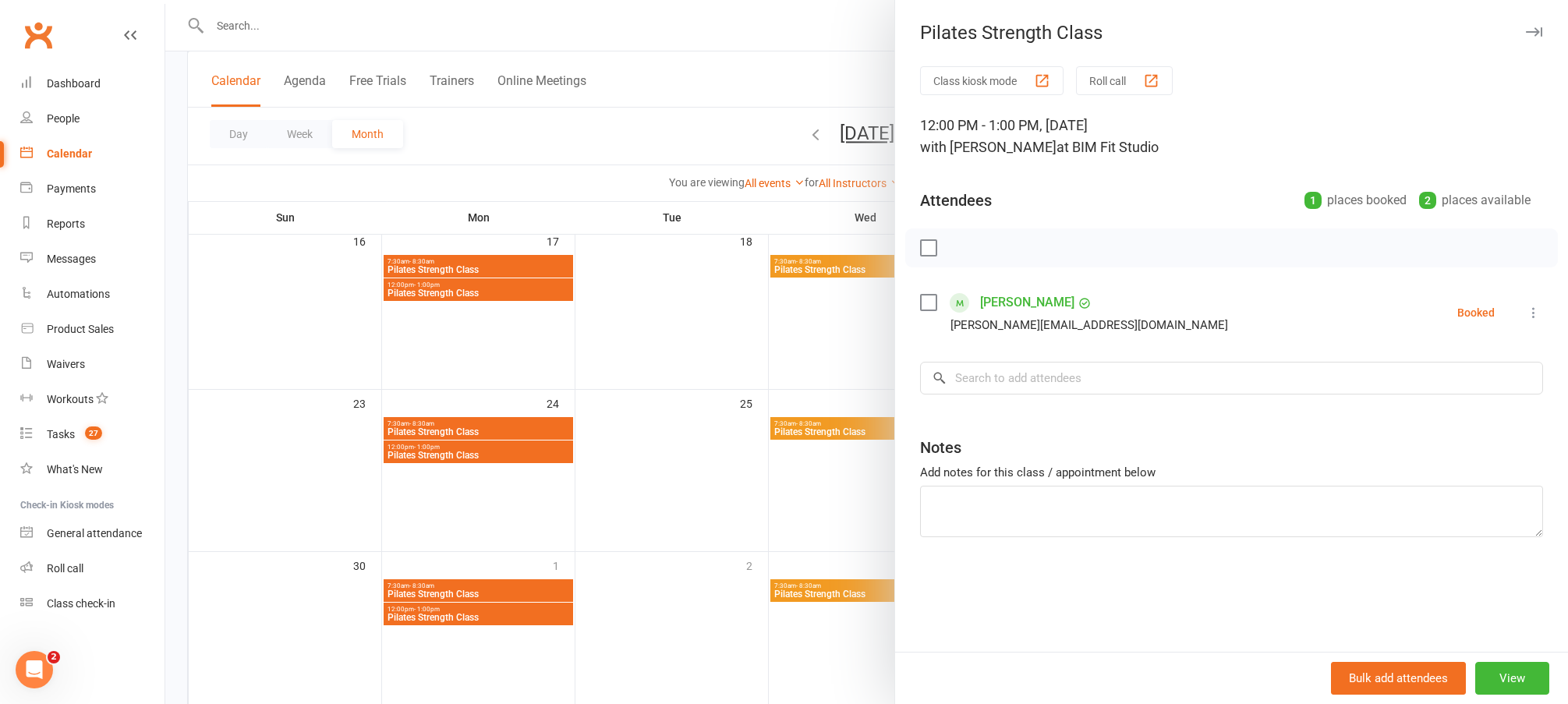
click at [694, 489] on div at bounding box center [866, 352] width 1402 height 704
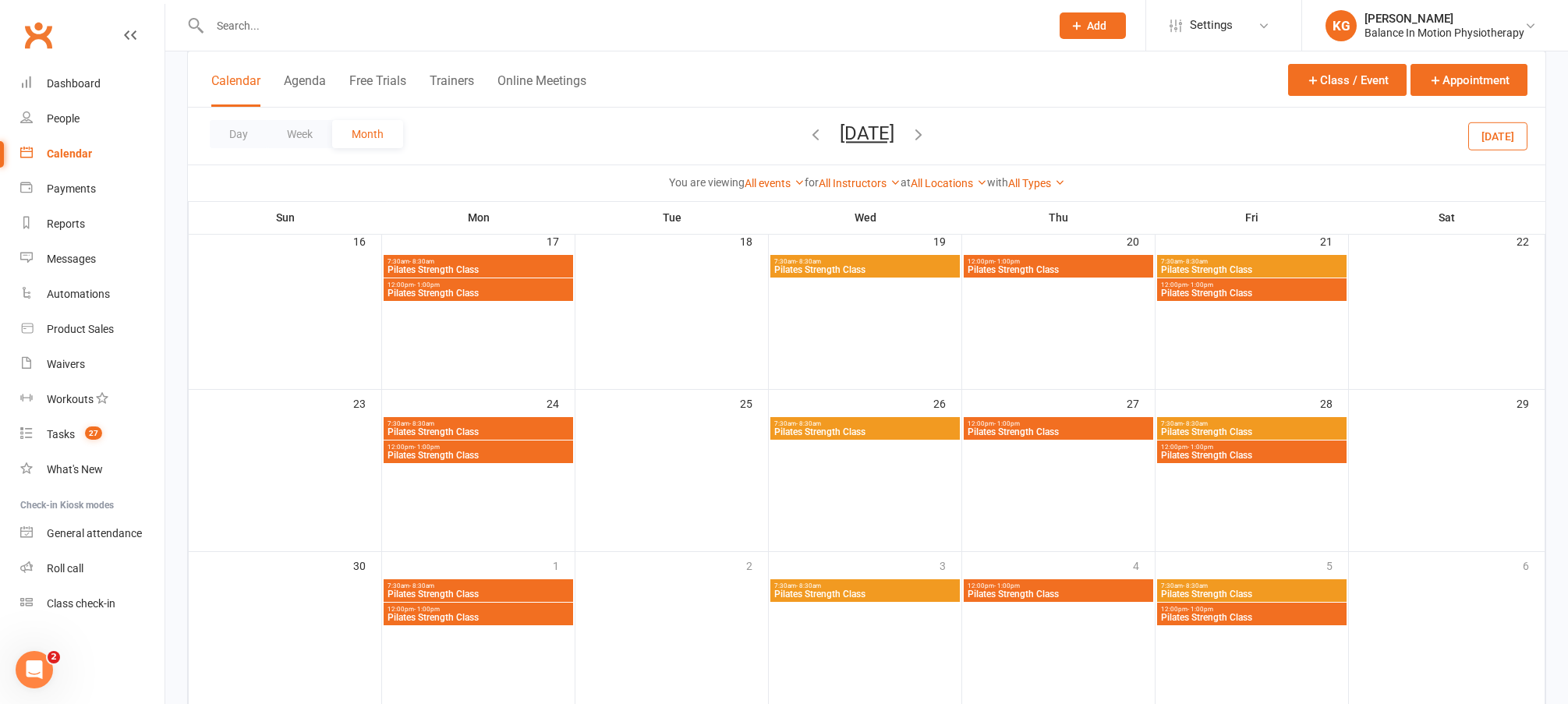
click at [487, 450] on span "12:00pm - 1:00pm" at bounding box center [478, 447] width 183 height 7
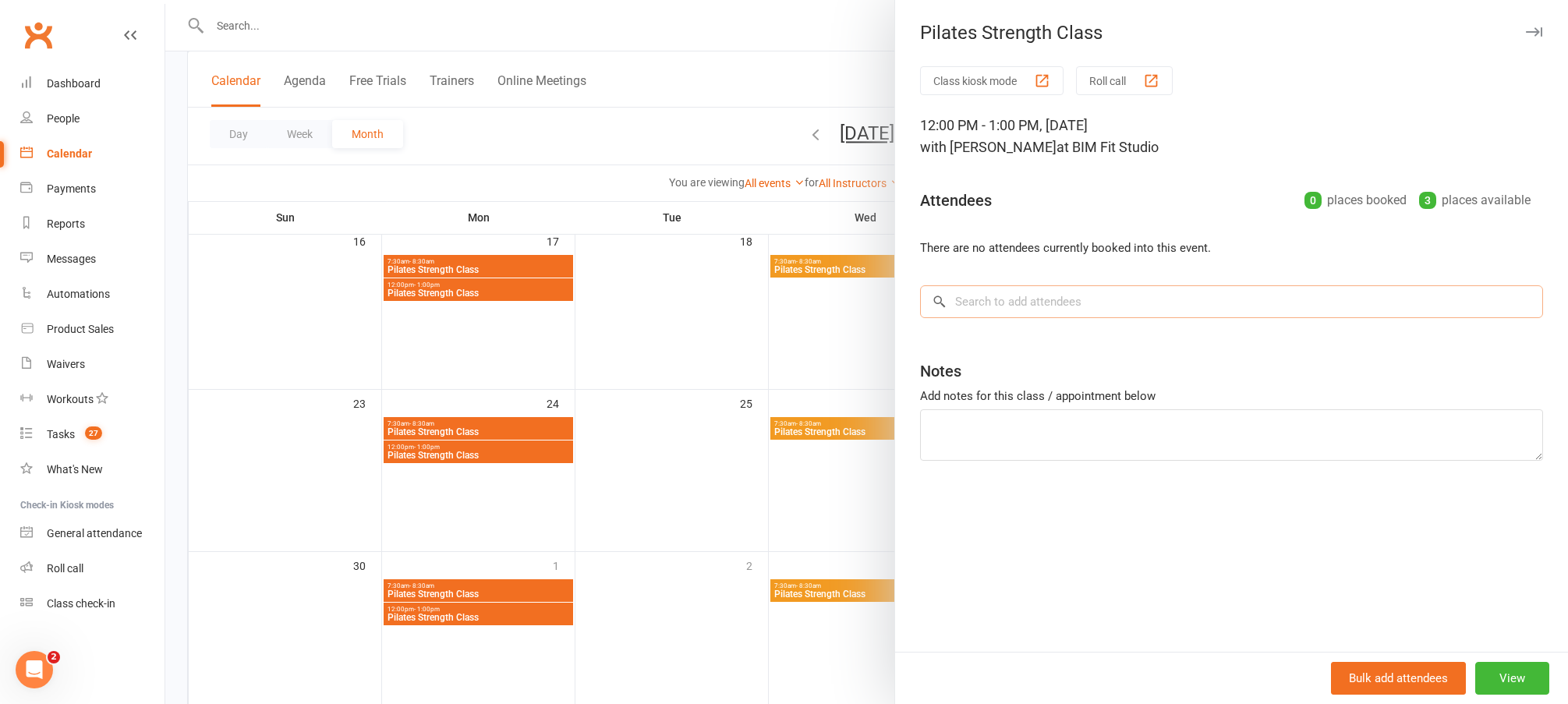
click at [1072, 298] on input "search" at bounding box center [1232, 302] width 623 height 33
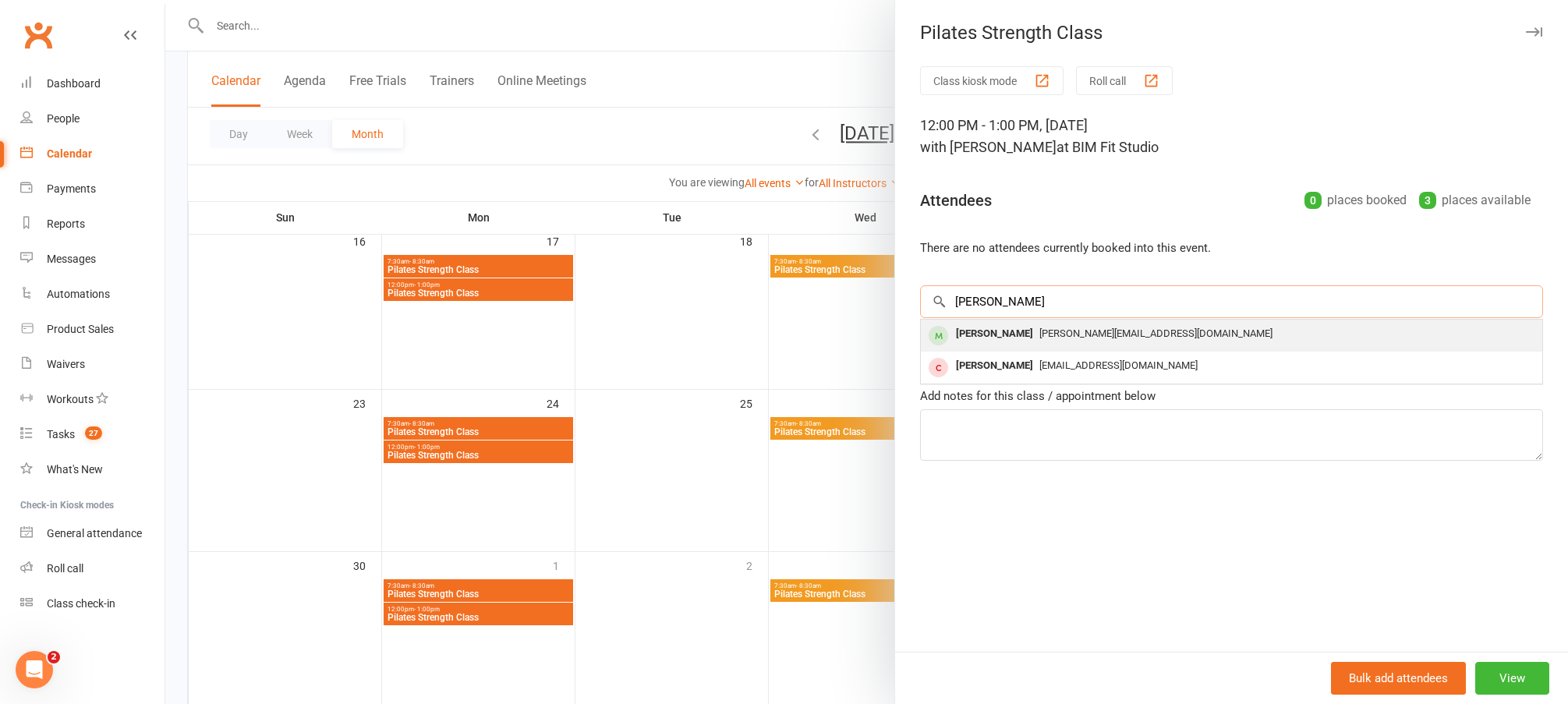
type input "jane"
click at [1066, 332] on span "[PERSON_NAME][EMAIL_ADDRESS][DOMAIN_NAME]" at bounding box center [1156, 333] width 234 height 12
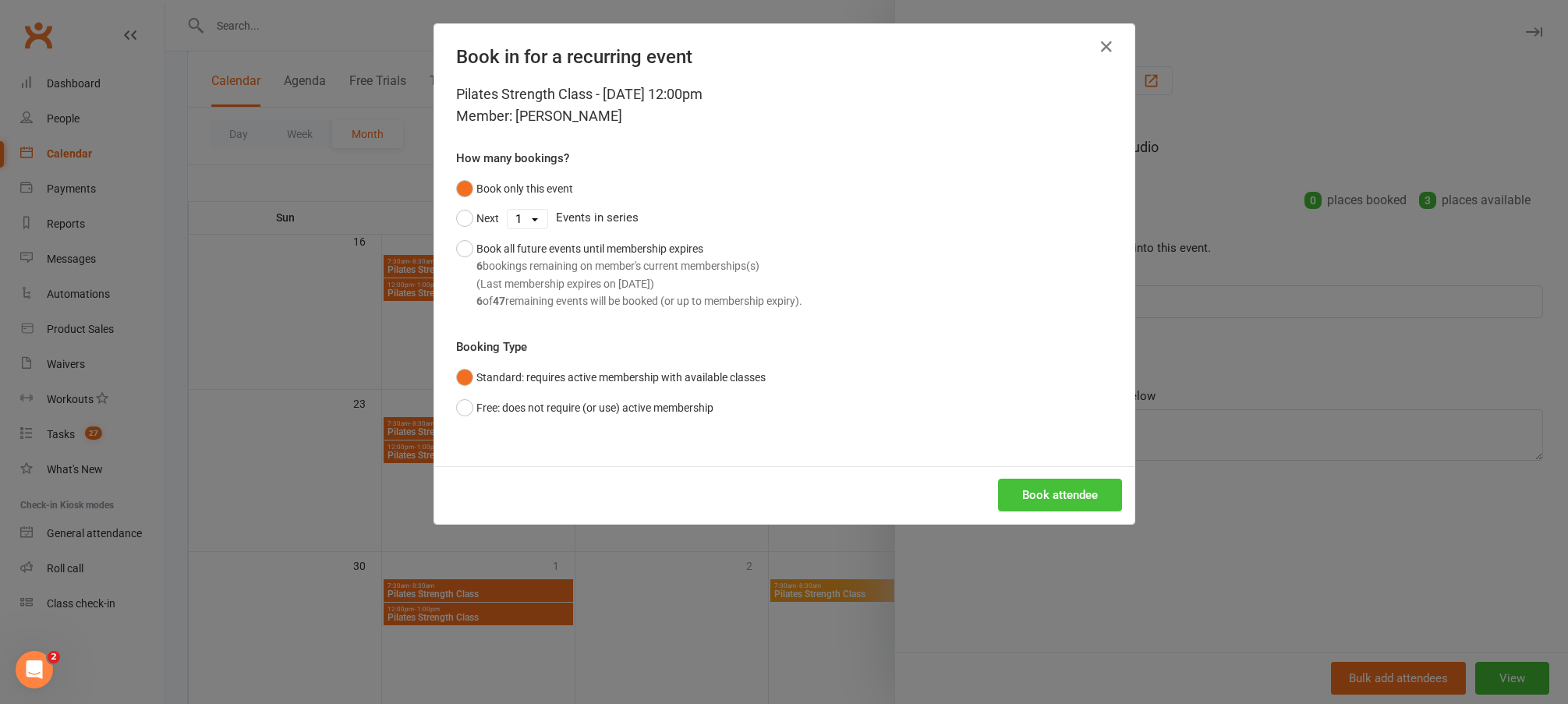
click at [1051, 482] on button "Book attendee" at bounding box center [1060, 495] width 124 height 33
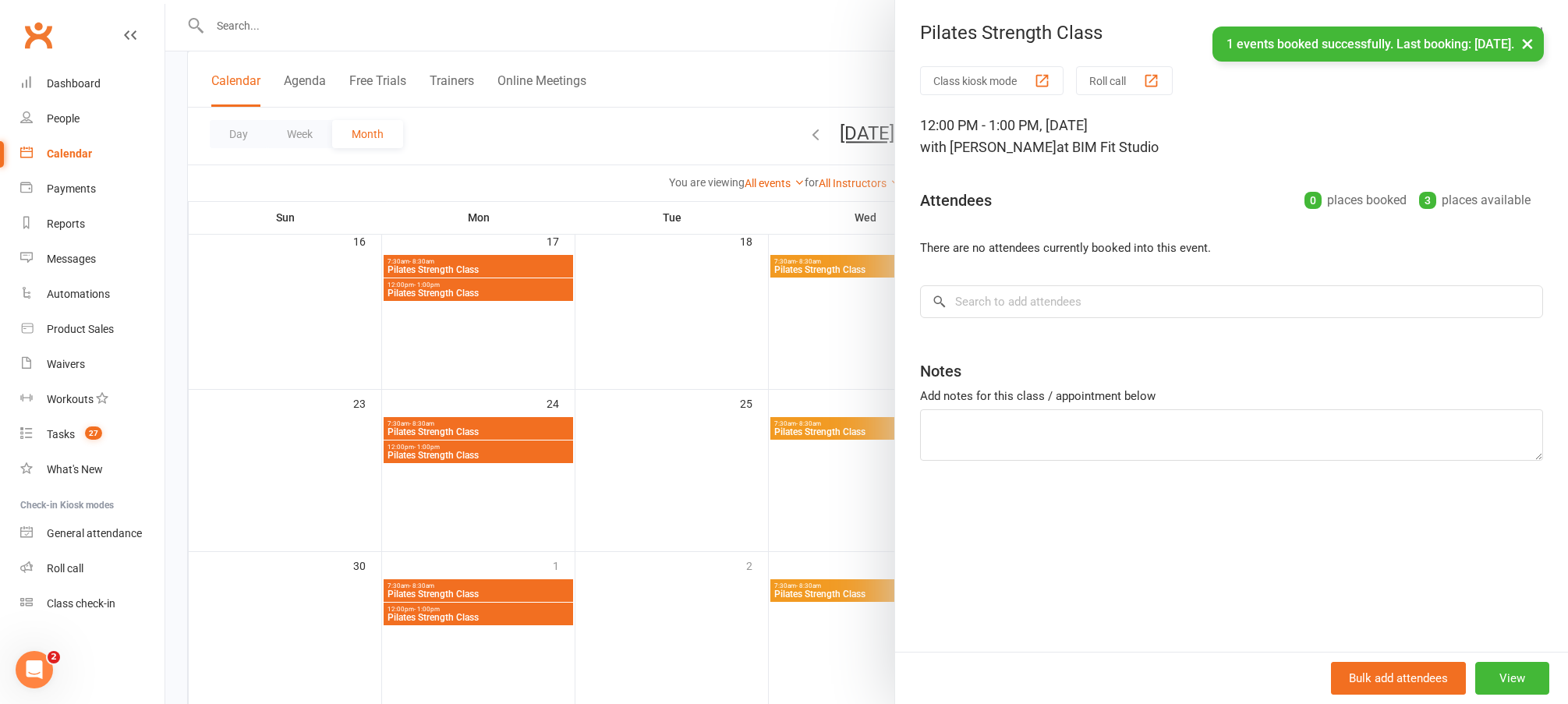
click at [677, 480] on div at bounding box center [866, 352] width 1402 height 704
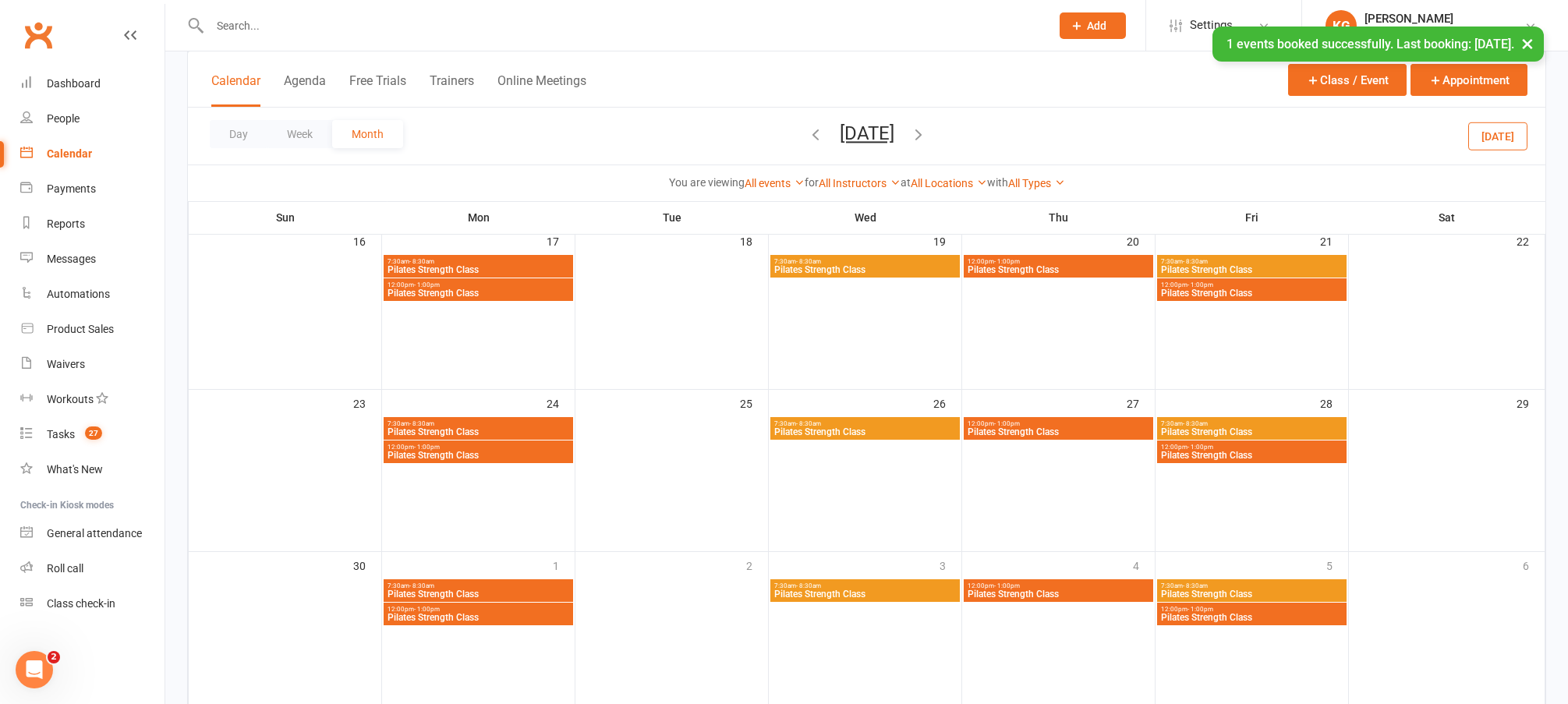
click at [1091, 435] on span "Pilates Strength Class" at bounding box center [1058, 432] width 183 height 9
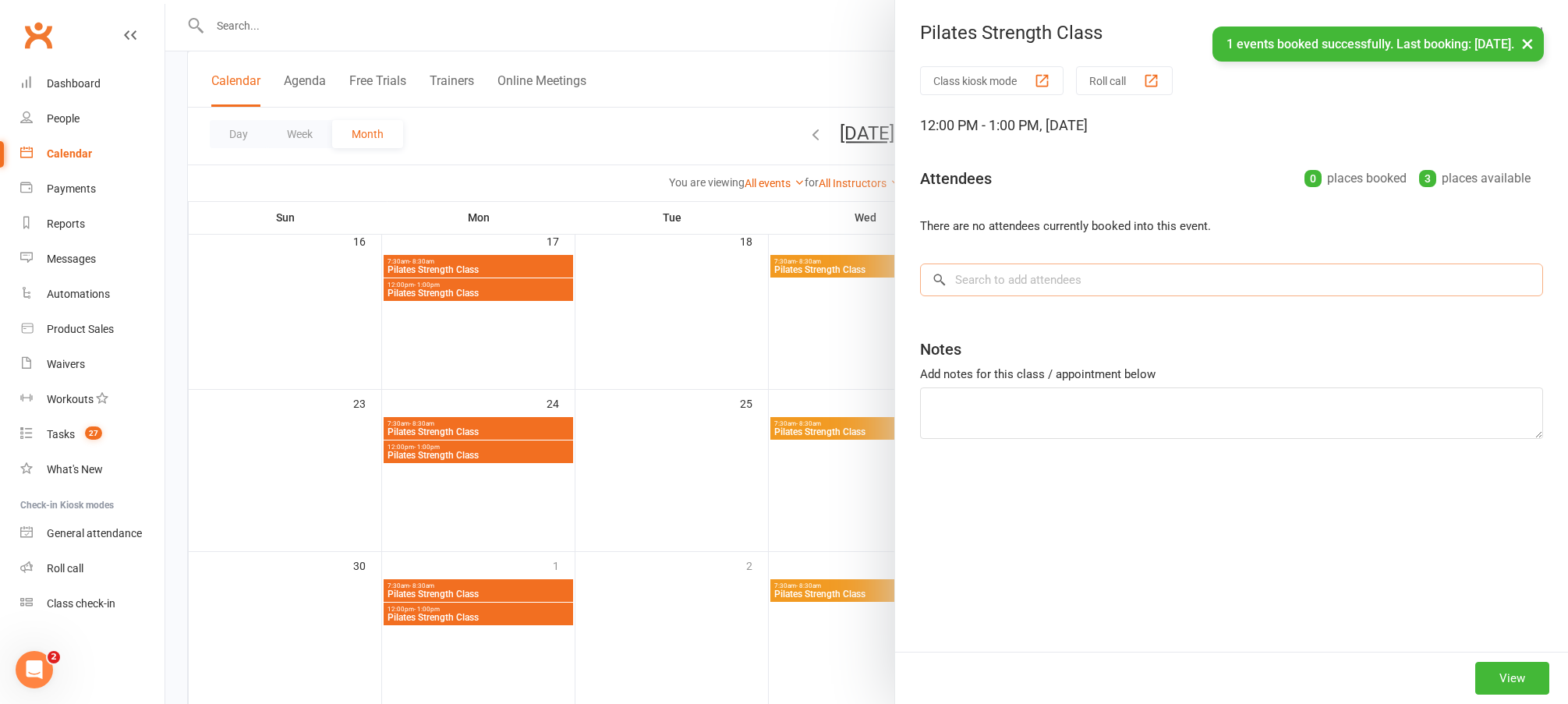
click at [984, 286] on input "search" at bounding box center [1232, 279] width 623 height 33
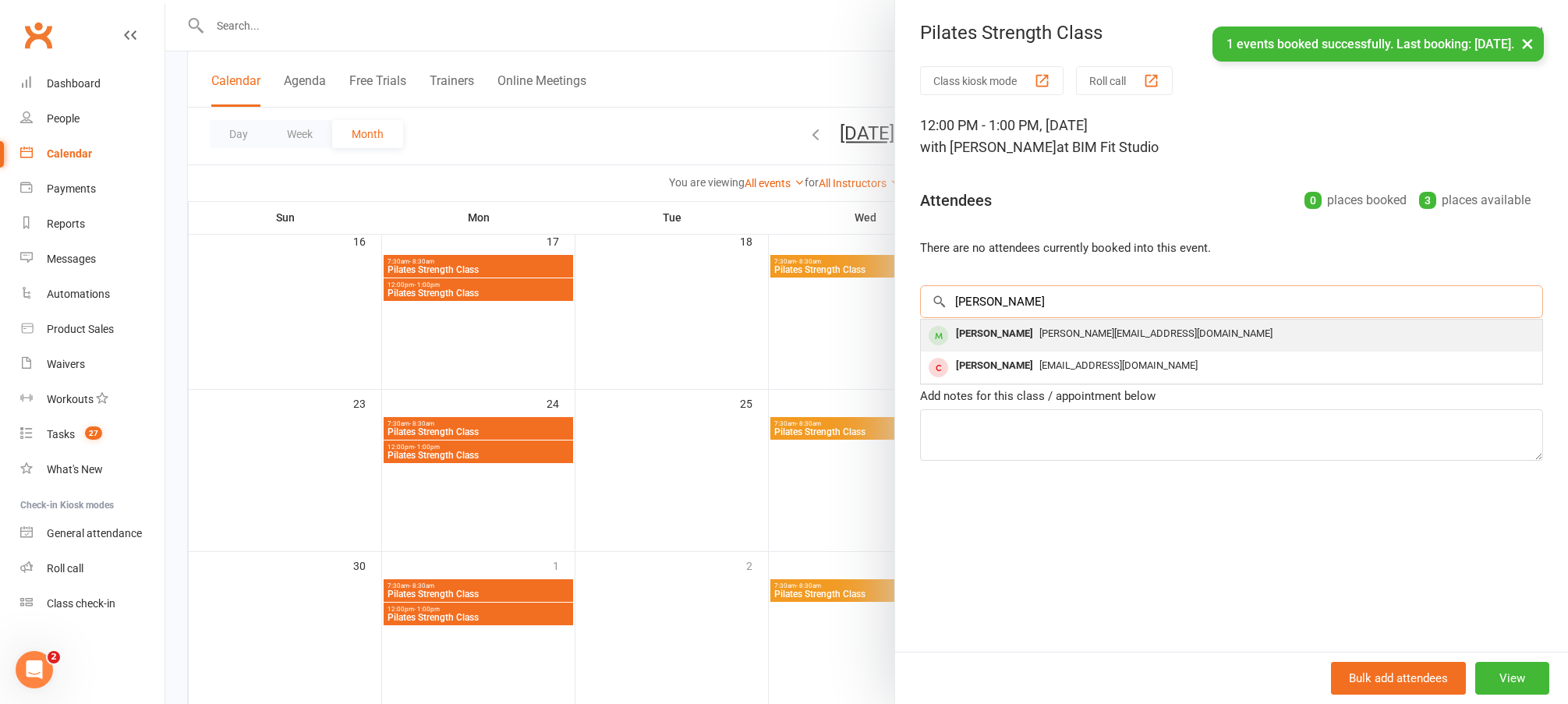
type input "jane"
click at [1040, 334] on span "[PERSON_NAME][EMAIL_ADDRESS][DOMAIN_NAME]" at bounding box center [1156, 333] width 234 height 12
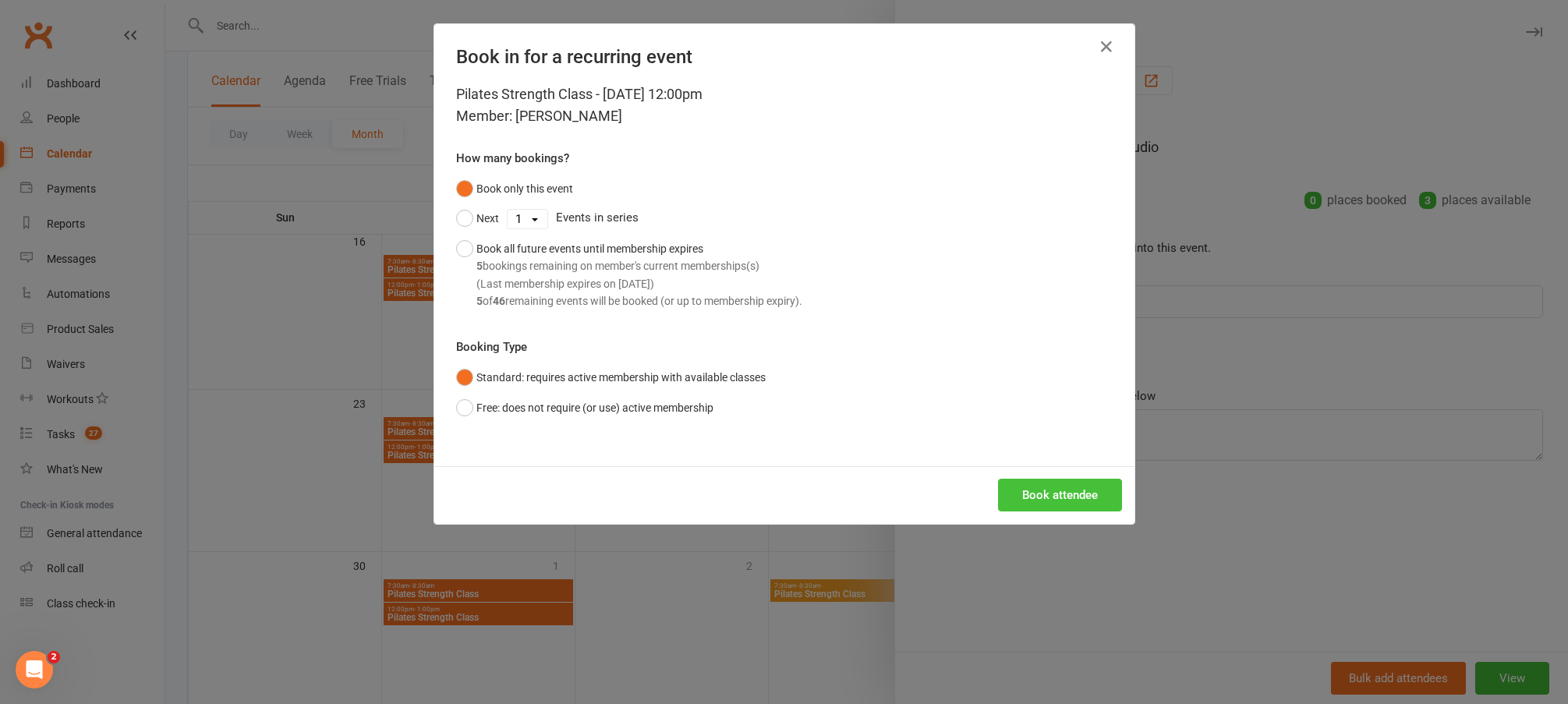
click at [1043, 493] on button "Book attendee" at bounding box center [1060, 495] width 124 height 33
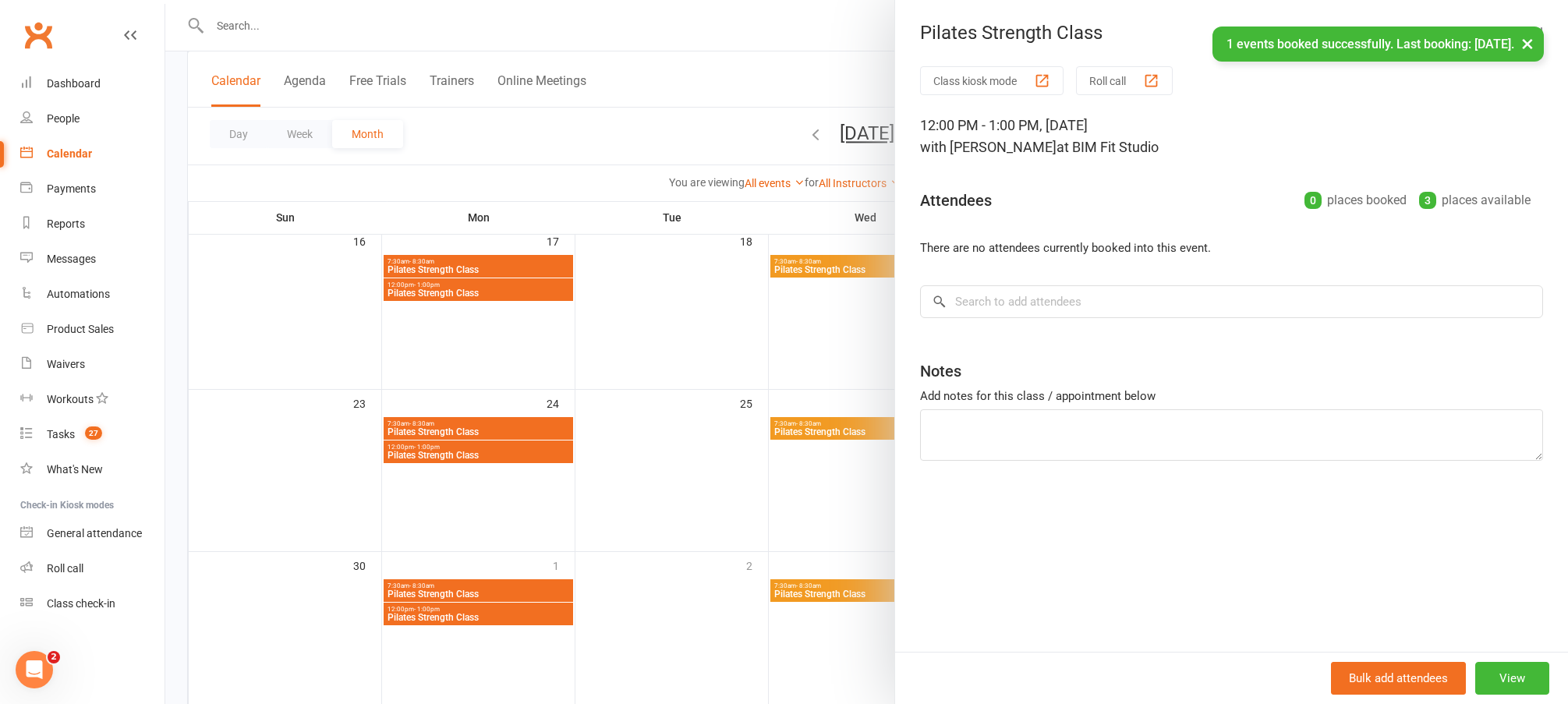
click at [788, 444] on div at bounding box center [866, 352] width 1402 height 704
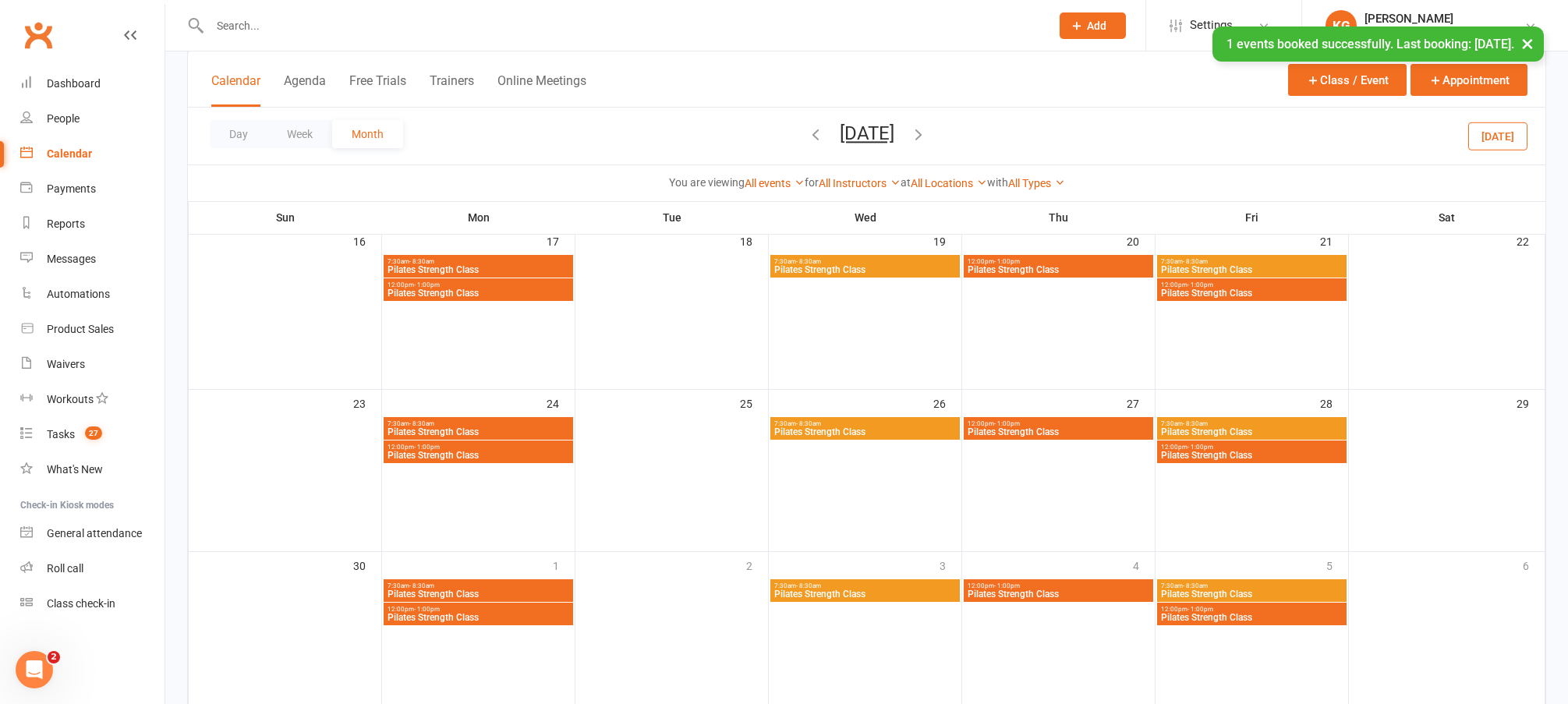
click at [1282, 453] on span "Pilates Strength Class" at bounding box center [1252, 455] width 183 height 9
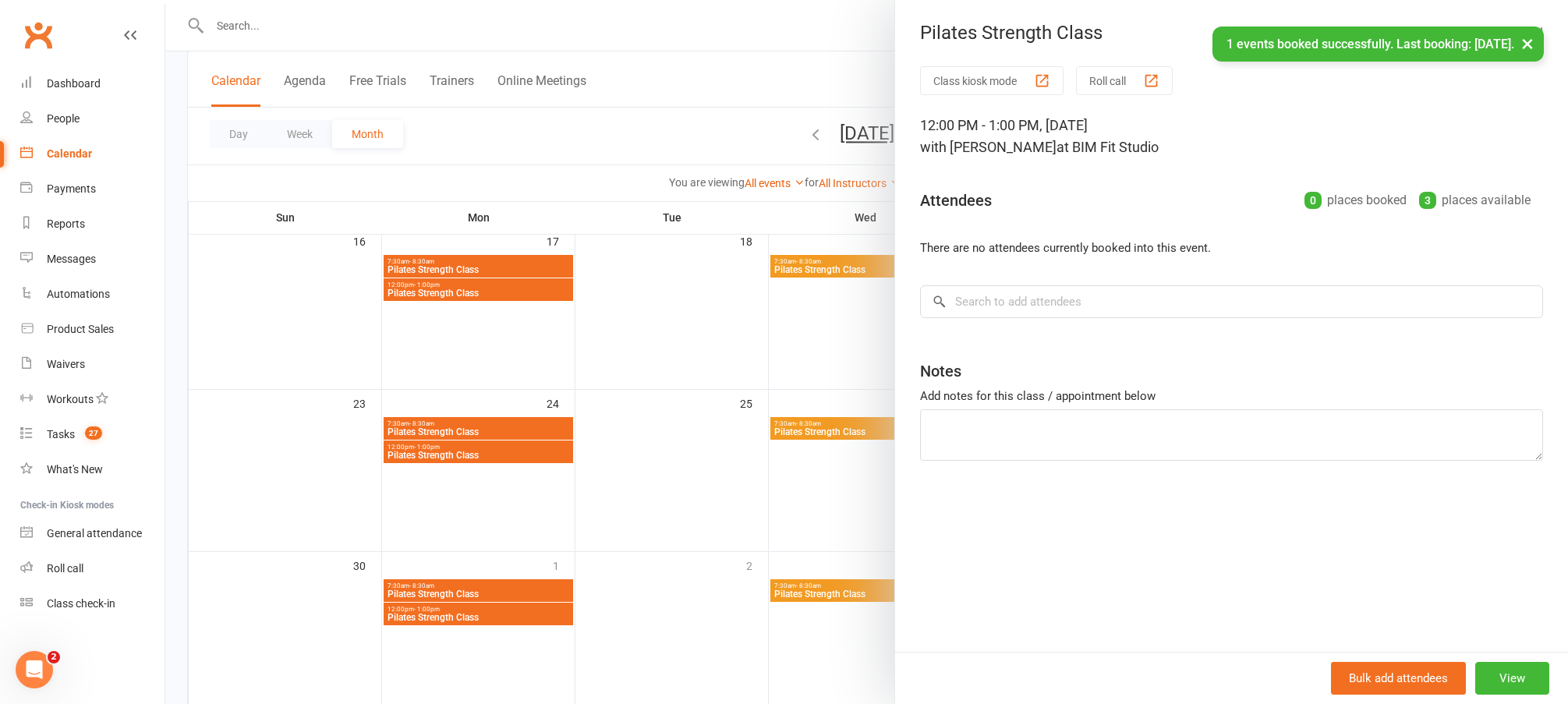
click at [1082, 283] on div "Class kiosk mode Roll call 12:00 PM - 1:00 PM, Friday, November, 28, 2025 with …" at bounding box center [1231, 359] width 673 height 586
click at [1092, 288] on input "search" at bounding box center [1232, 302] width 623 height 33
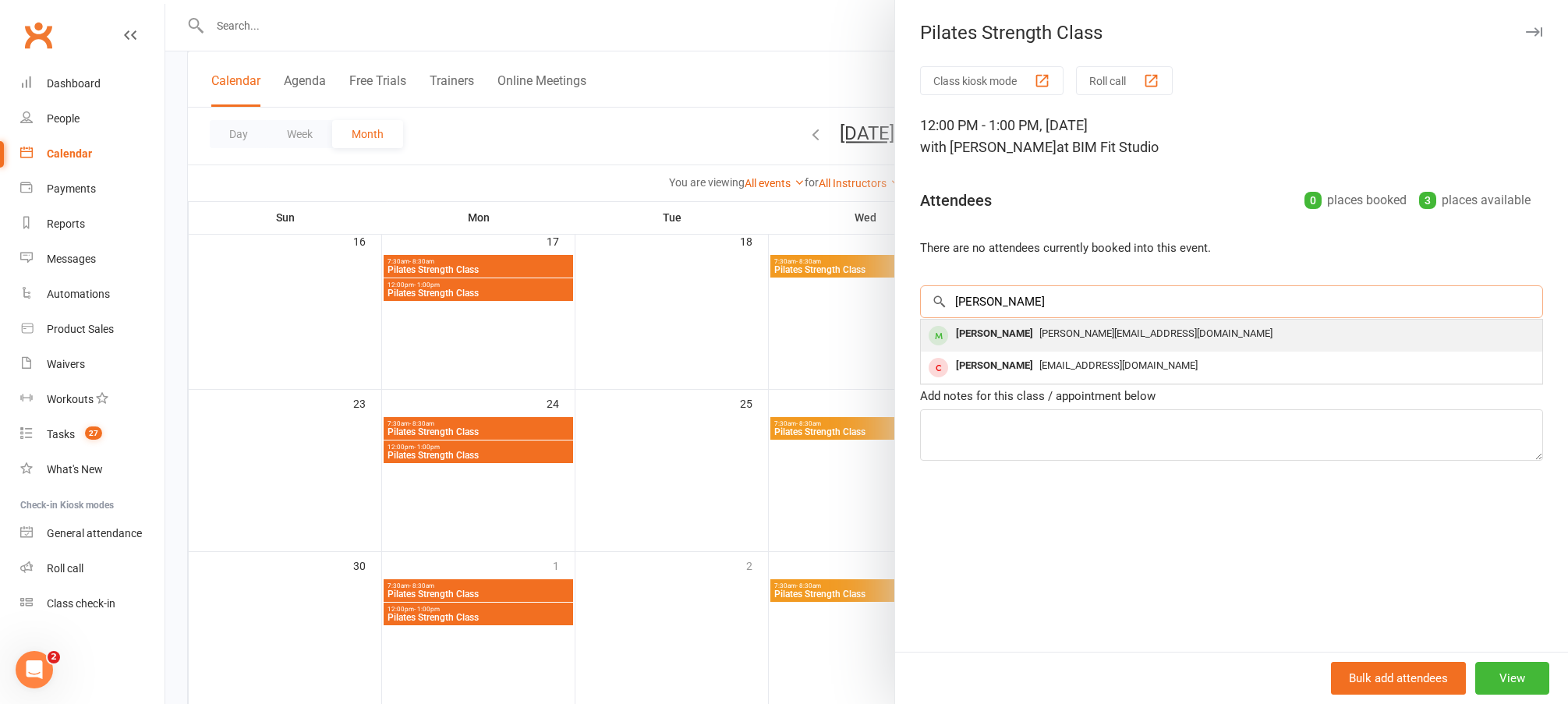
type input "jane"
click at [1040, 330] on span "[PERSON_NAME][EMAIL_ADDRESS][DOMAIN_NAME]" at bounding box center [1156, 333] width 234 height 12
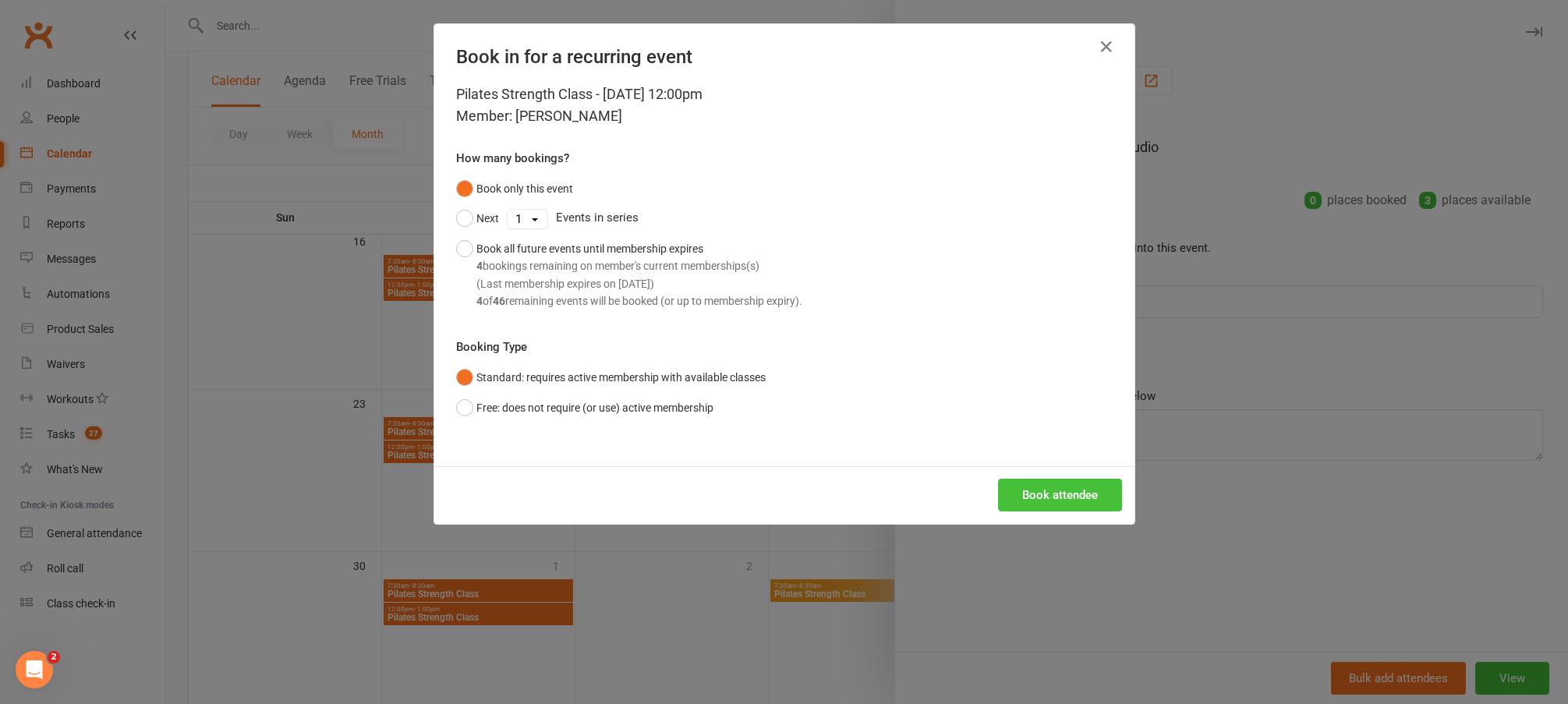
click at [1069, 489] on button "Book attendee" at bounding box center [1060, 495] width 124 height 33
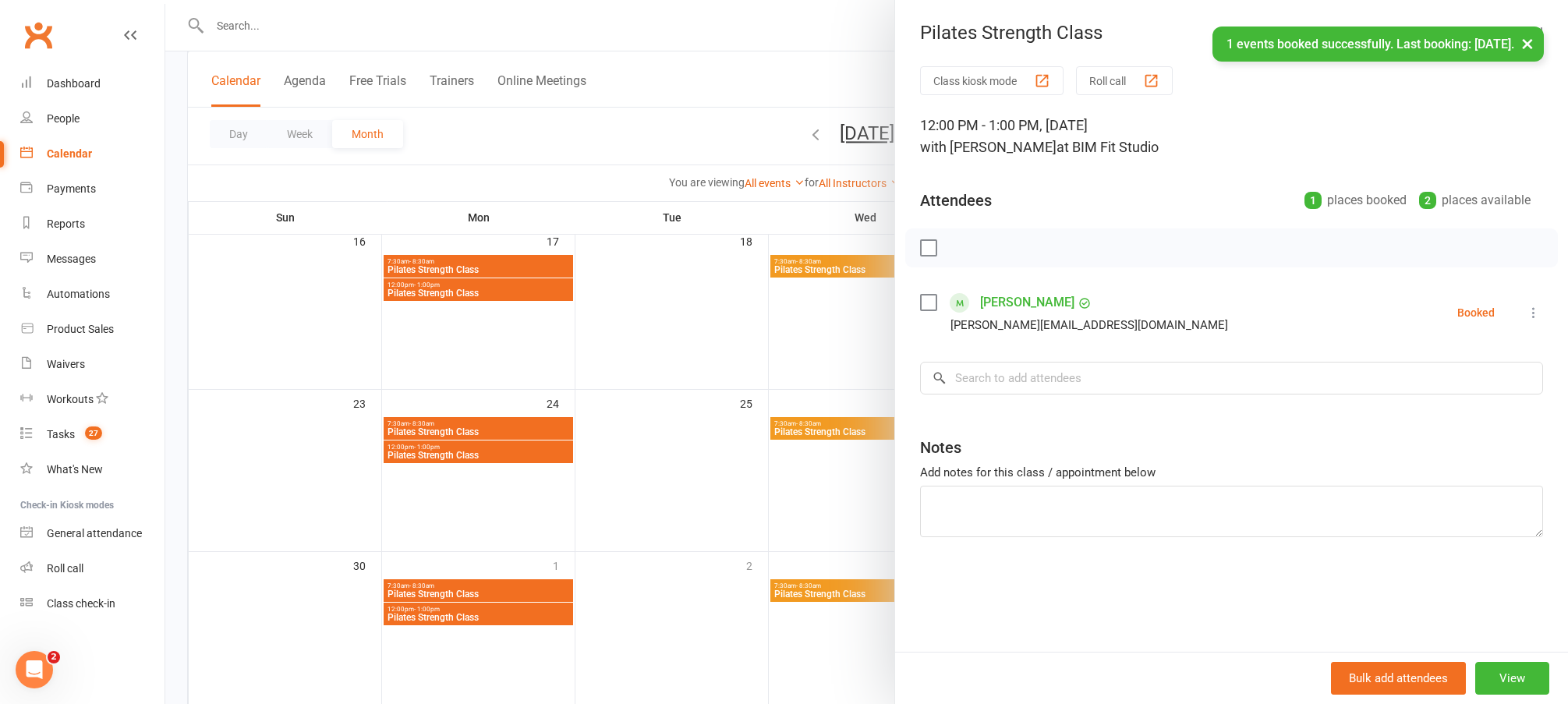
click at [476, 607] on div at bounding box center [866, 352] width 1402 height 704
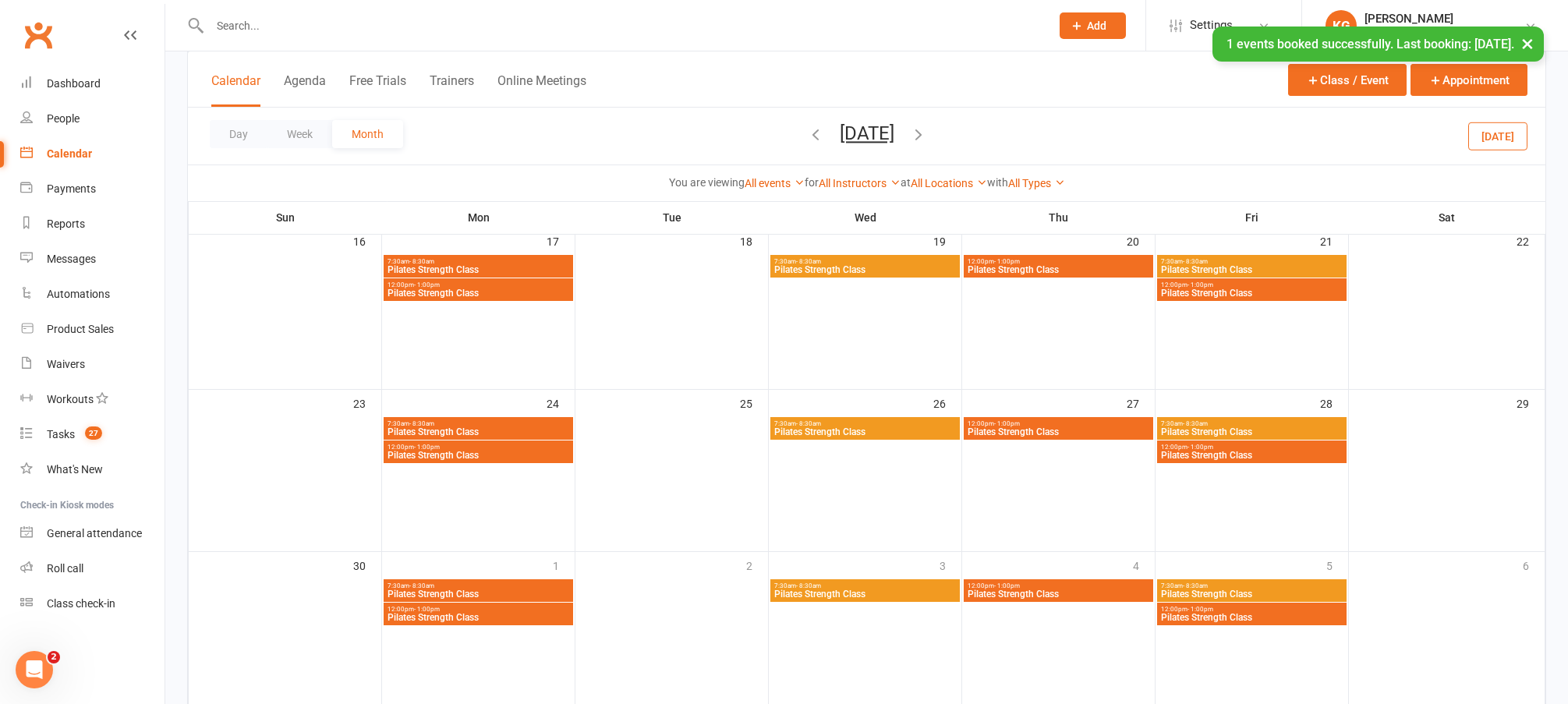
click at [529, 617] on span "Pilates Strength Class" at bounding box center [478, 617] width 183 height 9
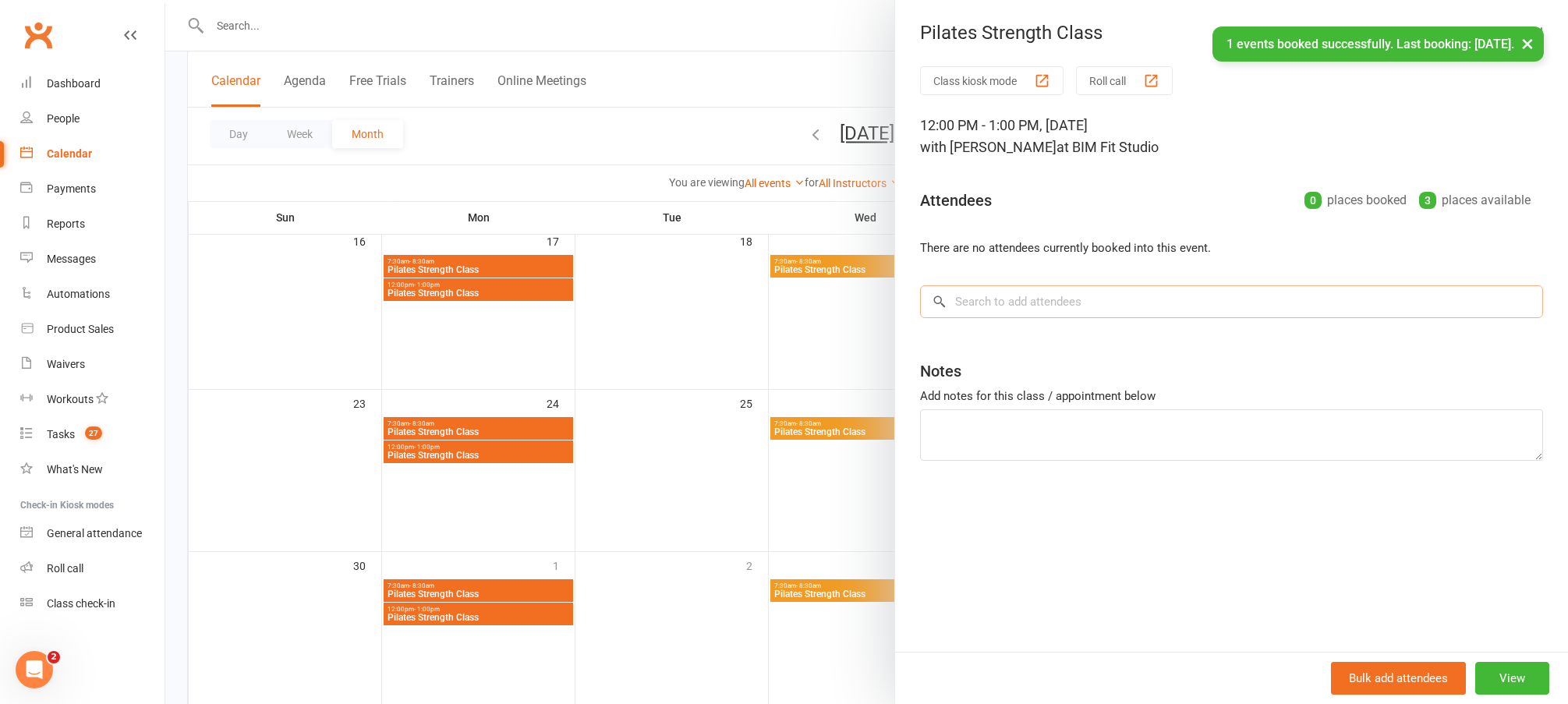
click at [998, 308] on input "search" at bounding box center [1232, 302] width 623 height 33
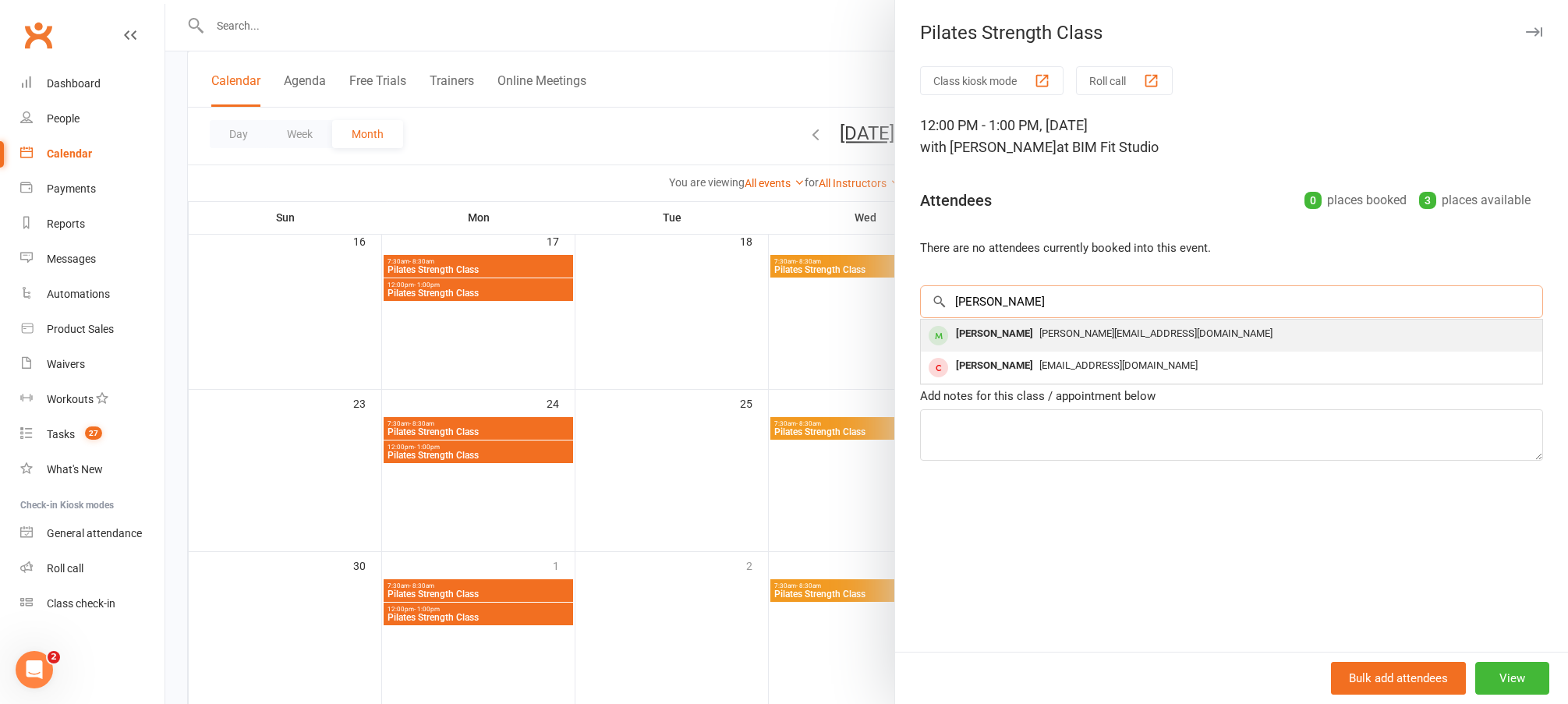
type input "jane"
click at [991, 326] on div "[PERSON_NAME]" at bounding box center [994, 334] width 90 height 23
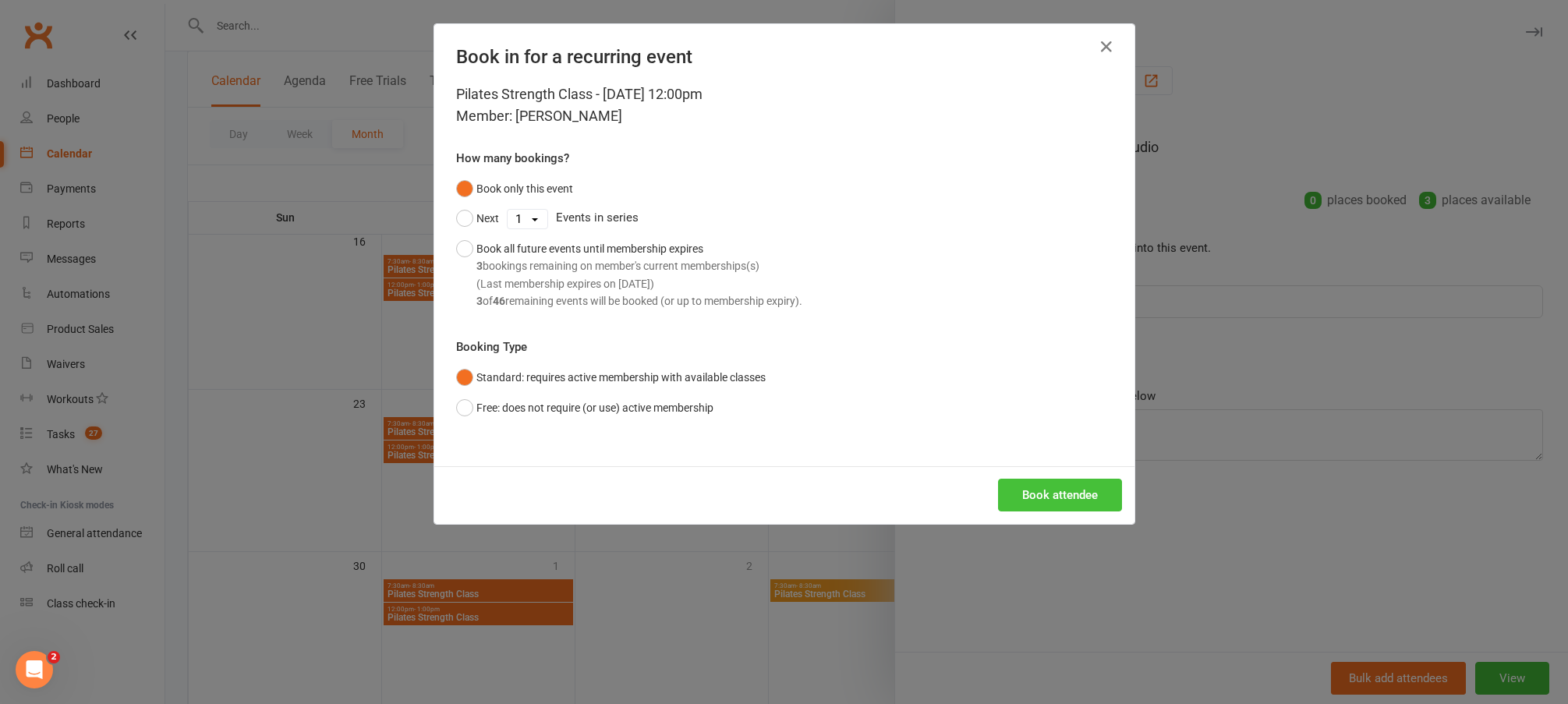
click at [1013, 481] on button "Book attendee" at bounding box center [1060, 495] width 124 height 33
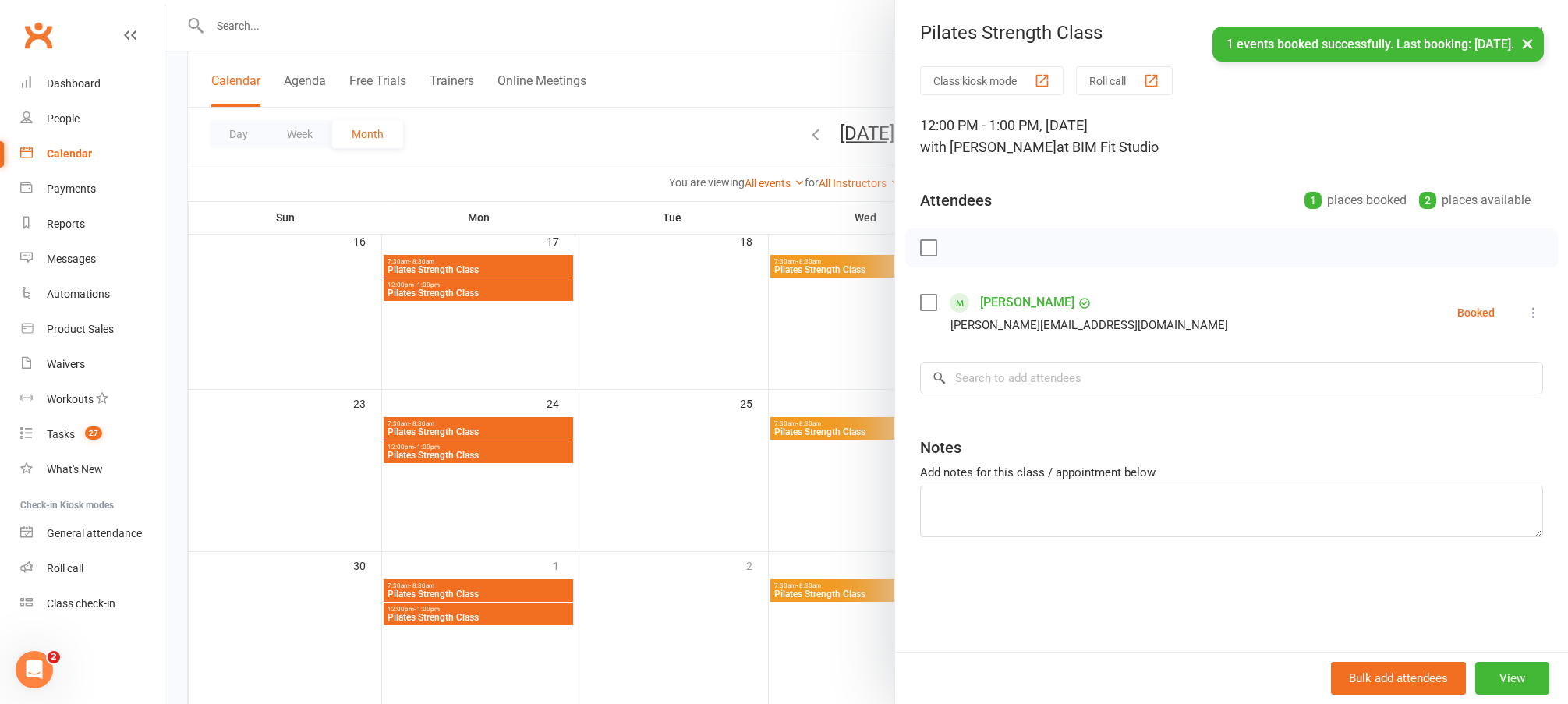
click at [831, 592] on div at bounding box center [866, 352] width 1402 height 704
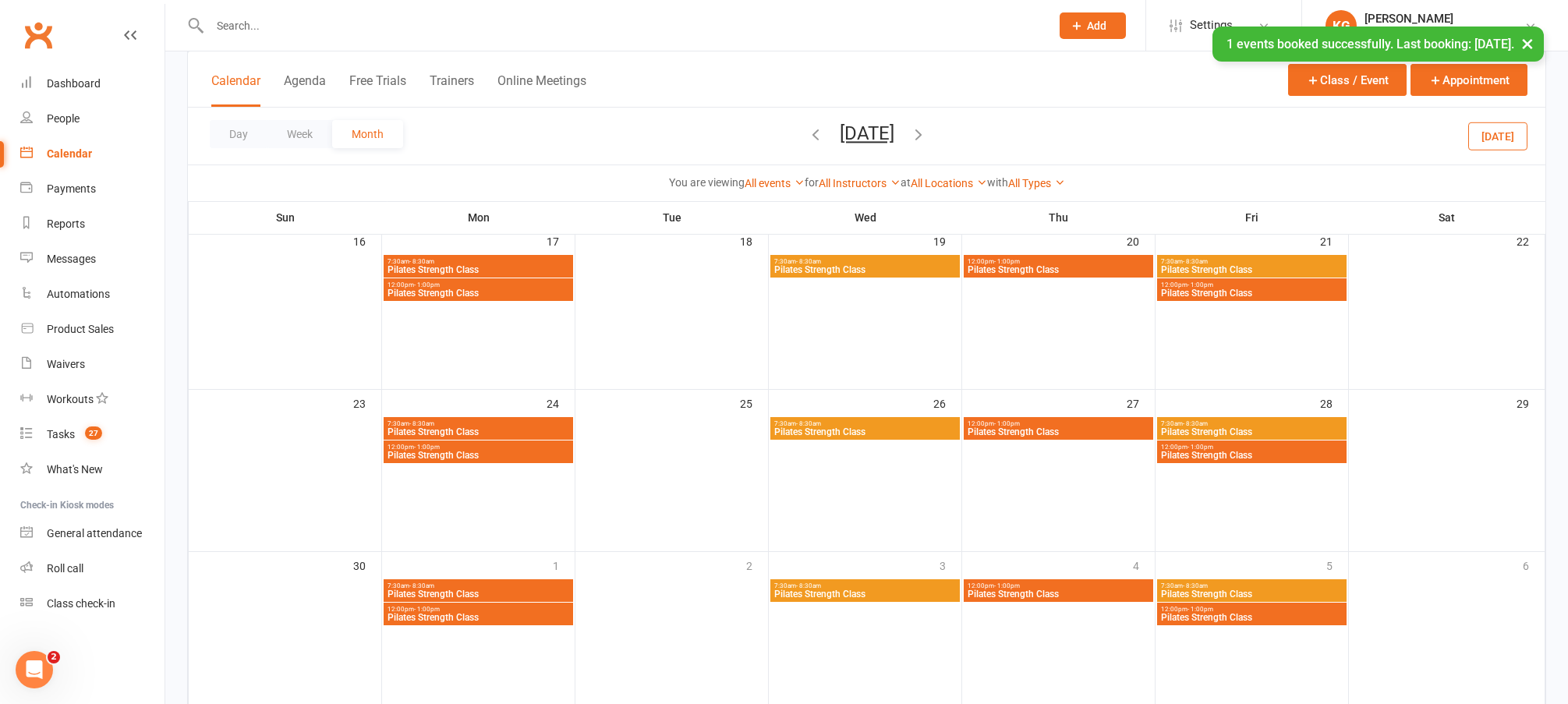
click at [998, 598] on span "Pilates Strength Class" at bounding box center [1058, 594] width 183 height 9
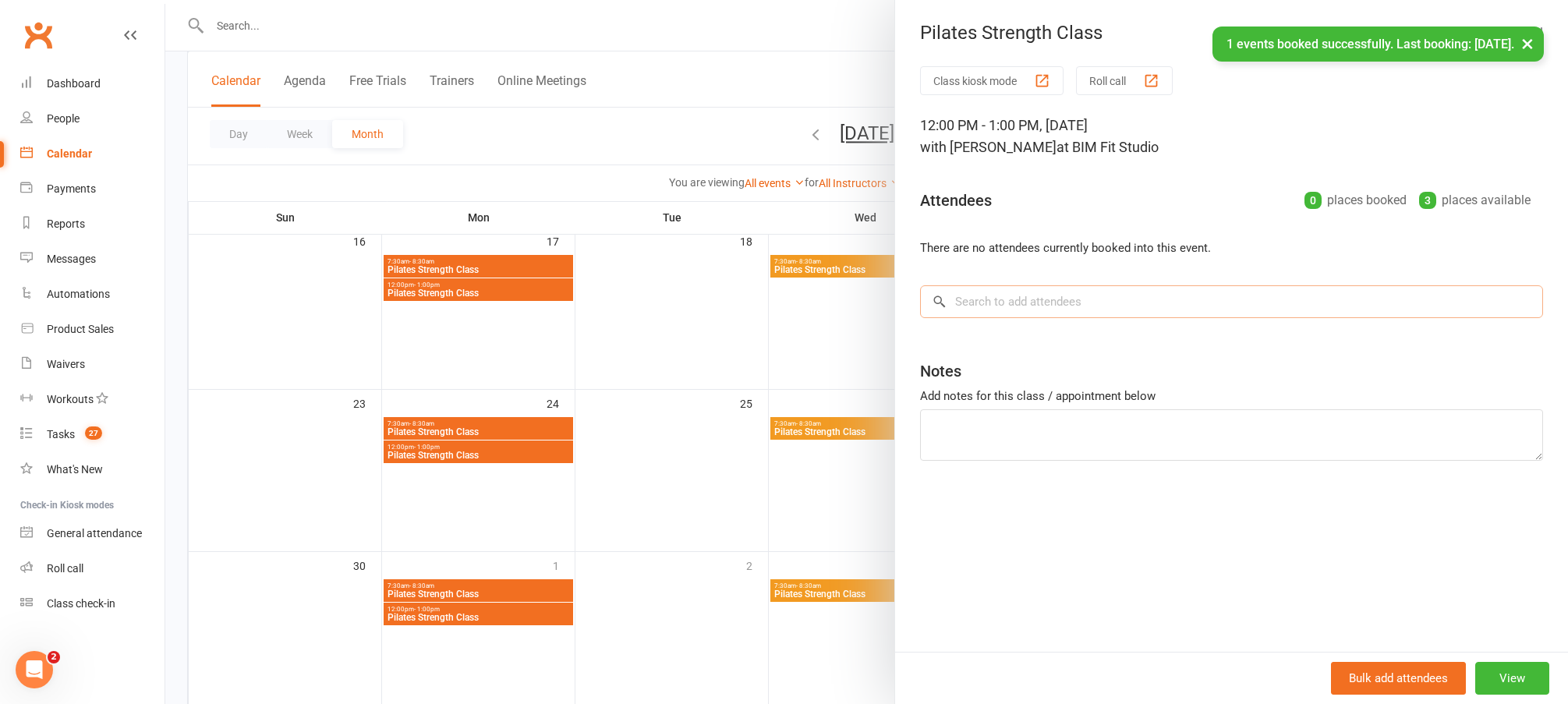
click at [1003, 297] on input "search" at bounding box center [1232, 302] width 623 height 33
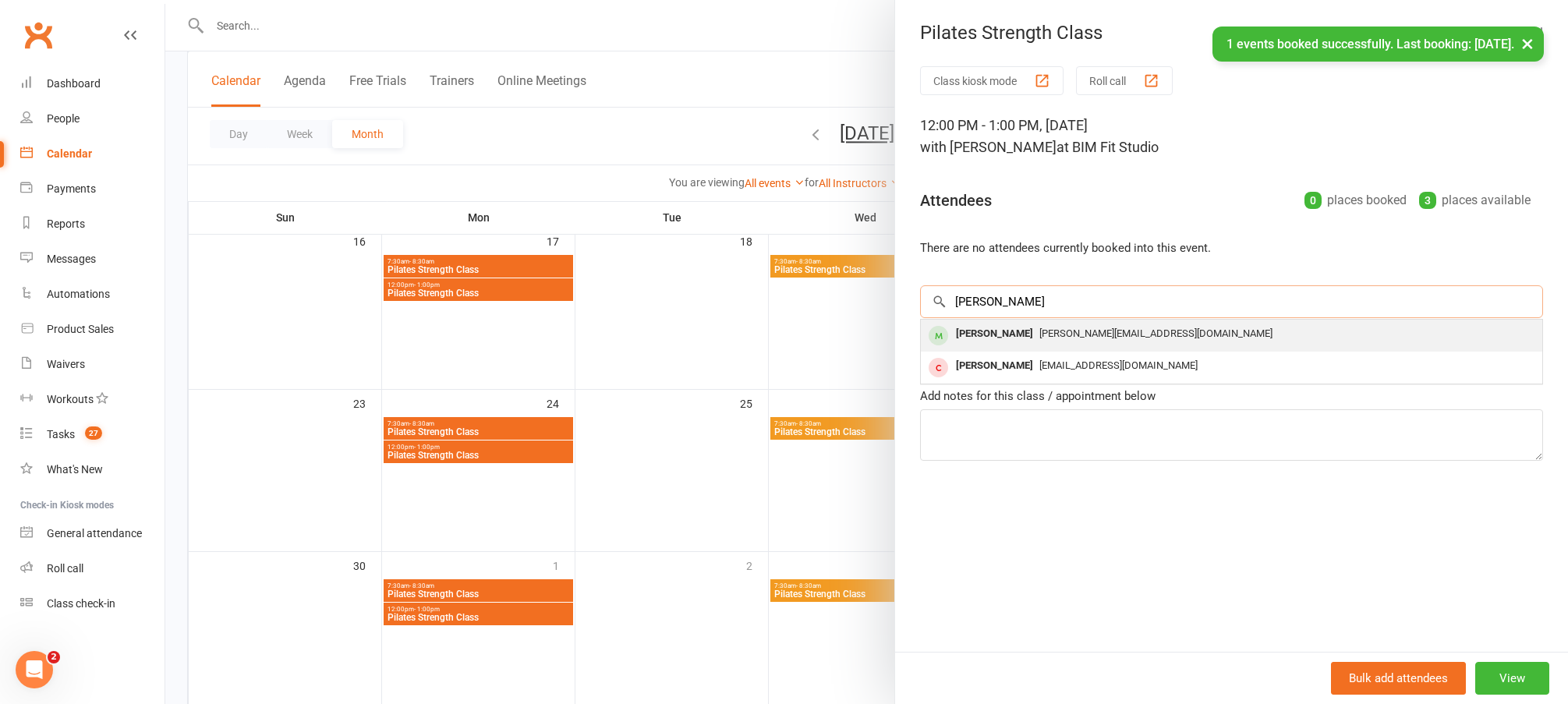
type input "jane"
click at [1004, 334] on div "[PERSON_NAME]" at bounding box center [994, 334] width 90 height 23
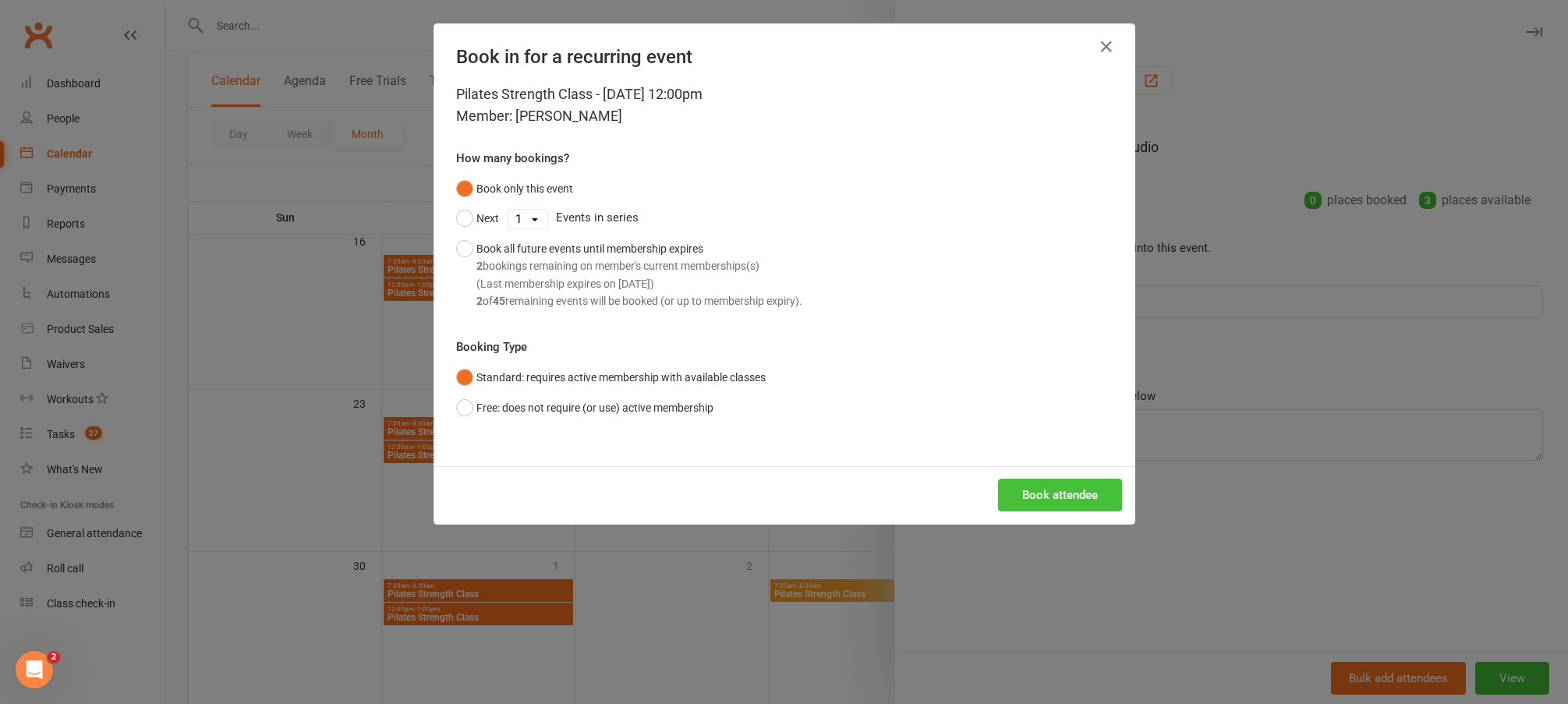
click at [1069, 499] on button "Book attendee" at bounding box center [1060, 495] width 124 height 33
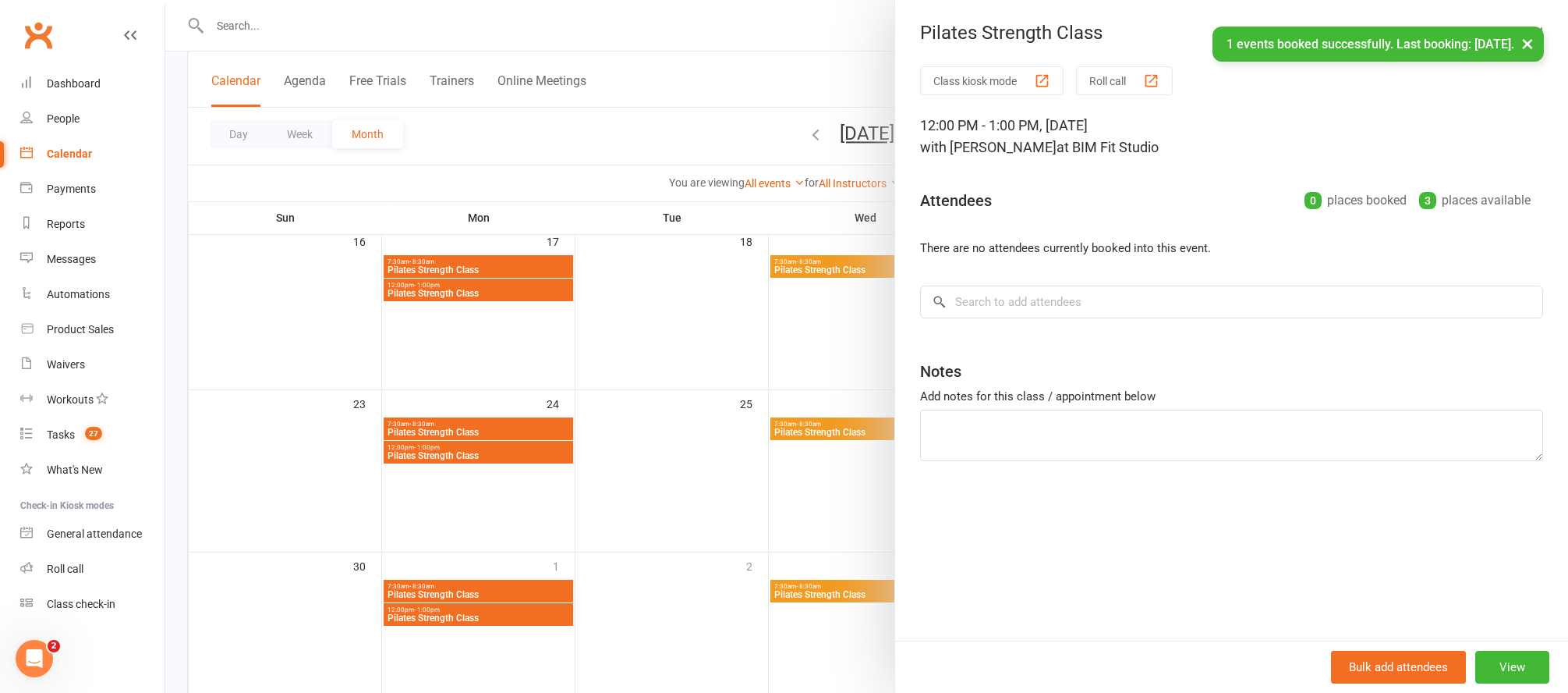
click at [634, 623] on div at bounding box center [866, 346] width 1402 height 693
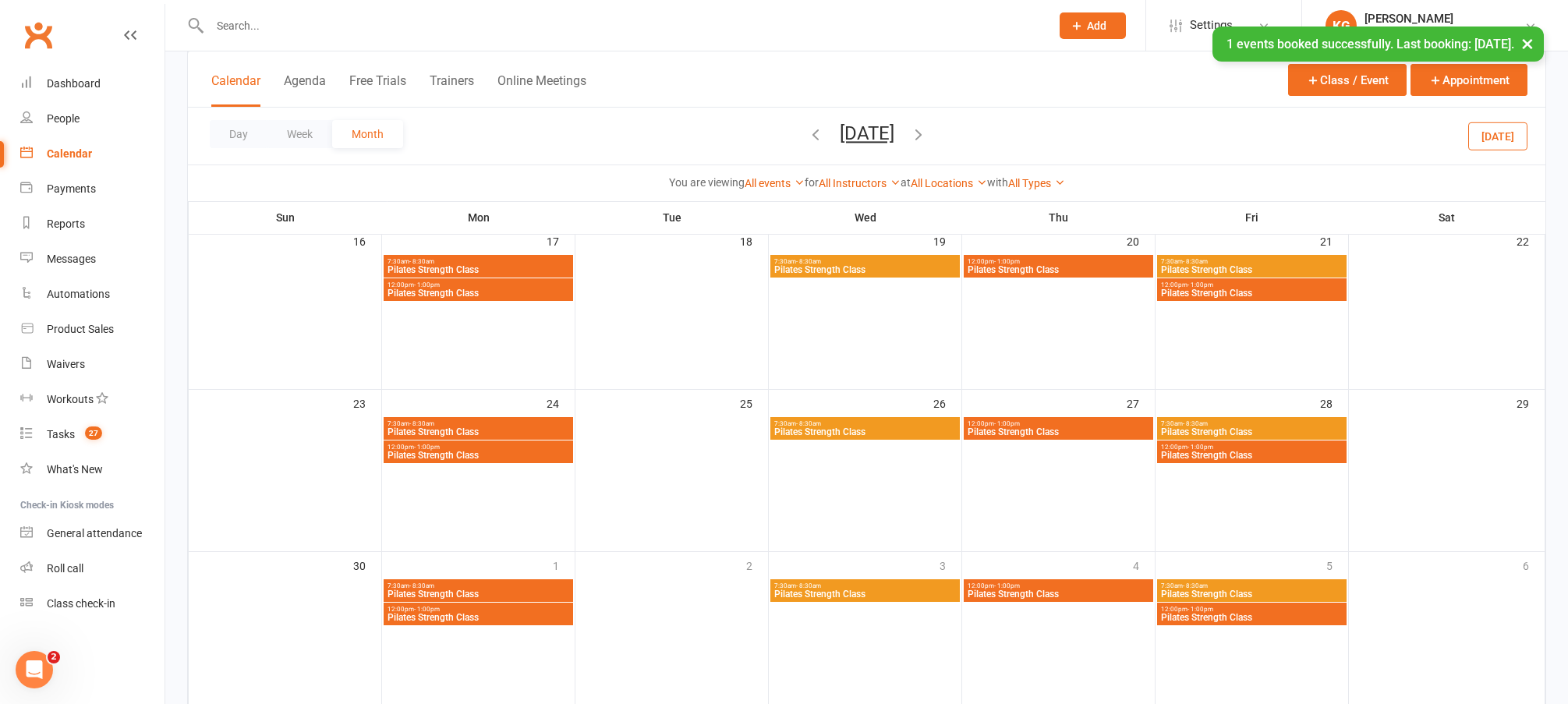
click at [1243, 616] on span "Pilates Strength Class" at bounding box center [1252, 617] width 183 height 9
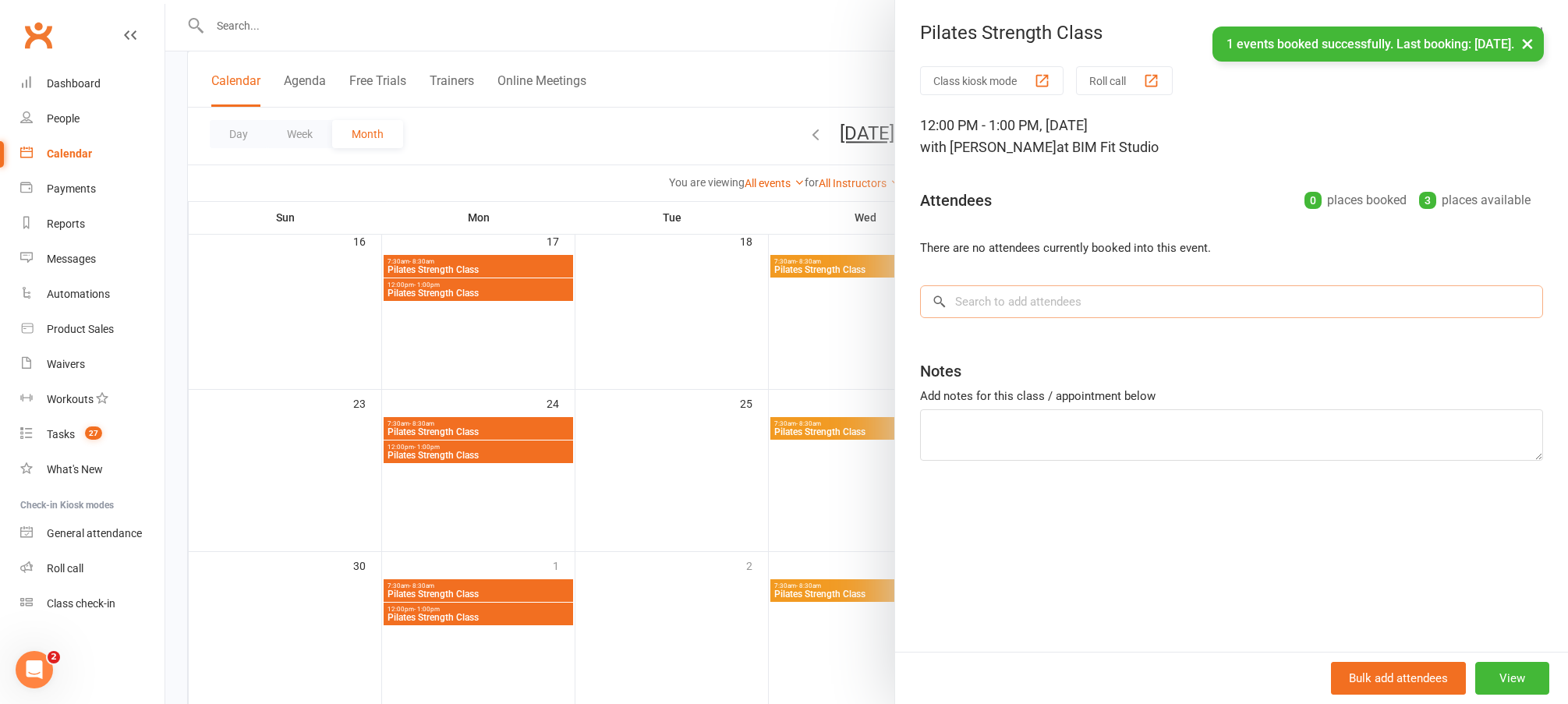
click at [1077, 314] on input "search" at bounding box center [1232, 302] width 623 height 33
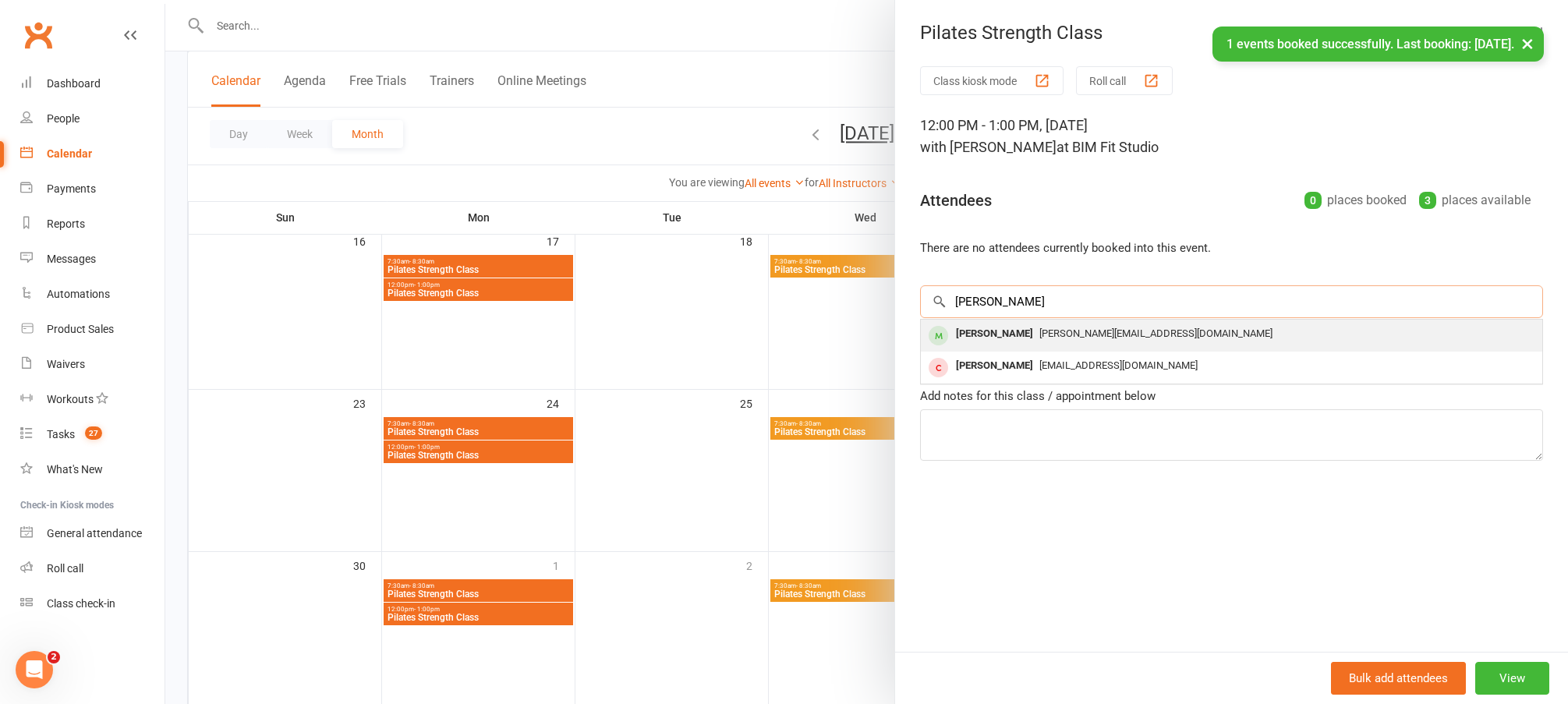
type input "jane"
click at [1075, 333] on span "[PERSON_NAME][EMAIL_ADDRESS][DOMAIN_NAME]" at bounding box center [1156, 333] width 234 height 12
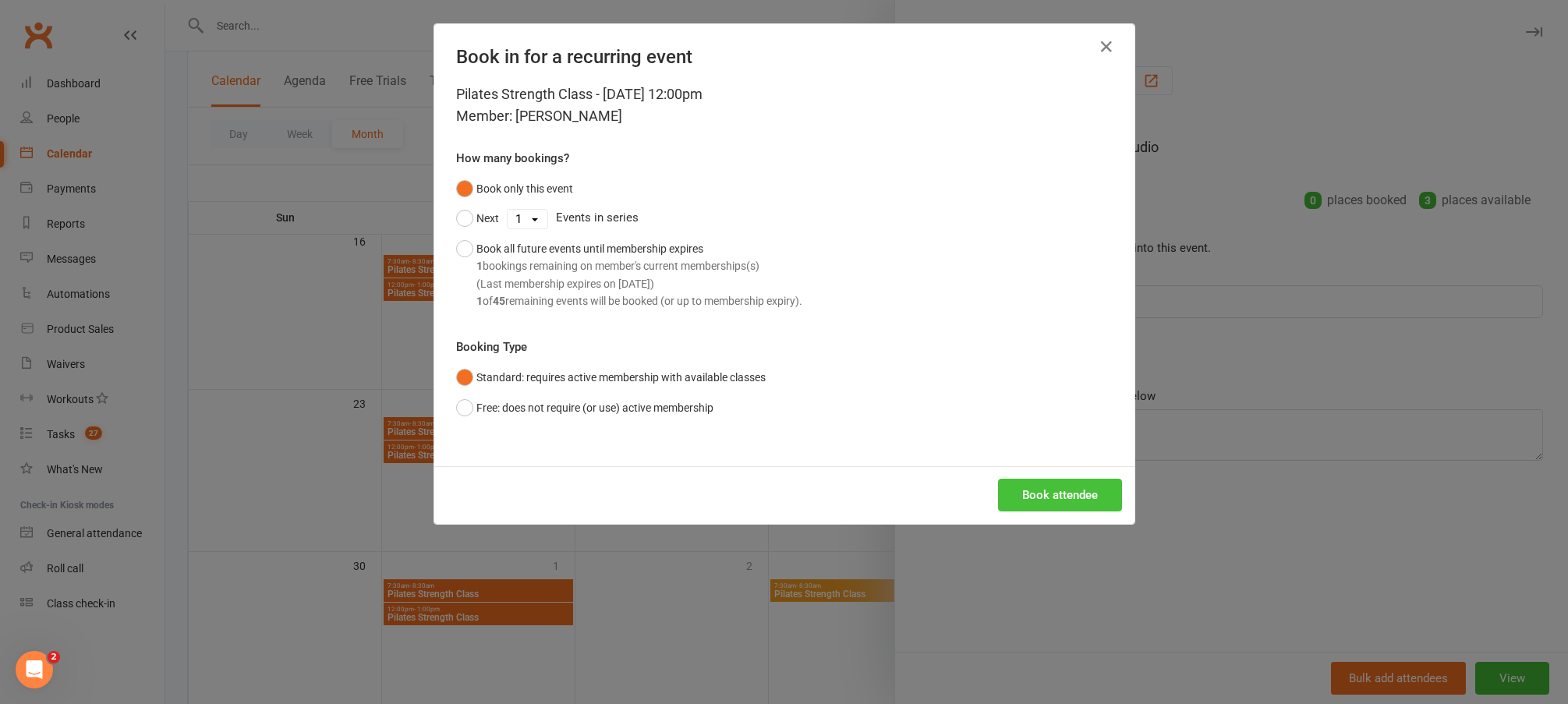
click at [1031, 498] on button "Book attendee" at bounding box center [1060, 495] width 124 height 33
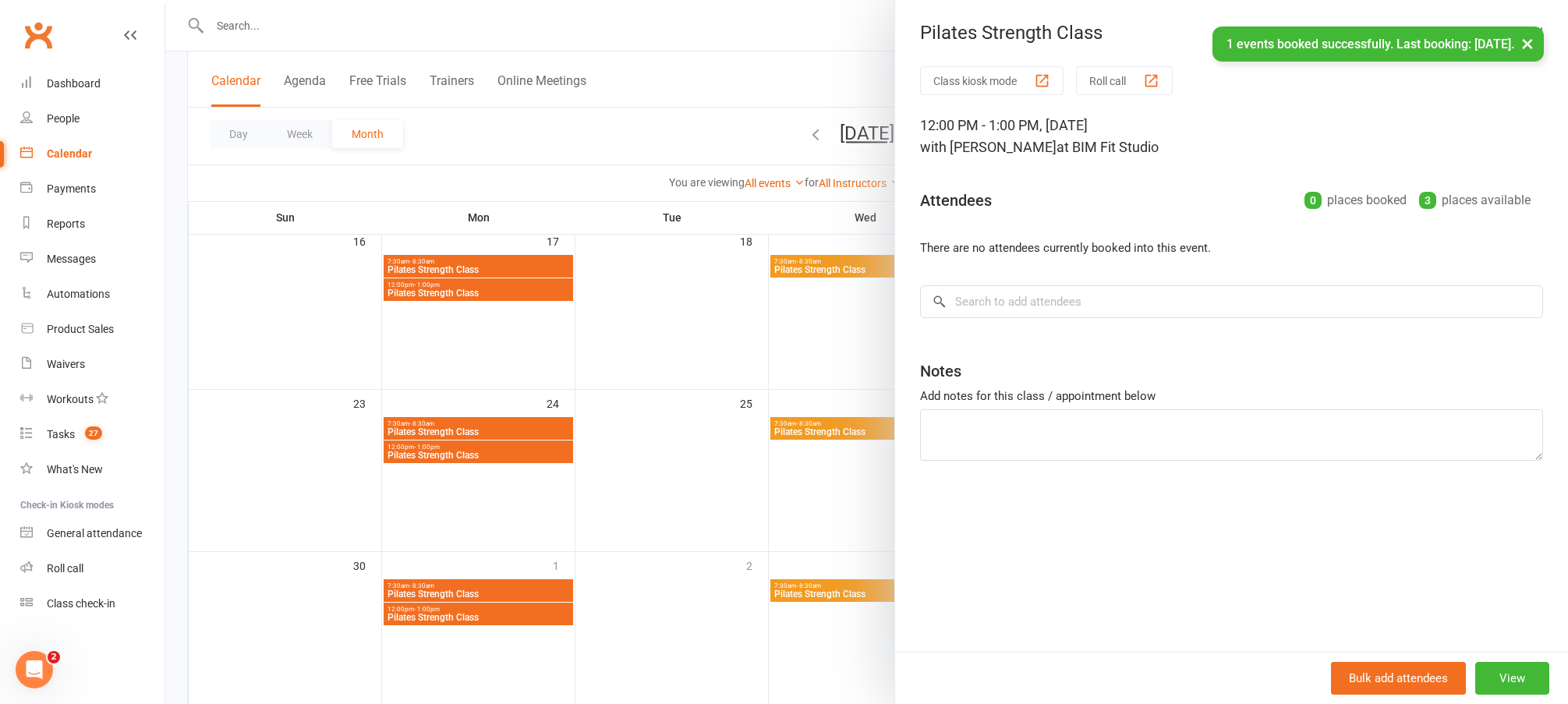
click at [775, 521] on div at bounding box center [866, 352] width 1402 height 704
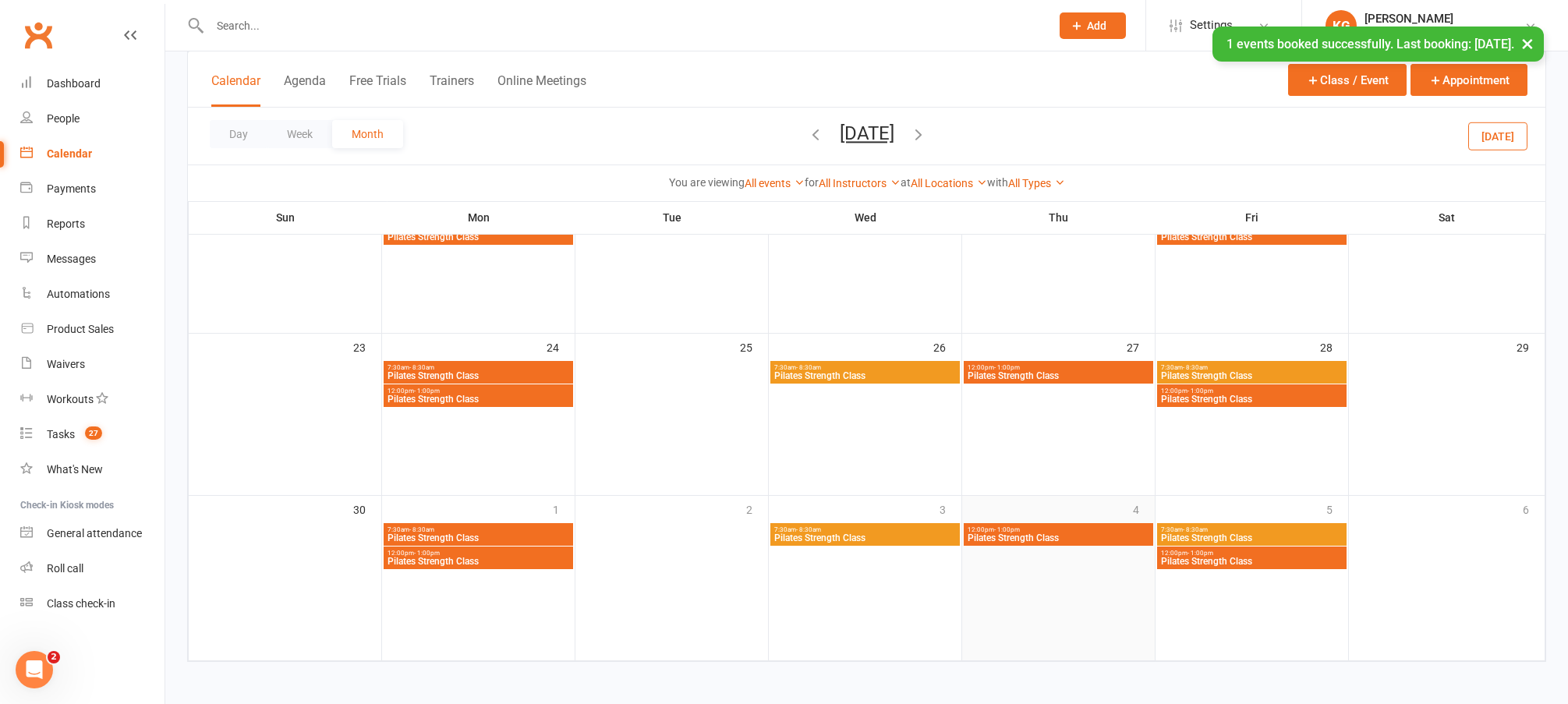
scroll to position [648, 0]
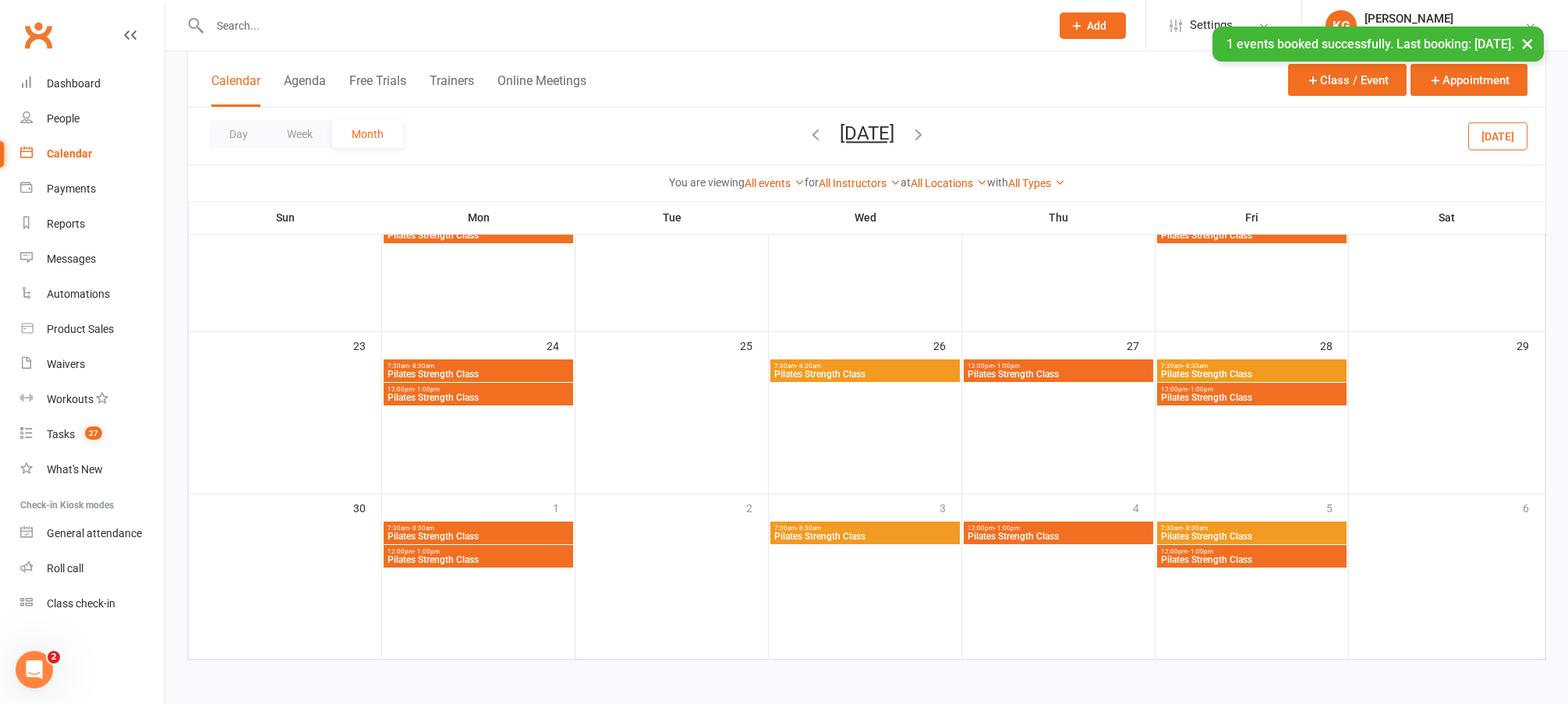
click at [966, 135] on div "Day Week Month November 2025 October 2025 Sun Mon Tue Wed Thu Fri Sat 28 29 30 …" at bounding box center [866, 136] width 1357 height 57
click at [927, 128] on icon "button" at bounding box center [918, 133] width 17 height 17
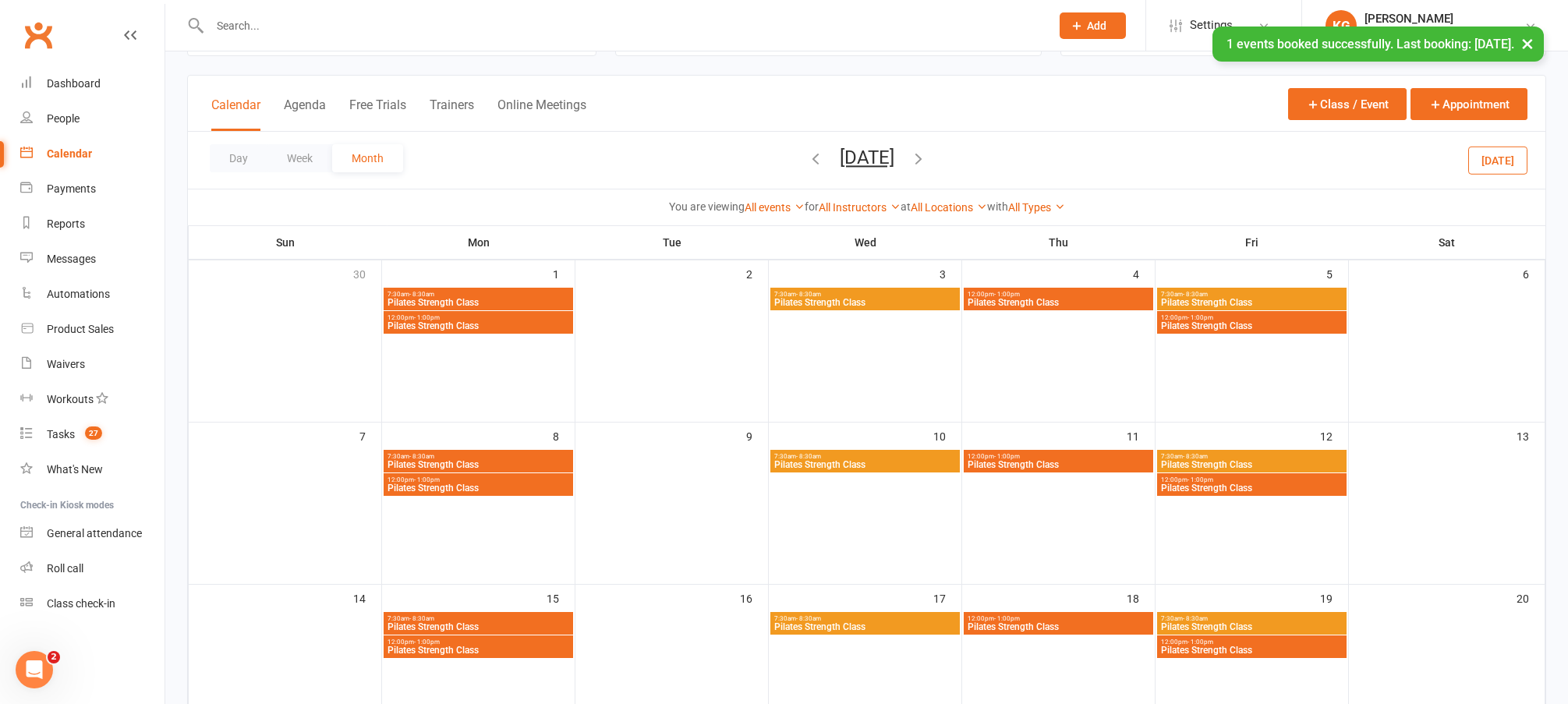
scroll to position [137, 0]
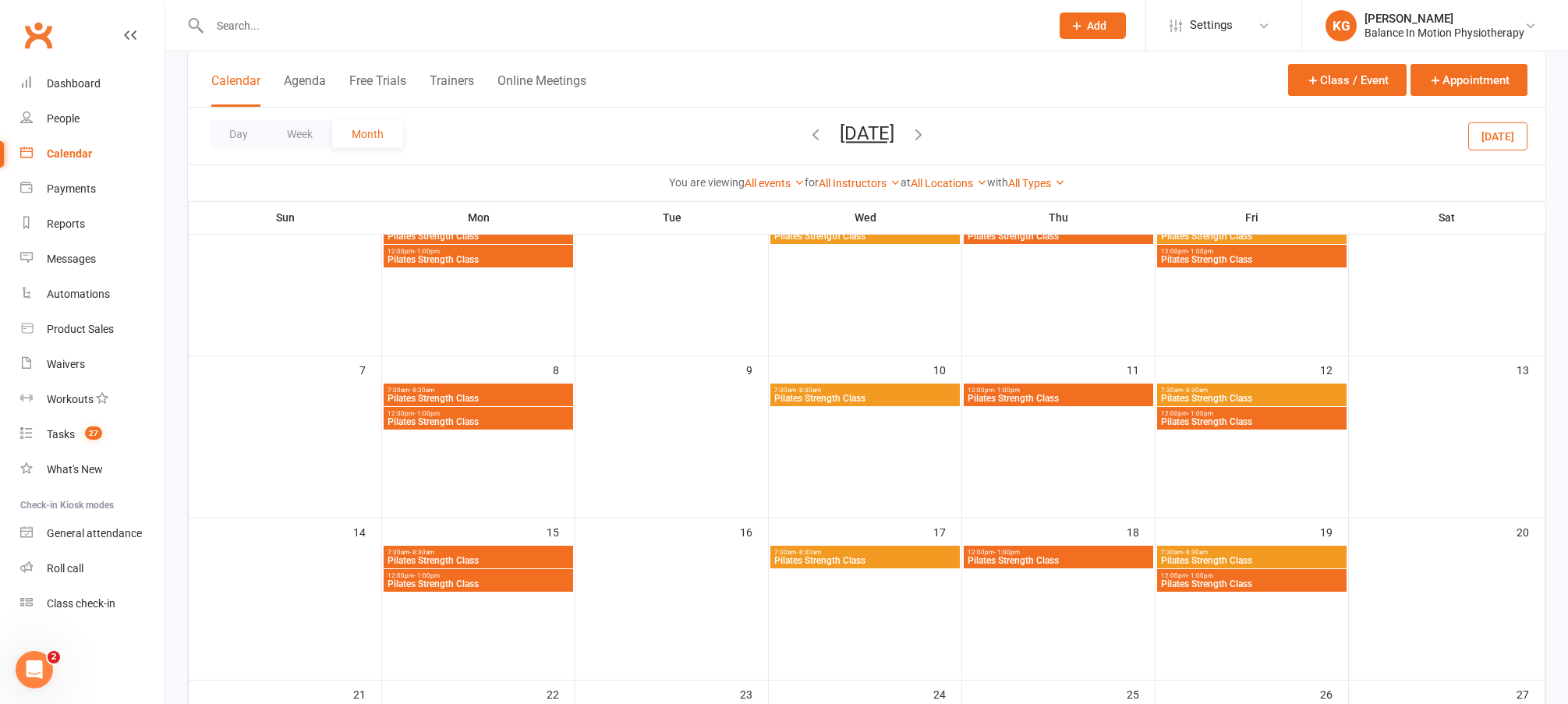
click at [511, 423] on span "Pilates Strength Class" at bounding box center [478, 421] width 183 height 9
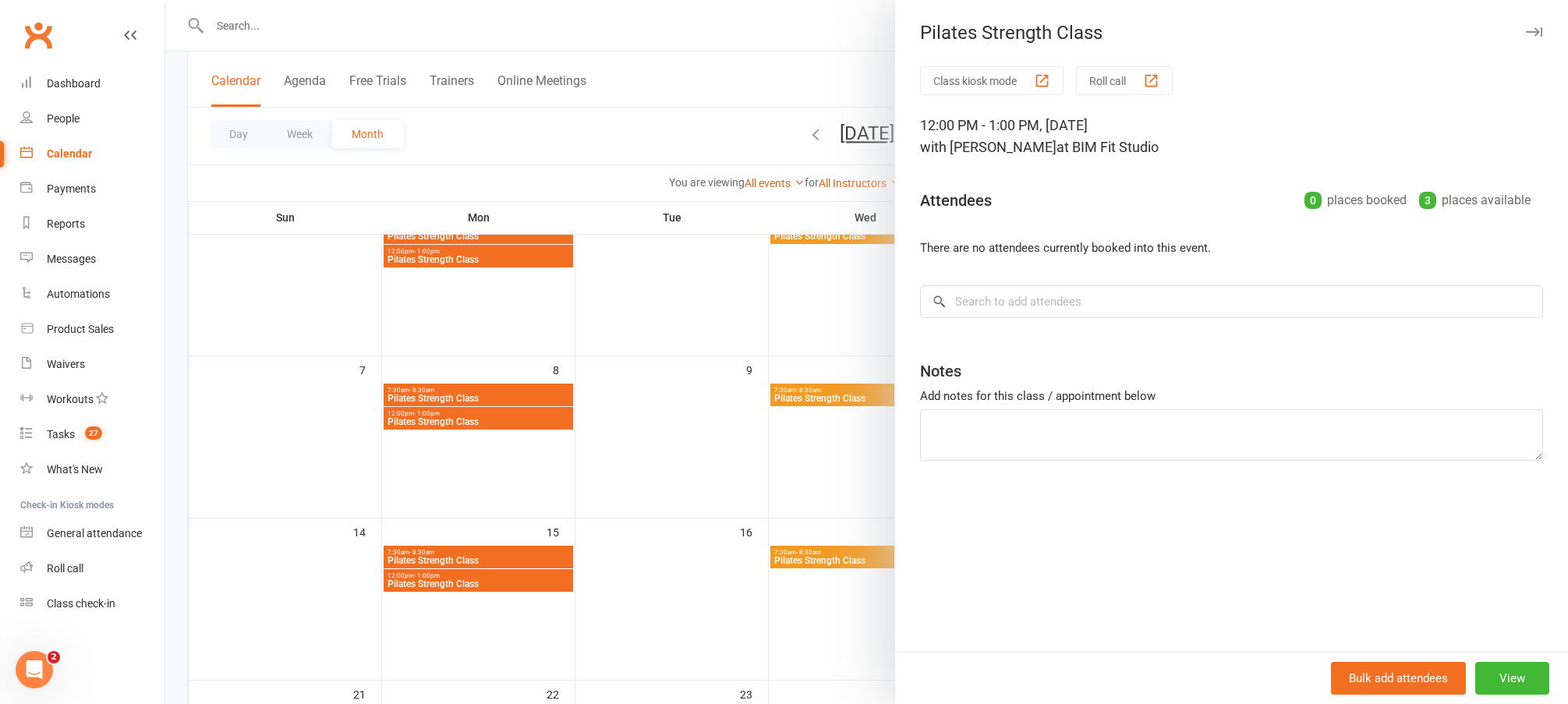
click at [1038, 284] on div "Class kiosk mode Roll call 12:00 PM - 1:00 PM, Monday, December, 8, 2025 with M…" at bounding box center [1231, 359] width 673 height 586
click at [1040, 316] on input "search" at bounding box center [1232, 302] width 623 height 33
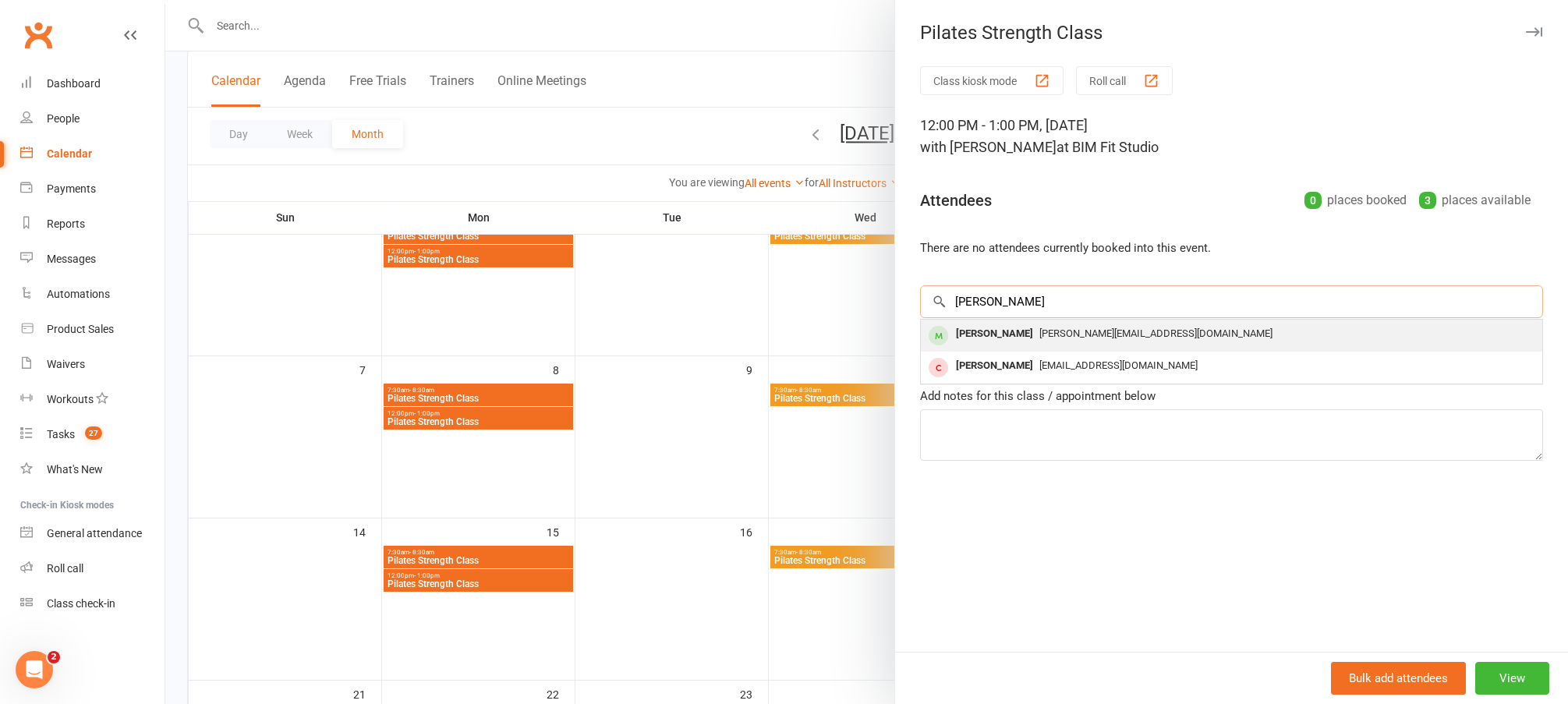
type input "jane"
click at [1024, 342] on div "[PERSON_NAME][EMAIL_ADDRESS][DOMAIN_NAME]" at bounding box center [1232, 334] width 609 height 23
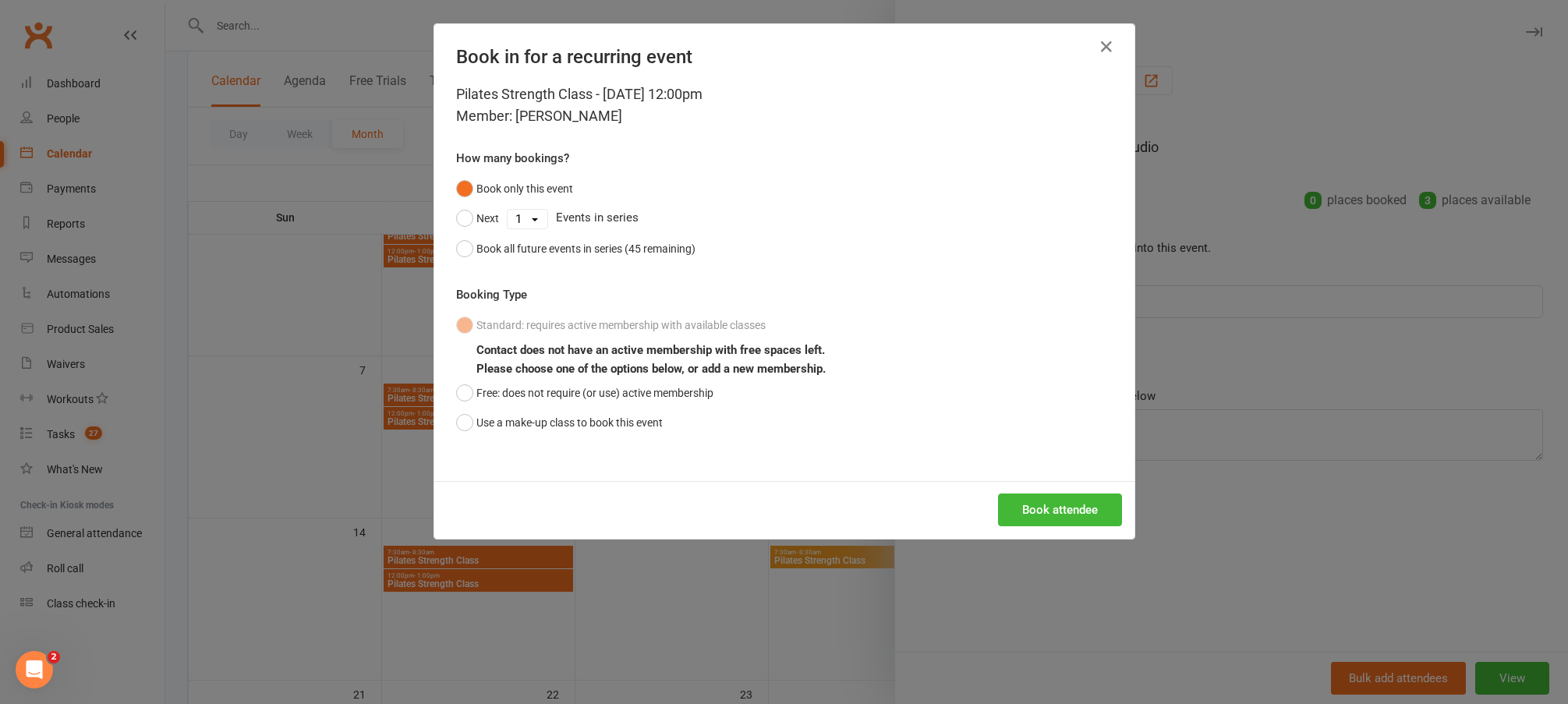
click at [1118, 32] on div "Book in for a recurring event" at bounding box center [784, 54] width 700 height 59
click at [1107, 44] on icon "button" at bounding box center [1106, 46] width 19 height 19
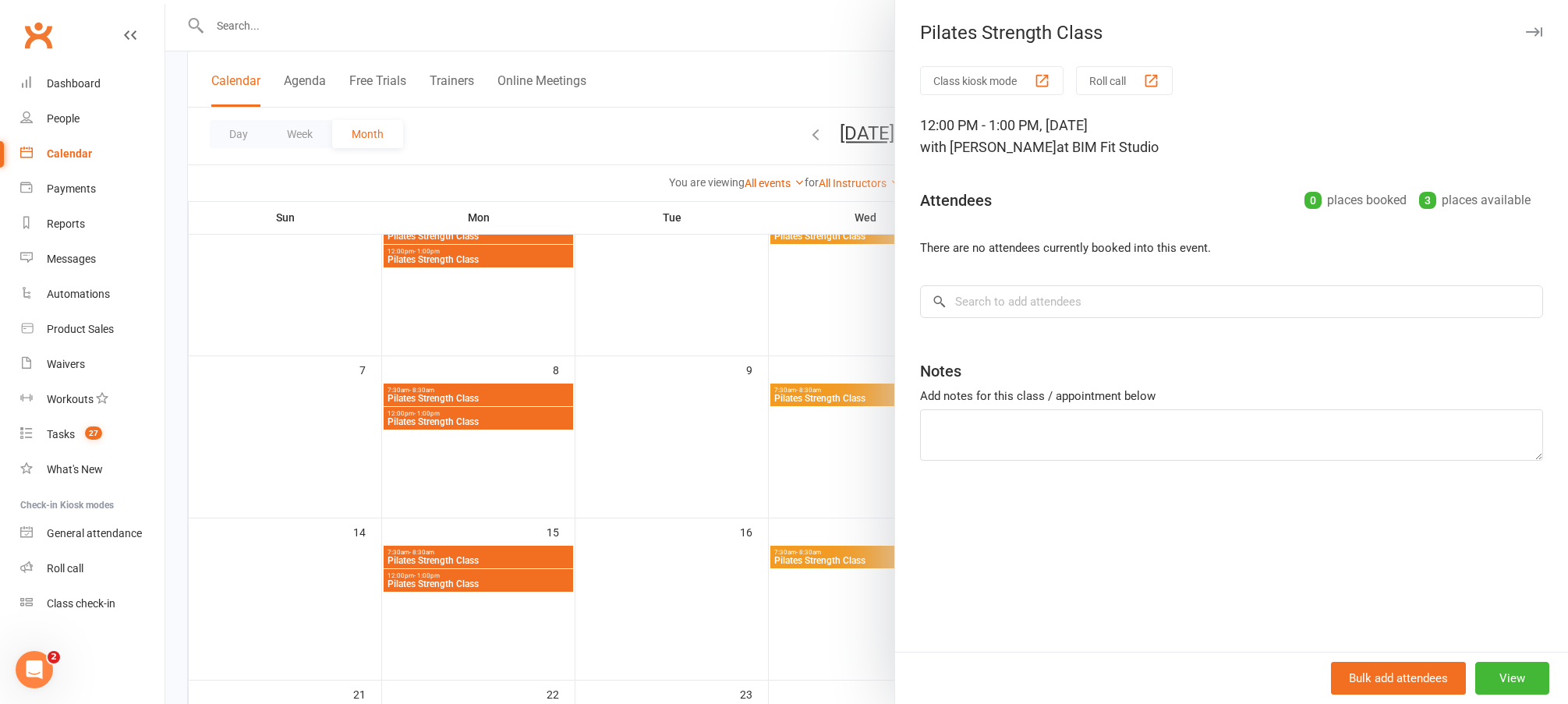
click at [760, 399] on div at bounding box center [866, 352] width 1402 height 704
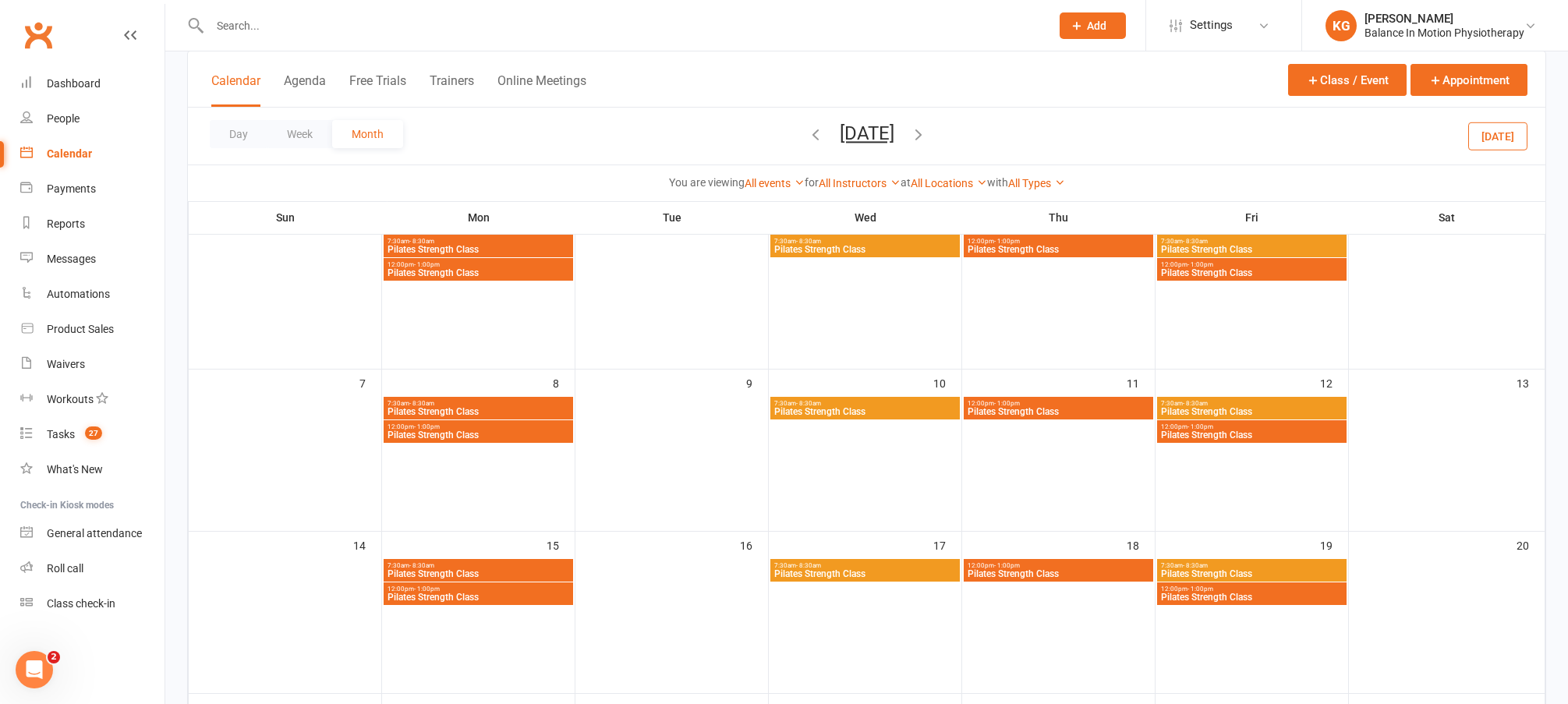
scroll to position [107, 0]
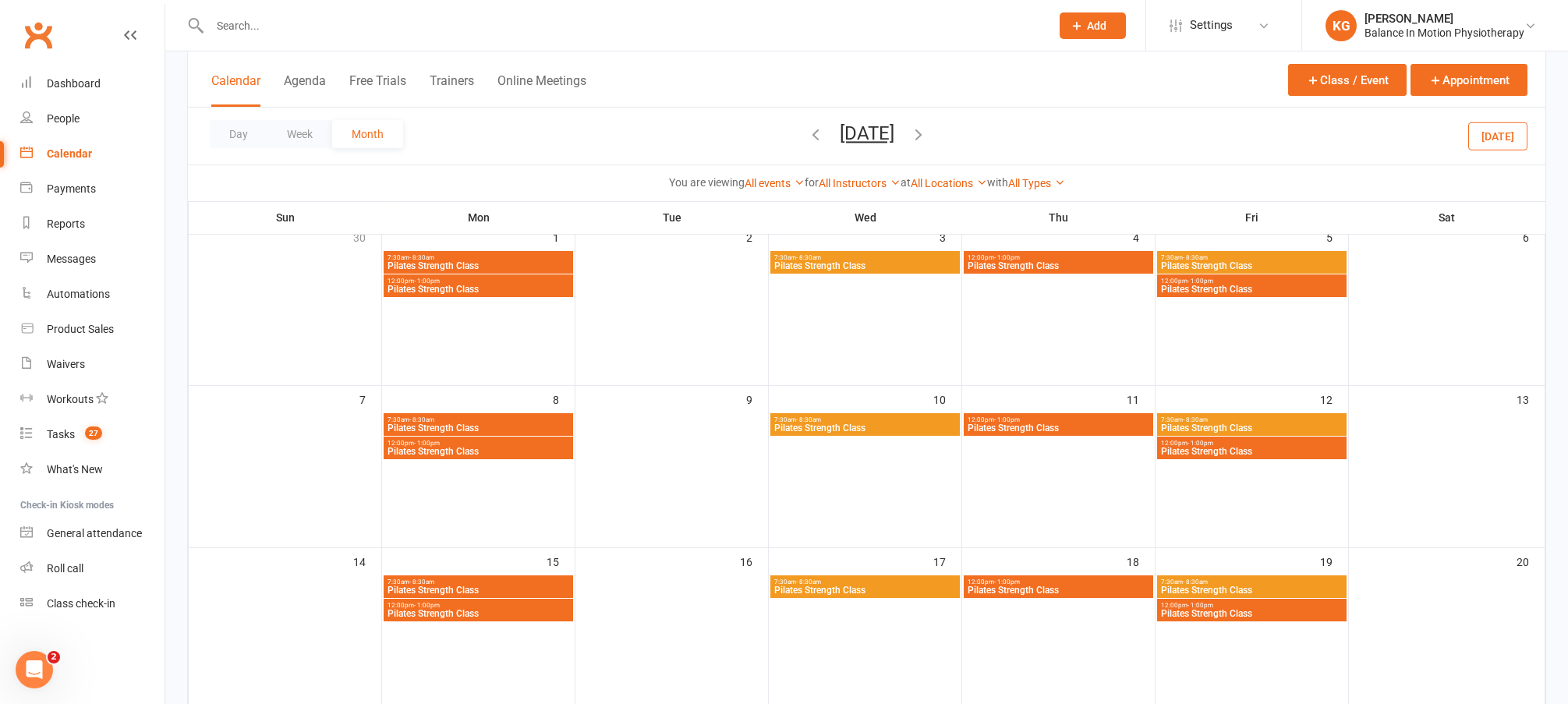
click at [1483, 141] on button "Today" at bounding box center [1498, 135] width 59 height 28
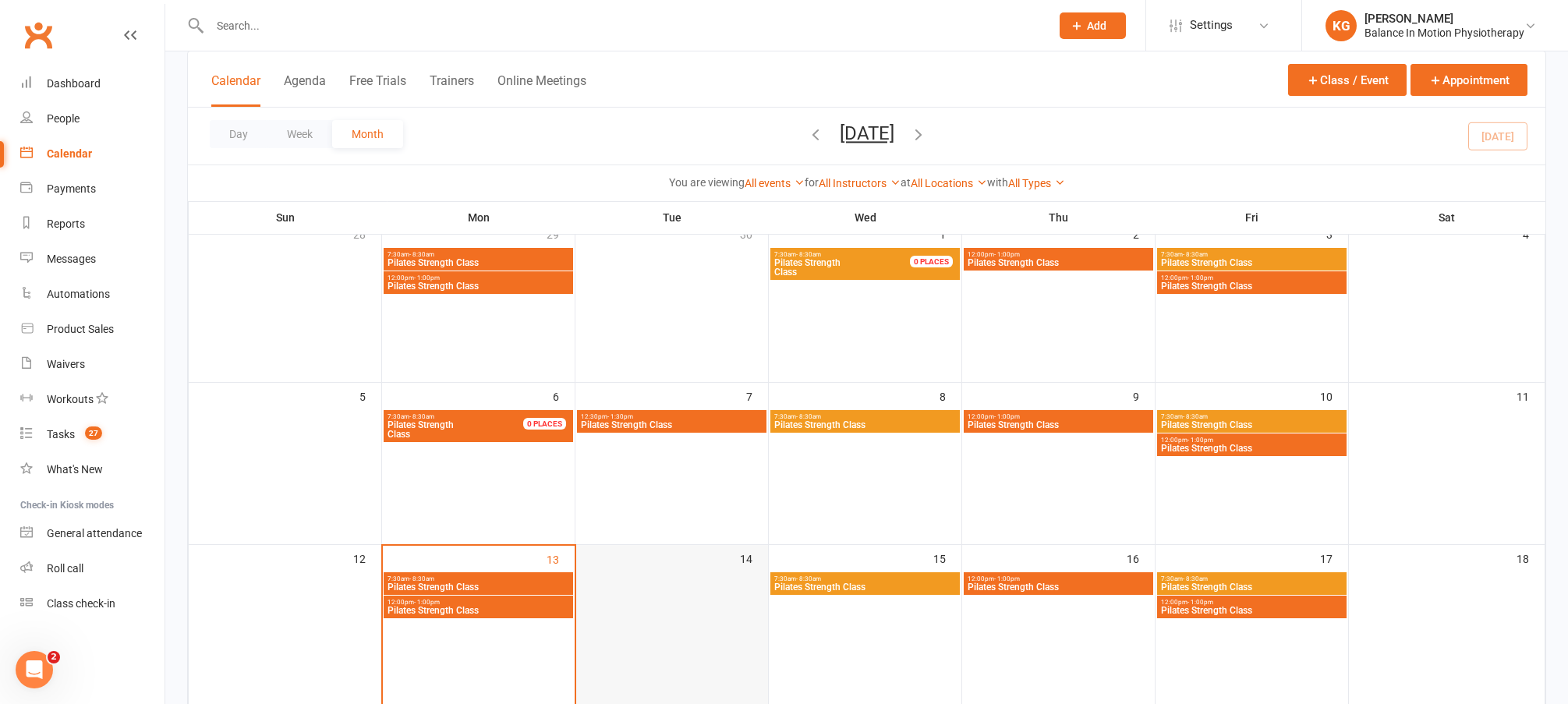
scroll to position [110, 0]
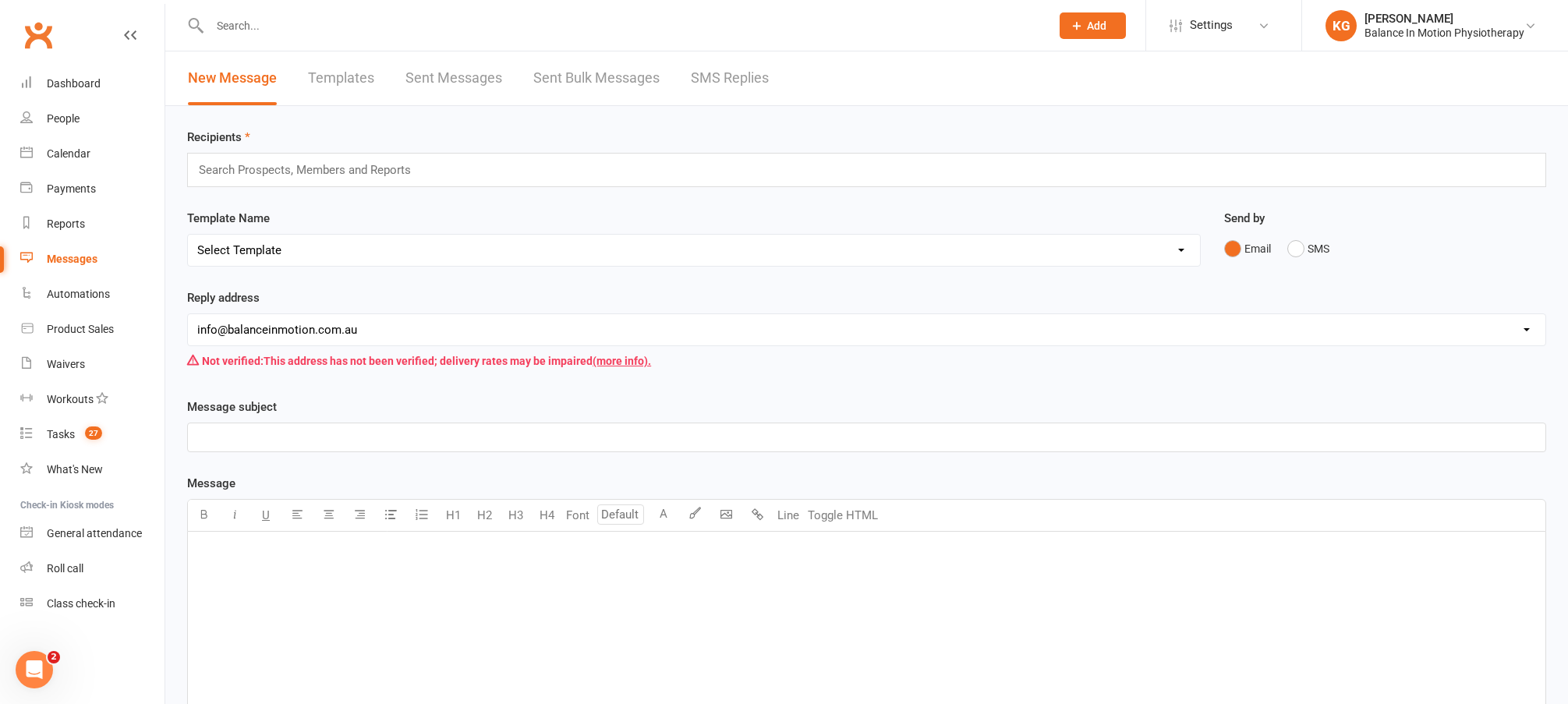
click at [271, 16] on input "text" at bounding box center [622, 26] width 835 height 22
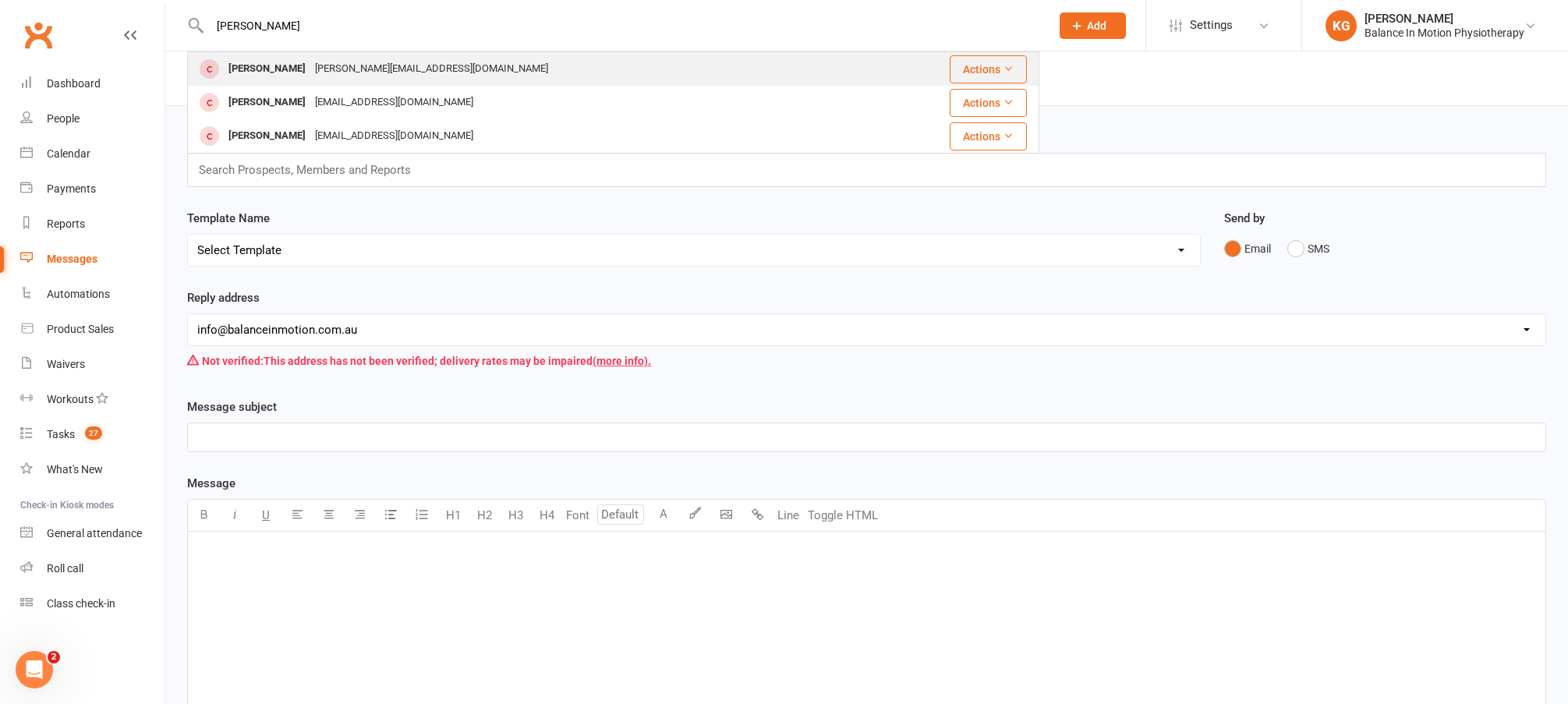
type input "jane white"
click at [319, 66] on div "[PERSON_NAME][EMAIL_ADDRESS][DOMAIN_NAME]" at bounding box center [432, 69] width 242 height 23
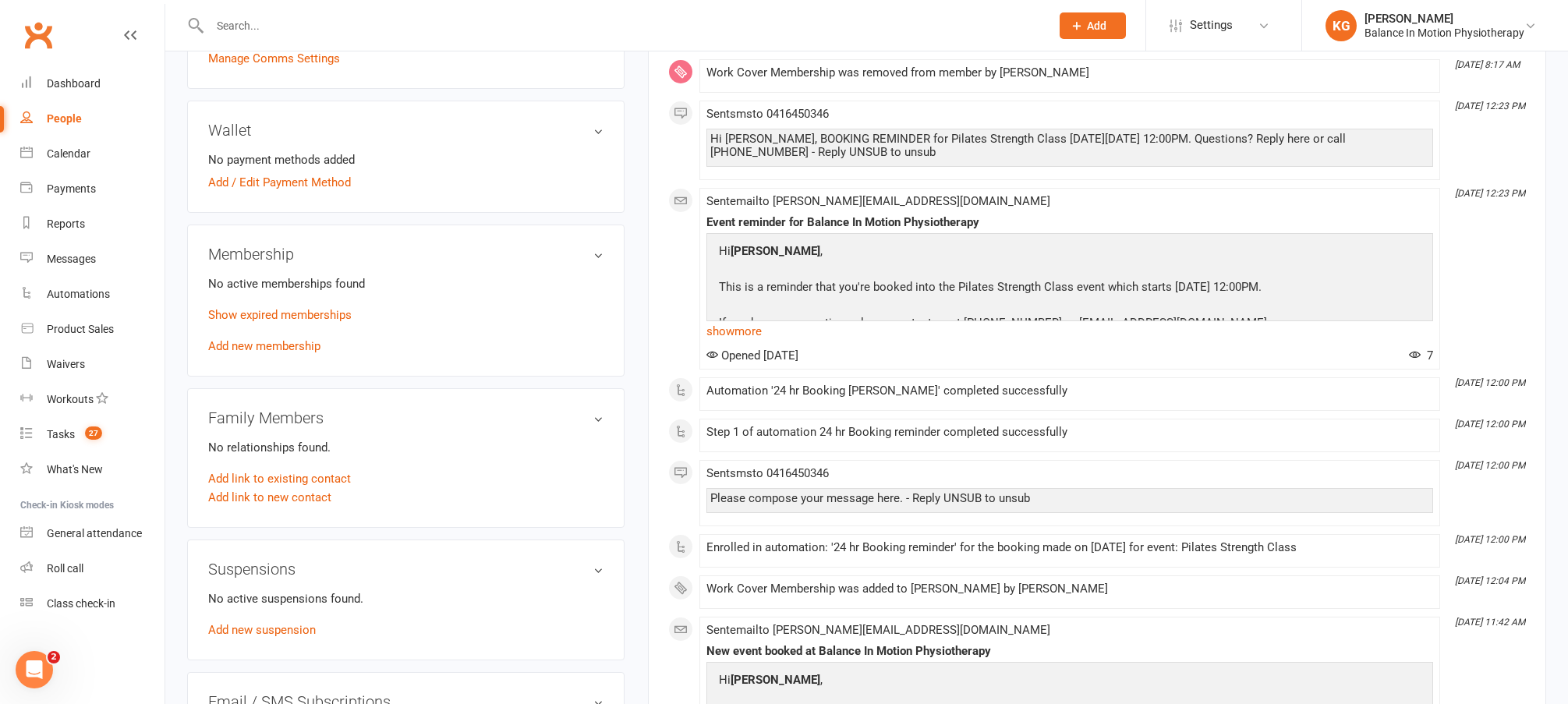
scroll to position [485, 0]
click at [288, 311] on link "Show expired memberships" at bounding box center [280, 315] width 144 height 14
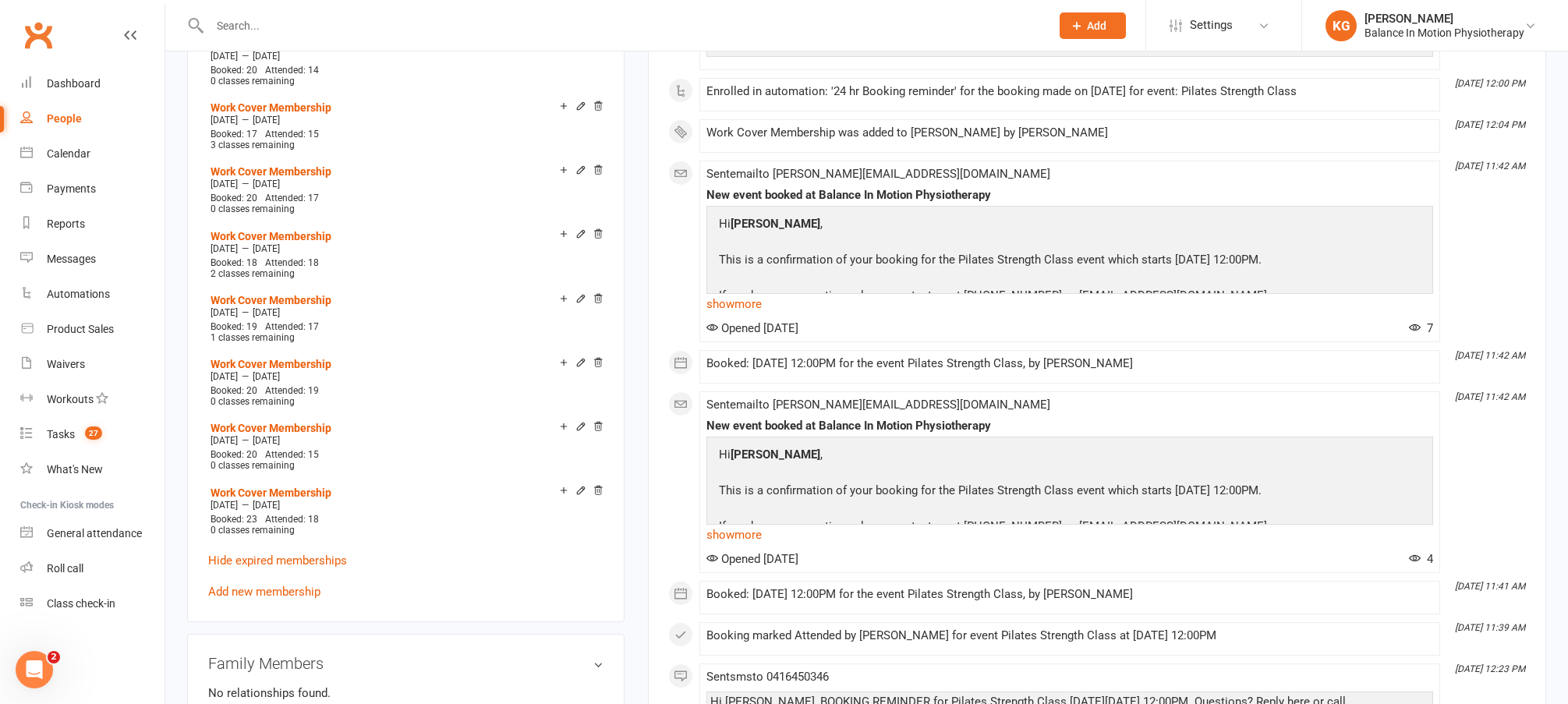
scroll to position [1085, 0]
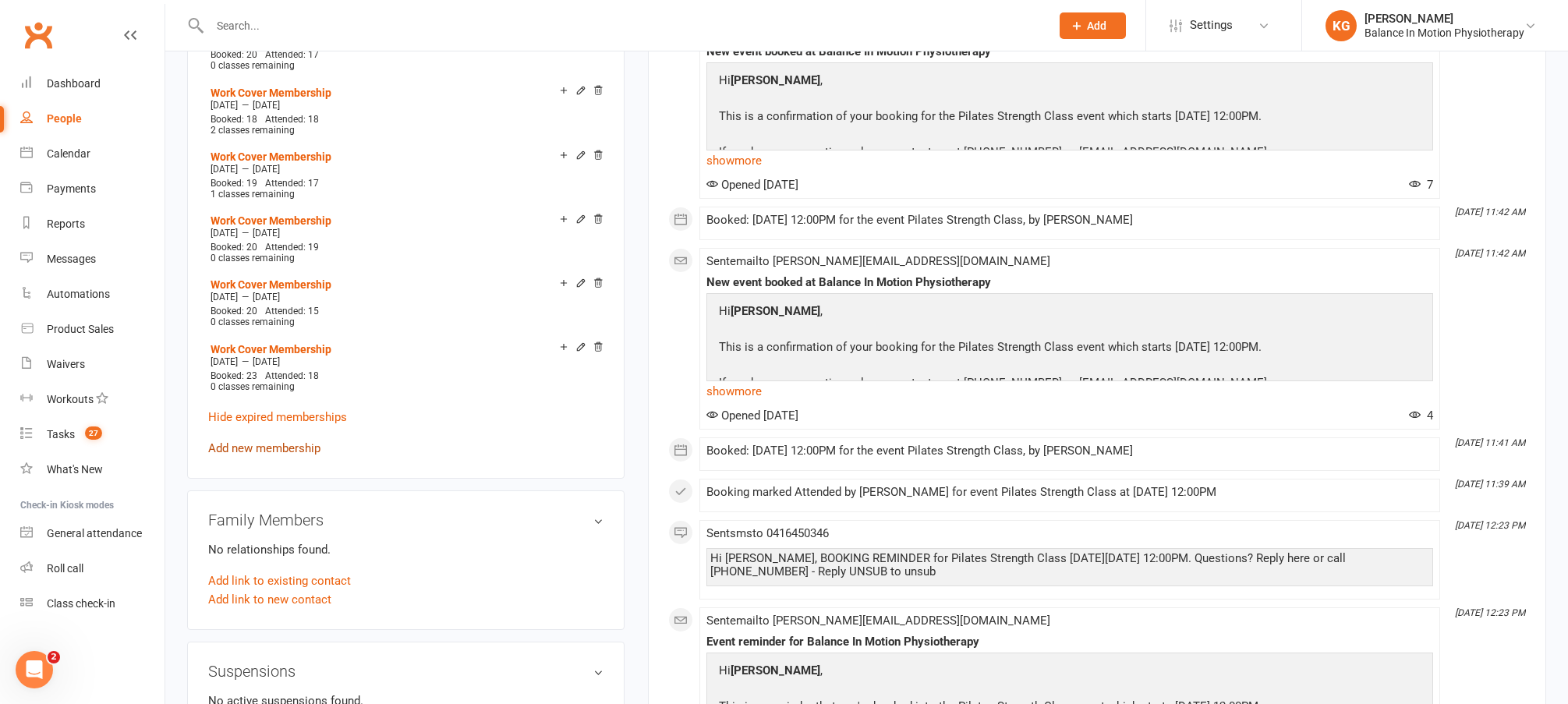
click at [274, 445] on link "Add new membership" at bounding box center [264, 449] width 112 height 14
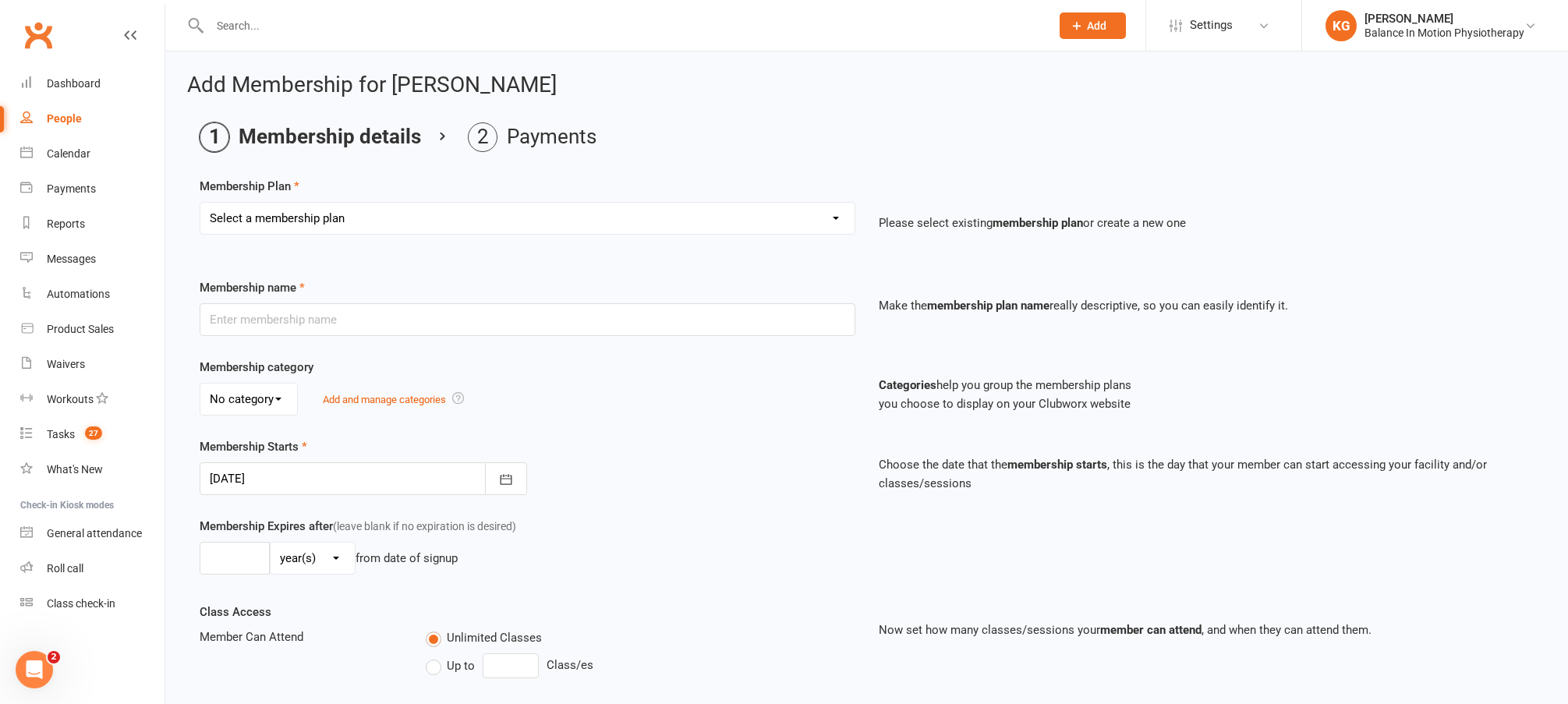
click at [337, 216] on select "Select a membership plan Create new Membership Plan Casual One Off Pilates and …" at bounding box center [527, 219] width 654 height 32
select select "4"
click at [200, 203] on select "Select a membership plan Create new Membership Plan Casual One Off Pilates and …" at bounding box center [527, 219] width 654 height 32
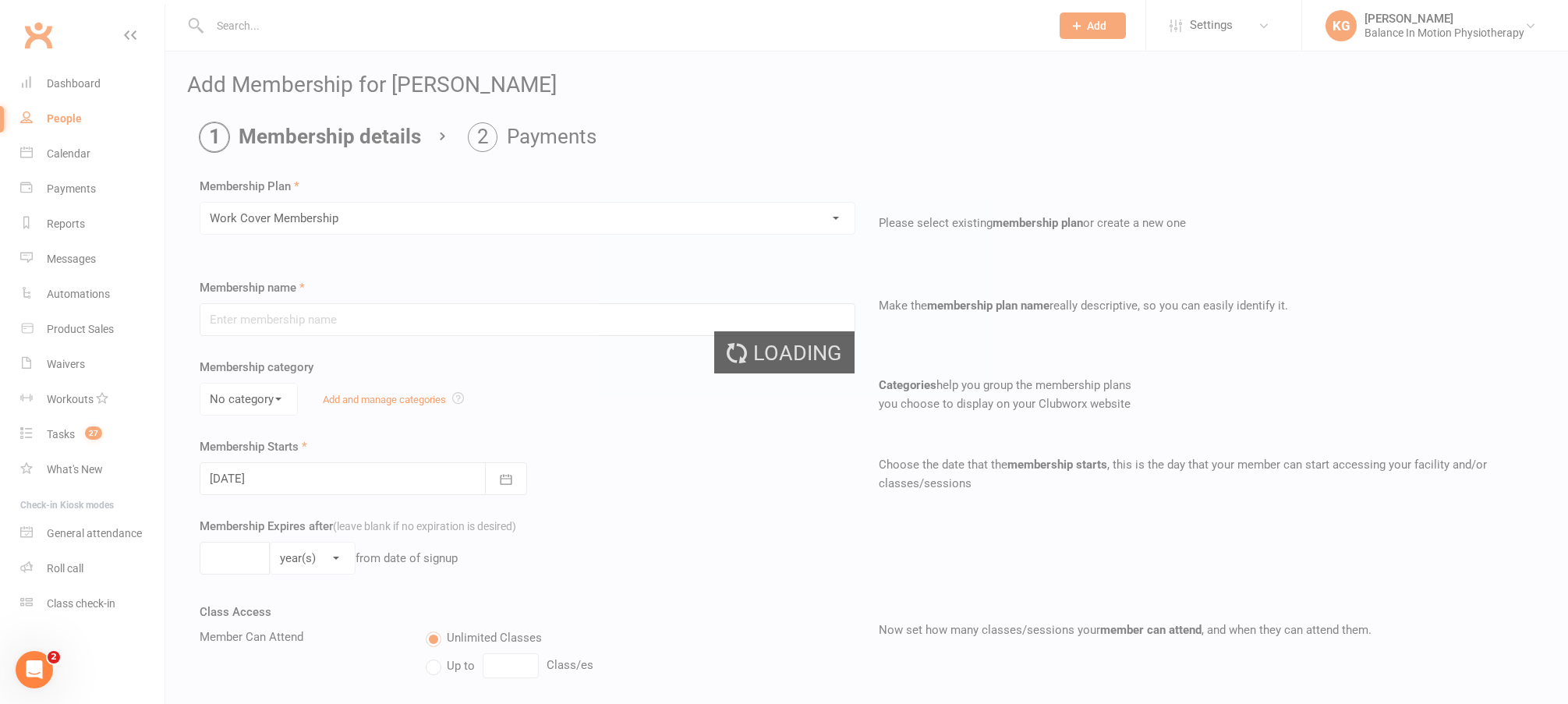
type input "Work Cover Membership"
select select "1"
type input "12"
select select "1"
type input "8"
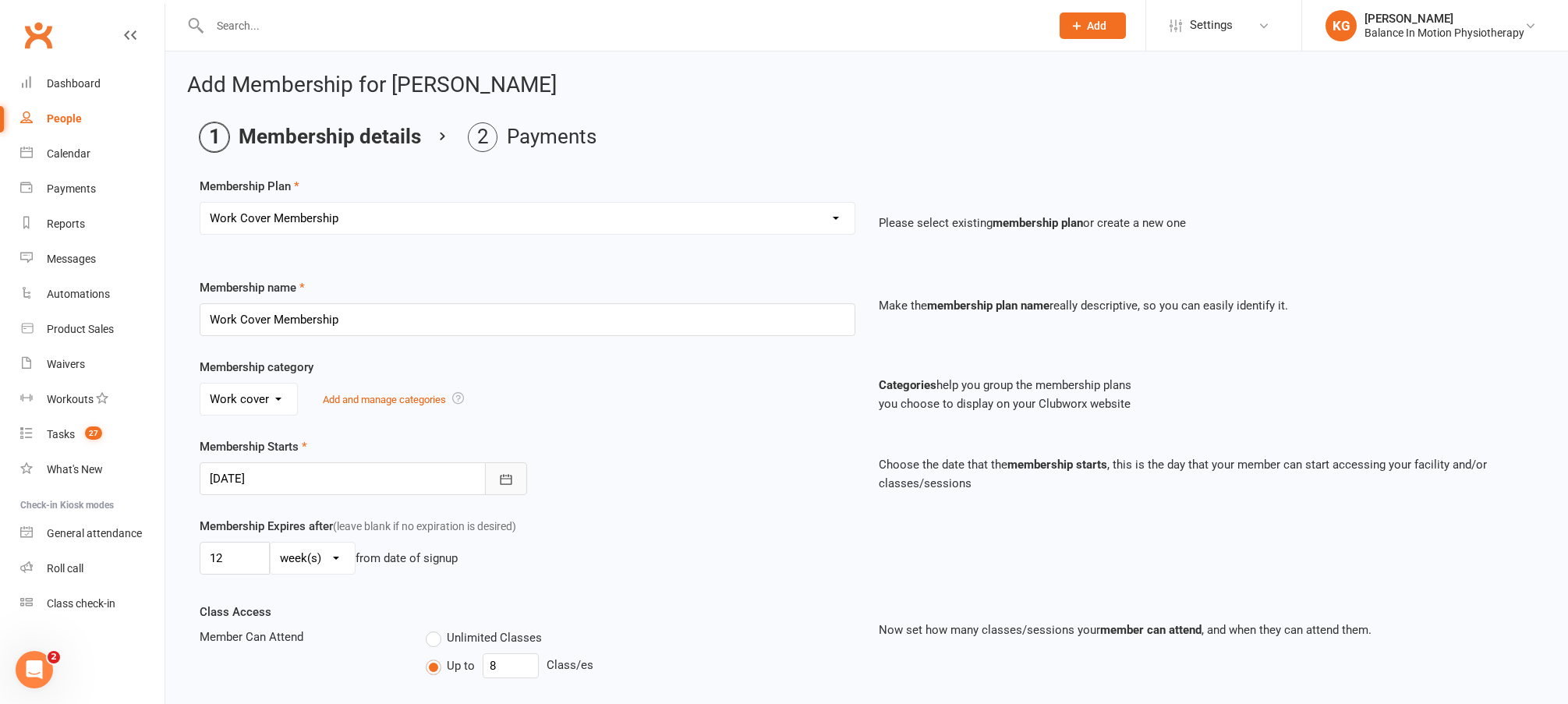
click at [503, 478] on icon "button" at bounding box center [507, 480] width 16 height 16
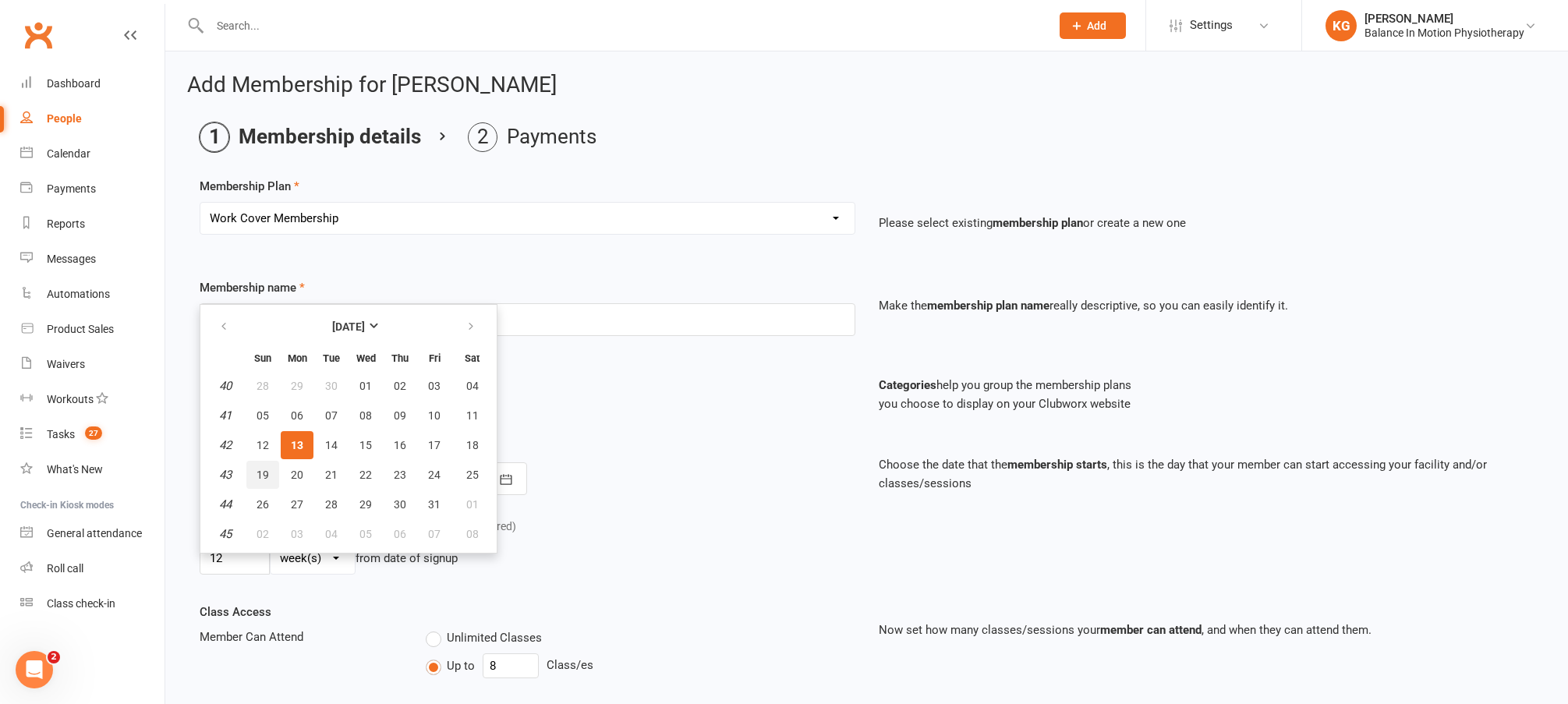
click at [263, 485] on button "19" at bounding box center [262, 475] width 33 height 28
type input "19 Oct 2025"
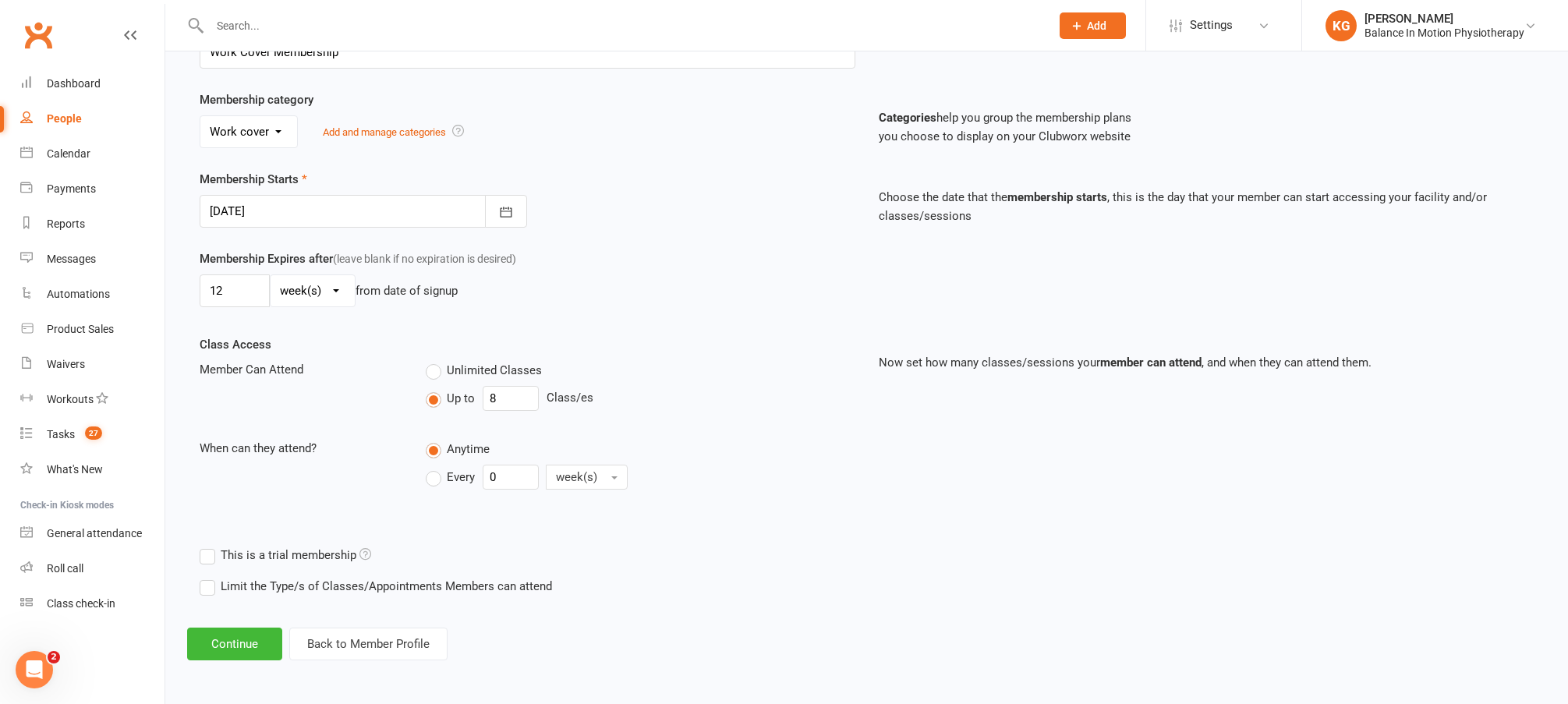
scroll to position [268, 0]
drag, startPoint x: 520, startPoint y: 403, endPoint x: 436, endPoint y: 390, distance: 85.0
click at [436, 390] on div "Up to 8 Class/es" at bounding box center [640, 397] width 429 height 25
type input "20"
drag, startPoint x: 853, startPoint y: 363, endPoint x: 846, endPoint y: 363, distance: 7.0
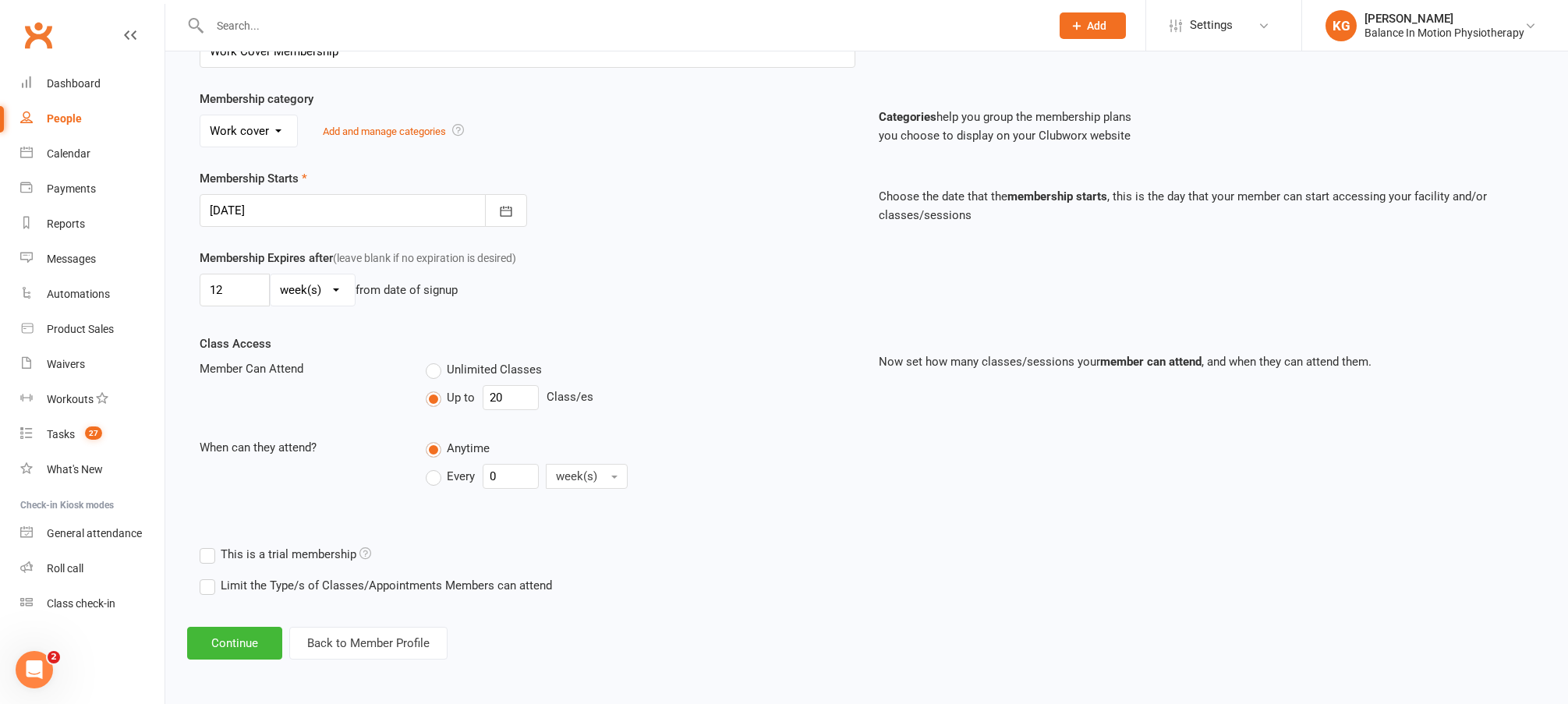
click at [853, 363] on div "Unlimited Classes" at bounding box center [640, 370] width 429 height 20
click at [224, 641] on button "Continue" at bounding box center [235, 643] width 96 height 33
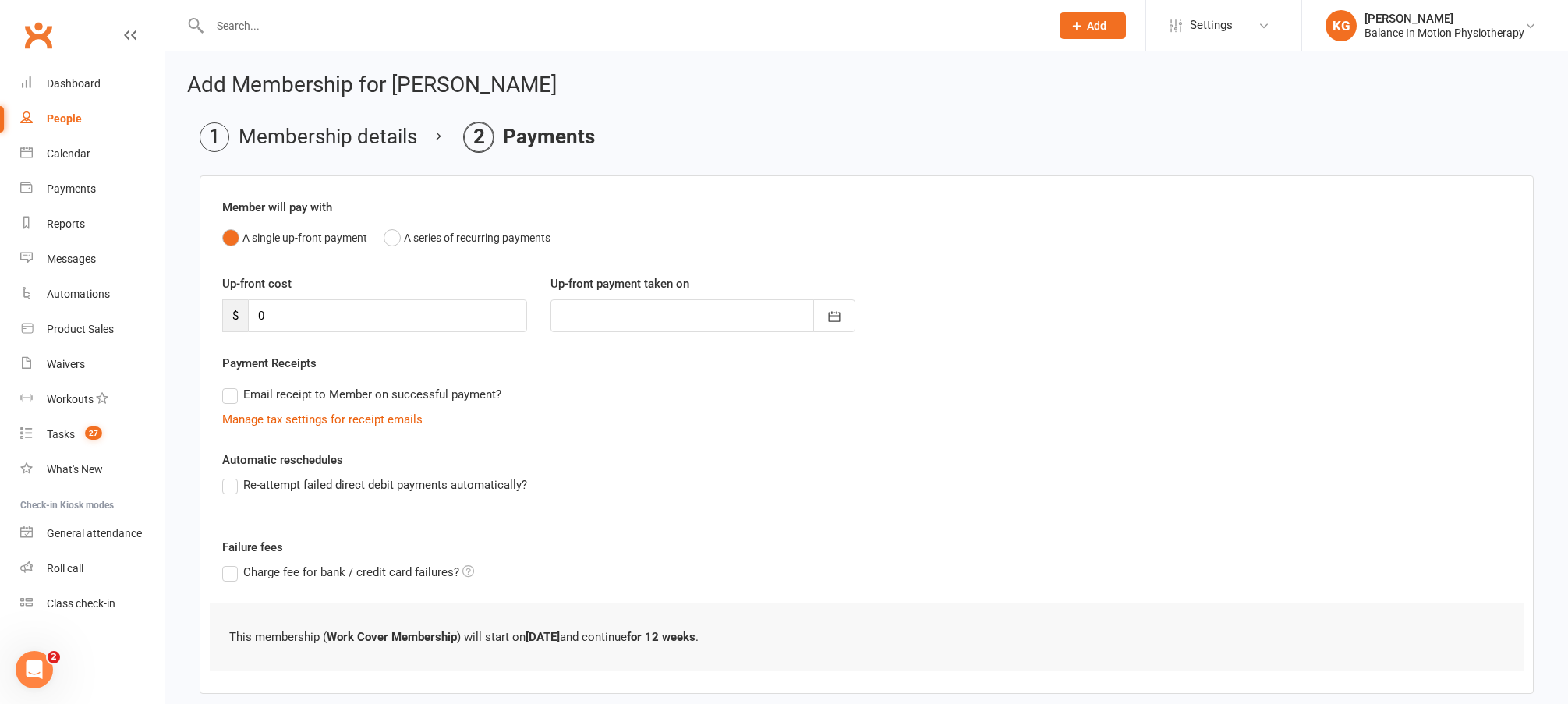
scroll to position [83, 0]
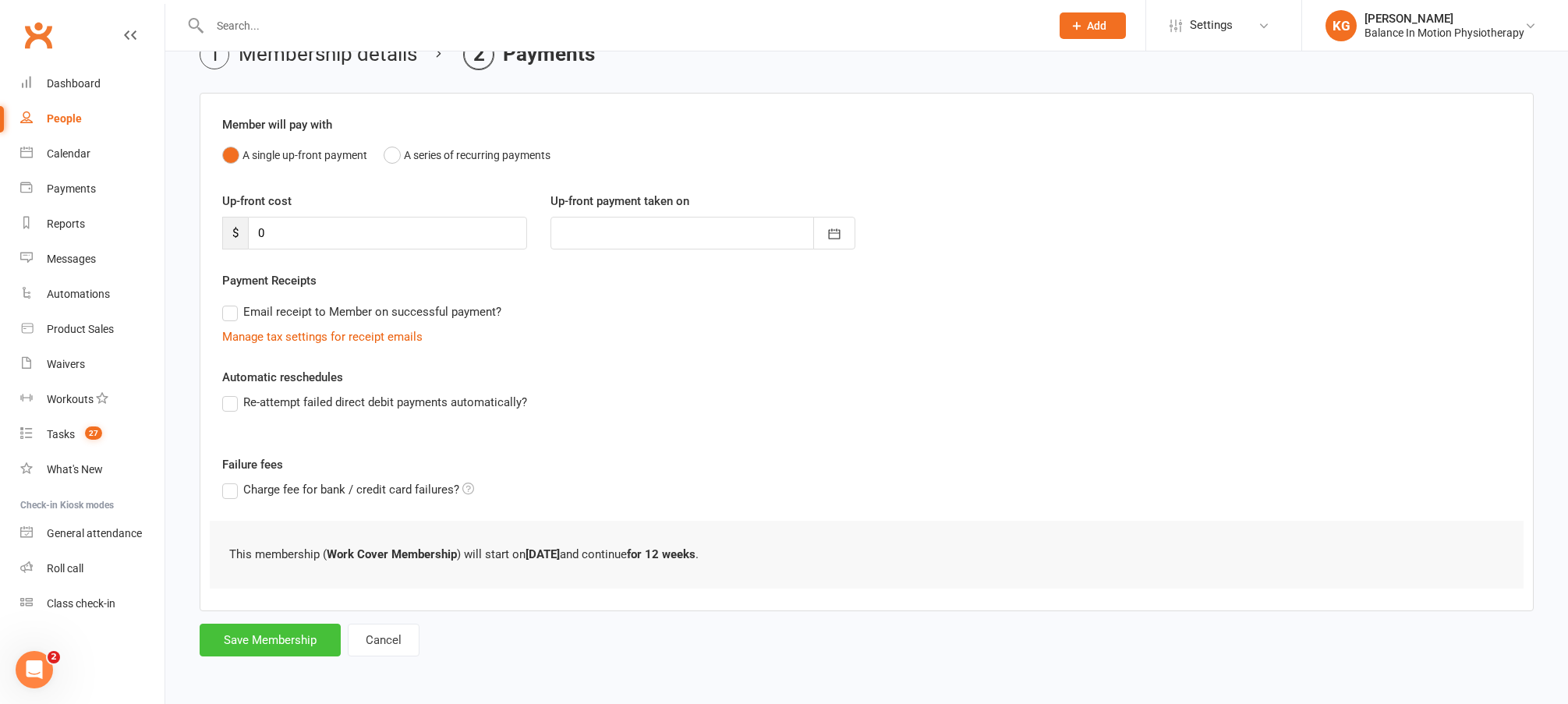
click at [292, 640] on button "Save Membership" at bounding box center [270, 640] width 141 height 33
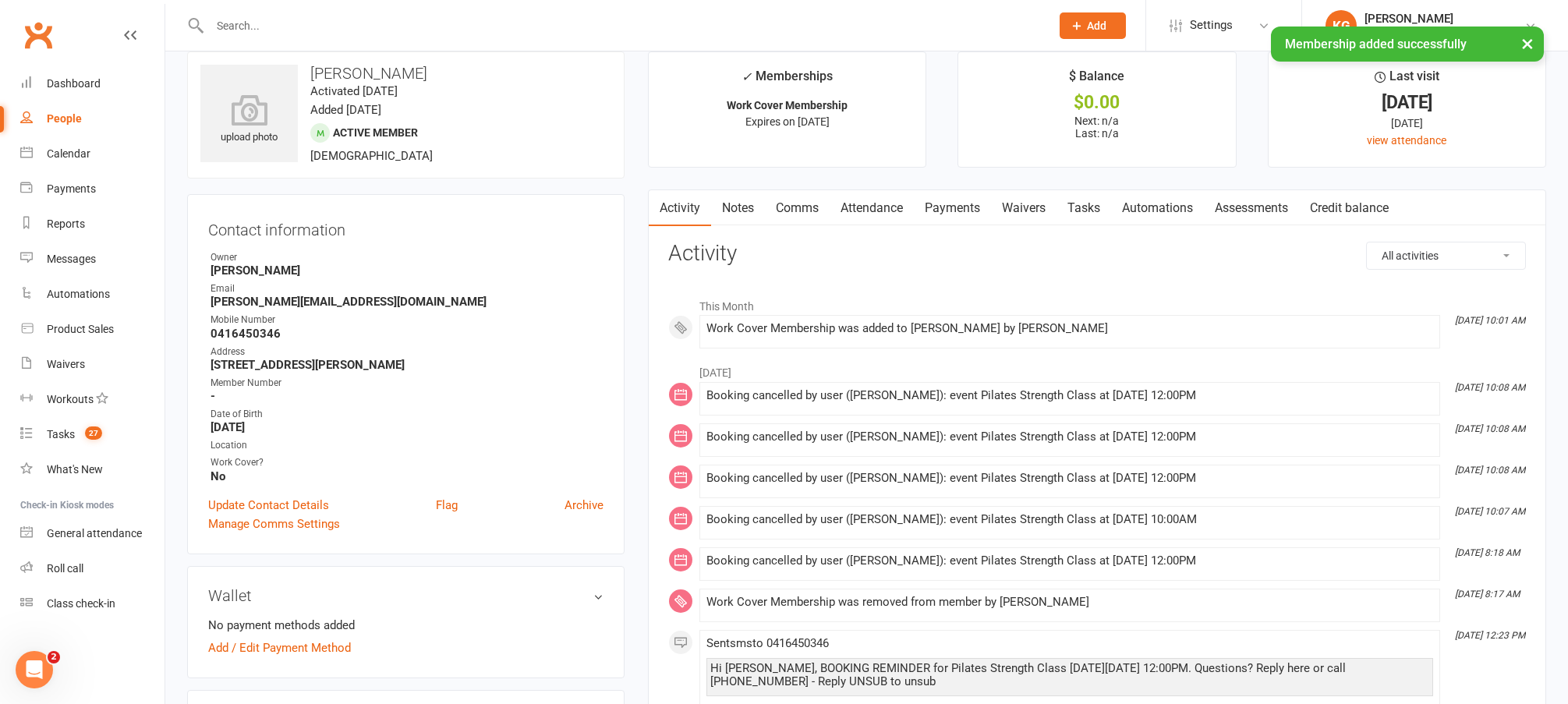
scroll to position [23, 0]
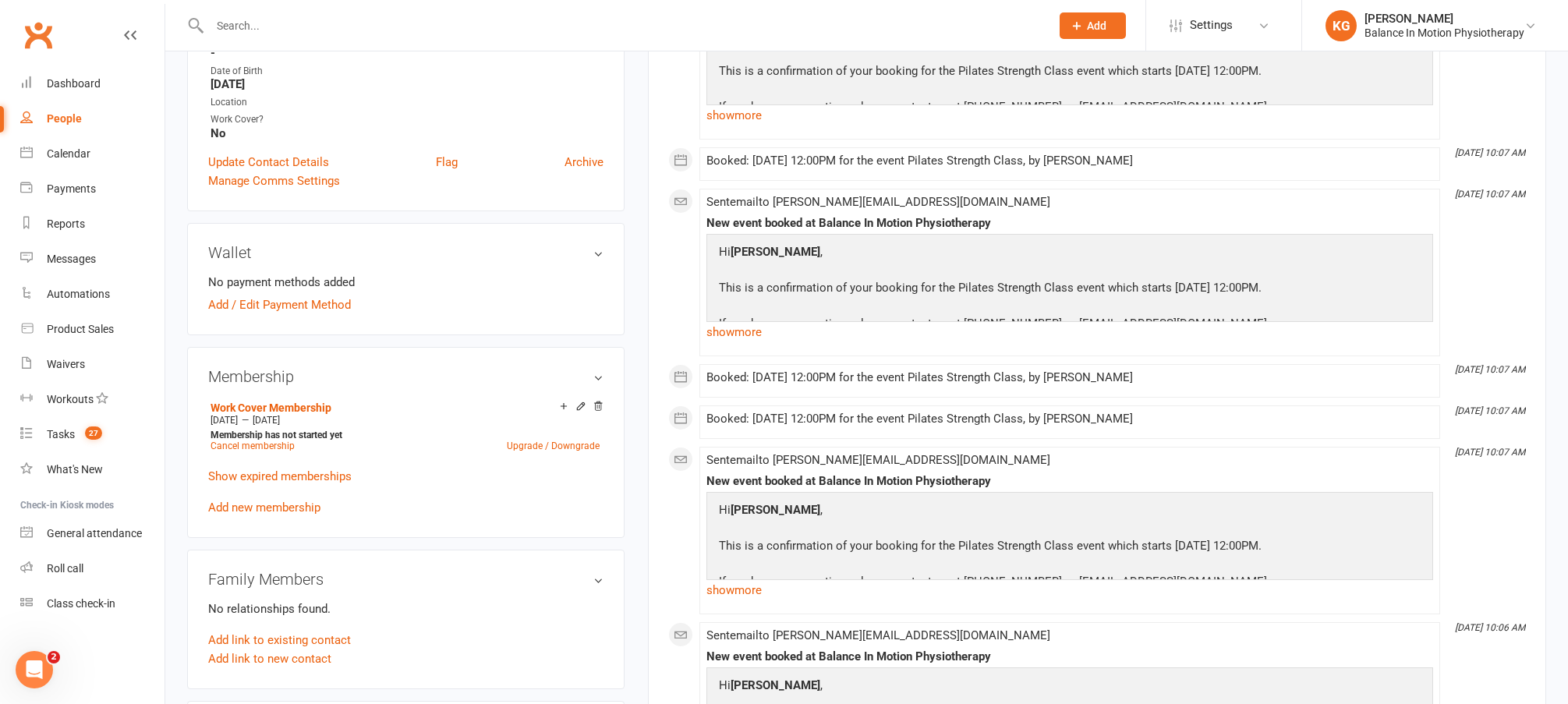
scroll to position [373, 0]
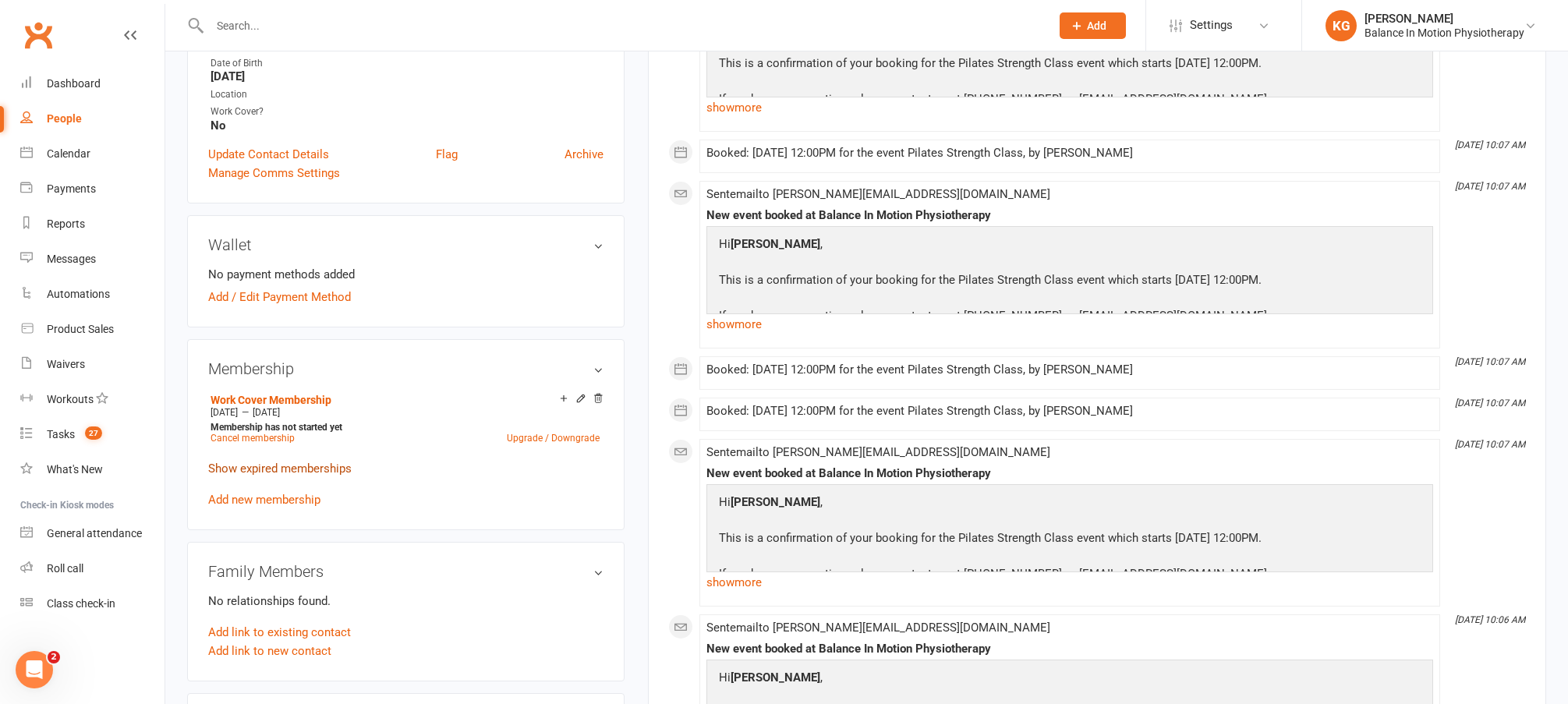
click at [325, 464] on link "Show expired memberships" at bounding box center [280, 468] width 144 height 14
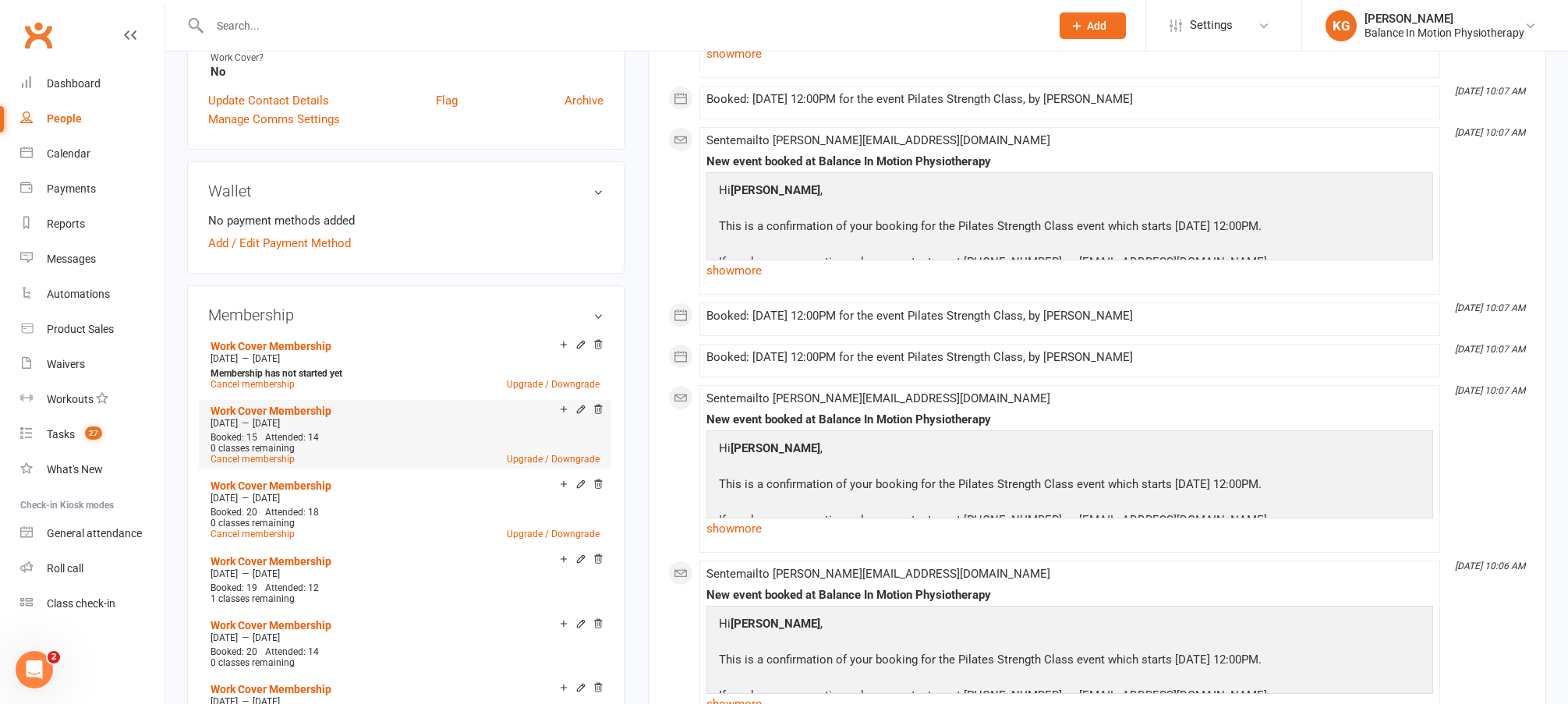
scroll to position [443, 0]
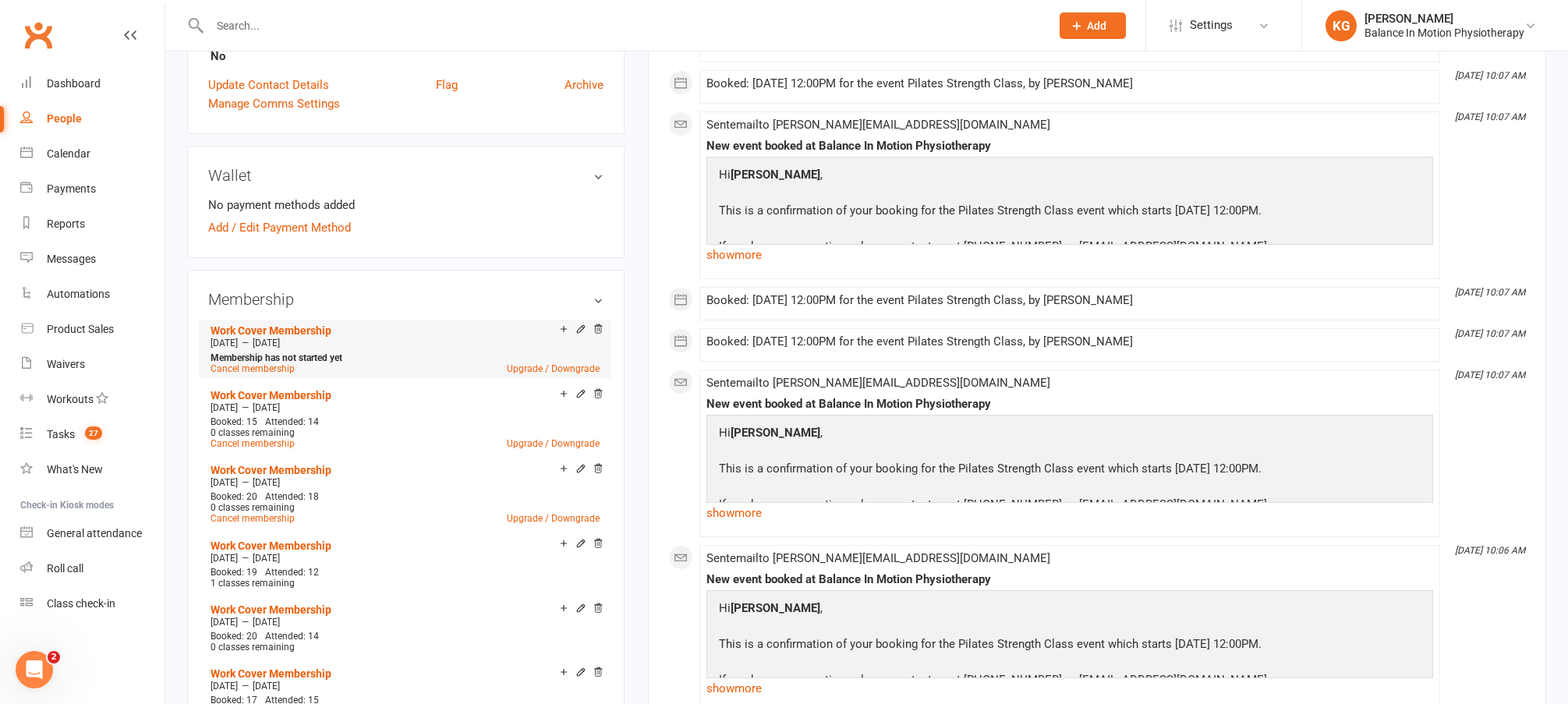
drag, startPoint x: 242, startPoint y: 338, endPoint x: 378, endPoint y: 353, distance: 136.8
click at [378, 353] on li "Work Cover Membership Oct 19 2025 — Jan 10 2026 Membership has not started yet …" at bounding box center [405, 348] width 397 height 58
click at [278, 324] on link "Work Cover Membership" at bounding box center [271, 330] width 121 height 13
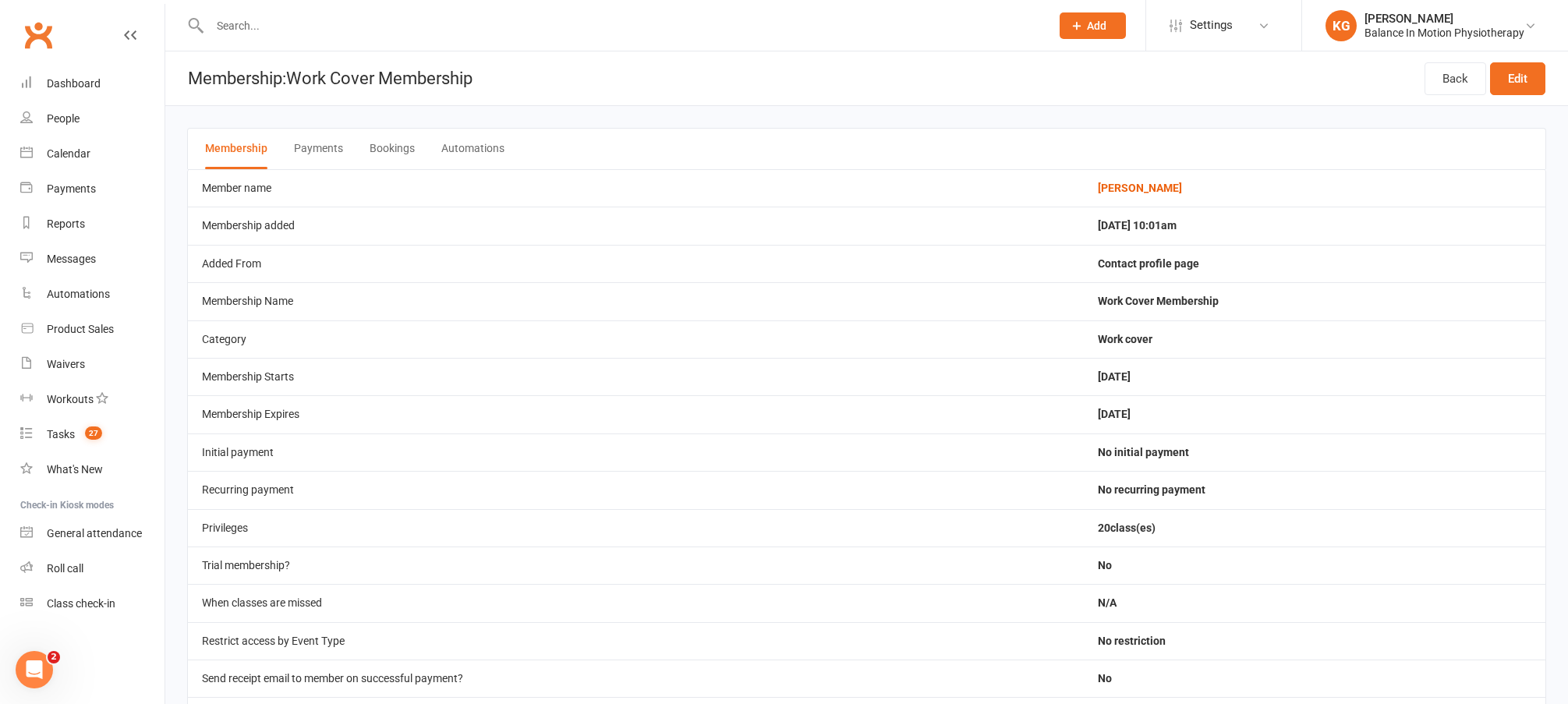
click at [370, 143] on button "Bookings" at bounding box center [392, 149] width 45 height 40
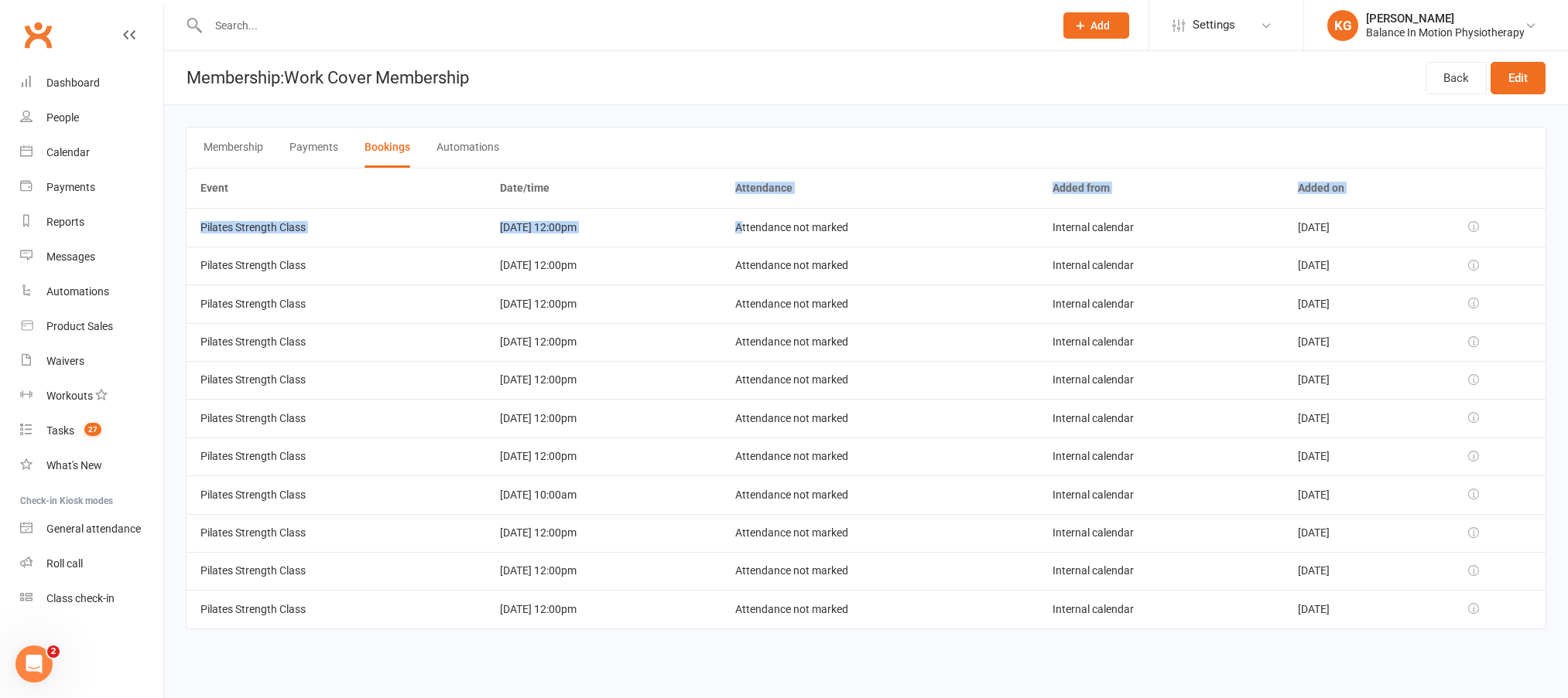
drag, startPoint x: 665, startPoint y: 215, endPoint x: 766, endPoint y: 233, distance: 102.6
click at [766, 233] on table "Event Date/time Attendance Added from Added on Pilates Strength Class 14 Nov 20…" at bounding box center [866, 399] width 1361 height 461
drag, startPoint x: 547, startPoint y: 268, endPoint x: 624, endPoint y: 272, distance: 77.1
click at [624, 271] on td "[DATE] 12:00pm" at bounding box center [604, 265] width 236 height 38
drag, startPoint x: 539, startPoint y: 304, endPoint x: 650, endPoint y: 305, distance: 111.0
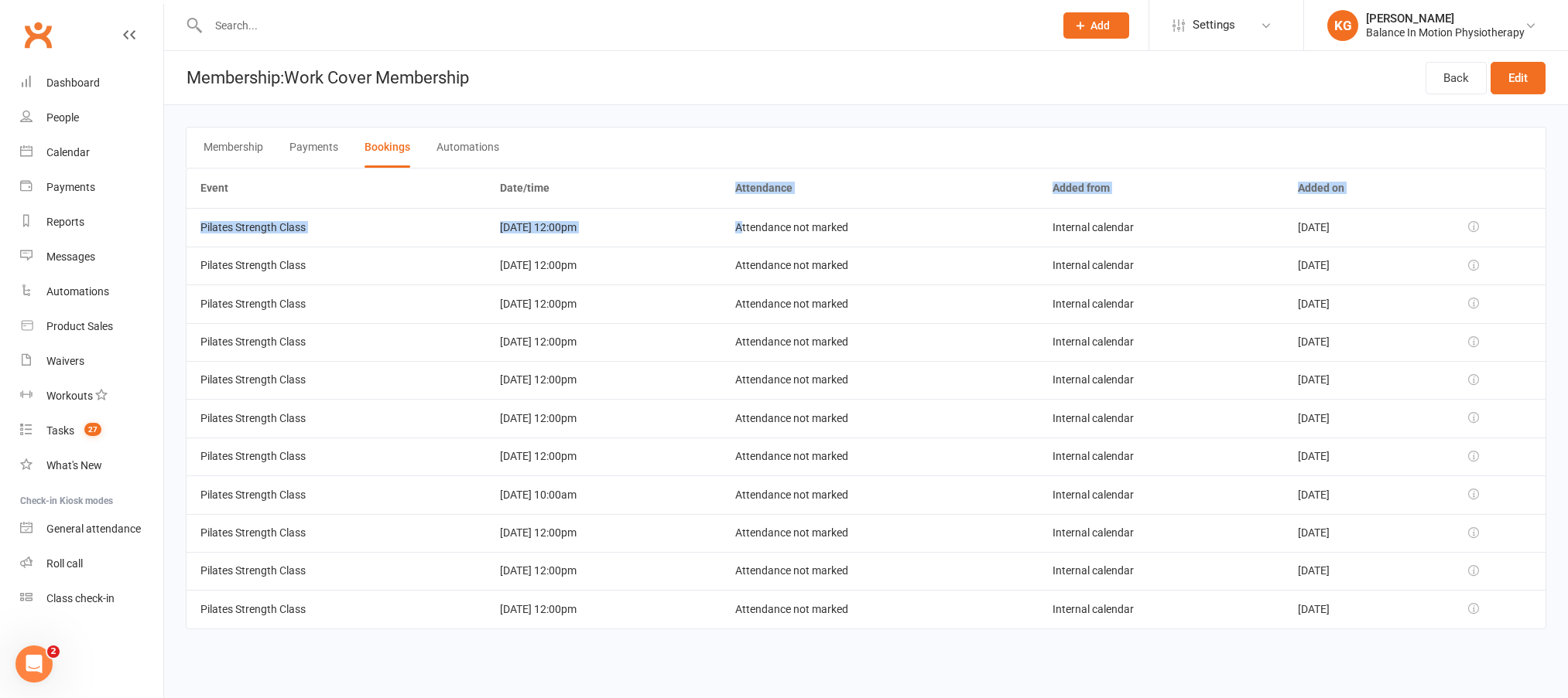
click at [650, 305] on td "[DATE] 12:00pm" at bounding box center [604, 303] width 236 height 38
drag, startPoint x: 567, startPoint y: 331, endPoint x: 613, endPoint y: 343, distance: 47.5
click at [624, 339] on td "[DATE] 12:00pm" at bounding box center [604, 342] width 236 height 38
drag, startPoint x: 502, startPoint y: 394, endPoint x: 600, endPoint y: 392, distance: 98.0
click at [600, 392] on td "[DATE] 12:00pm" at bounding box center [604, 379] width 236 height 38
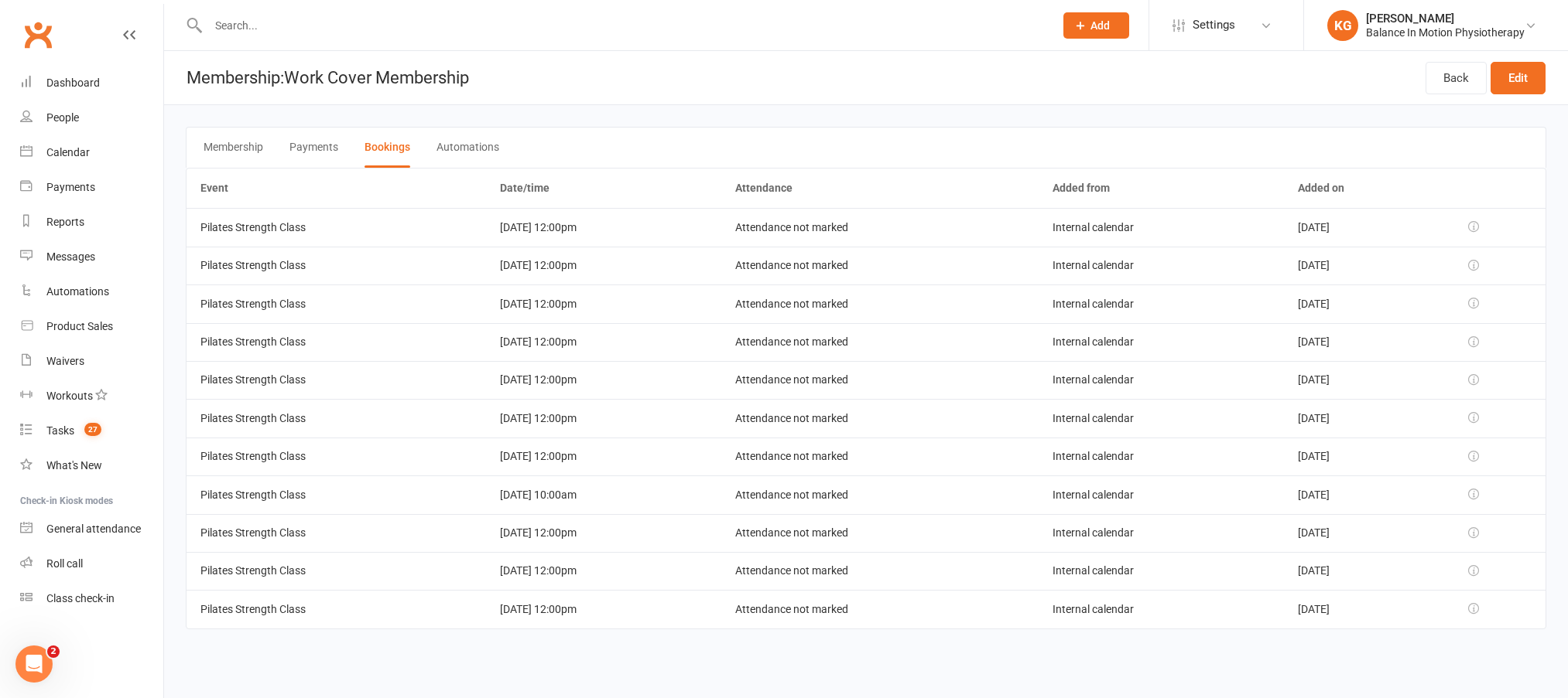
drag, startPoint x: 566, startPoint y: 416, endPoint x: 601, endPoint y: 423, distance: 35.7
click at [600, 422] on td "[DATE] 12:00pm" at bounding box center [604, 417] width 236 height 38
drag, startPoint x: 502, startPoint y: 471, endPoint x: 581, endPoint y: 468, distance: 79.1
click at [581, 468] on td "[DATE] 12:00pm" at bounding box center [604, 457] width 236 height 38
drag, startPoint x: 540, startPoint y: 504, endPoint x: 572, endPoint y: 510, distance: 32.6
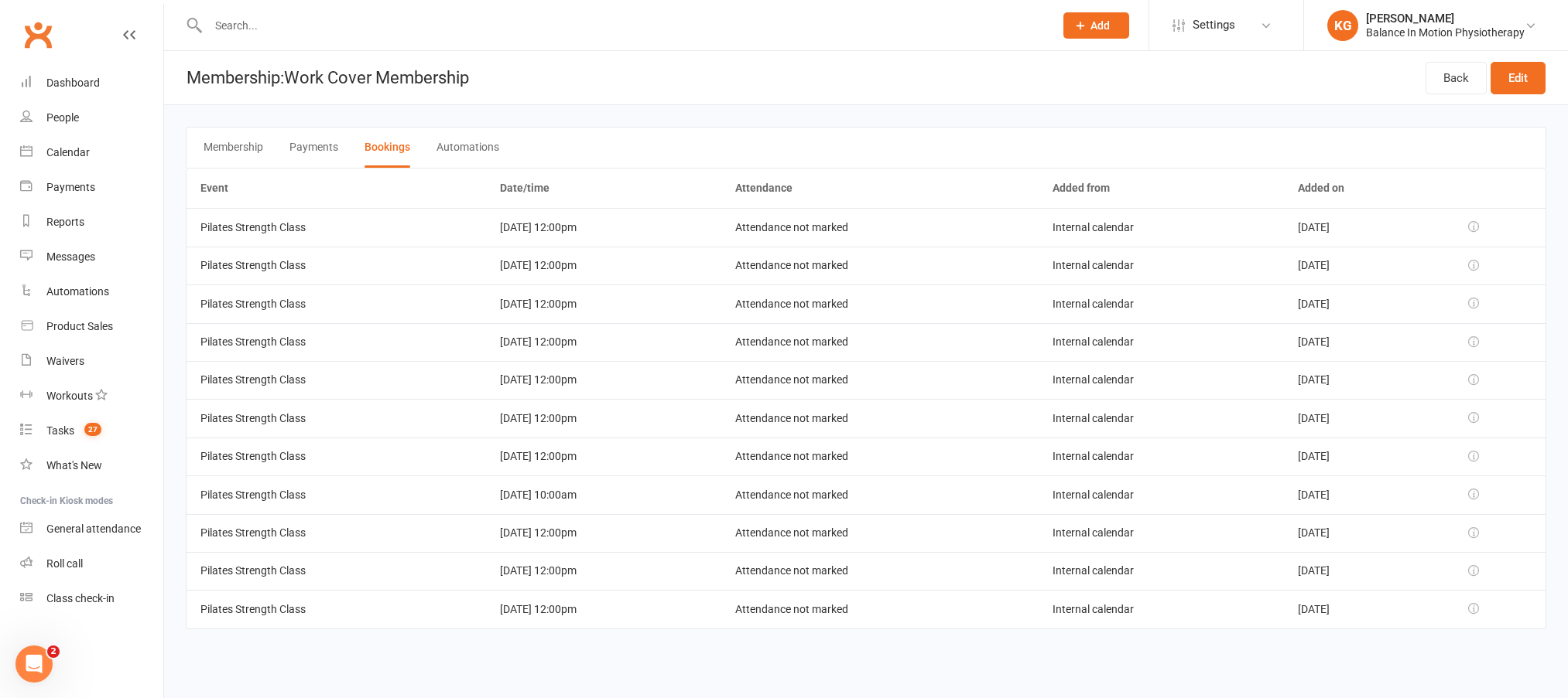
click at [571, 510] on td "[DATE] 10:00am" at bounding box center [604, 495] width 236 height 38
drag, startPoint x: 495, startPoint y: 534, endPoint x: 572, endPoint y: 540, distance: 77.2
click at [572, 540] on td "[DATE] 12:00pm" at bounding box center [604, 533] width 236 height 38
drag, startPoint x: 580, startPoint y: 579, endPoint x: 592, endPoint y: 588, distance: 15.0
click at [588, 581] on td "[DATE] 12:00pm" at bounding box center [604, 571] width 236 height 38
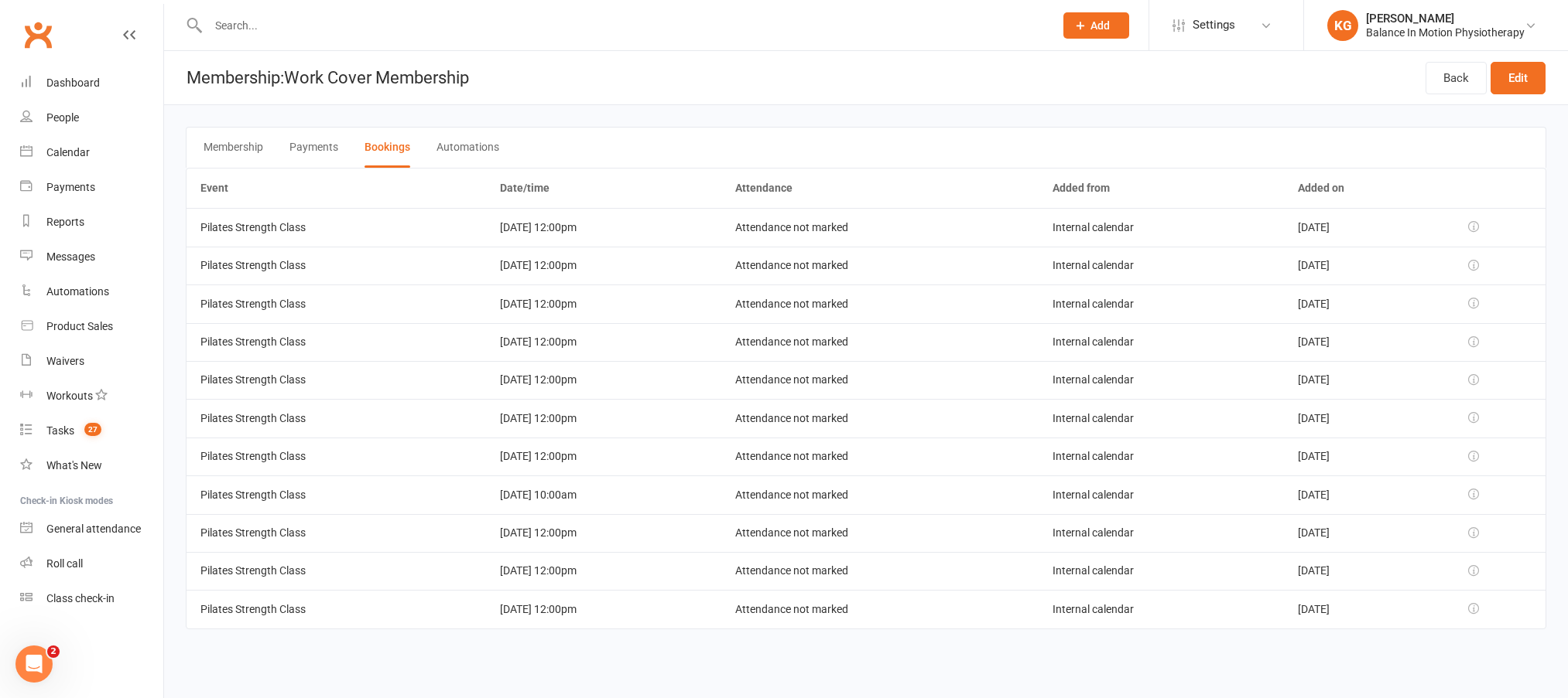
drag, startPoint x: 522, startPoint y: 619, endPoint x: 700, endPoint y: 565, distance: 186.0
click at [659, 625] on td "[DATE] 12:00pm" at bounding box center [604, 609] width 236 height 38
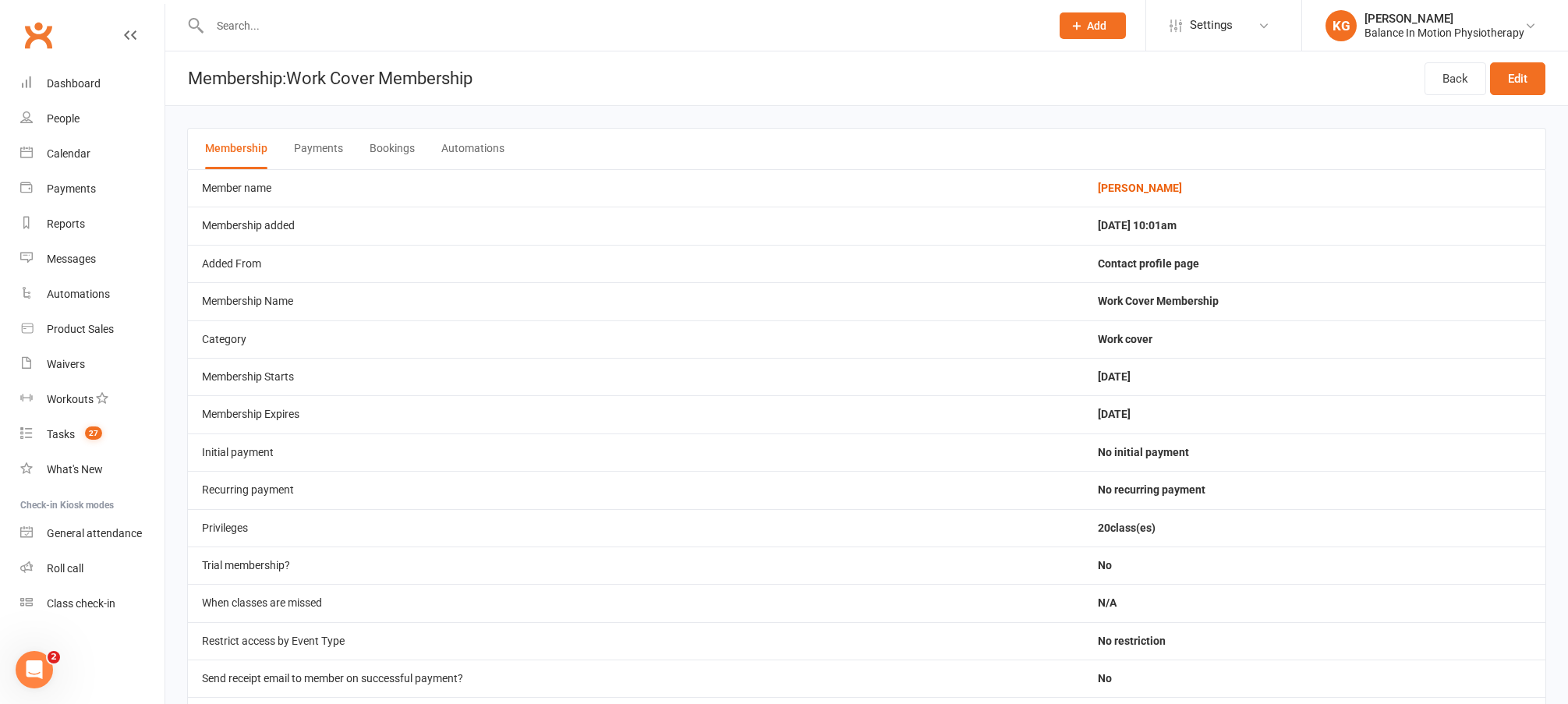
click at [371, 145] on button "Bookings" at bounding box center [392, 149] width 45 height 40
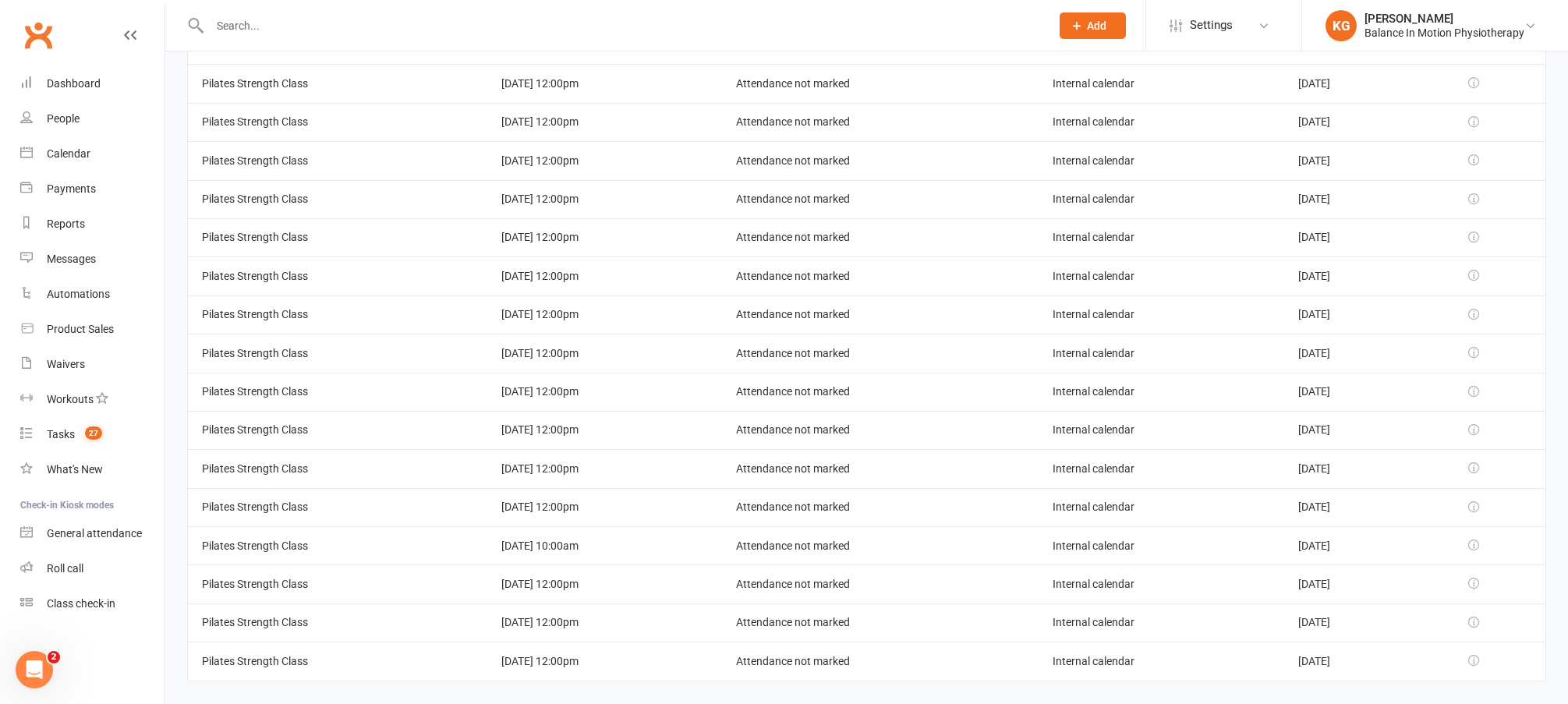
scroll to position [168, 0]
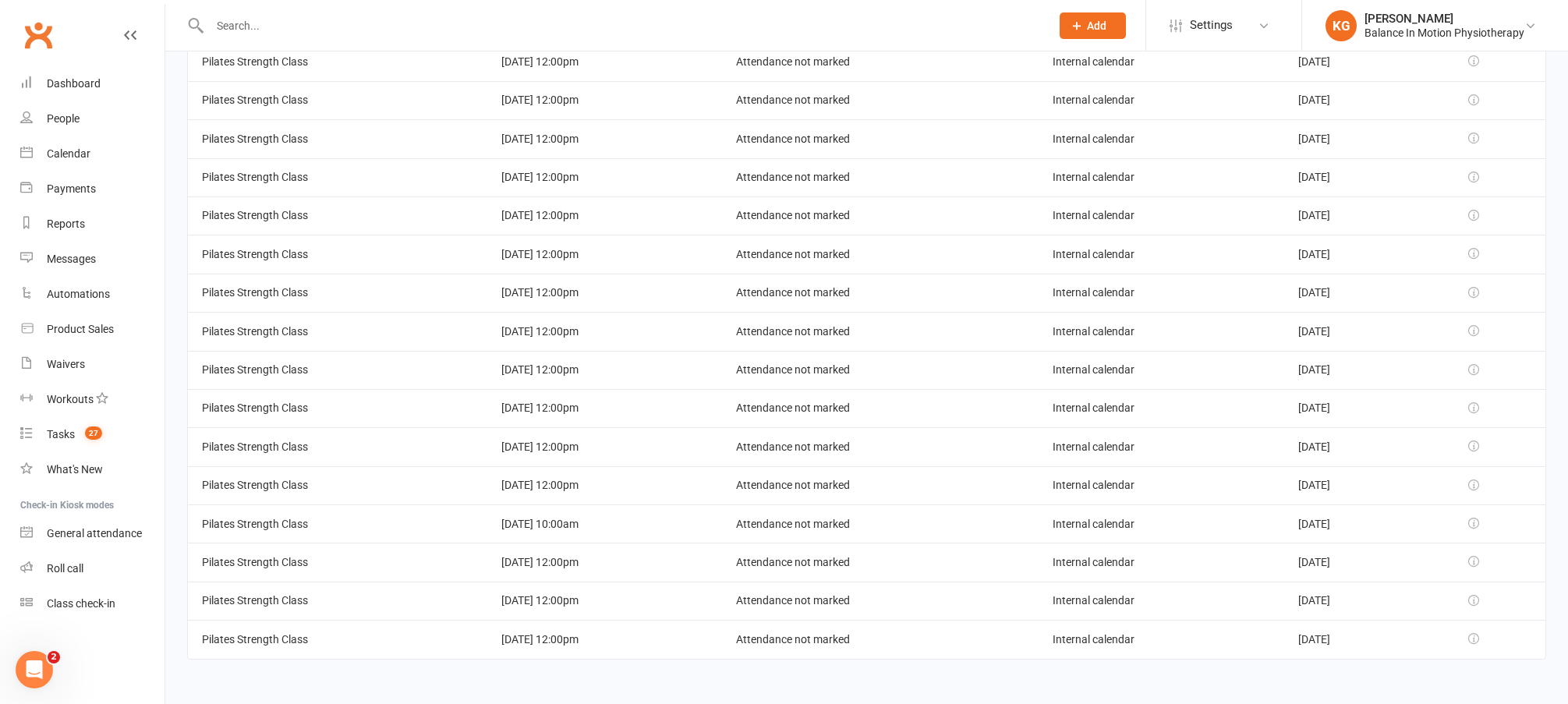
drag, startPoint x: 478, startPoint y: 638, endPoint x: 622, endPoint y: 640, distance: 144.0
click at [623, 642] on td "[DATE] 12:00pm" at bounding box center [604, 639] width 235 height 38
drag, startPoint x: 487, startPoint y: 603, endPoint x: 574, endPoint y: 592, distance: 87.7
click at [593, 603] on tr "Pilates Strength Class [DATE] 12:00pm Attendance not marked Internal calendar […" at bounding box center [866, 600] width 1357 height 38
drag, startPoint x: 477, startPoint y: 537, endPoint x: 555, endPoint y: 549, distance: 78.9
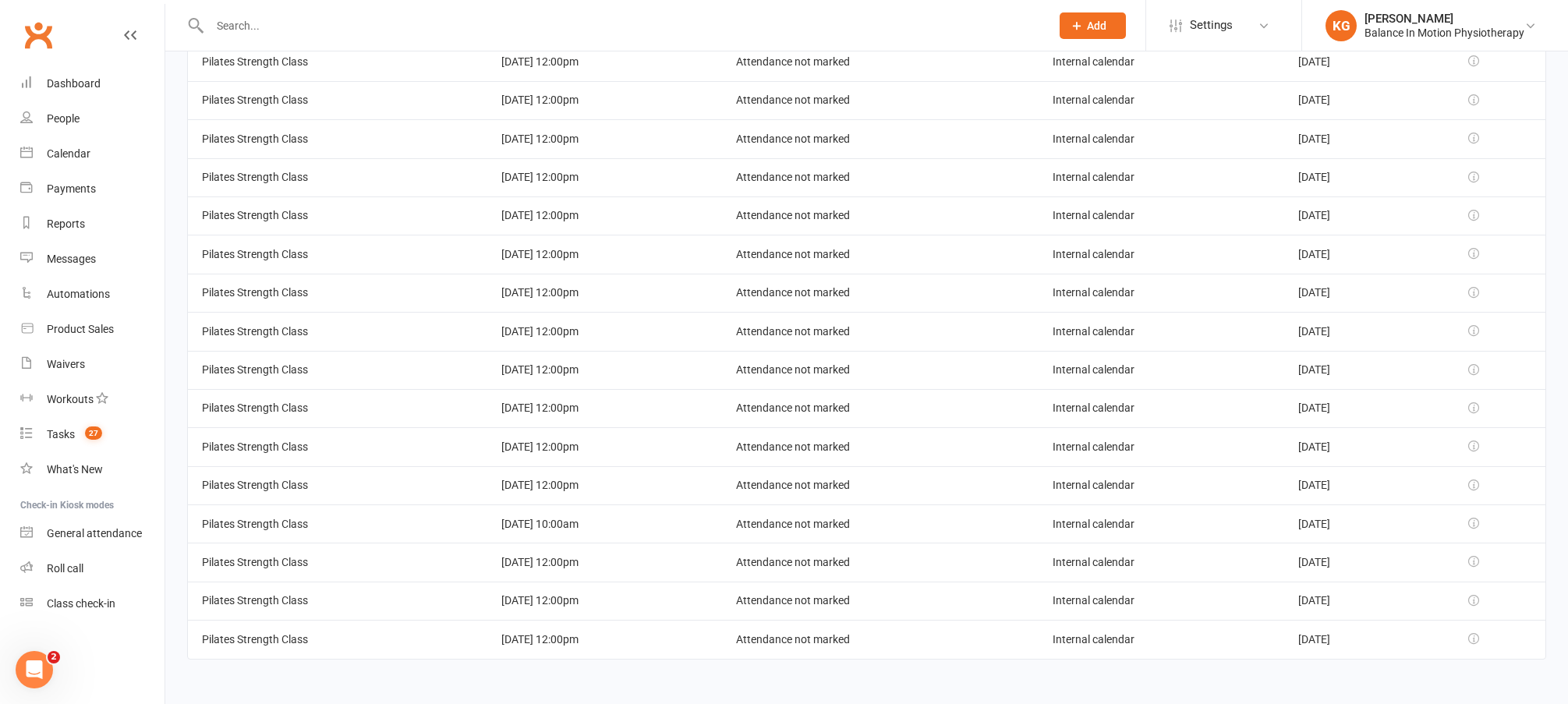
click at [561, 547] on tbody "Pilates Strength Class [DATE] 12:00pm Attendance not marked Internal calendar […" at bounding box center [866, 350] width 1357 height 616
drag, startPoint x: 480, startPoint y: 569, endPoint x: 591, endPoint y: 570, distance: 111.0
click at [591, 570] on td "[DATE] 12:00pm" at bounding box center [604, 562] width 235 height 38
drag, startPoint x: 499, startPoint y: 525, endPoint x: 577, endPoint y: 524, distance: 78.0
click at [577, 524] on td "[DATE] 10:00am" at bounding box center [604, 524] width 235 height 38
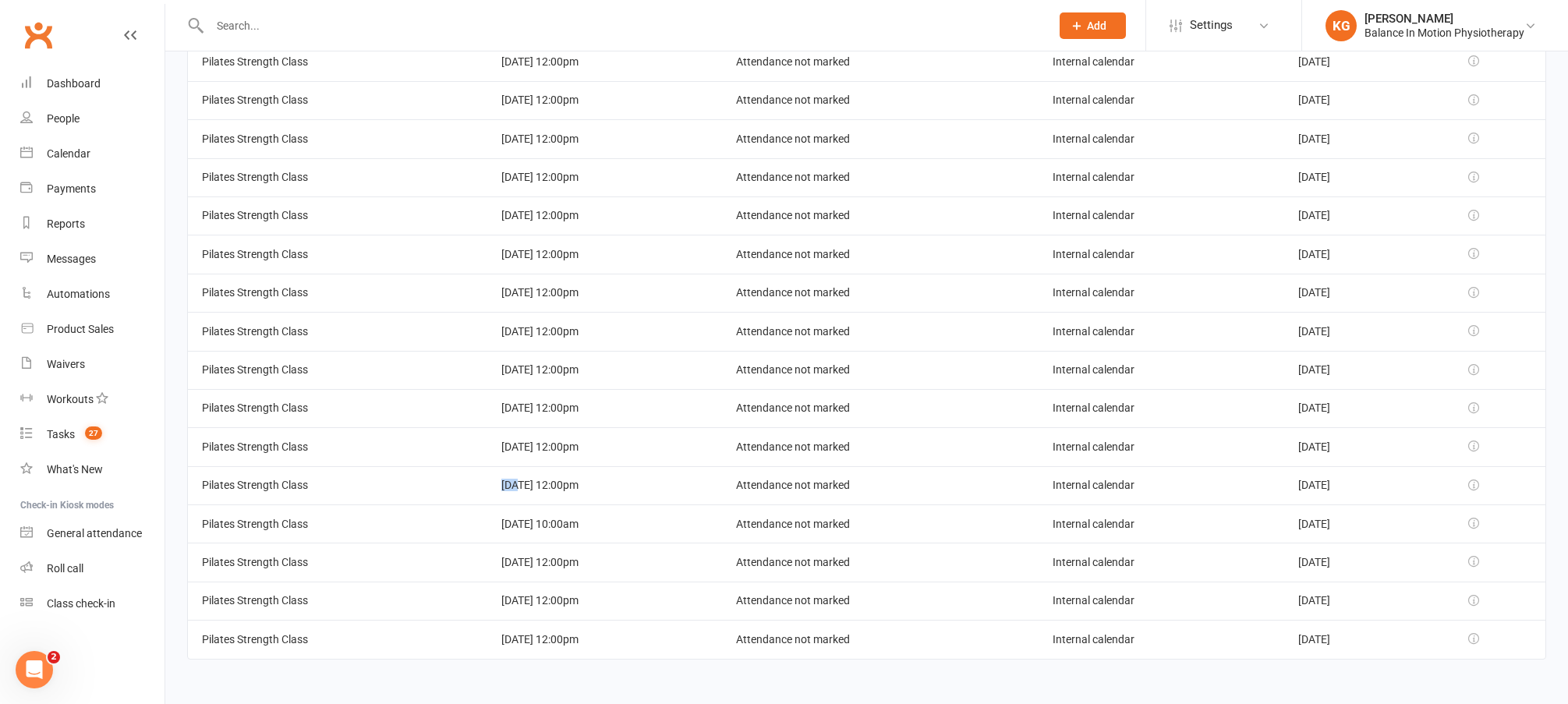
drag, startPoint x: 497, startPoint y: 483, endPoint x: 554, endPoint y: 472, distance: 58.1
click at [574, 479] on td "[DATE] 12:00pm" at bounding box center [604, 485] width 235 height 38
drag, startPoint x: 523, startPoint y: 439, endPoint x: 541, endPoint y: 442, distance: 18.2
click at [541, 442] on td "[DATE] 12:00pm" at bounding box center [604, 447] width 235 height 38
drag, startPoint x: 485, startPoint y: 405, endPoint x: 539, endPoint y: 409, distance: 54.1
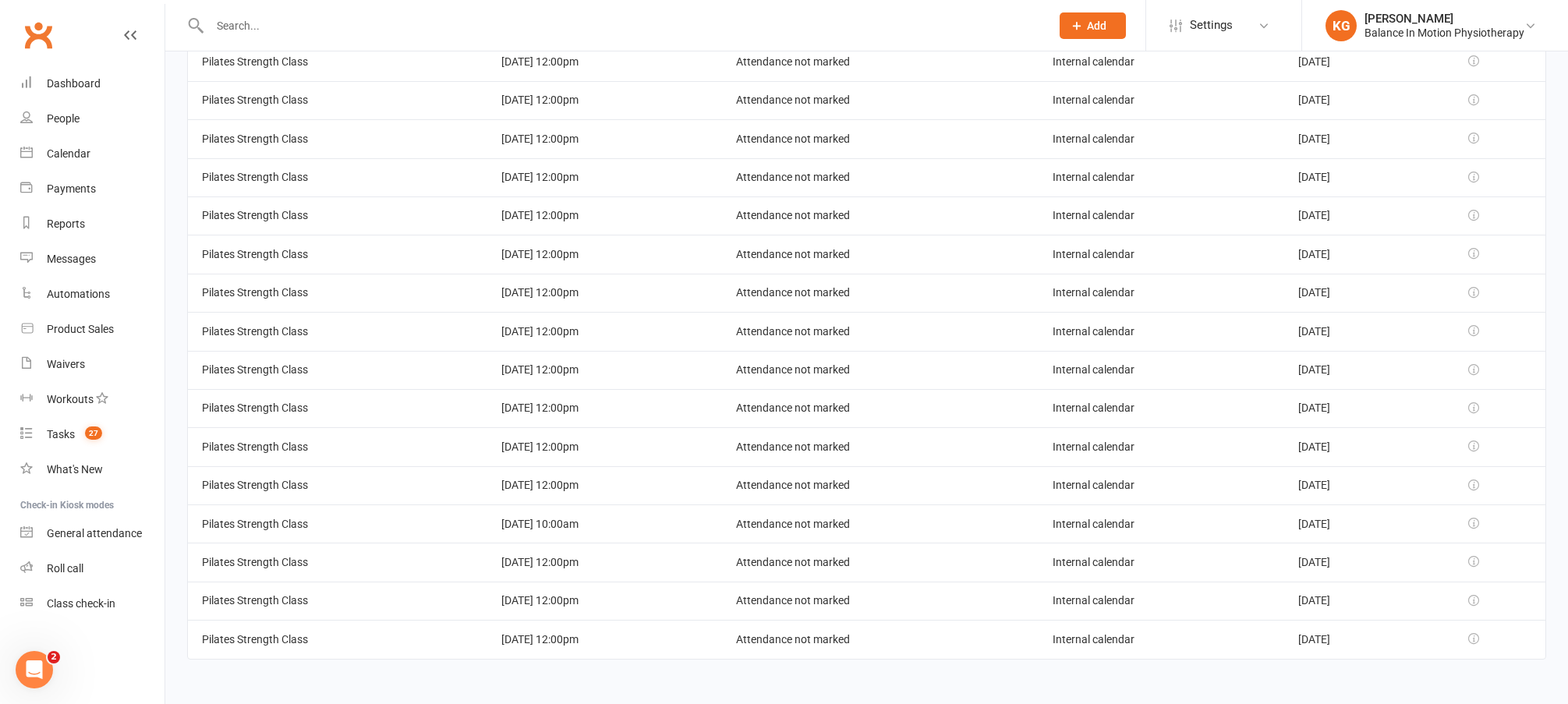
click at [539, 409] on td "[DATE] 12:00pm" at bounding box center [604, 408] width 235 height 38
drag, startPoint x: 492, startPoint y: 377, endPoint x: 552, endPoint y: 375, distance: 60.0
click at [552, 375] on td "[DATE] 12:00pm" at bounding box center [604, 370] width 235 height 38
drag, startPoint x: 508, startPoint y: 337, endPoint x: 611, endPoint y: 330, distance: 103.2
click at [618, 334] on td "[DATE] 12:00pm" at bounding box center [604, 330] width 235 height 38
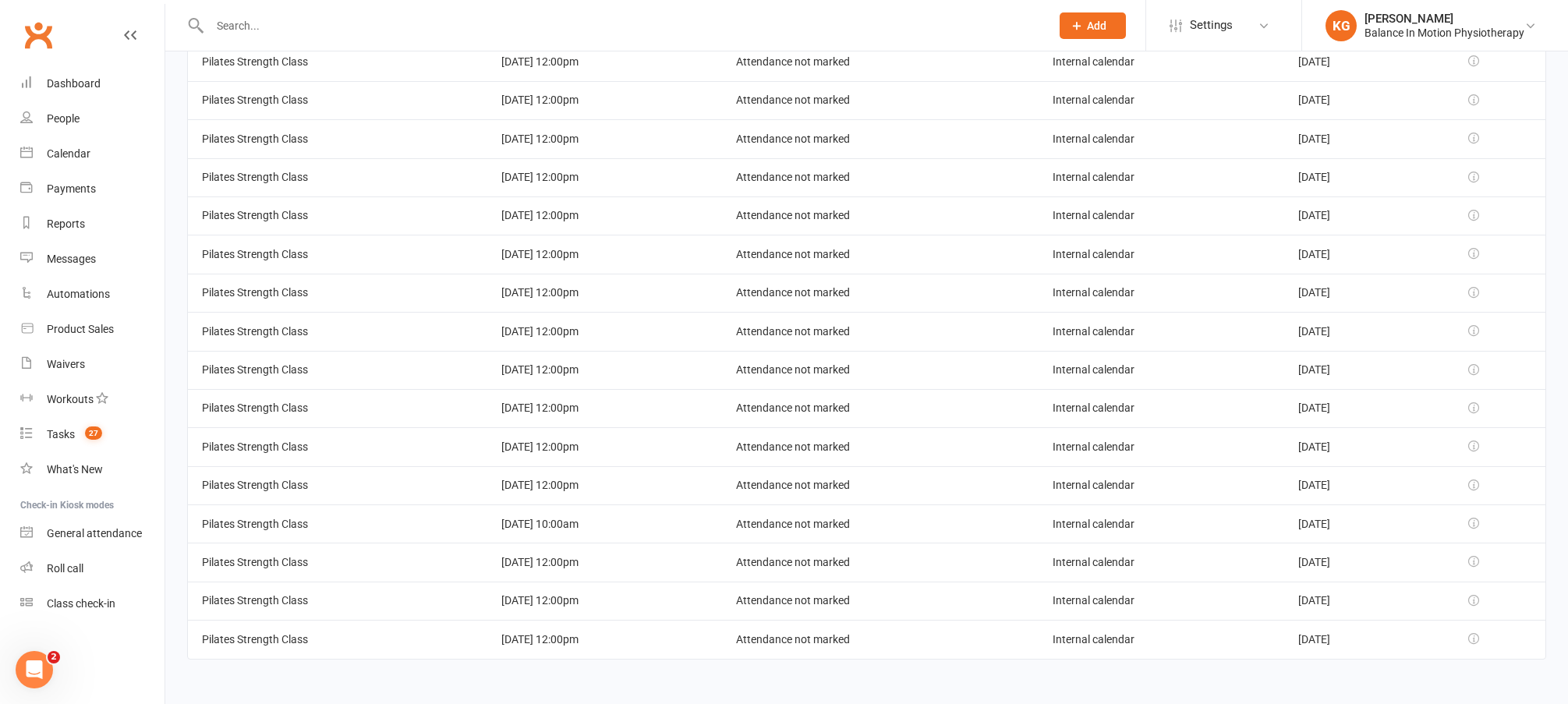
drag, startPoint x: 542, startPoint y: 294, endPoint x: 566, endPoint y: 285, distance: 25.6
click at [585, 293] on td "[DATE] 12:00pm" at bounding box center [604, 293] width 235 height 38
drag, startPoint x: 482, startPoint y: 252, endPoint x: 566, endPoint y: 258, distance: 84.2
click at [566, 258] on td "[DATE] 12:00pm" at bounding box center [604, 253] width 235 height 38
drag, startPoint x: 494, startPoint y: 211, endPoint x: 591, endPoint y: 210, distance: 97.0
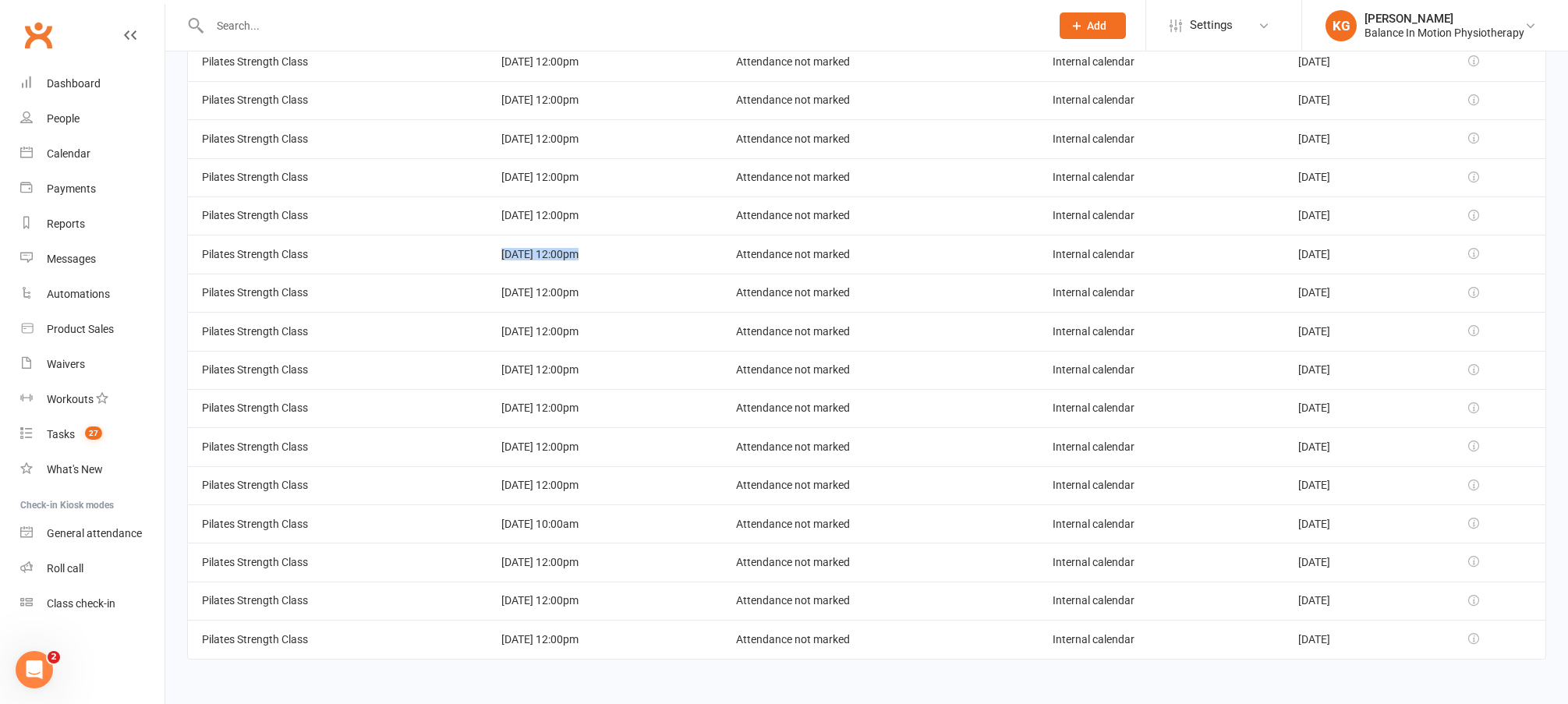
click at [596, 216] on td "[DATE] 12:00pm" at bounding box center [604, 215] width 235 height 38
drag, startPoint x: 511, startPoint y: 177, endPoint x: 580, endPoint y: 168, distance: 69.6
click at [586, 176] on td "[DATE] 12:00pm" at bounding box center [604, 177] width 235 height 38
drag, startPoint x: 500, startPoint y: 139, endPoint x: 547, endPoint y: 134, distance: 47.3
click at [558, 144] on td "[DATE] 12:00pm" at bounding box center [604, 138] width 235 height 38
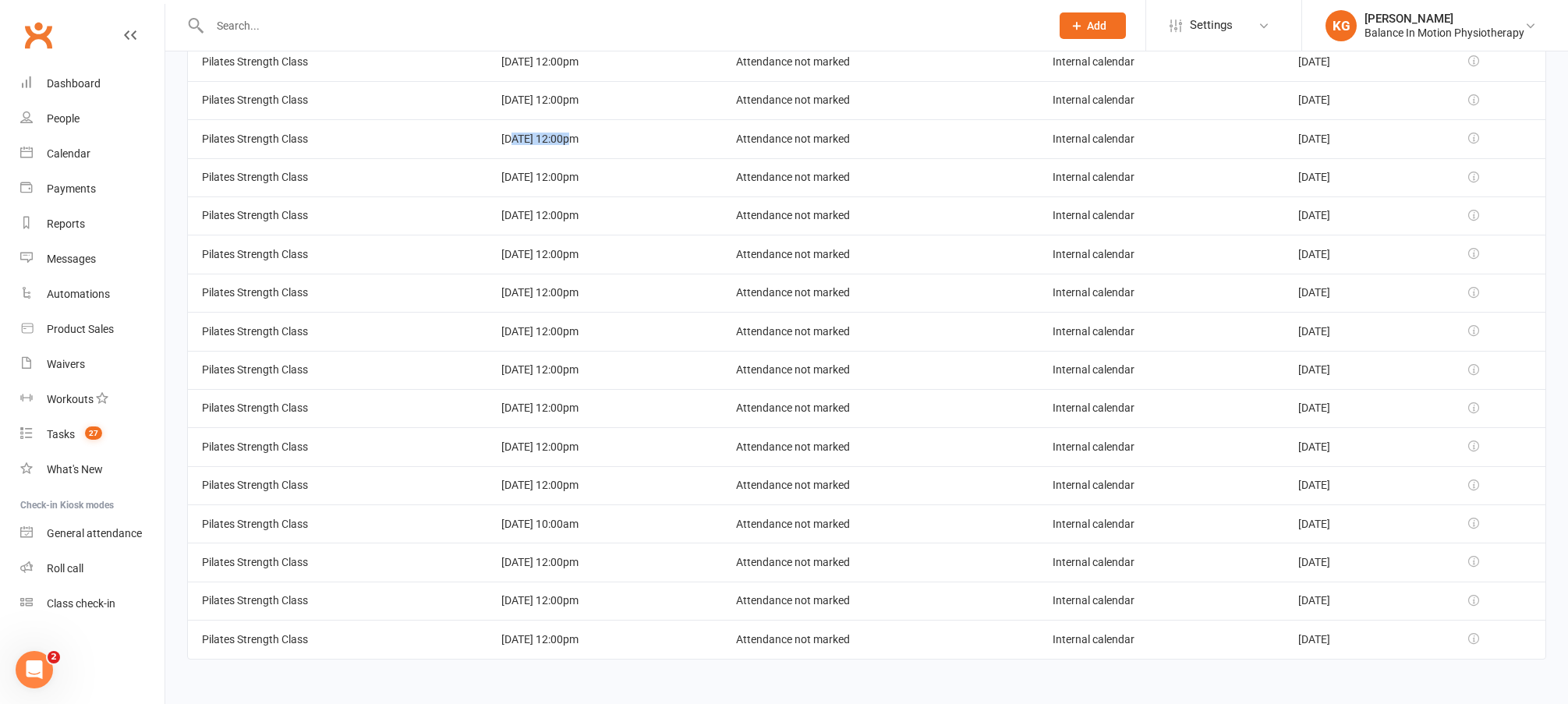
drag, startPoint x: 479, startPoint y: 106, endPoint x: 633, endPoint y: 106, distance: 154.0
click at [633, 106] on td "[DATE] 12:00pm" at bounding box center [604, 100] width 235 height 38
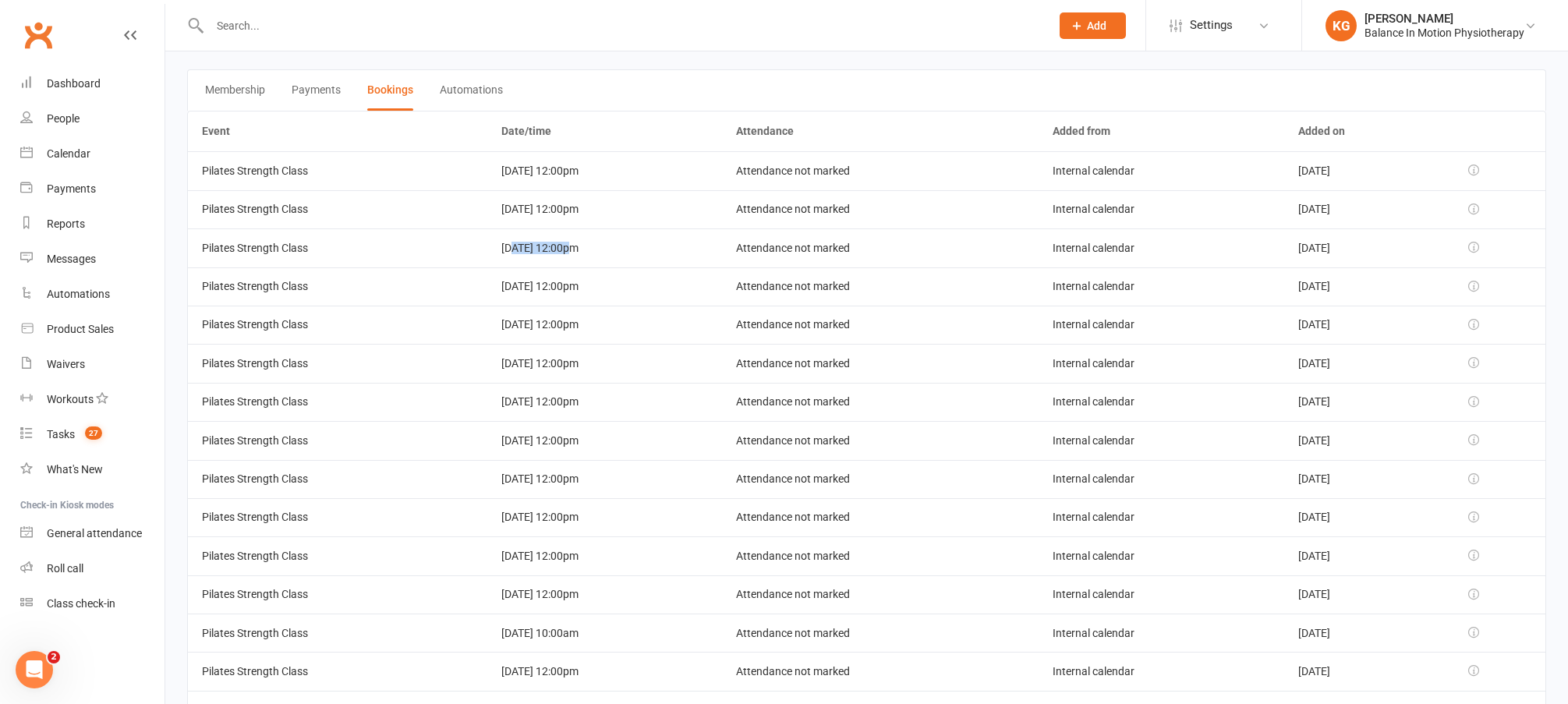
scroll to position [40, 0]
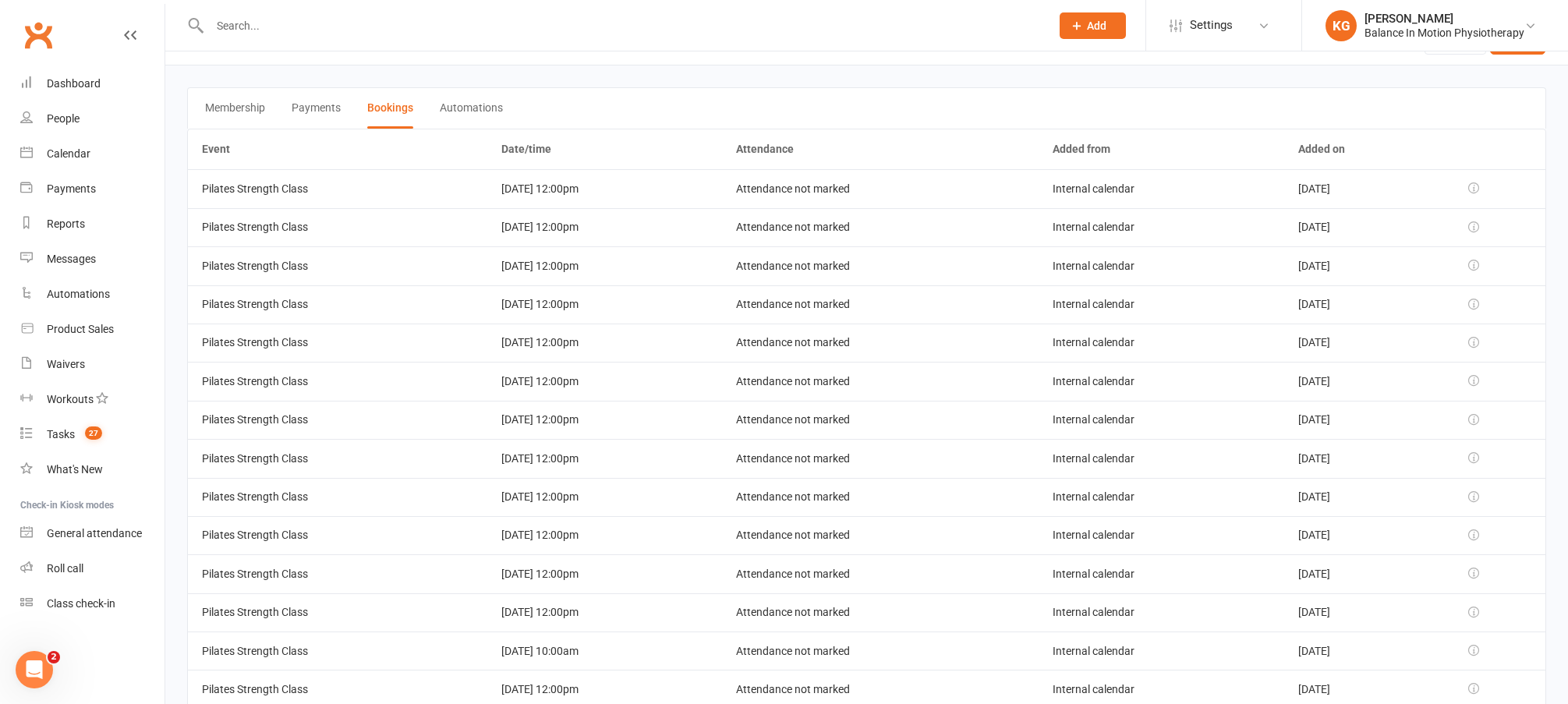
drag, startPoint x: 555, startPoint y: 179, endPoint x: 710, endPoint y: 184, distance: 155.1
click at [696, 182] on td "[DATE] 12:00pm" at bounding box center [604, 188] width 235 height 38
click at [255, 107] on button "Membership" at bounding box center [235, 107] width 60 height 40
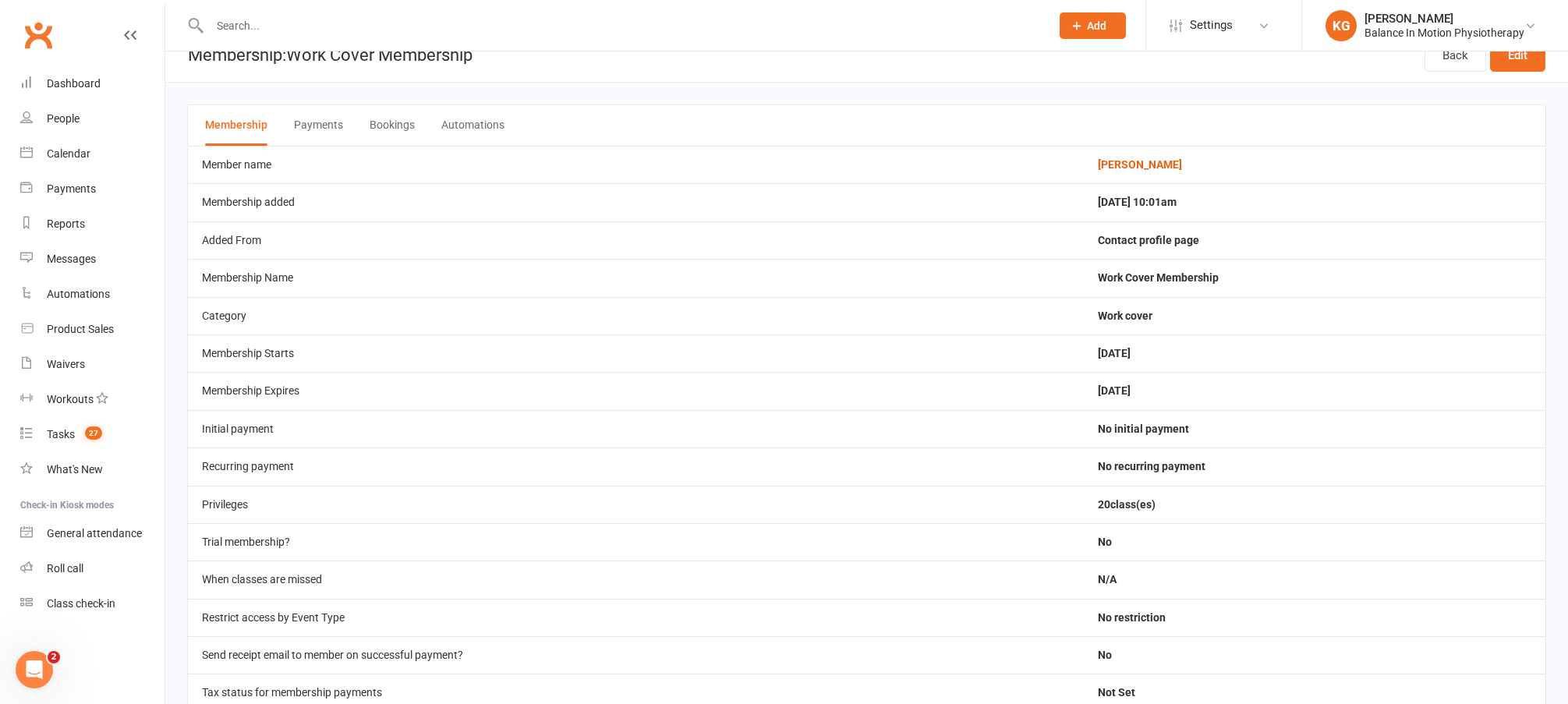
scroll to position [0, 0]
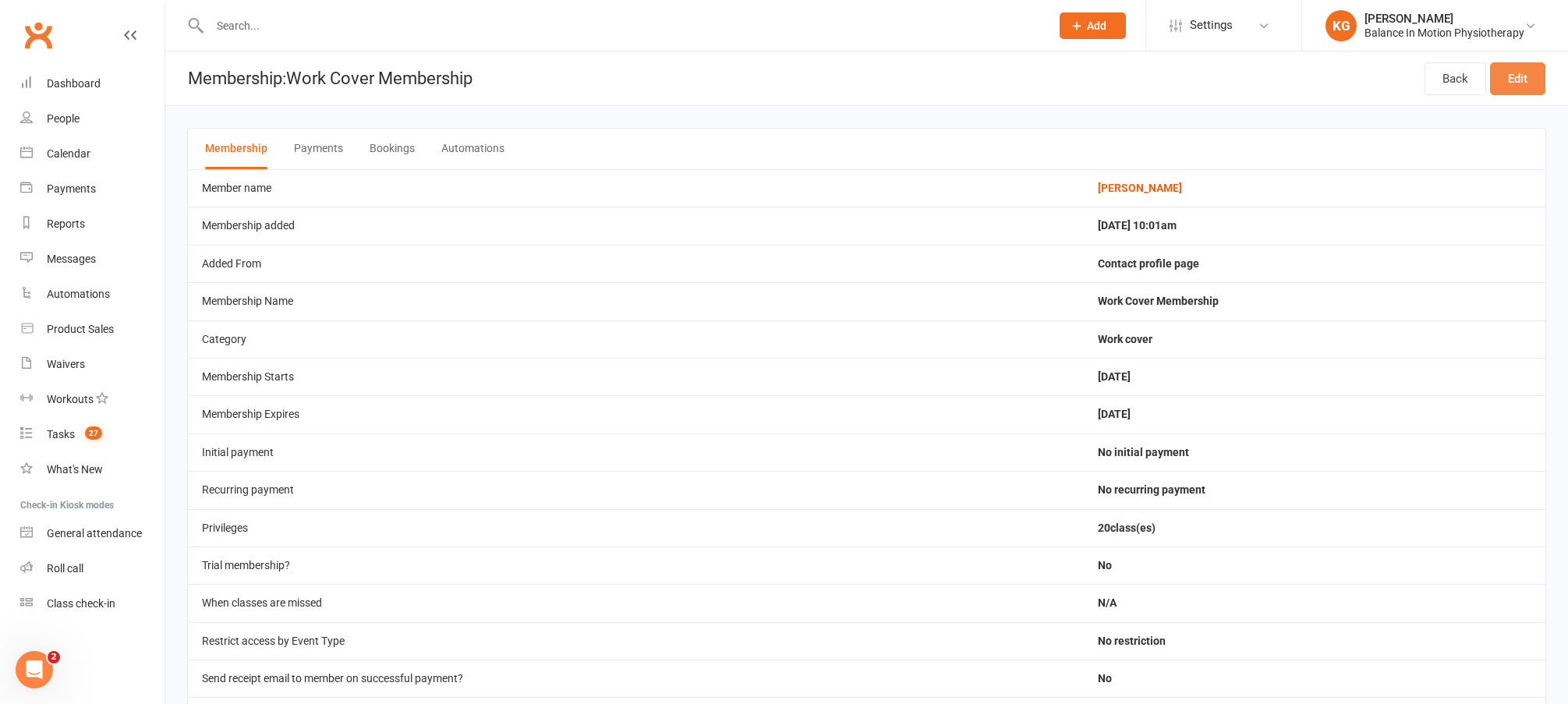
click at [1510, 83] on link "Edit" at bounding box center [1518, 78] width 55 height 33
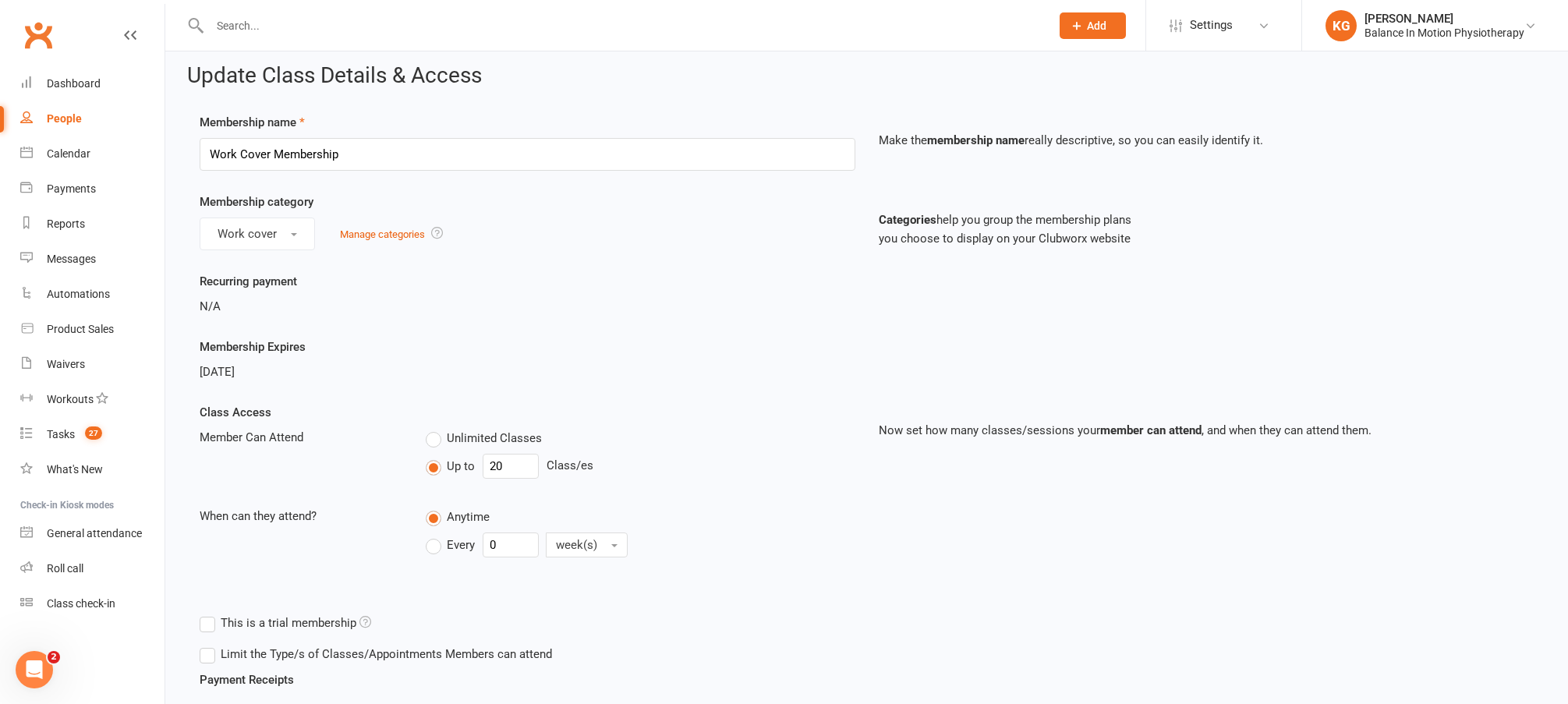
scroll to position [23, 0]
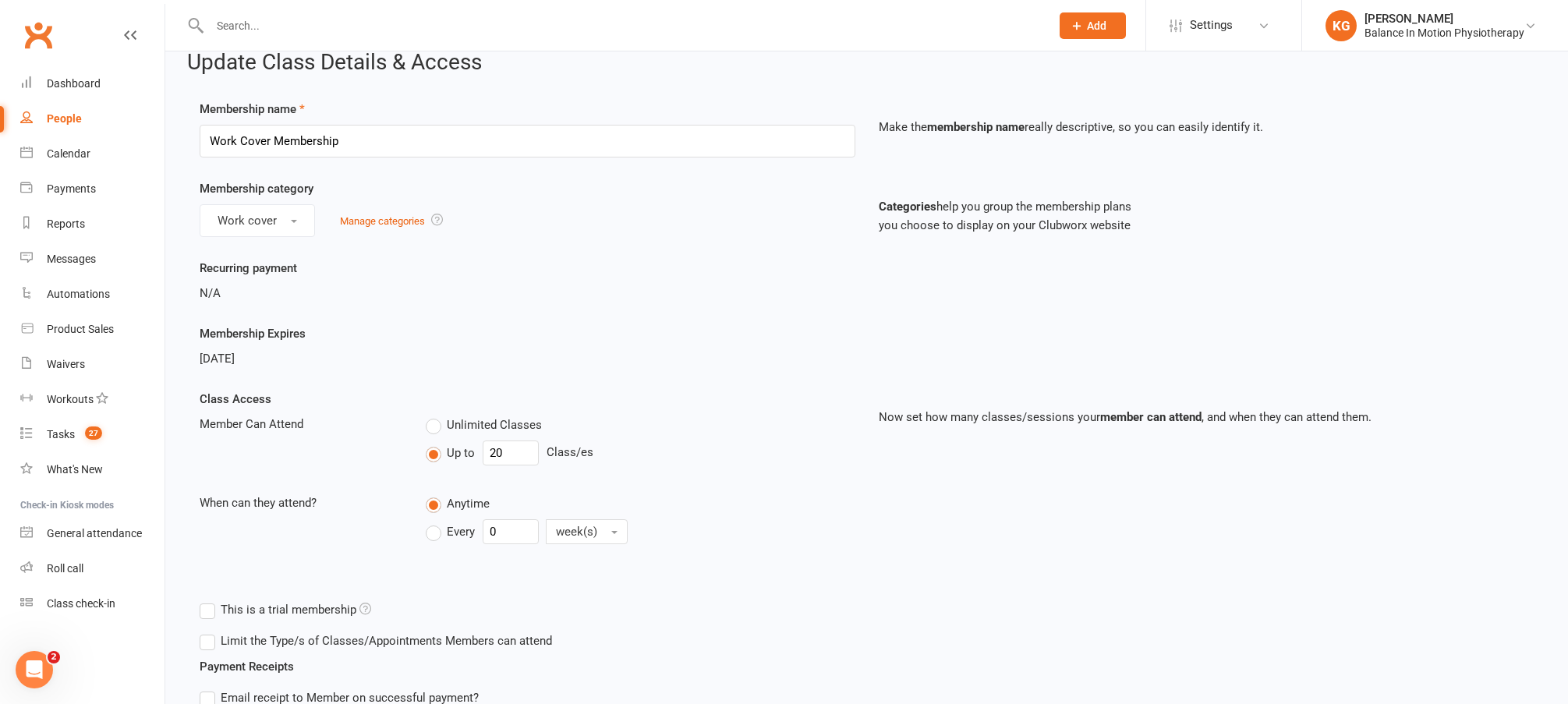
drag, startPoint x: 190, startPoint y: 327, endPoint x: 454, endPoint y: 379, distance: 269.1
click at [355, 381] on div "Membership Expires [DATE]" at bounding box center [866, 357] width 1357 height 65
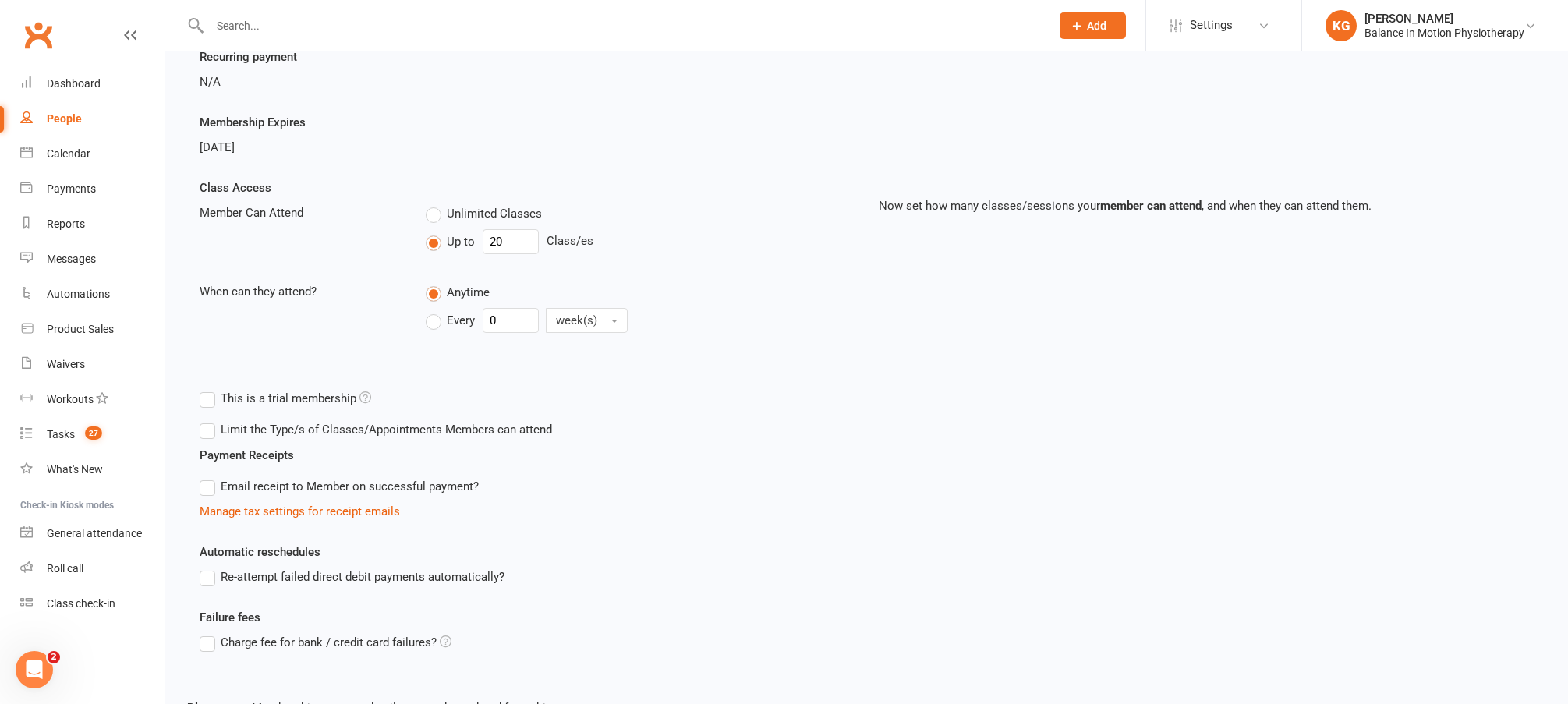
scroll to position [337, 0]
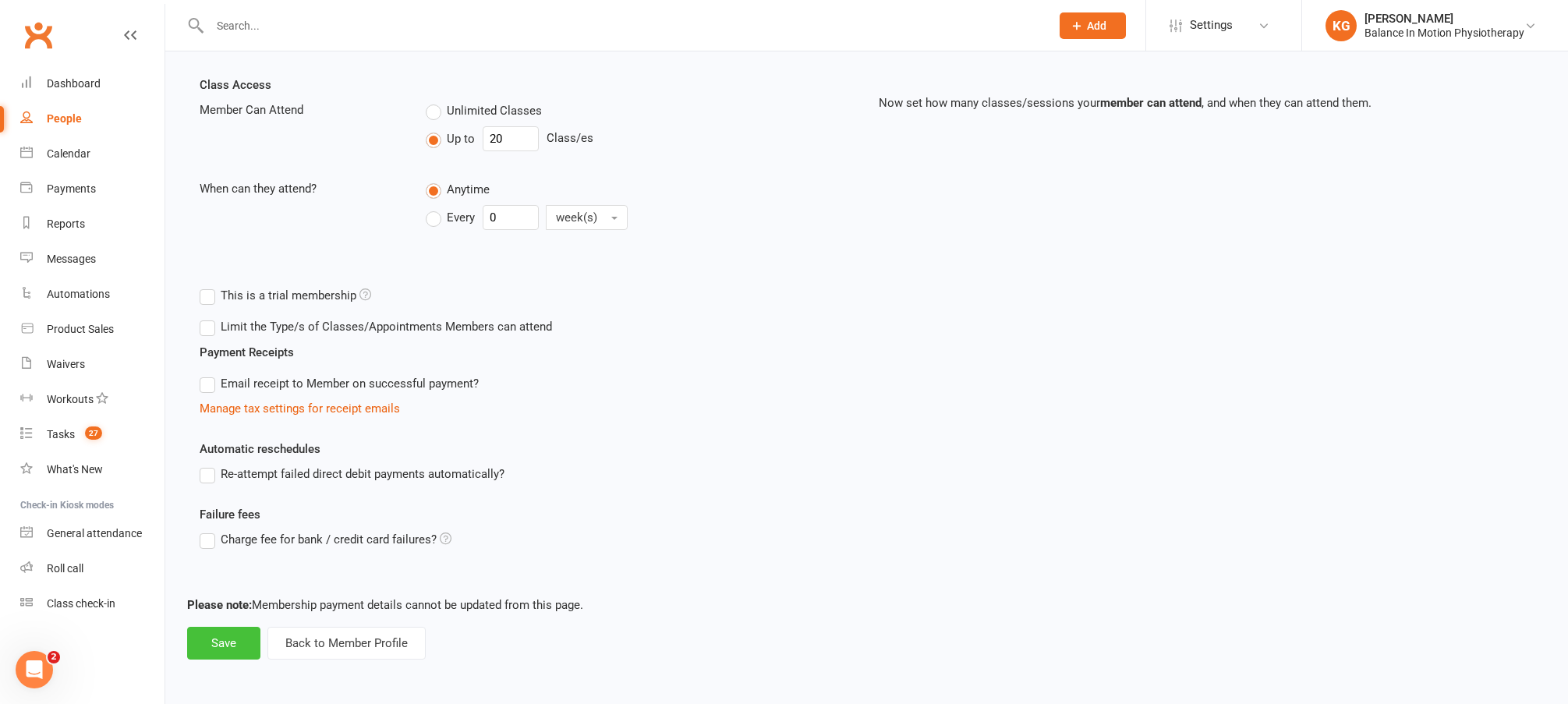
click at [237, 645] on button "Save" at bounding box center [224, 643] width 73 height 33
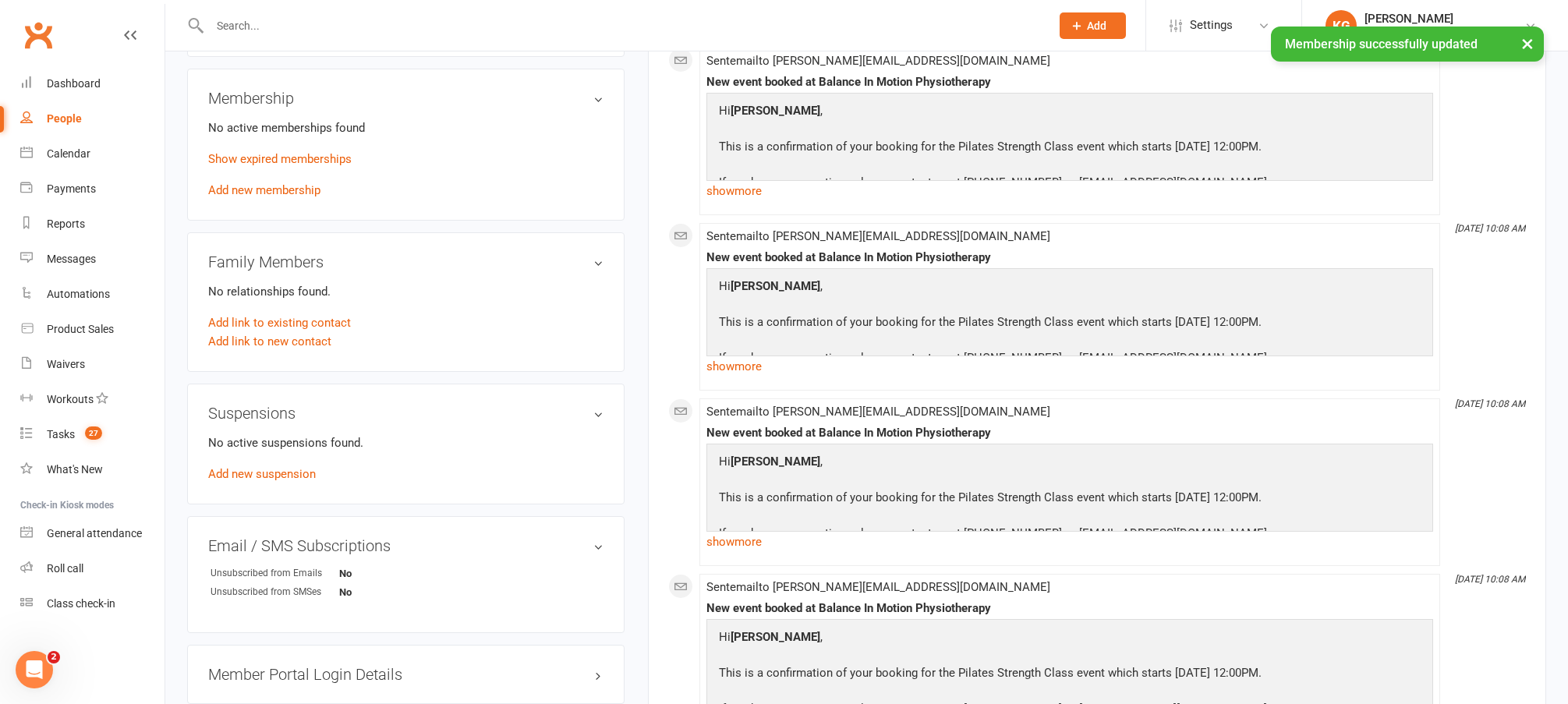
scroll to position [602, 0]
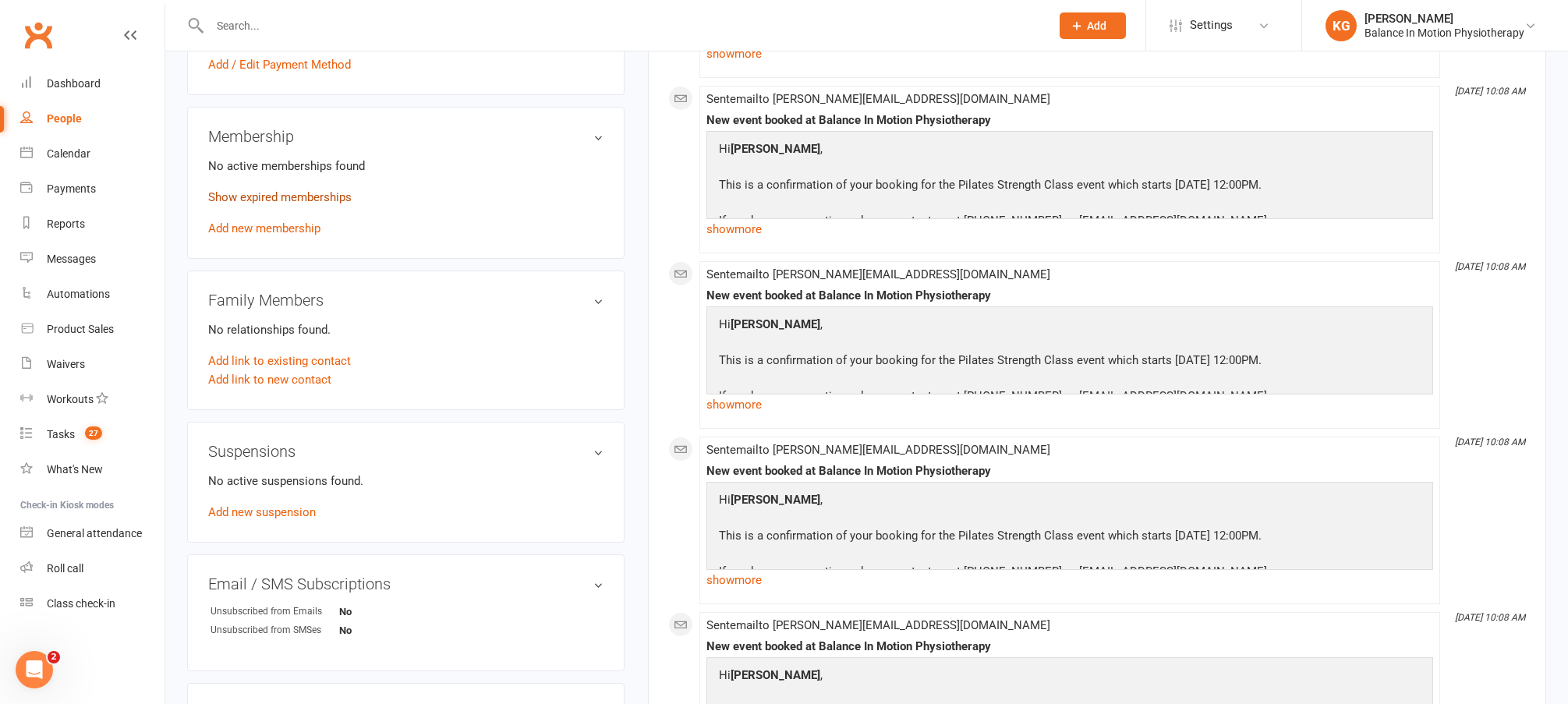
click at [319, 195] on link "Show expired memberships" at bounding box center [280, 197] width 144 height 14
